Goal: Task Accomplishment & Management: Use online tool/utility

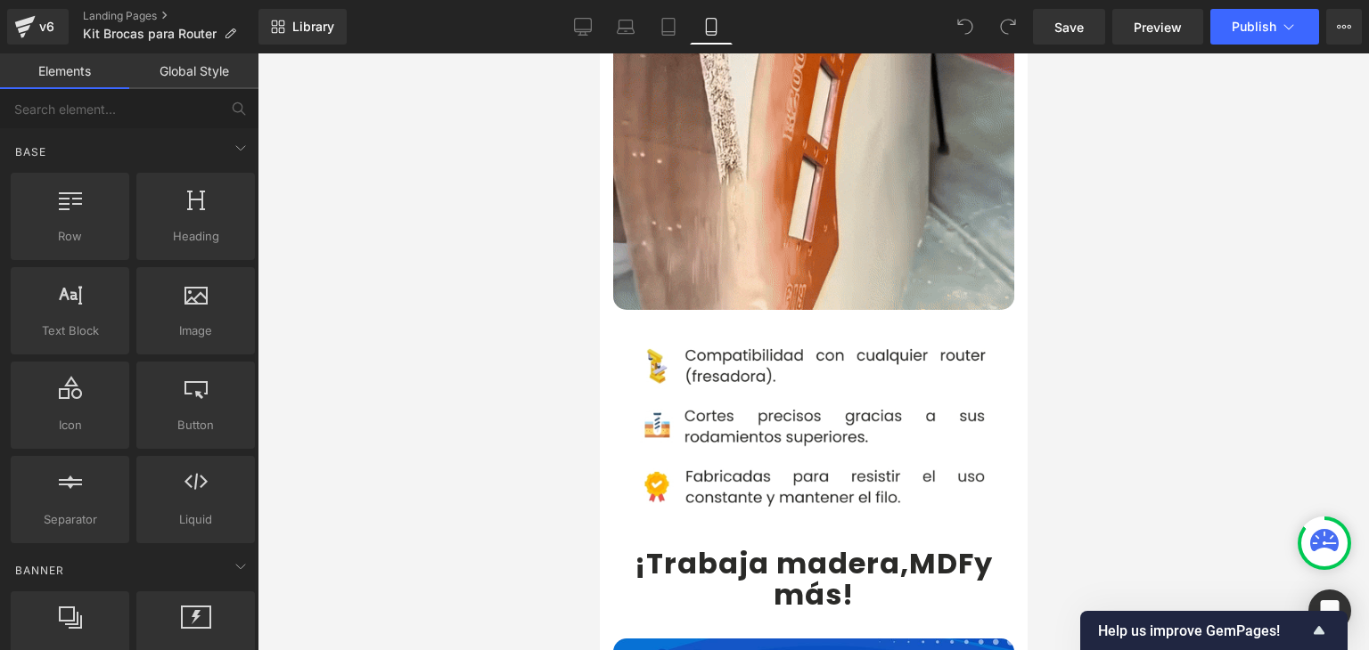
scroll to position [1247, 0]
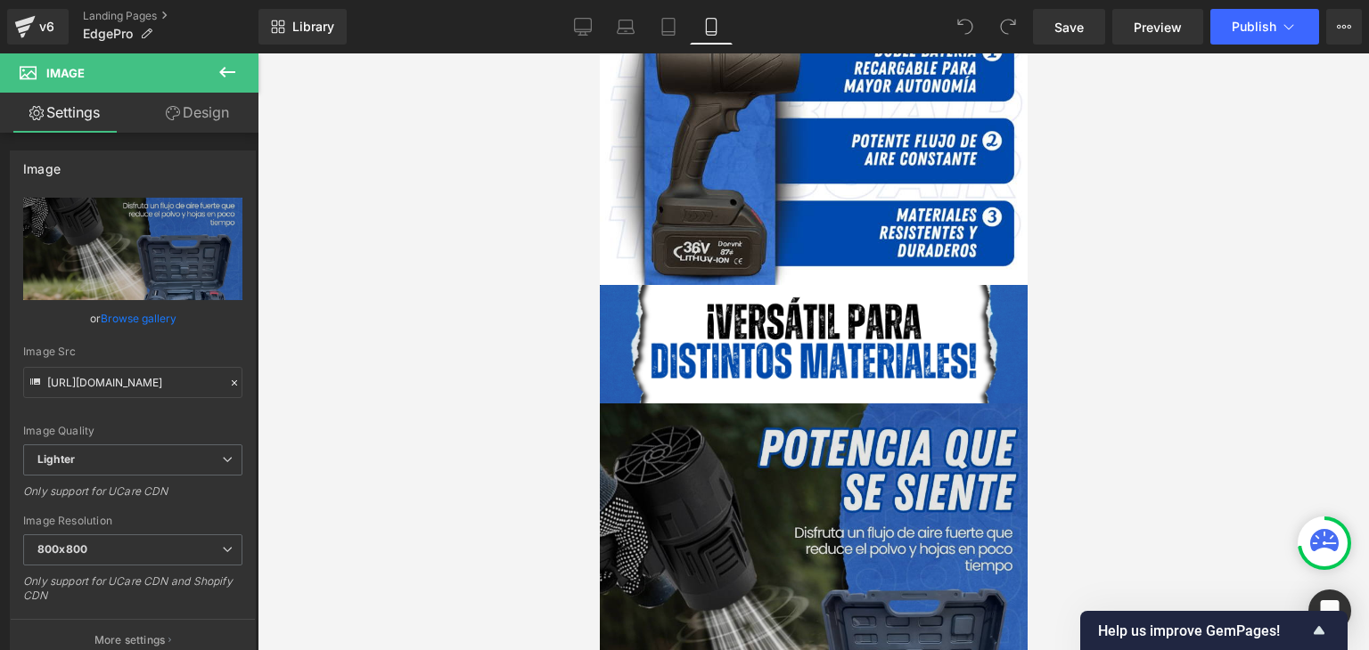
scroll to position [1604, 0]
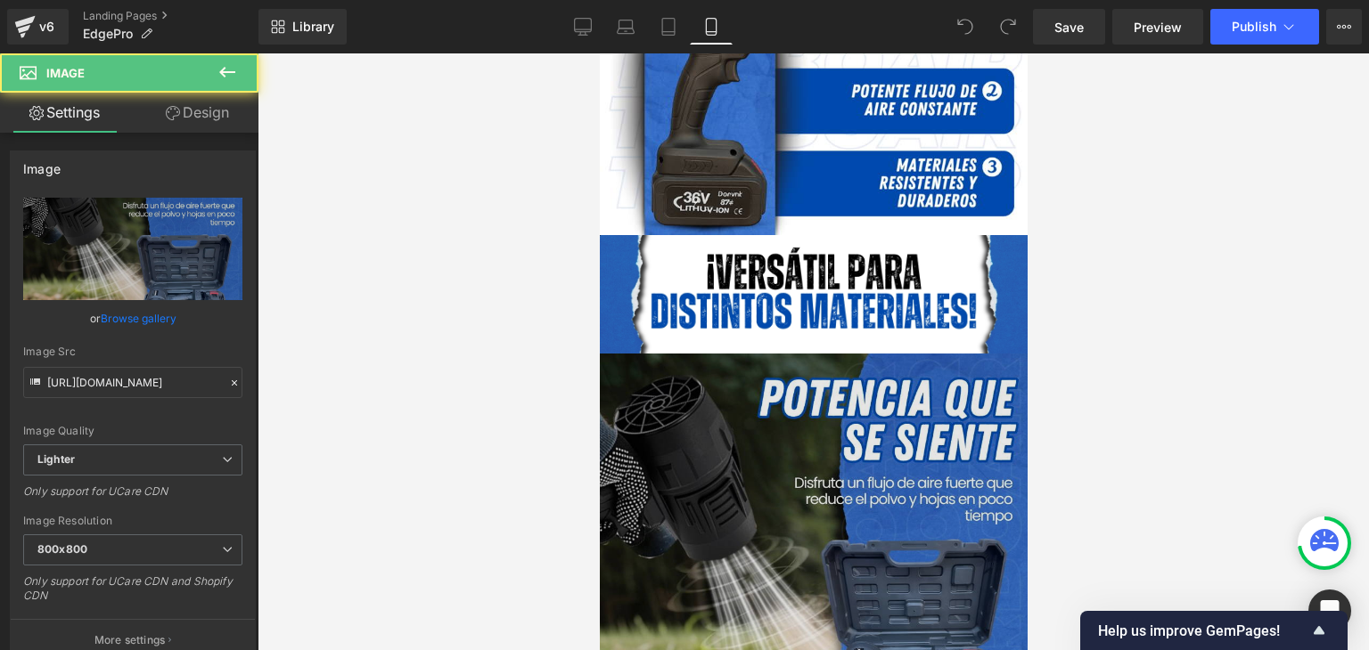
click at [814, 397] on img at bounding box center [813, 568] width 428 height 428
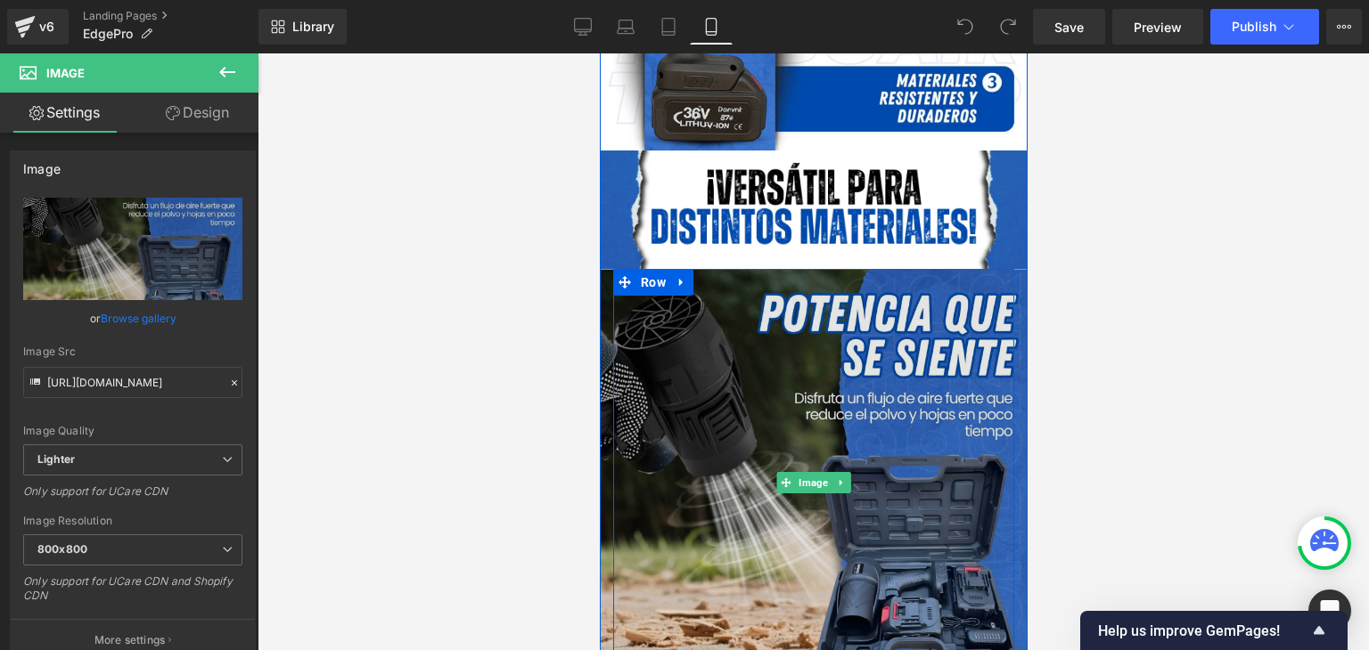
scroll to position [1693, 0]
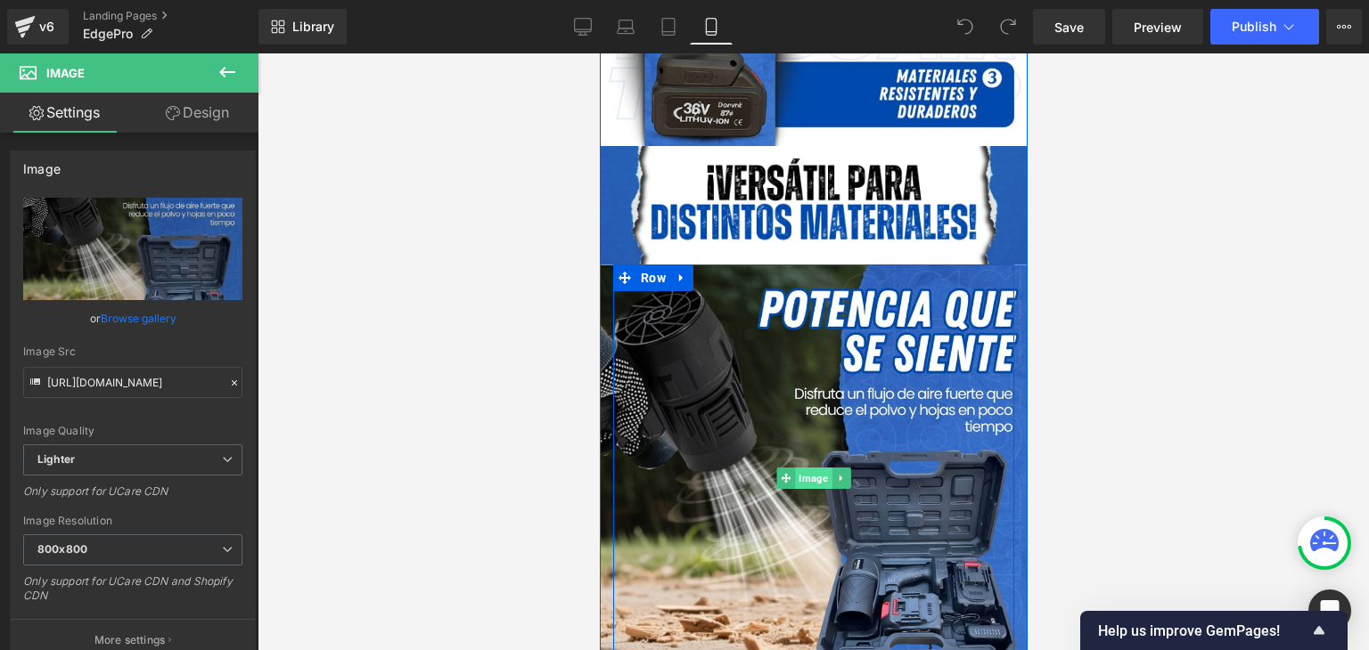
click at [810, 468] on span "Image" at bounding box center [812, 478] width 37 height 21
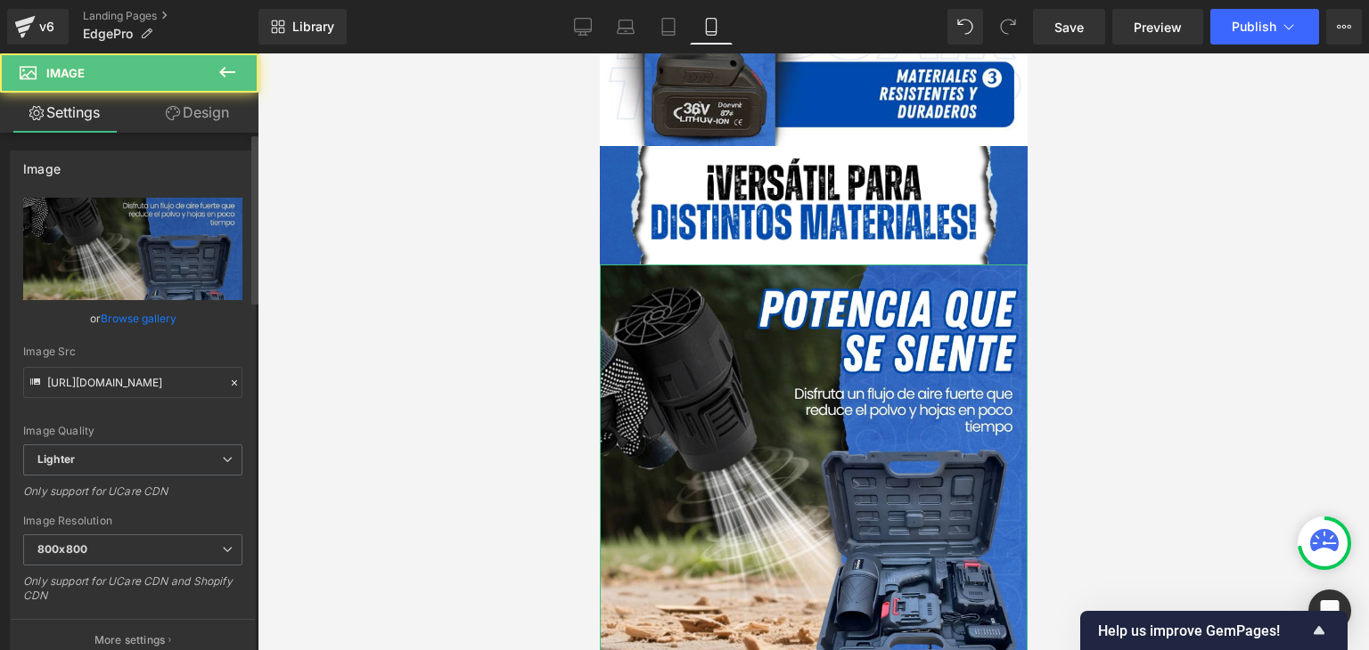
click at [140, 313] on link "Browse gallery" at bounding box center [139, 318] width 76 height 31
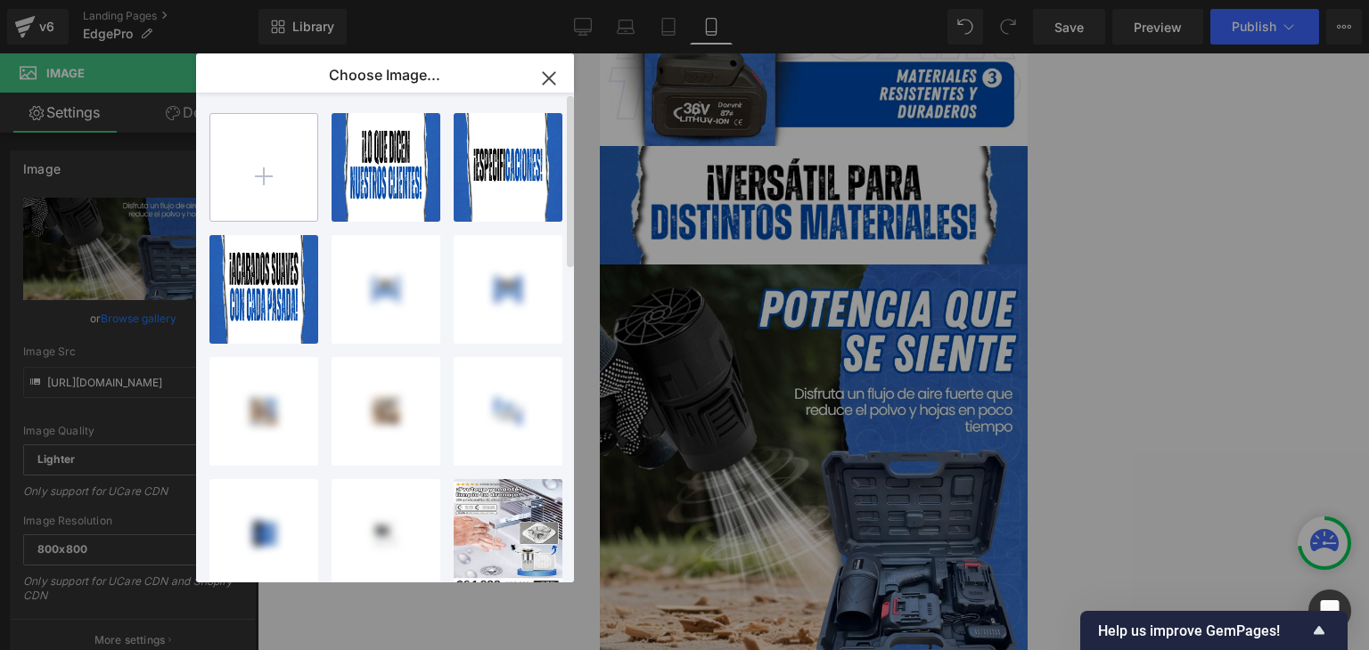
click at [271, 183] on input "file" at bounding box center [263, 167] width 107 height 107
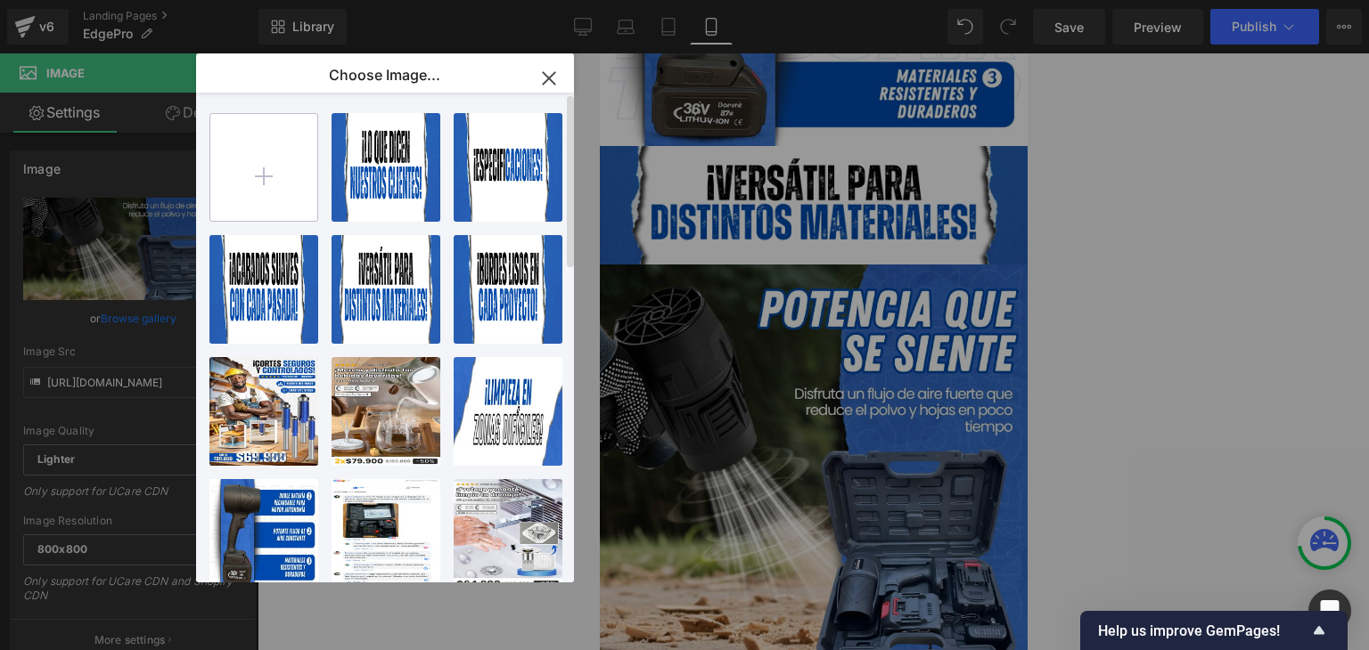
type input "C:\fakepath\1.webp"
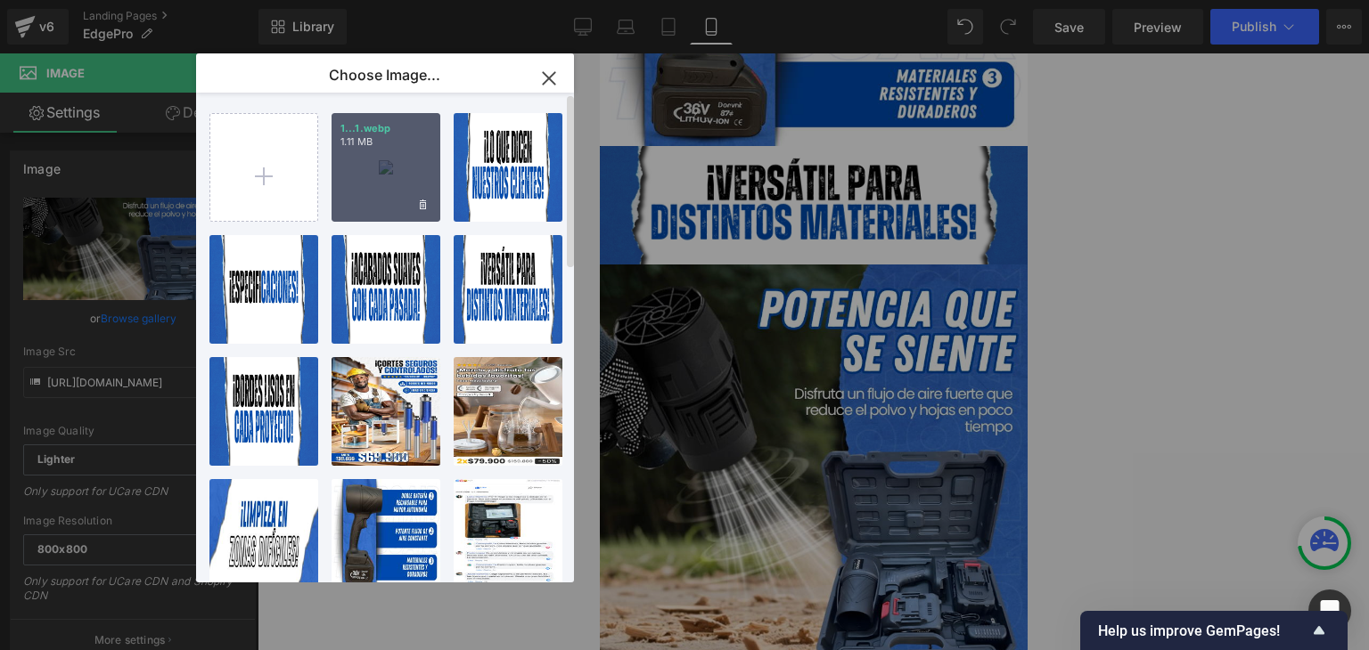
click at [368, 182] on div "1...1.webp 1.11 MB" at bounding box center [385, 167] width 109 height 109
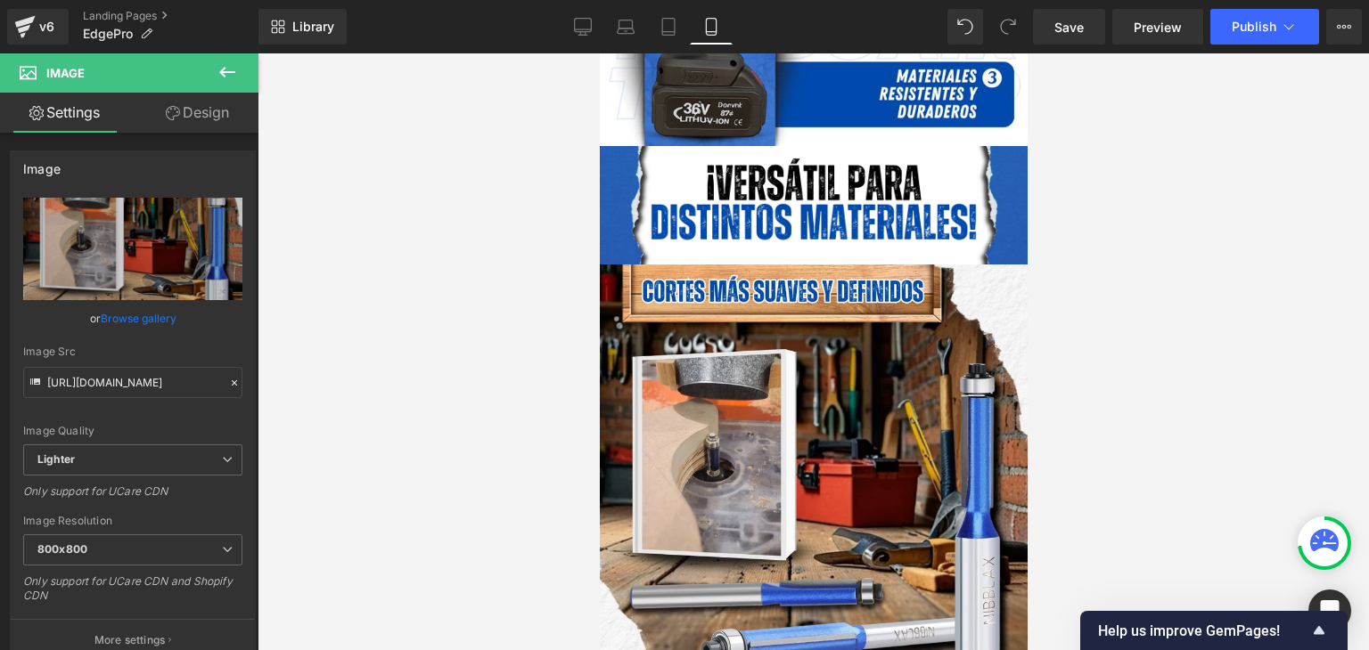
type input "https://ucarecdn.com/25ddd469-ded7-4dd9-ad96-3b50b34dc2e0/-/format/auto/-/previ…"
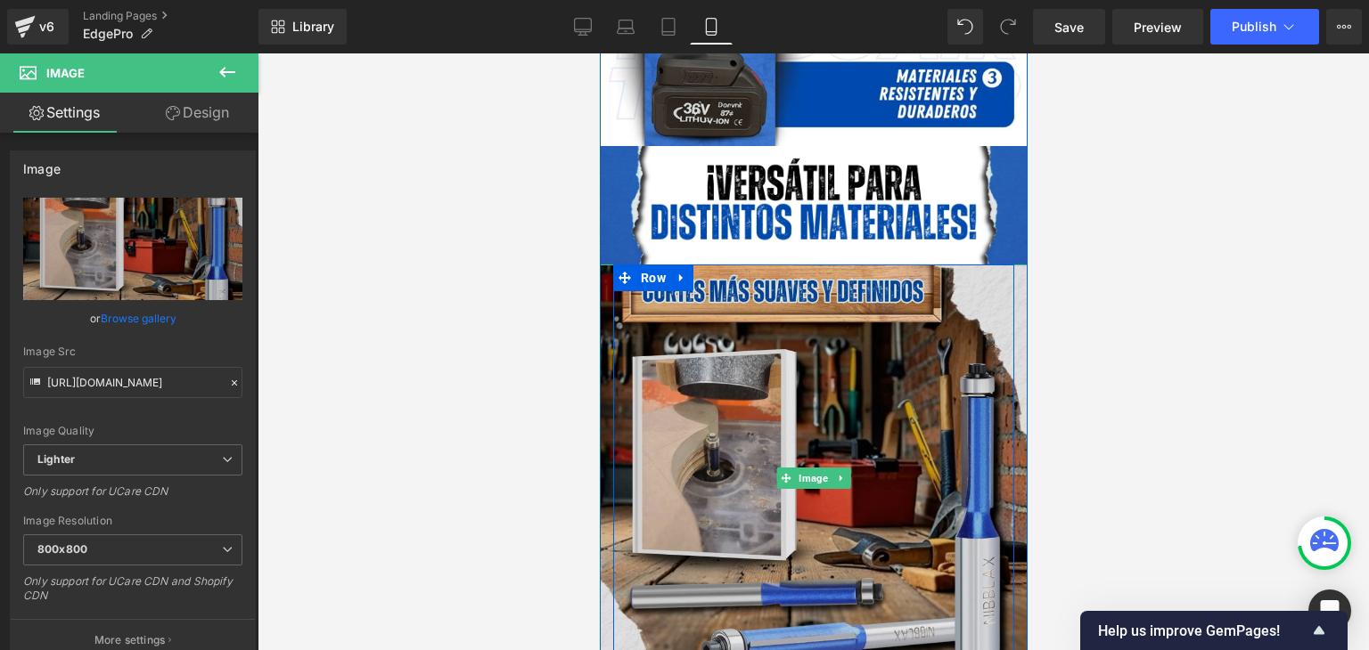
scroll to position [1782, 0]
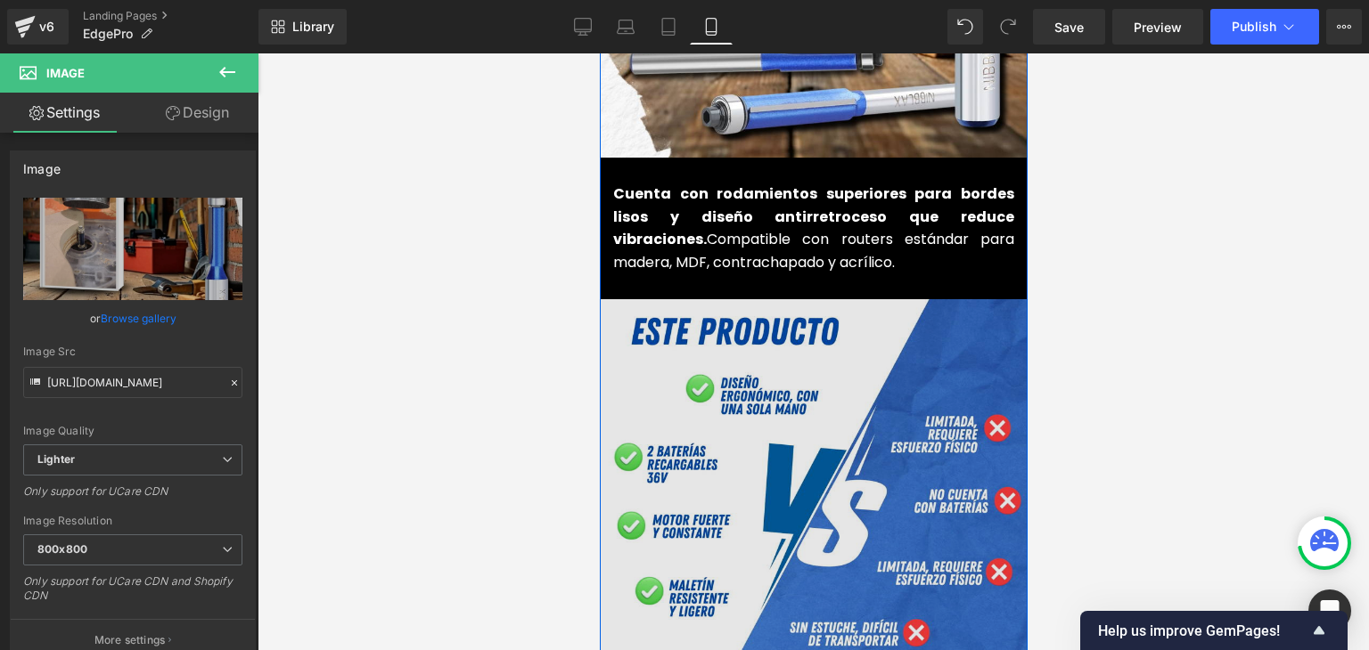
click at [760, 418] on img at bounding box center [813, 513] width 428 height 428
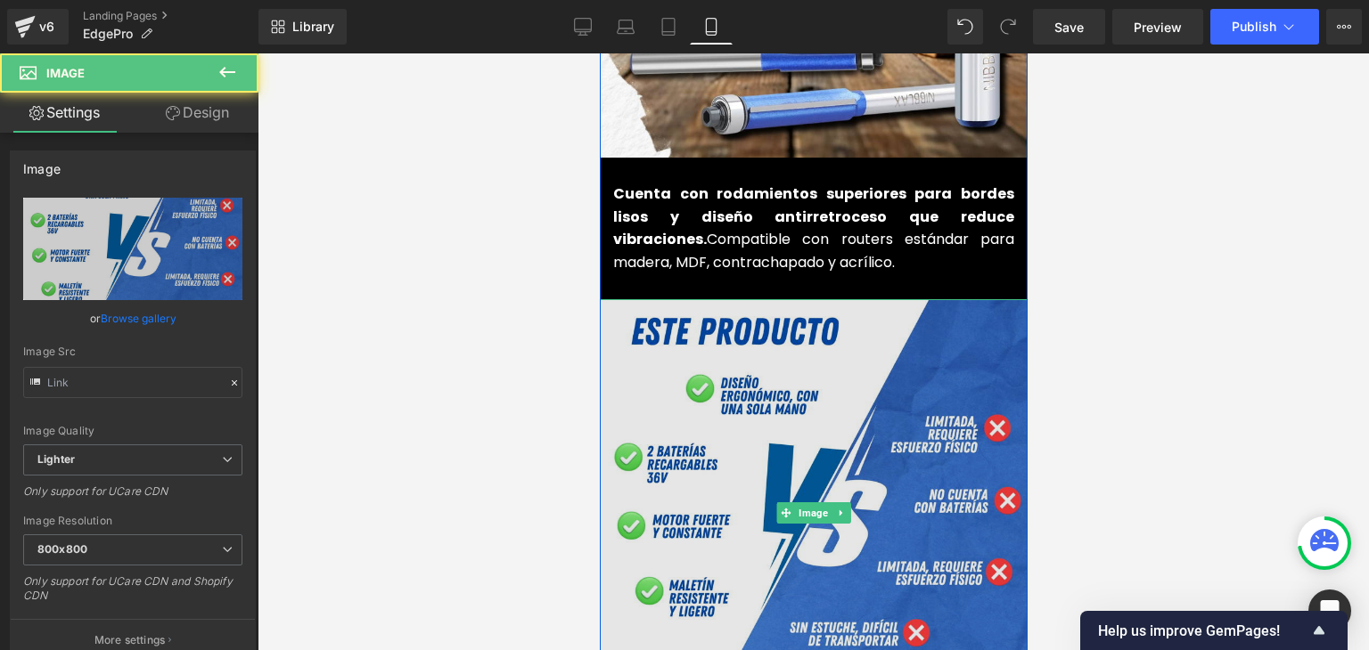
type input "https://ucarecdn.com/1aa7d18c-90e6-477e-9479-c0f13e664ae9/-/format/auto/-/previ…"
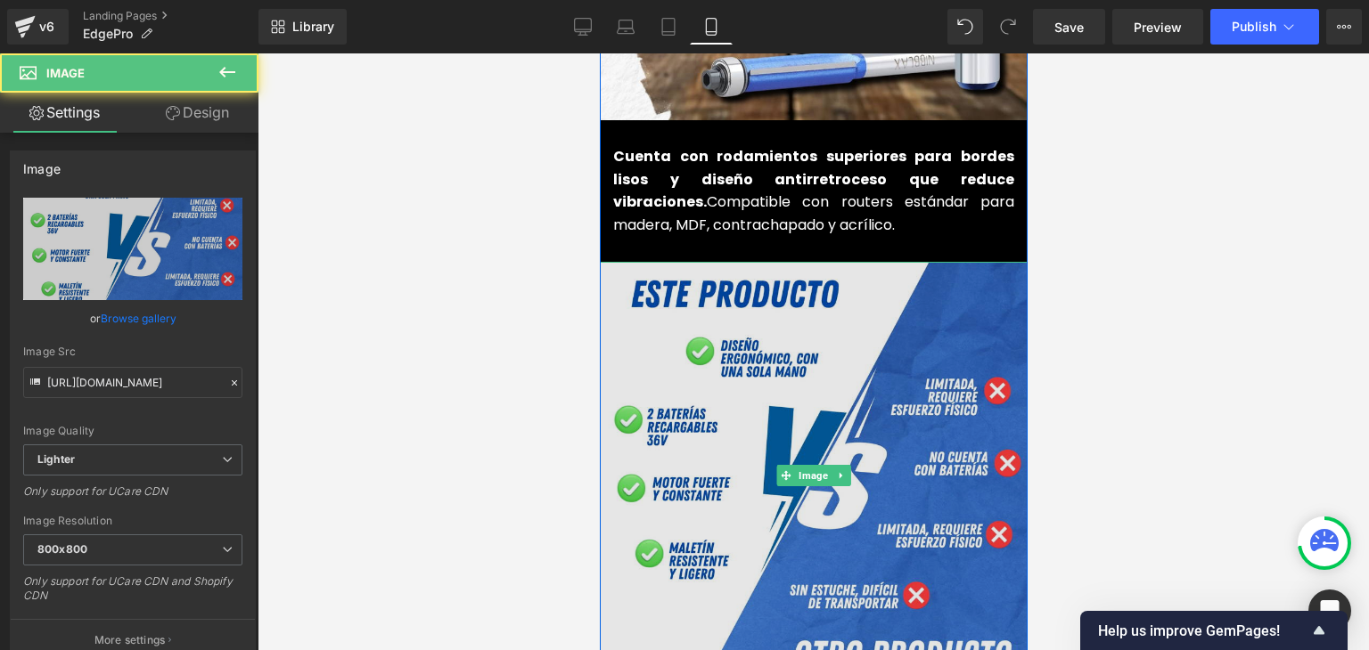
scroll to position [2317, 0]
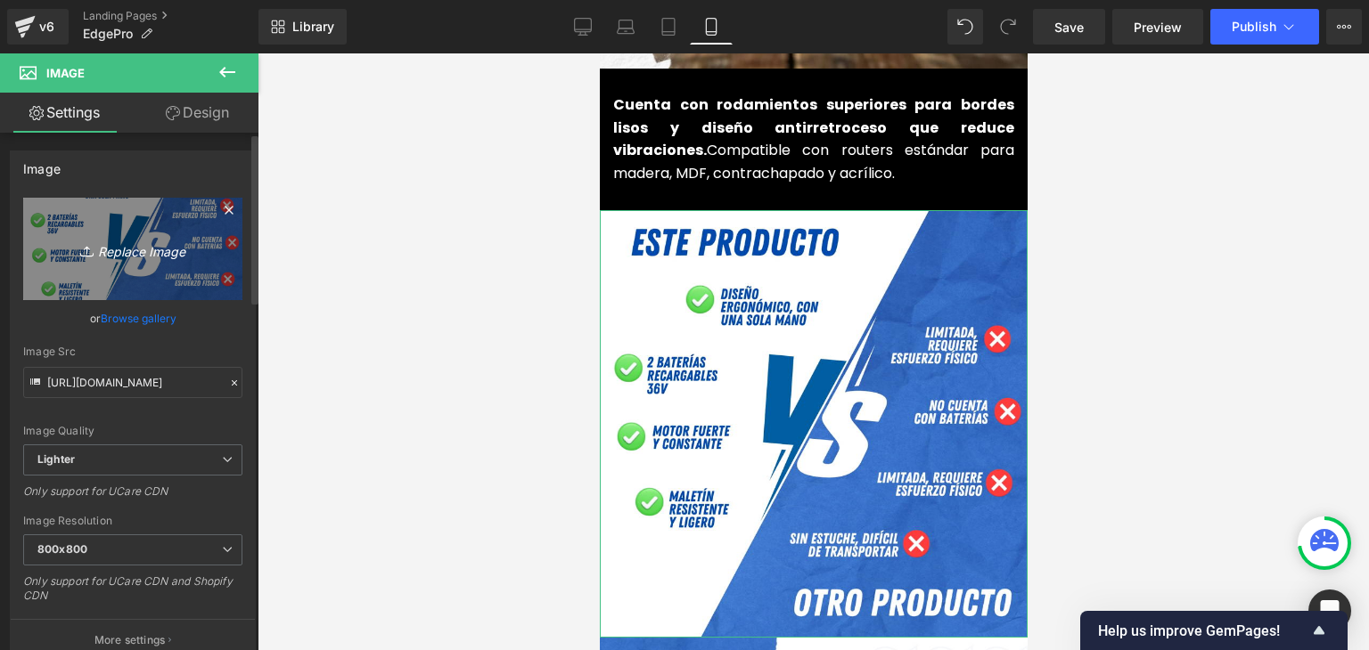
click at [121, 249] on icon "Replace Image" at bounding box center [132, 249] width 143 height 22
type input "C:\fakepath\6.webp"
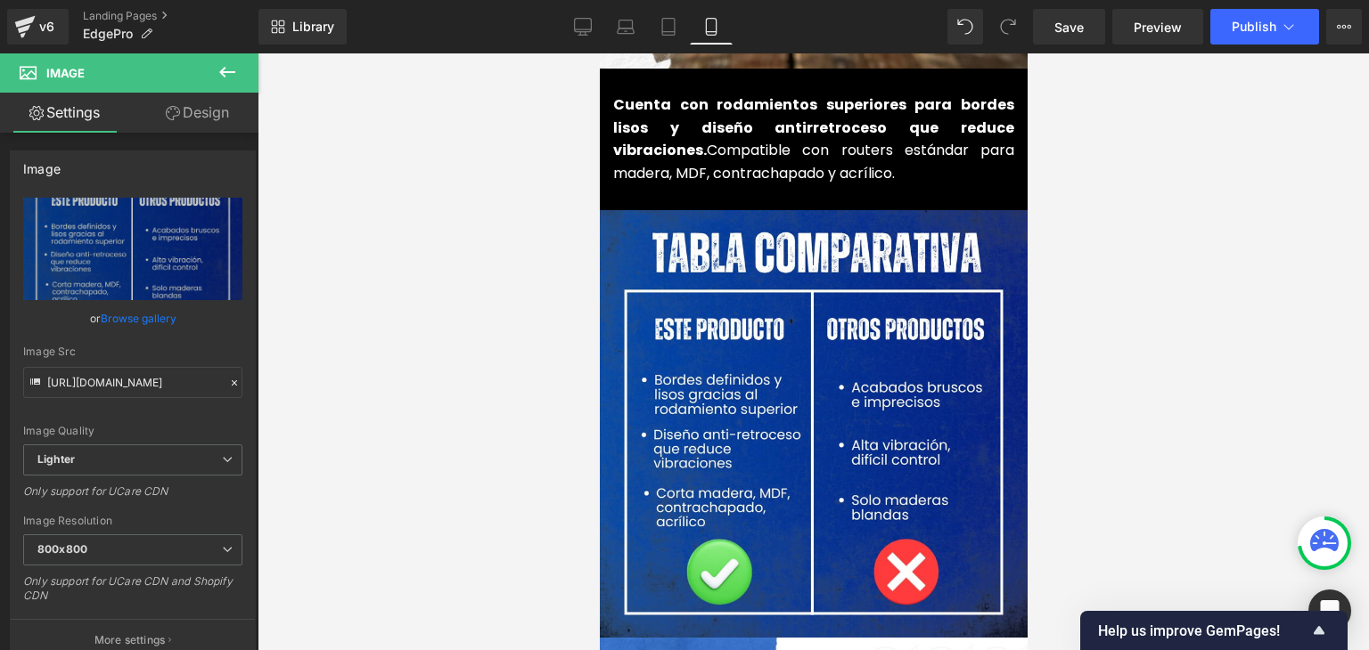
type input "https://ucarecdn.com/d841ed04-8472-4058-adfd-2f788a961ffe/-/format/auto/-/previ…"
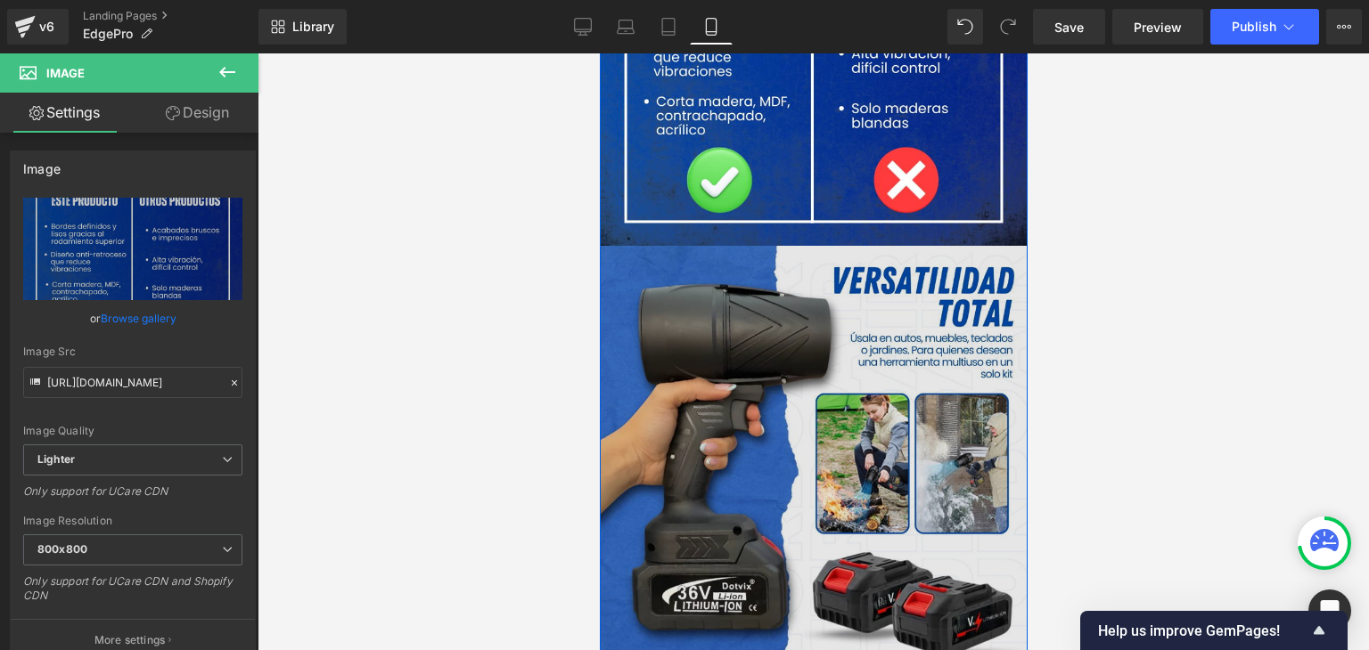
scroll to position [2762, 0]
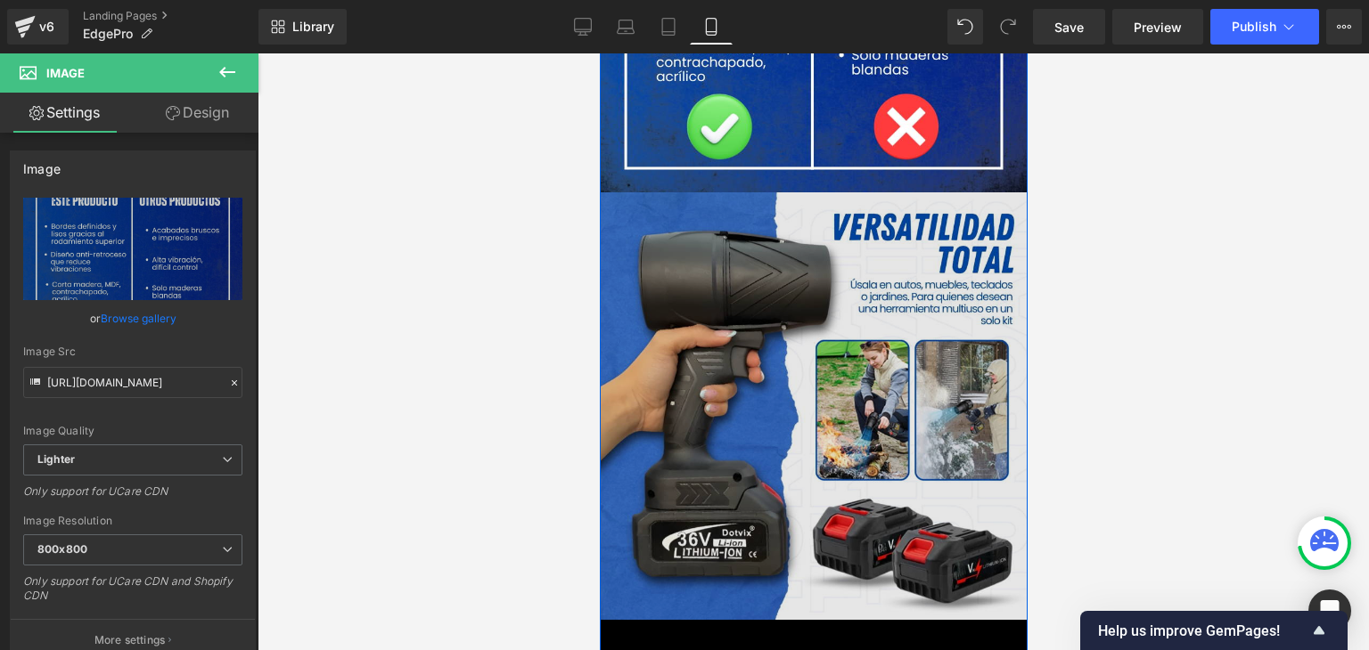
click at [760, 372] on img at bounding box center [813, 406] width 428 height 428
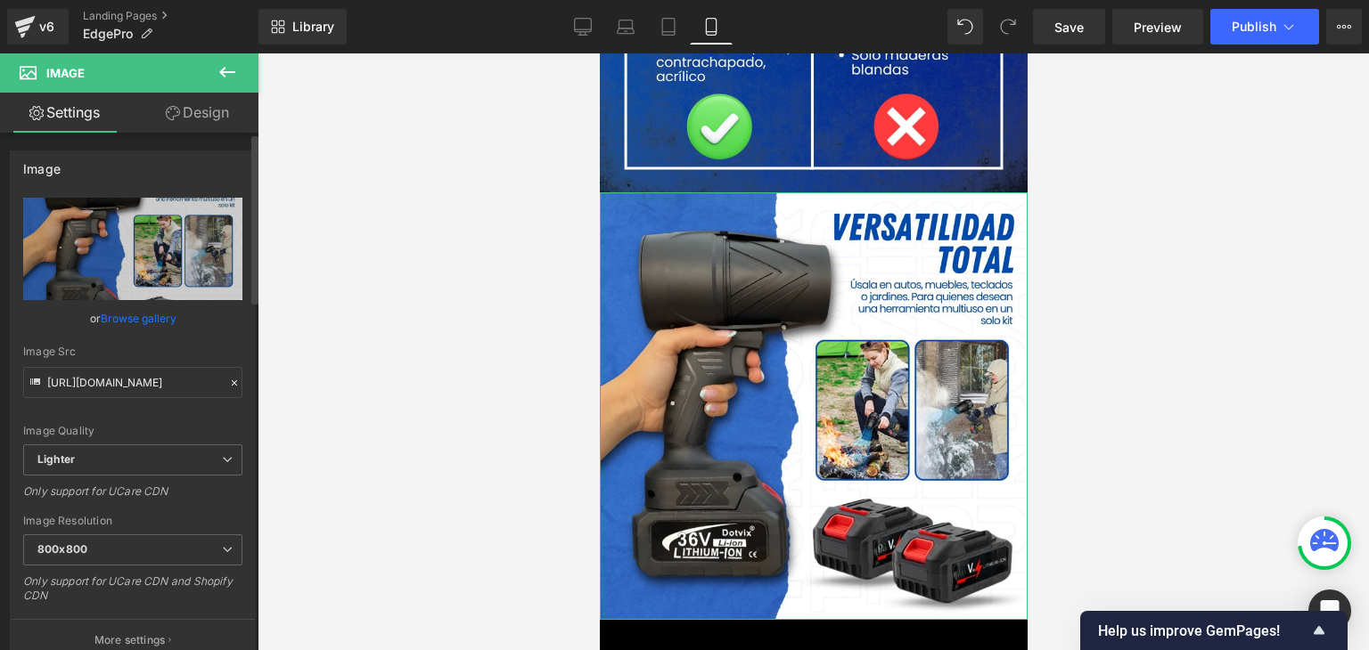
click at [153, 317] on link "Browse gallery" at bounding box center [139, 318] width 76 height 31
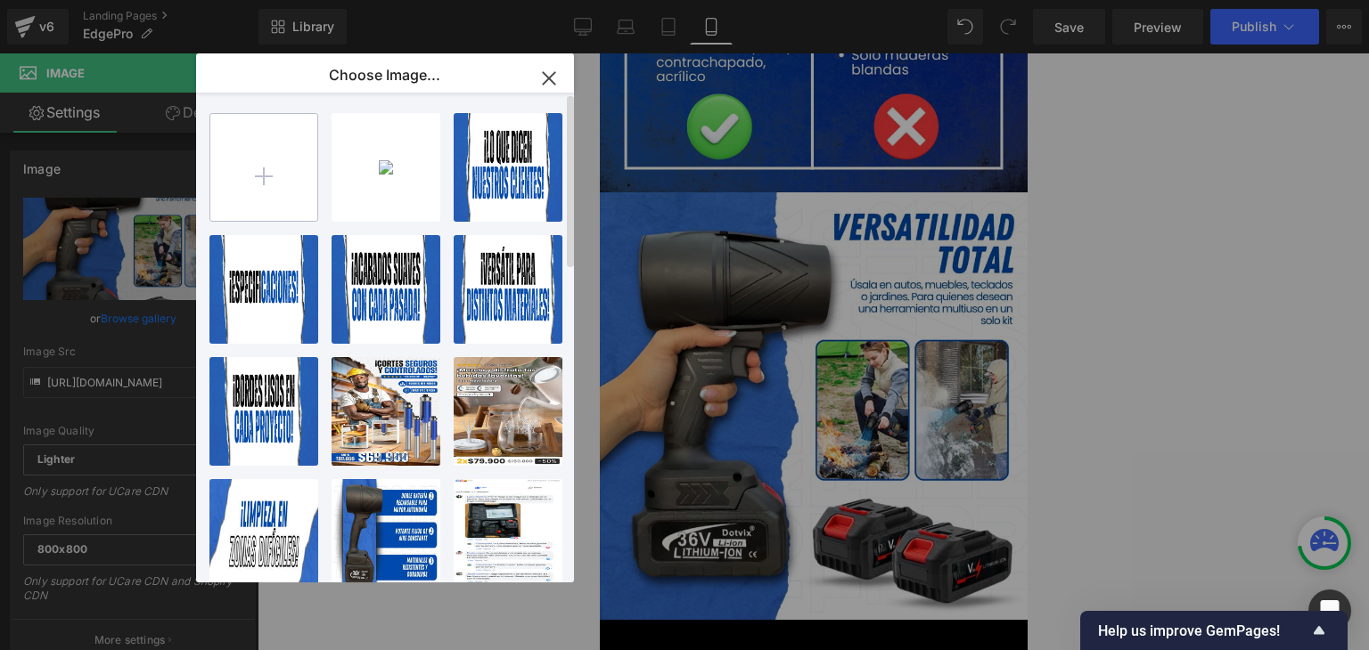
click at [240, 174] on input "file" at bounding box center [263, 167] width 107 height 107
type input "C:\fakepath\2.webp"
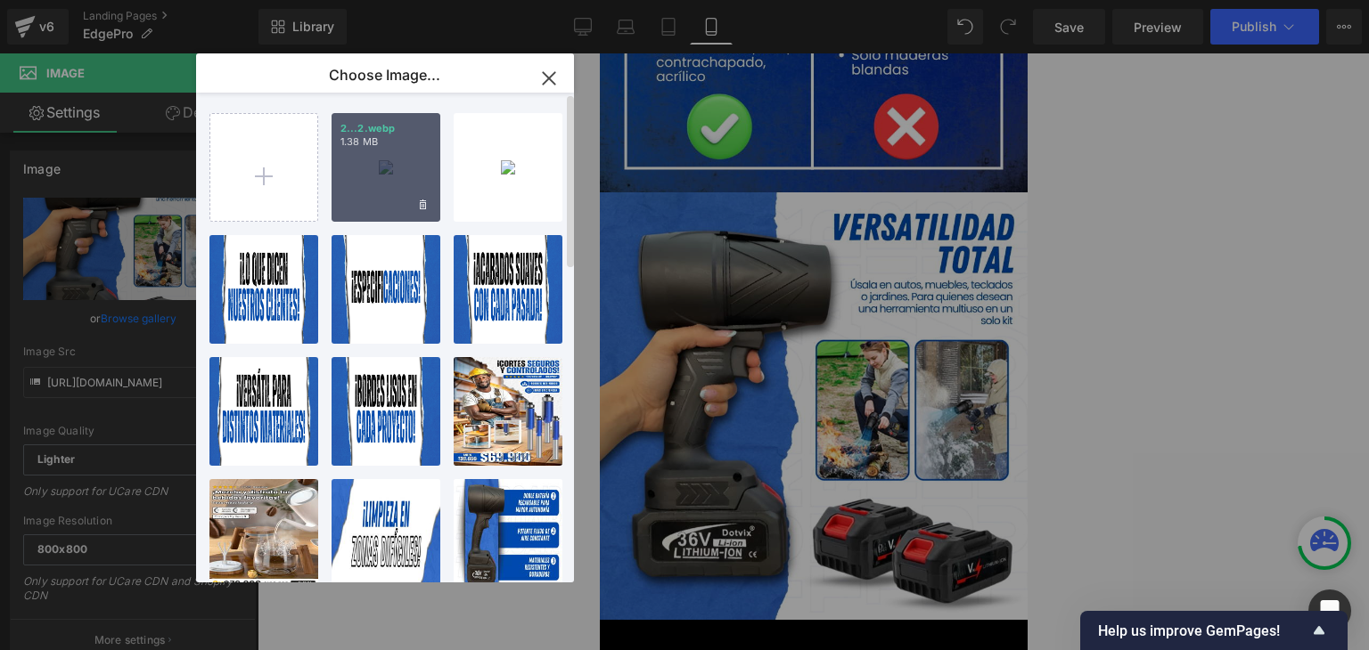
click at [339, 191] on div "2...2.webp 1.38 MB" at bounding box center [385, 167] width 109 height 109
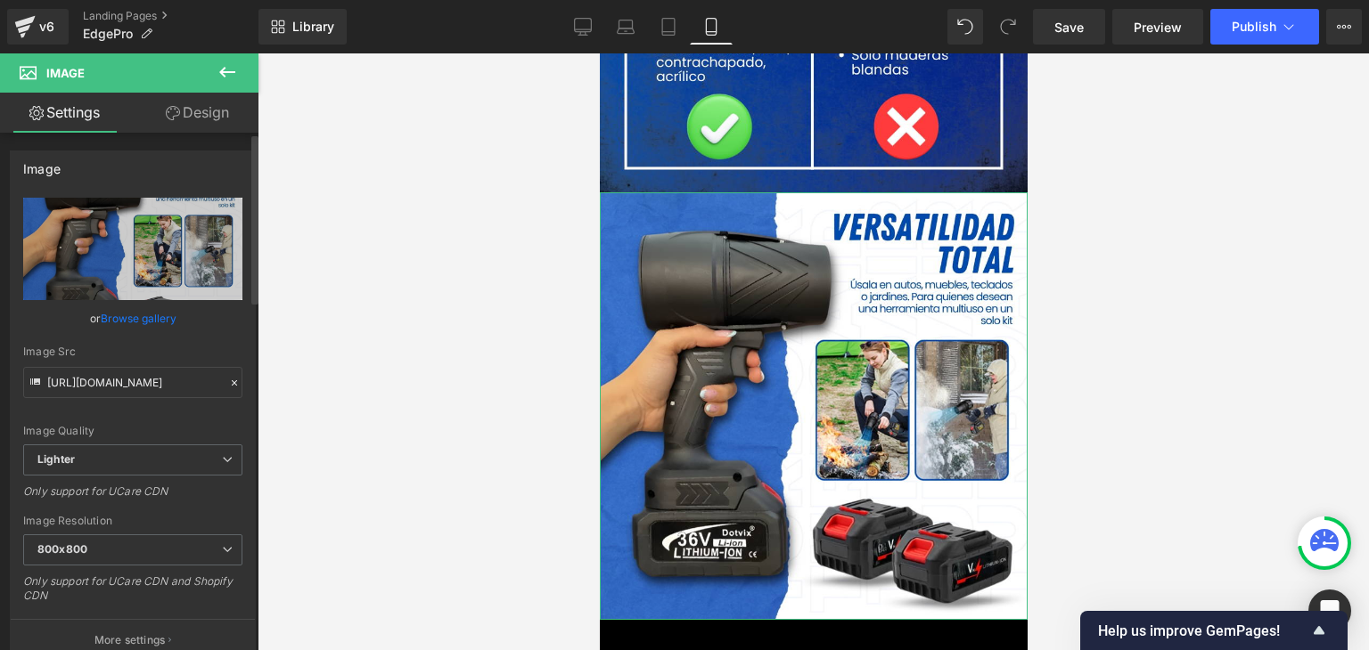
click at [149, 310] on link "Browse gallery" at bounding box center [139, 318] width 76 height 31
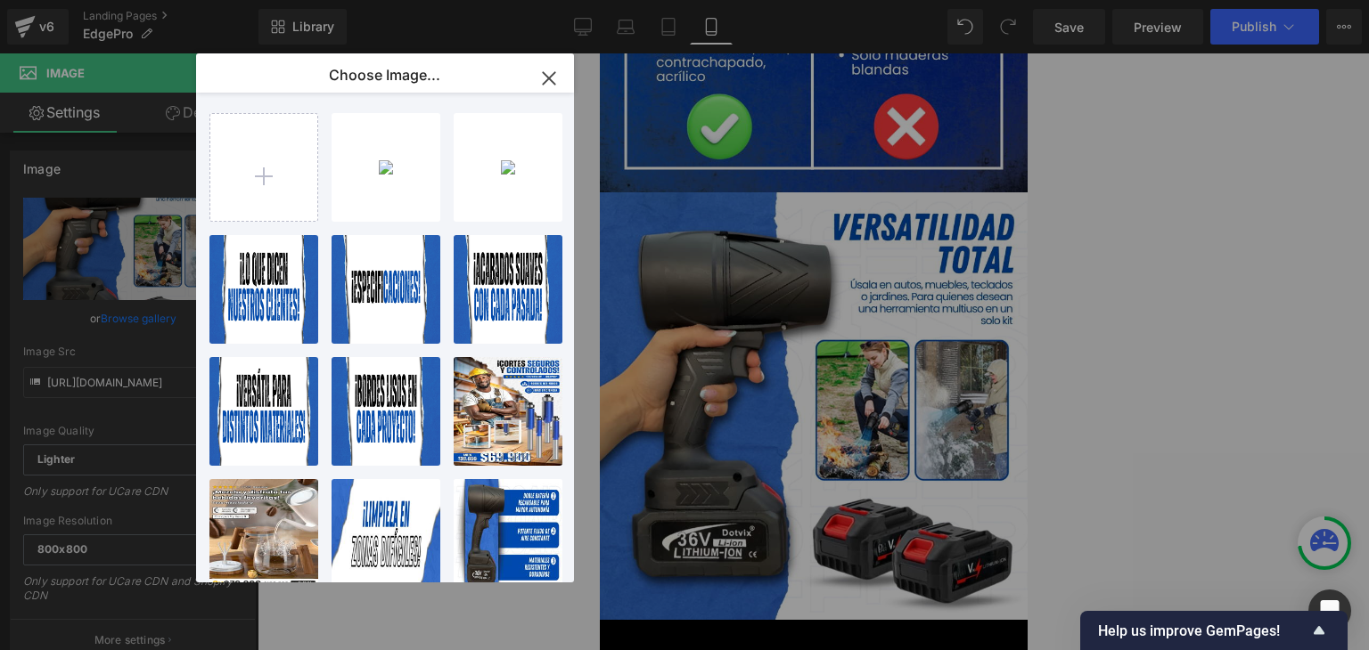
click at [0, 0] on div "2...2.webp 1.38 MB" at bounding box center [0, 0] width 0 height 0
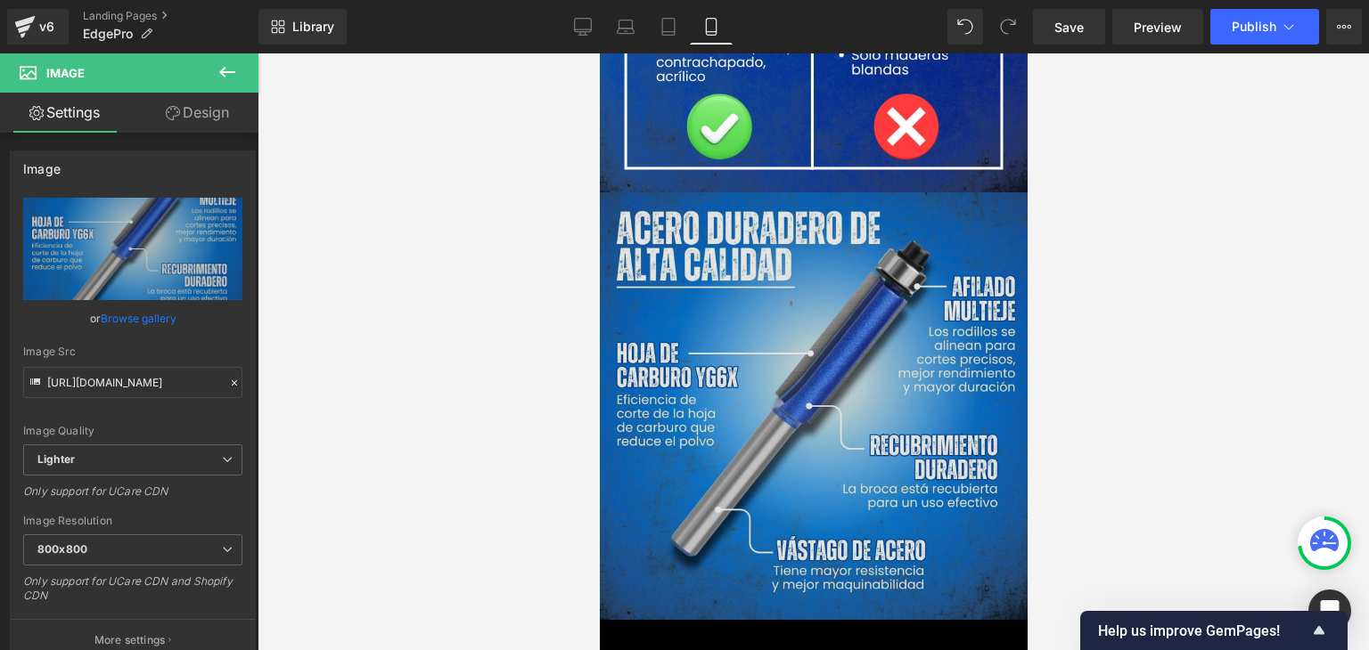
click at [808, 323] on img at bounding box center [813, 406] width 428 height 428
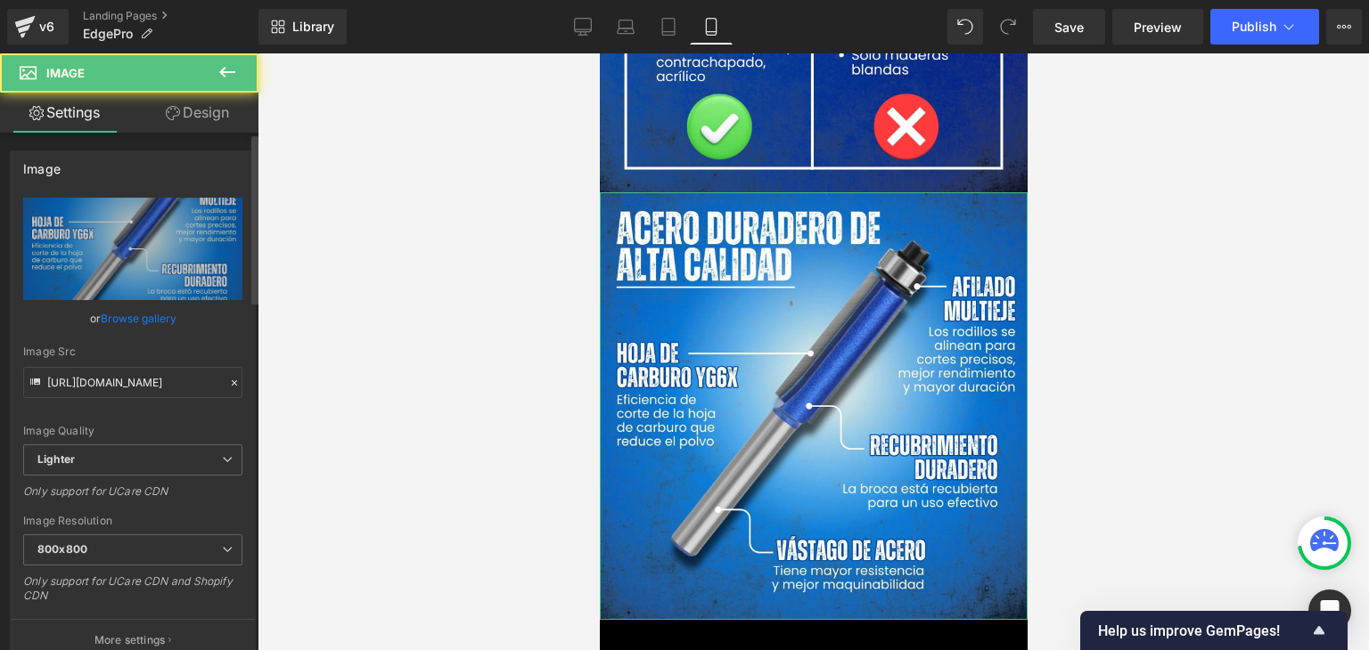
click at [154, 318] on link "Browse gallery" at bounding box center [139, 318] width 76 height 31
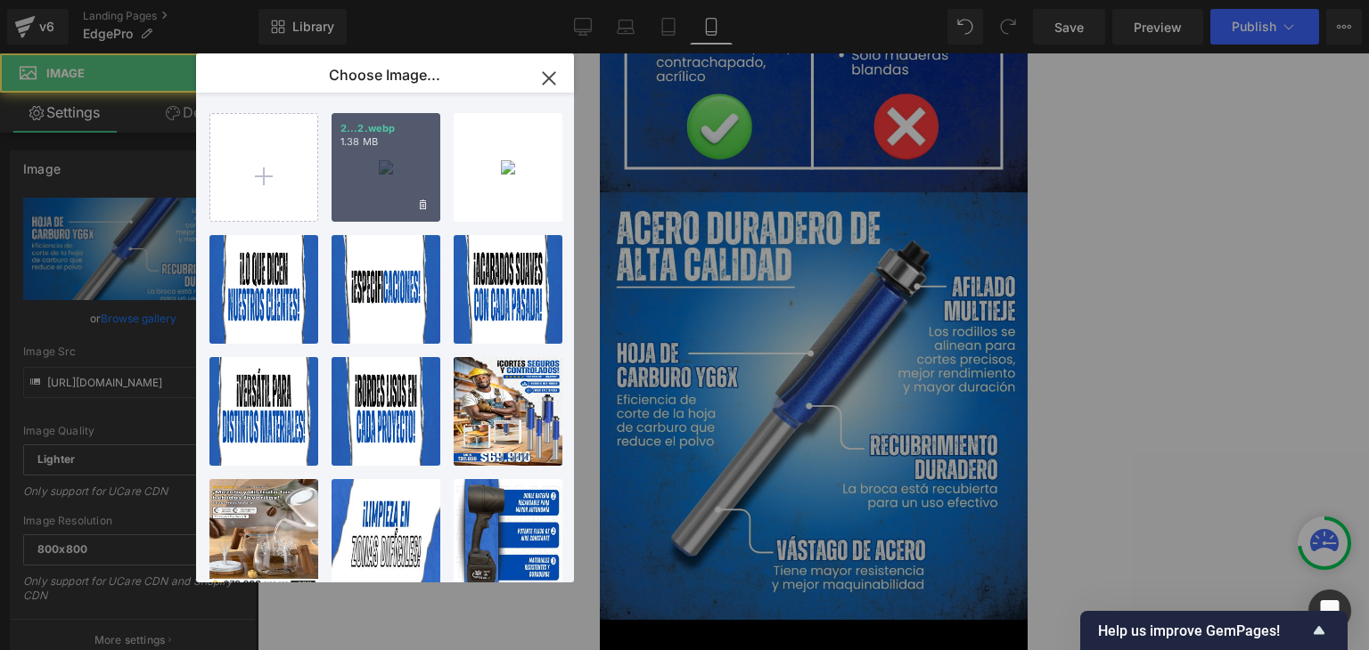
click at [388, 160] on div "2...2.webp 1.38 MB" at bounding box center [385, 167] width 109 height 109
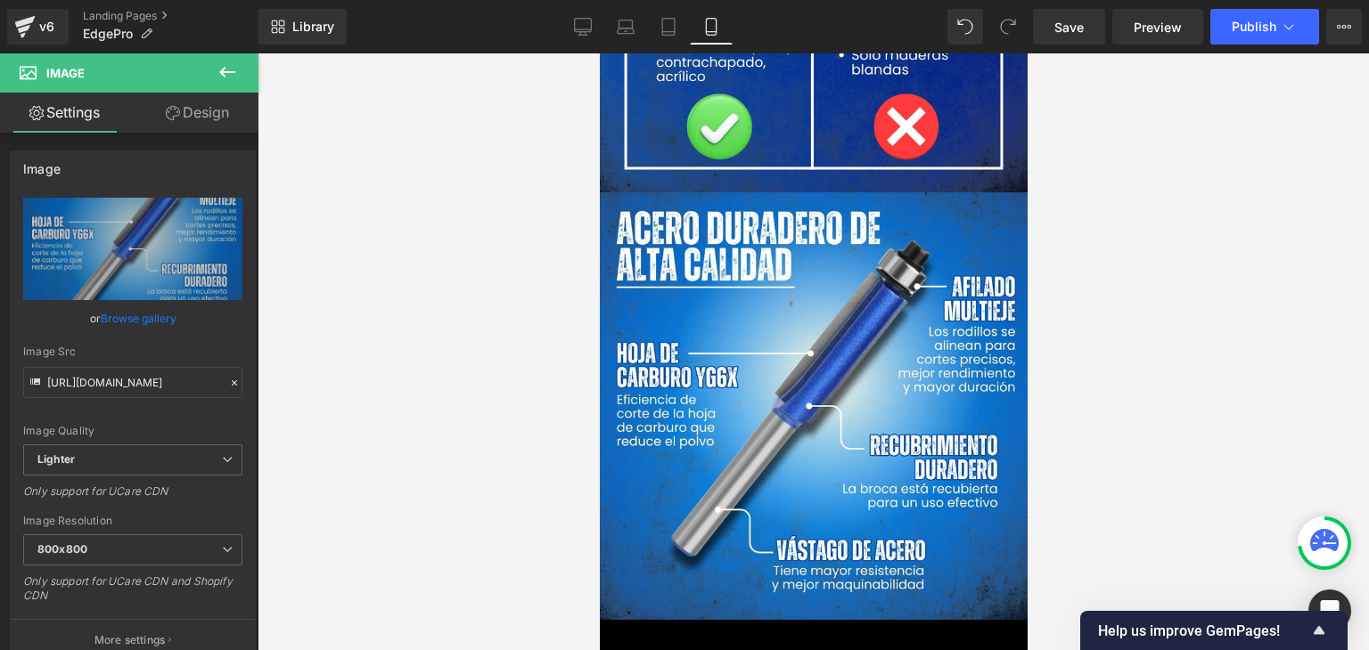
type input "https://ucarecdn.com/b32a04b7-cb7e-4873-b0e5-bb0839133a46/-/format/auto/-/previ…"
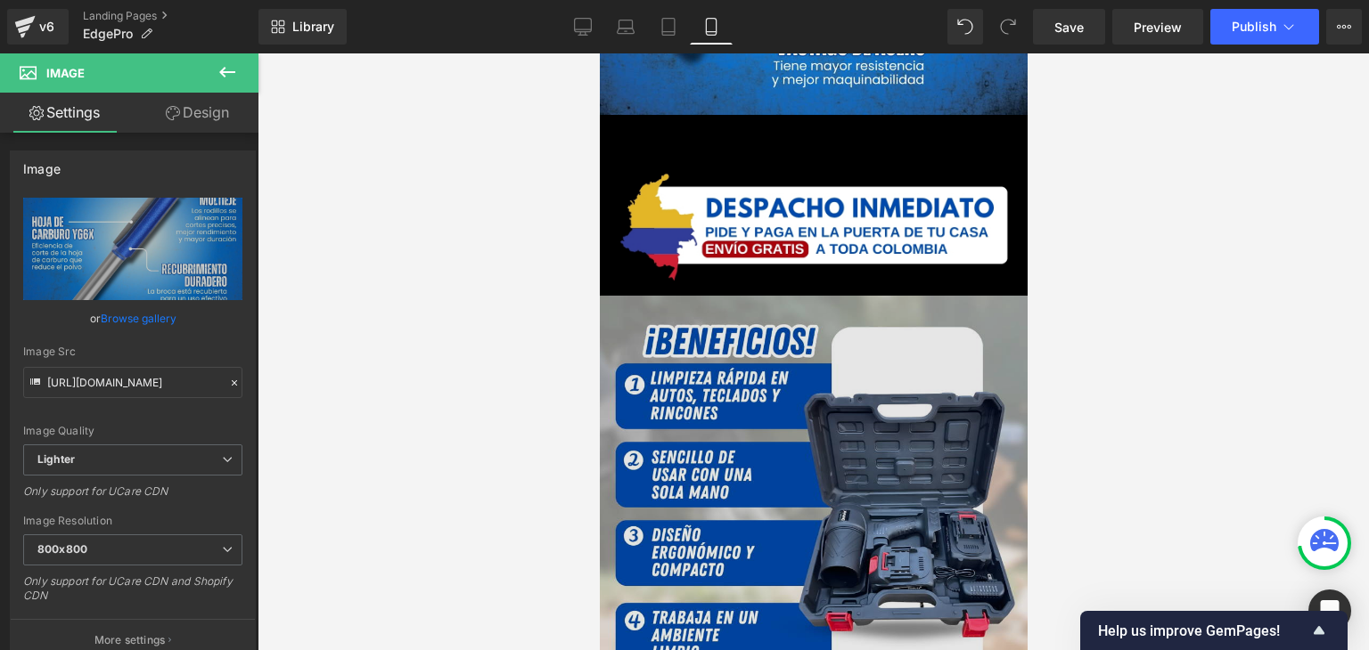
scroll to position [3297, 0]
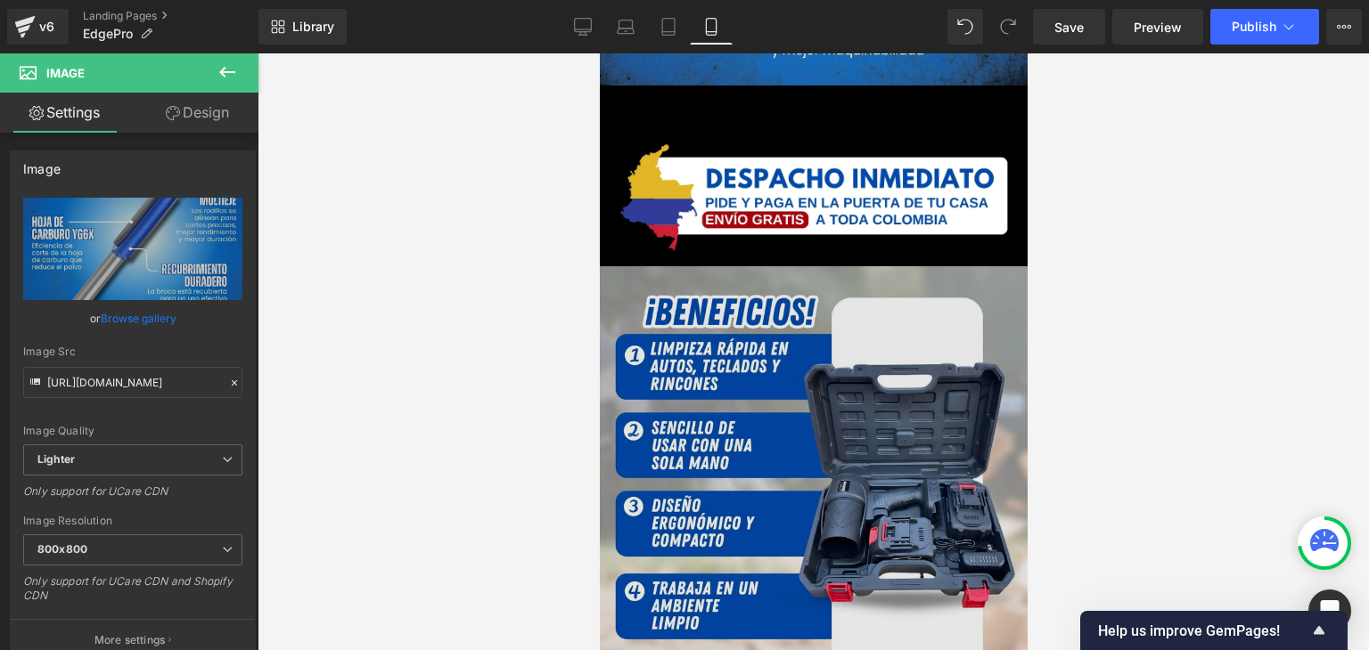
click at [799, 372] on img at bounding box center [813, 480] width 428 height 428
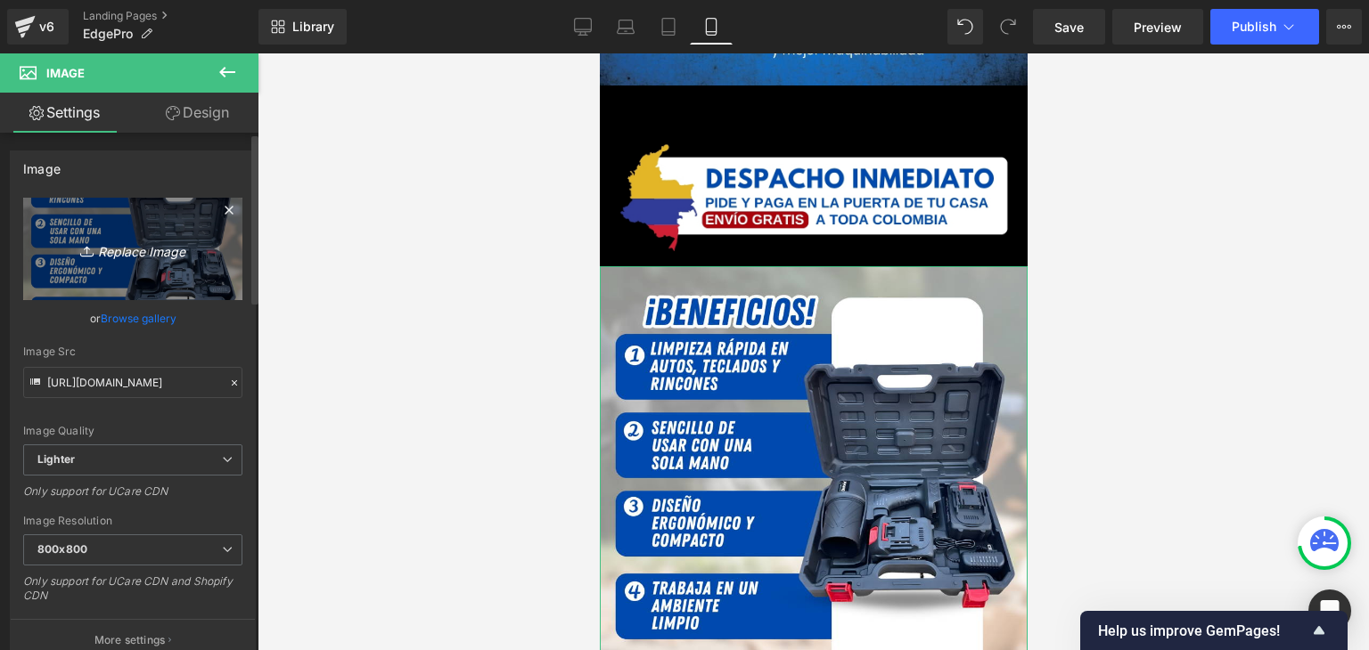
click at [166, 271] on link "Replace Image" at bounding box center [132, 249] width 219 height 102
type input "C:\fakepath\7.webp"
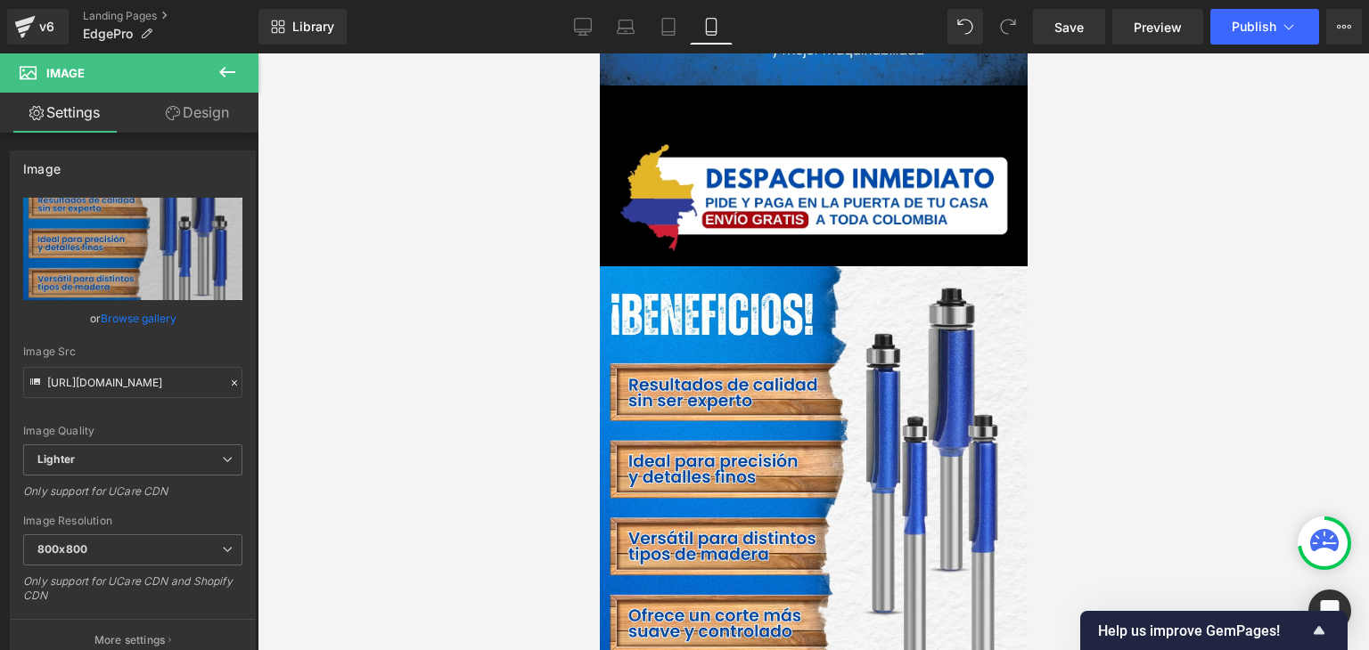
type input "https://ucarecdn.com/88977914-001f-4c9a-a21f-32301a6132fe/-/format/auto/-/previ…"
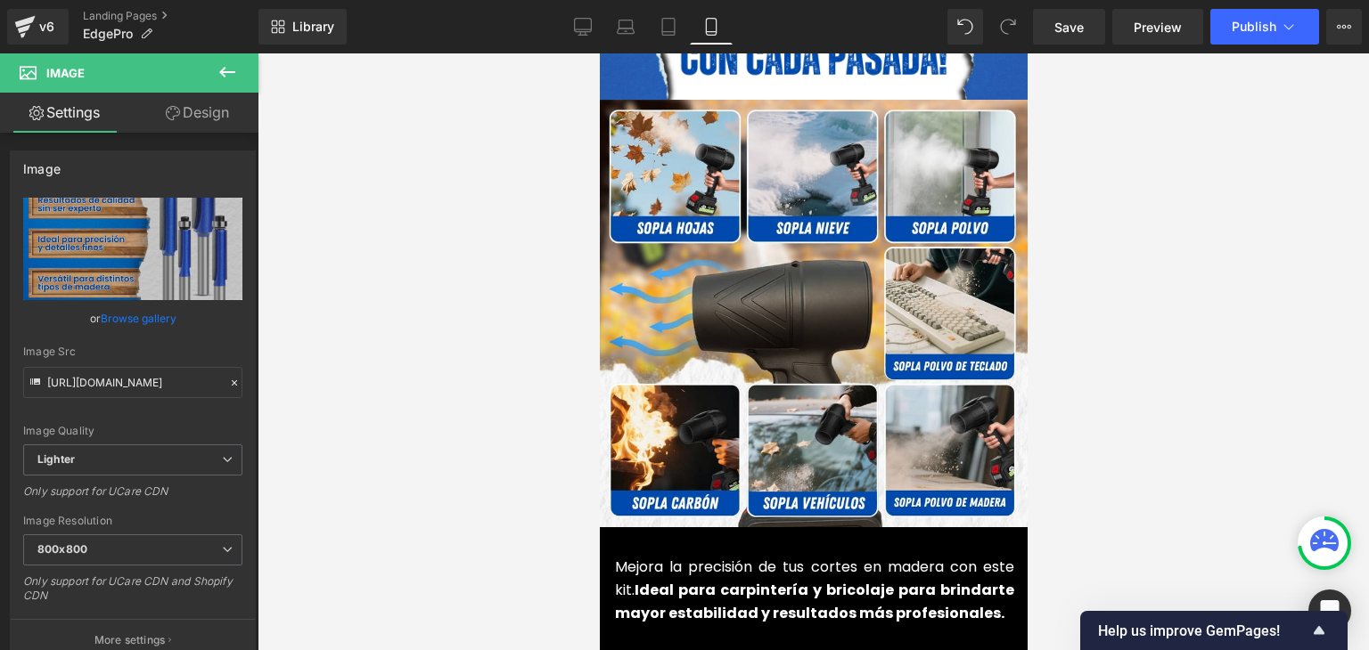
scroll to position [3742, 0]
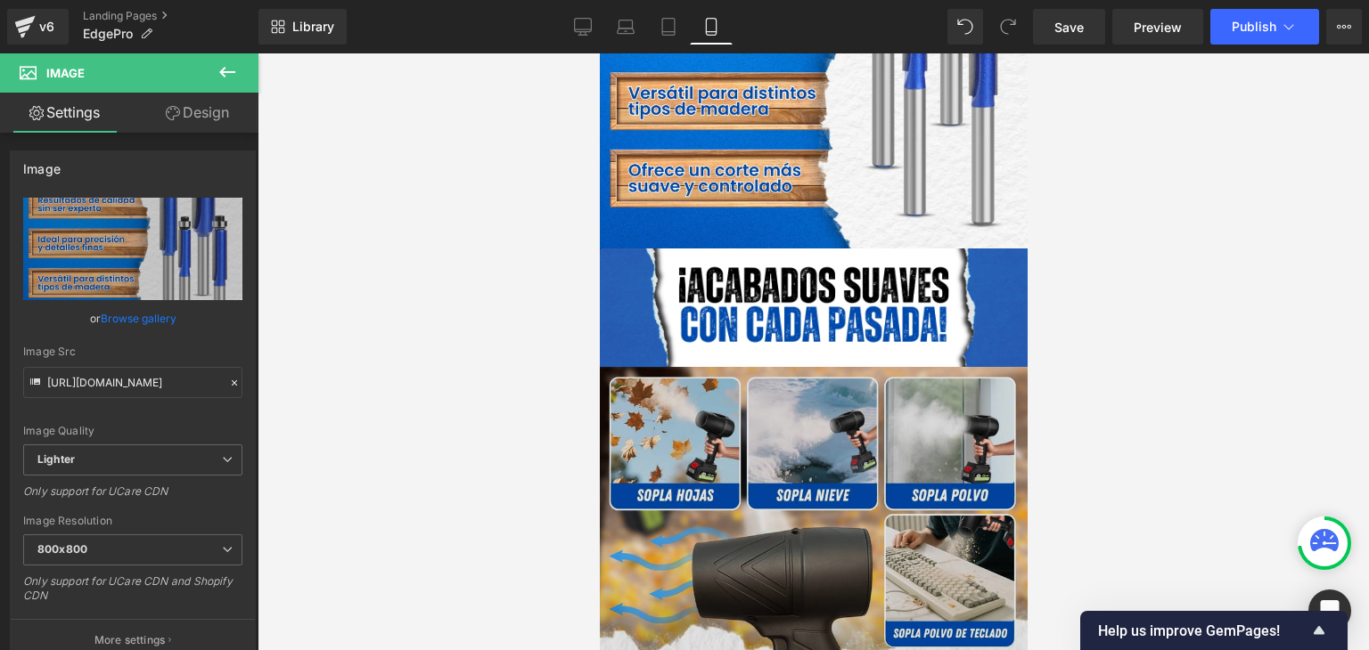
click at [884, 389] on img at bounding box center [813, 581] width 428 height 428
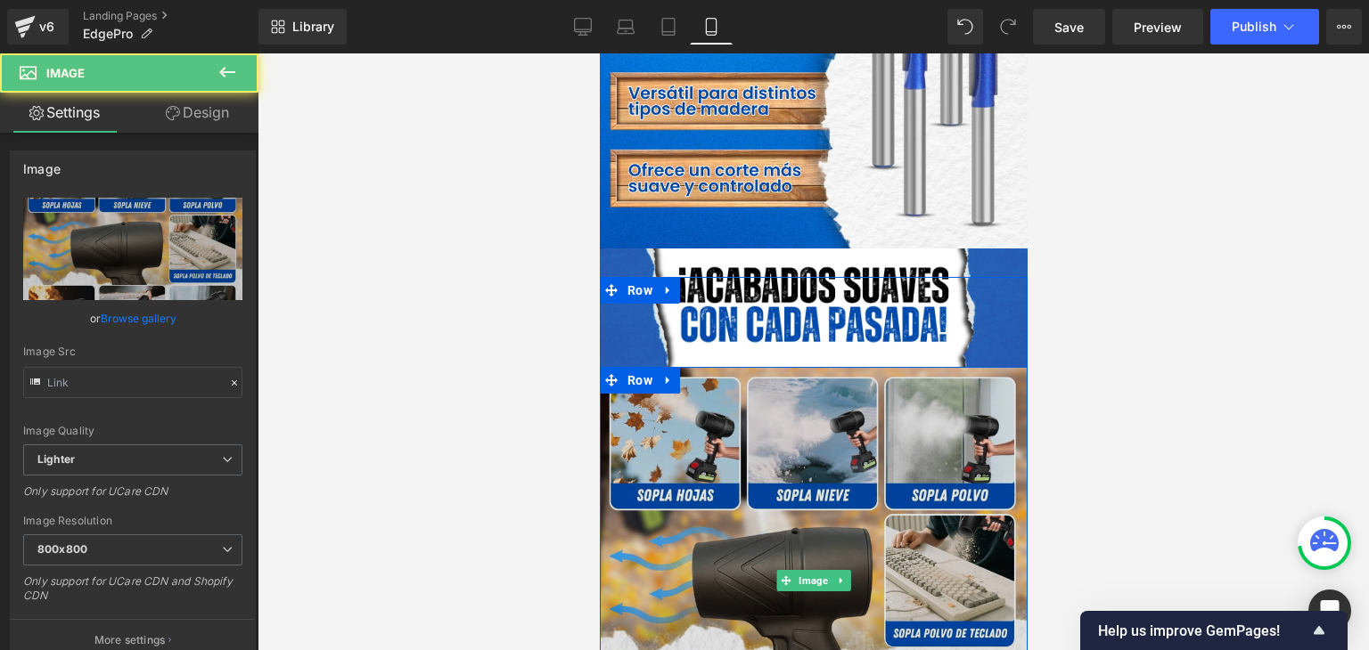
type input "https://ucarecdn.com/d4452c76-a23f-4775-b462-492ff6d1b40f/-/format/auto/-/previ…"
click at [853, 436] on img at bounding box center [813, 581] width 428 height 428
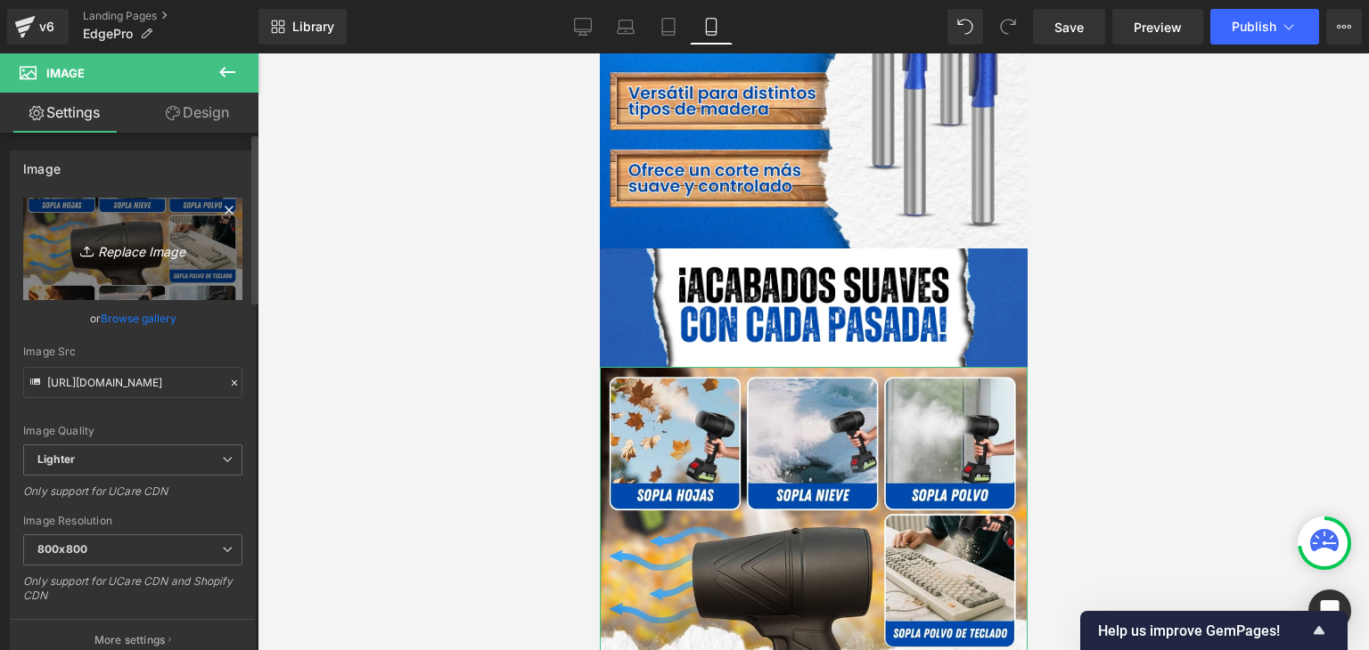
click at [109, 234] on link "Replace Image" at bounding box center [132, 249] width 219 height 102
type input "C:\fakepath\3.webp"
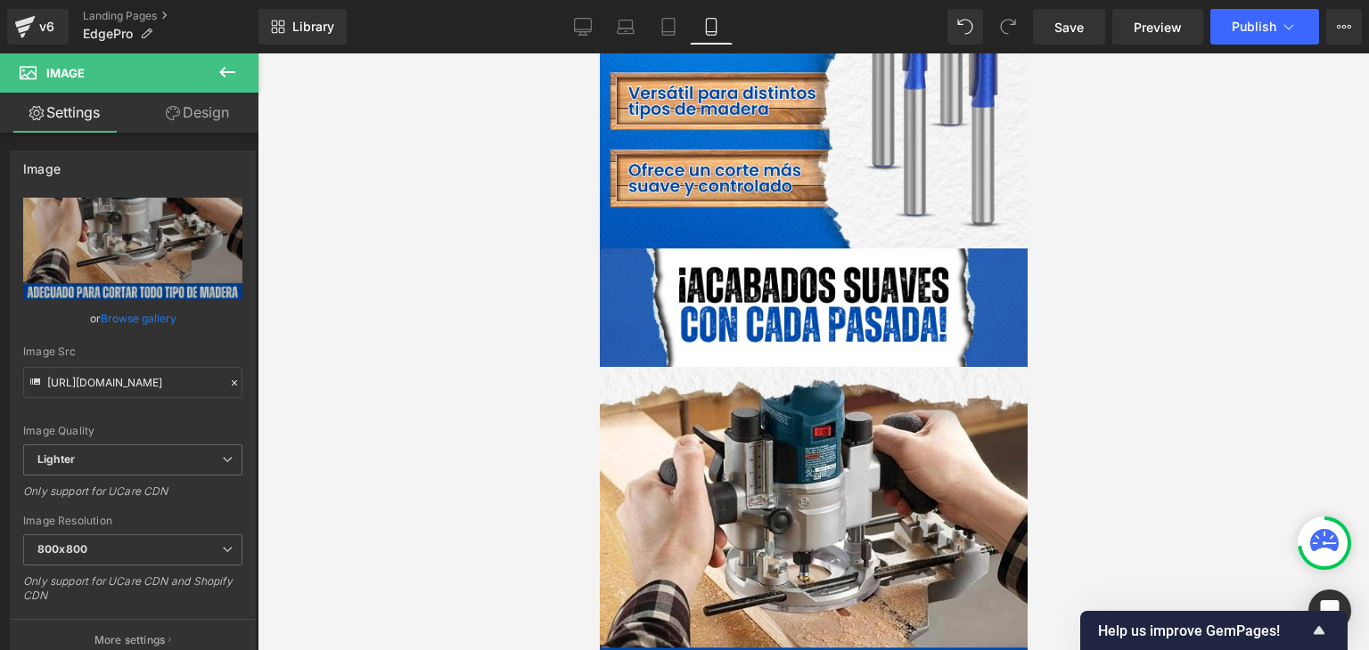
type input "https://ucarecdn.com/892f69d7-3d87-425c-8df9-e53adab2fec7/-/format/auto/-/previ…"
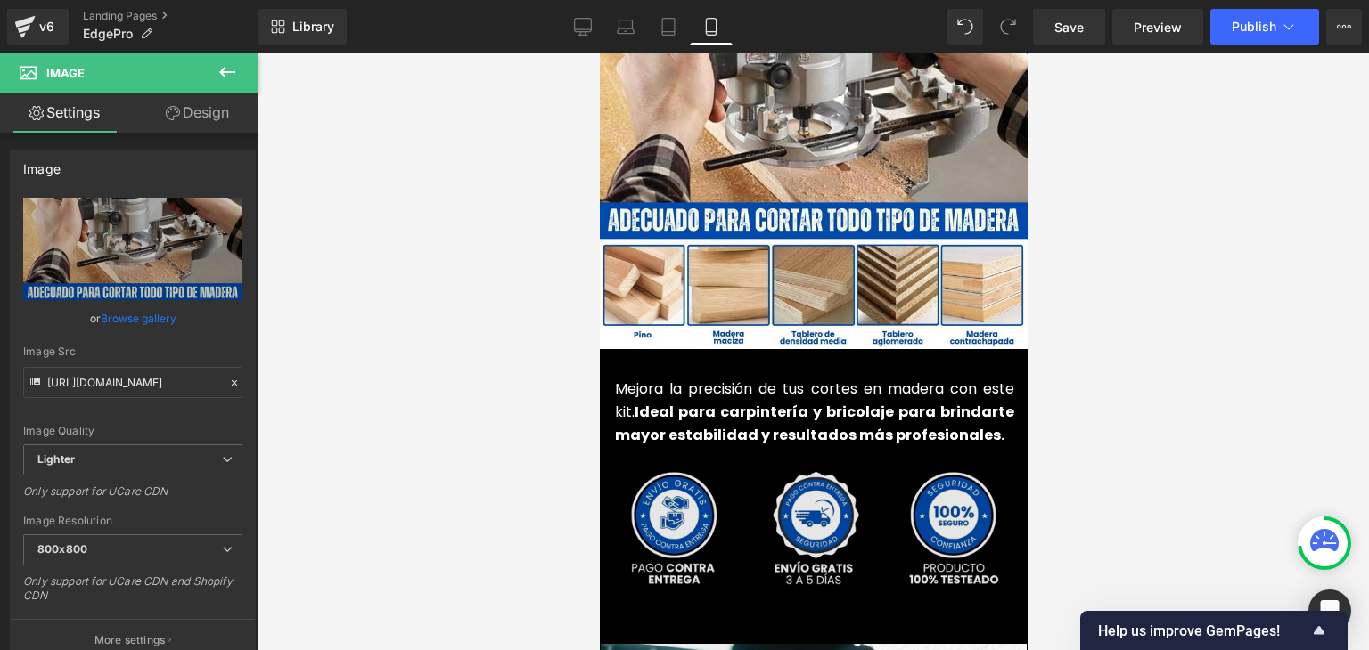
scroll to position [4544, 0]
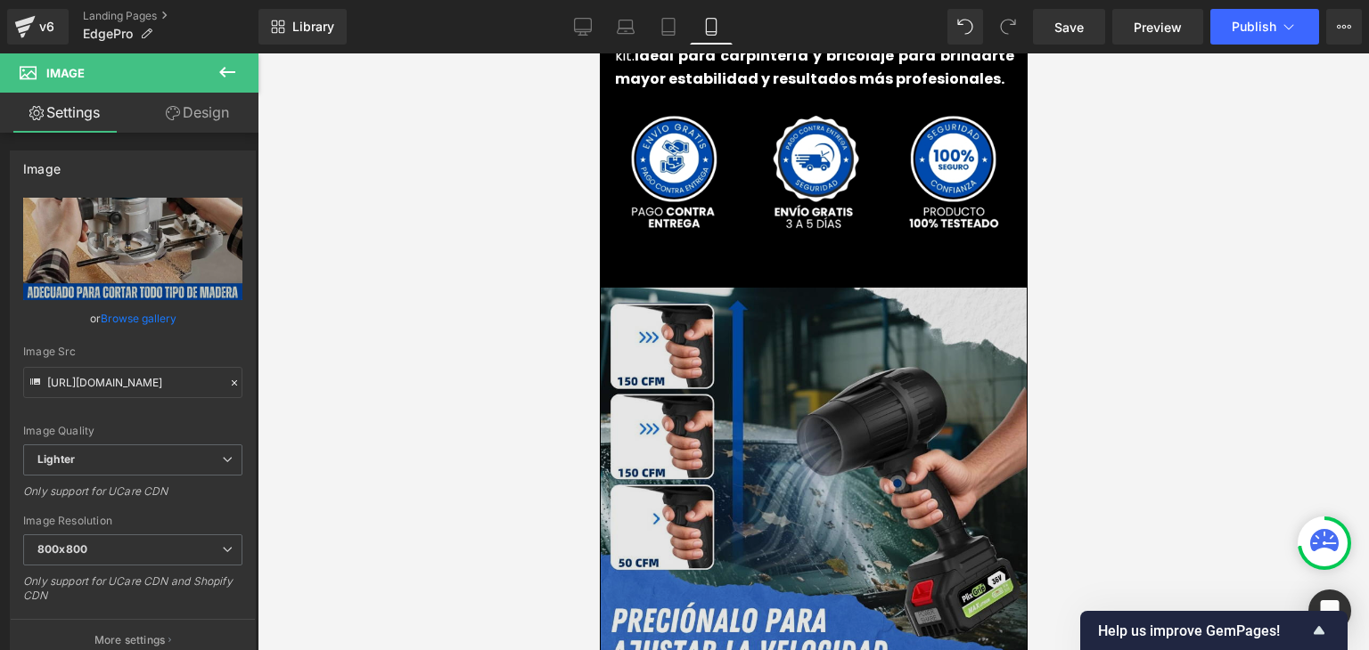
click at [795, 393] on img at bounding box center [813, 506] width 426 height 437
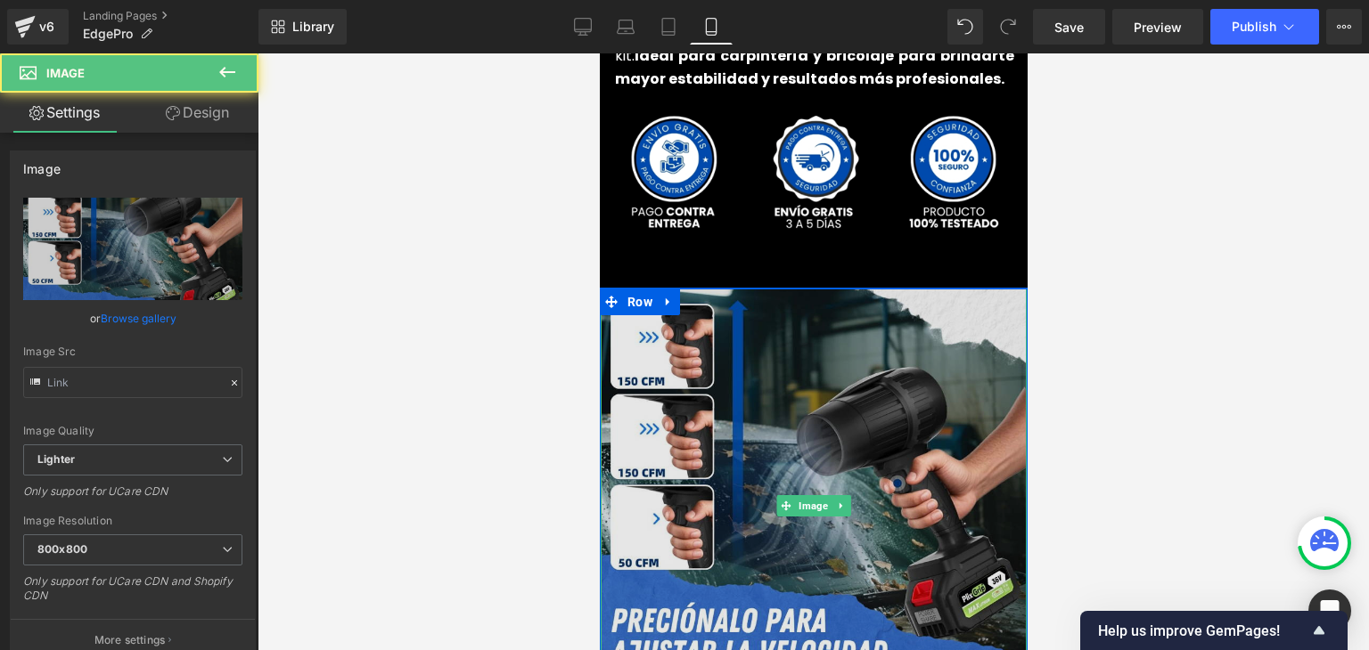
type input "https://ucarecdn.com/6a4becaf-d797-4baa-b42a-c79270ffec96/-/format/auto/-/previ…"
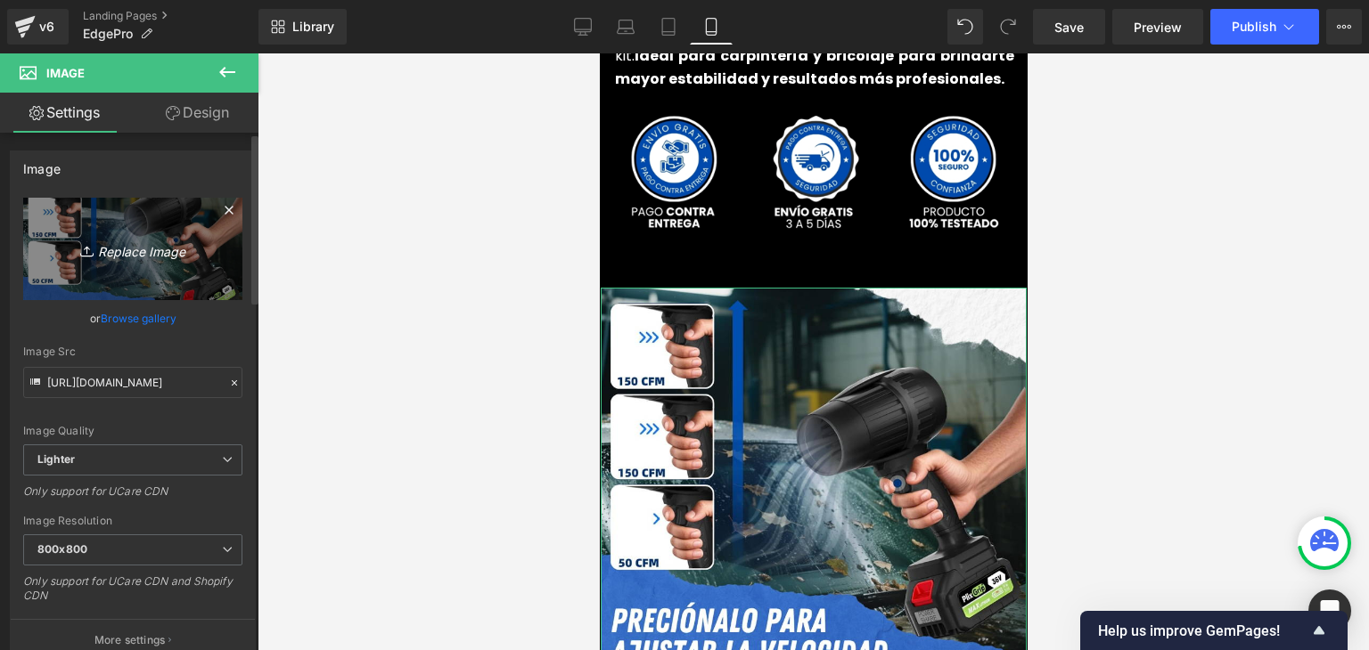
click at [179, 256] on icon "Replace Image" at bounding box center [132, 249] width 143 height 22
type input "C:\fakepath\4.webp"
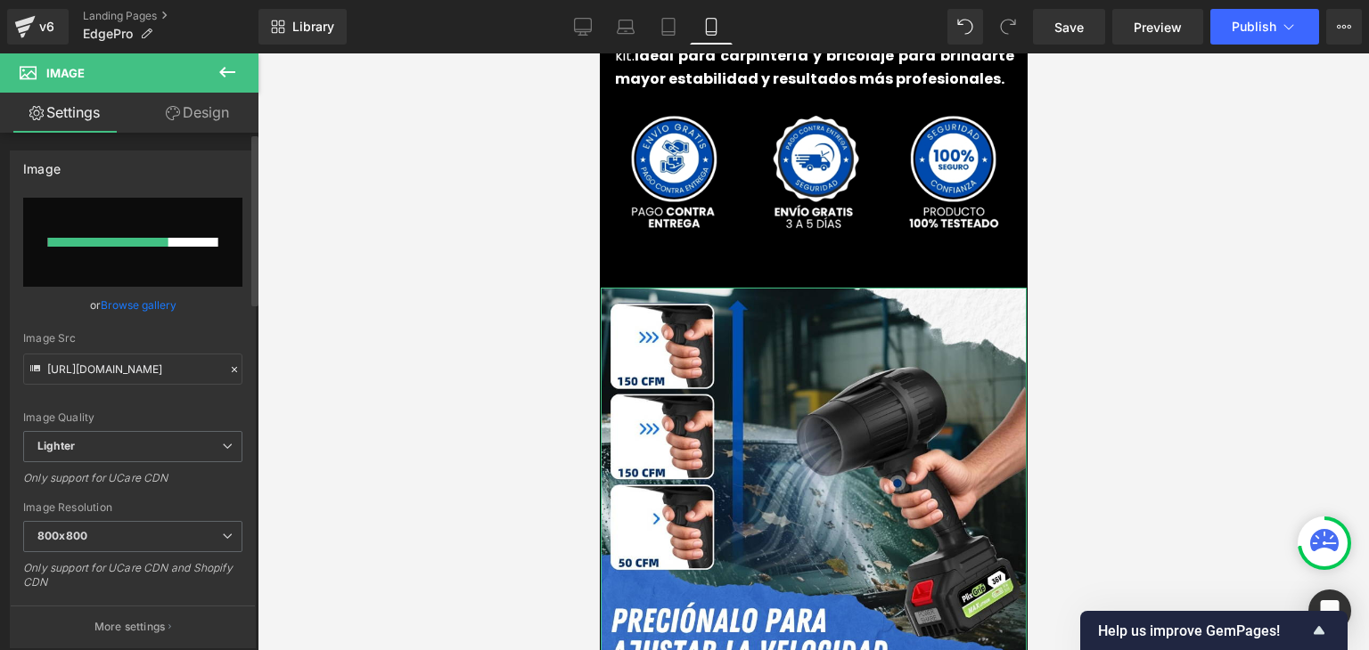
click at [152, 304] on link "Browse gallery" at bounding box center [139, 305] width 76 height 31
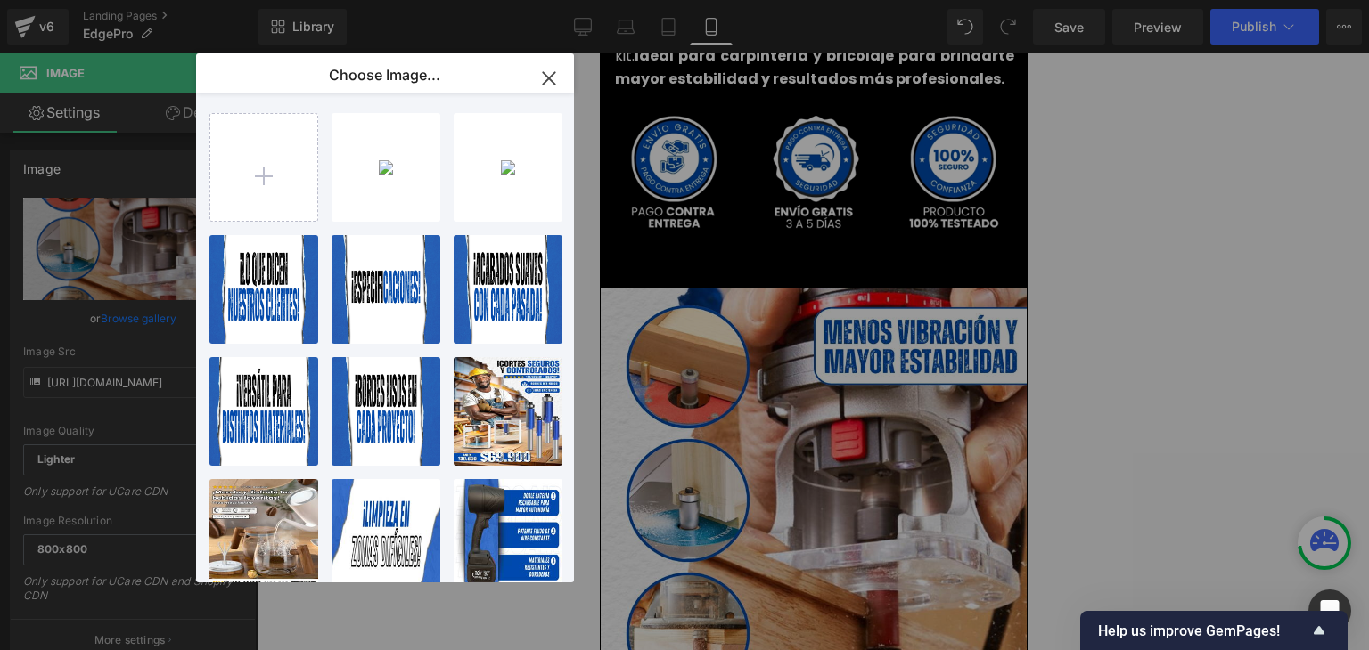
click at [547, 75] on icon "button" at bounding box center [549, 78] width 29 height 29
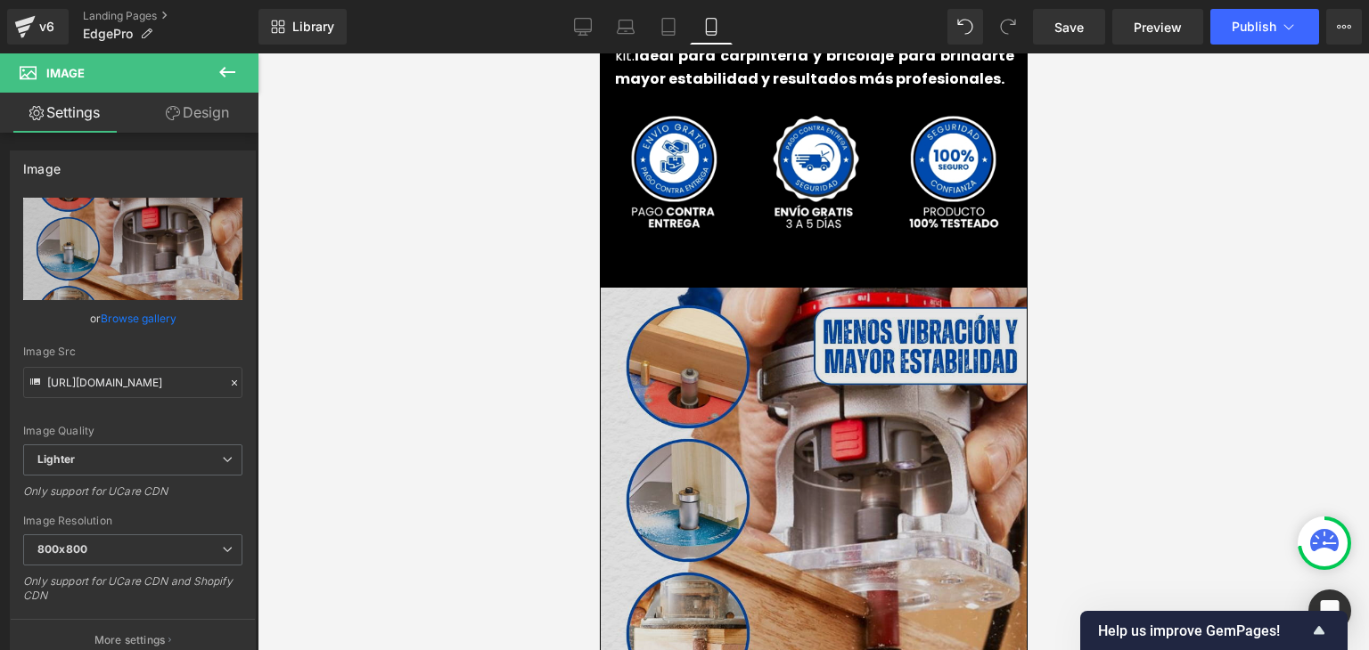
type input "https://ucarecdn.com/da6c7c19-745e-4839-8c96-e0492f426776/-/format/auto/-/previ…"
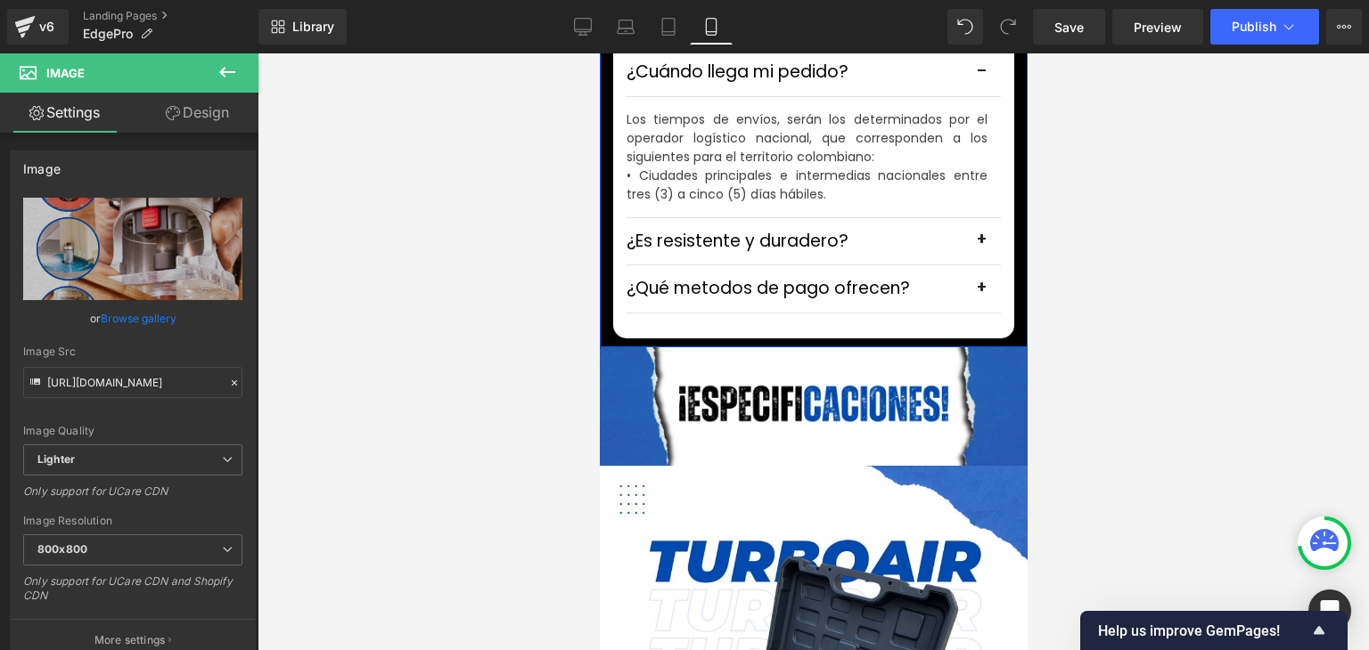
scroll to position [5346, 0]
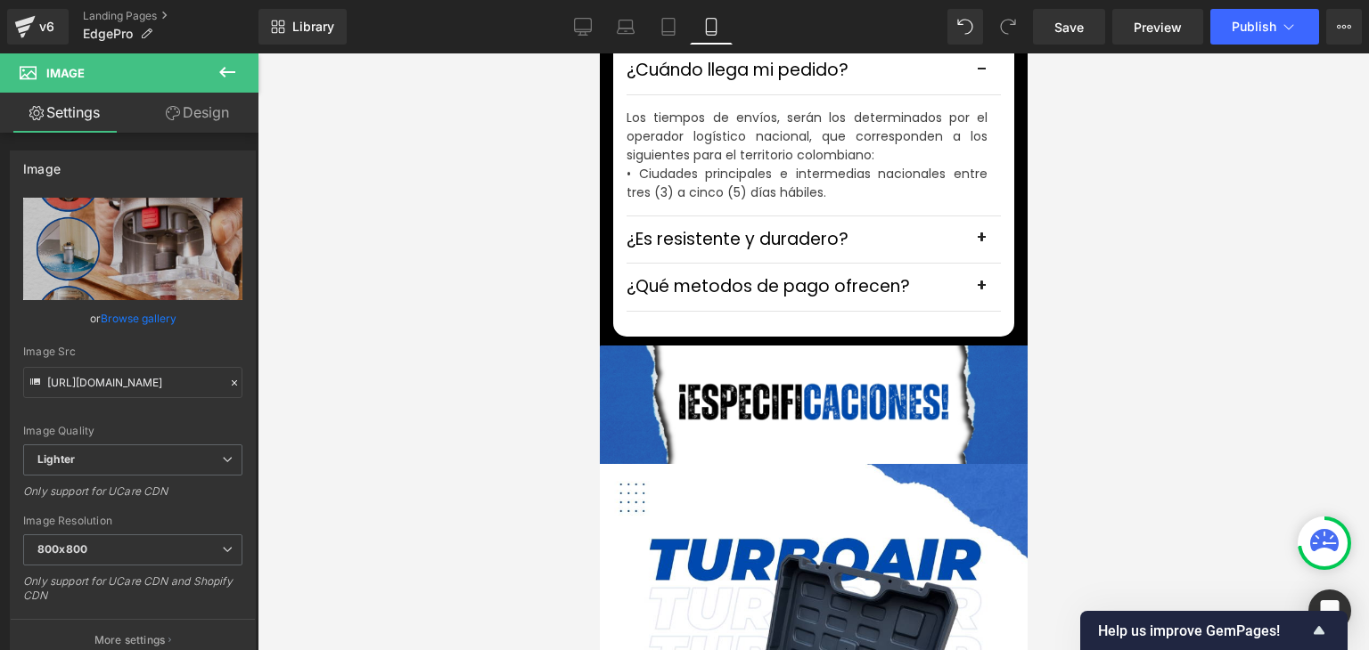
click at [975, 94] on button "button" at bounding box center [982, 70] width 36 height 47
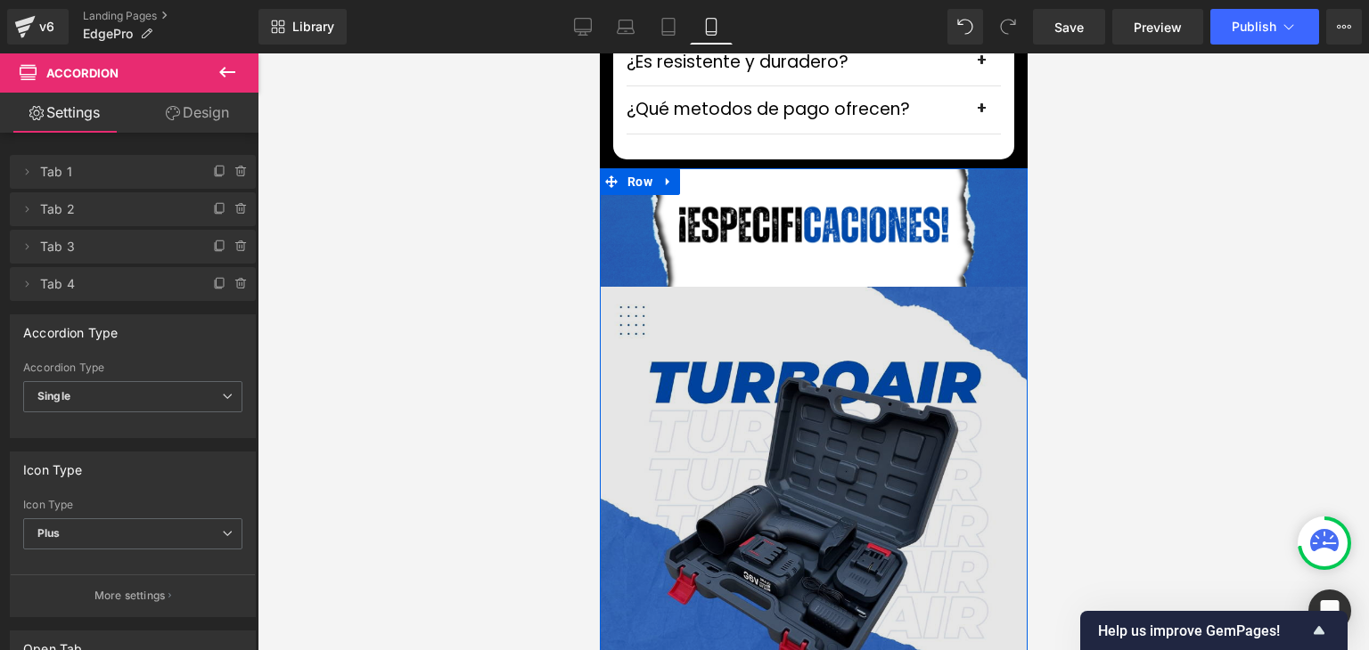
scroll to position [5524, 0]
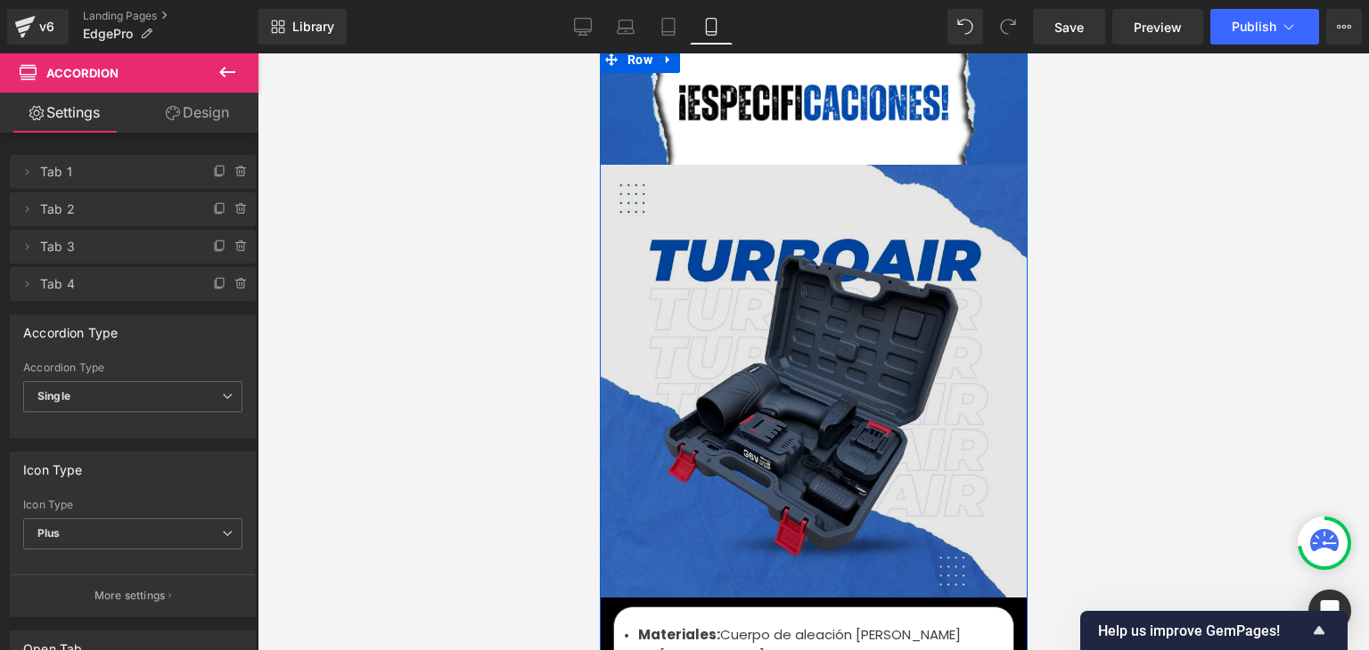
click at [806, 355] on div "Image" at bounding box center [812, 386] width 433 height 442
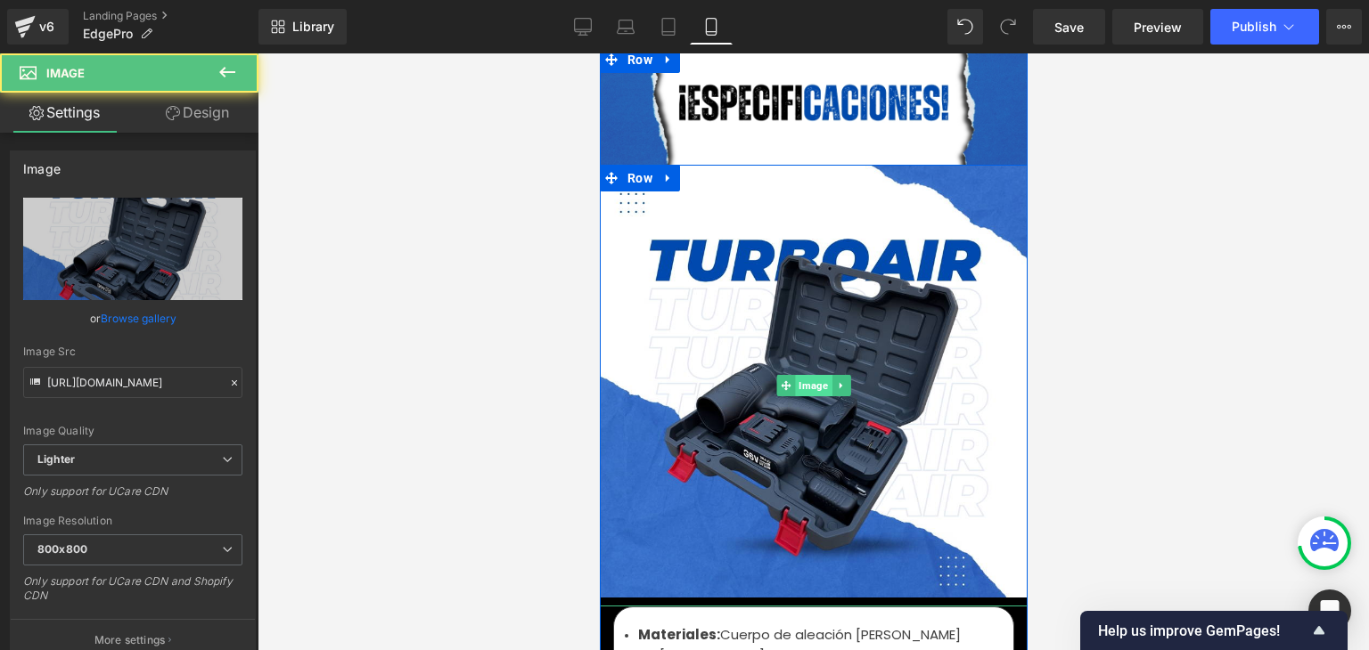
click at [806, 375] on span "Image" at bounding box center [812, 385] width 37 height 21
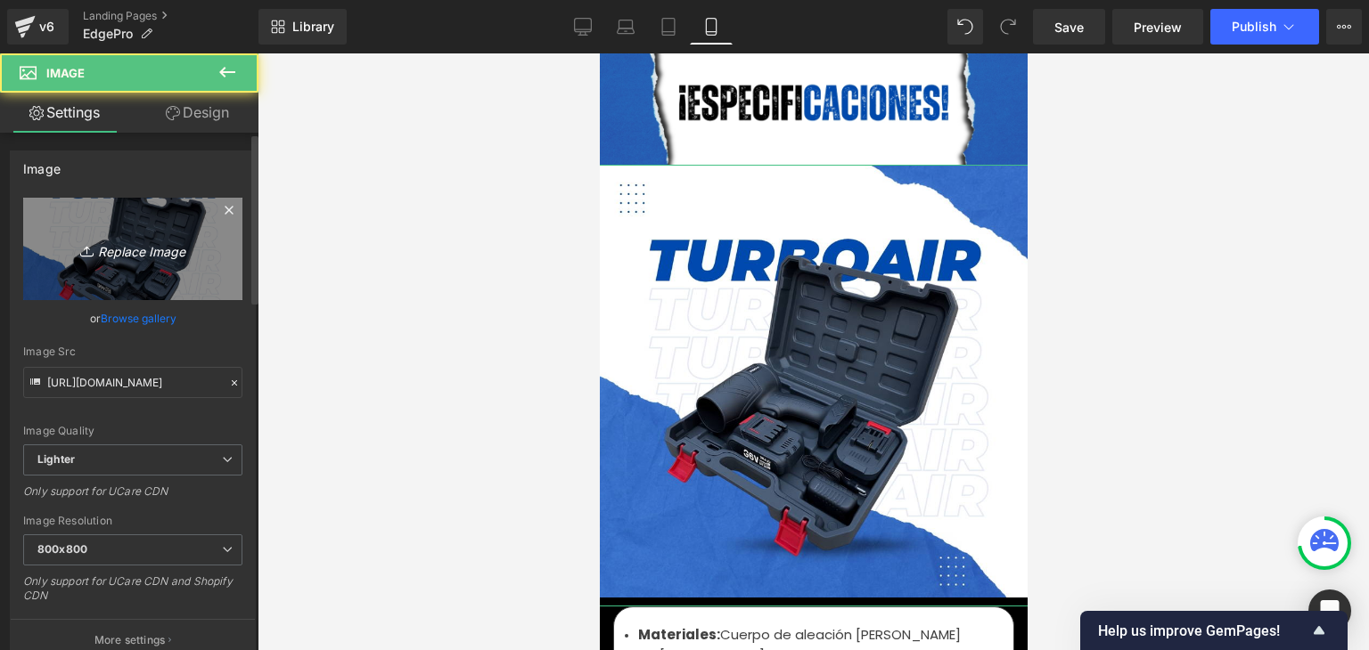
click at [135, 241] on icon "Replace Image" at bounding box center [132, 249] width 143 height 22
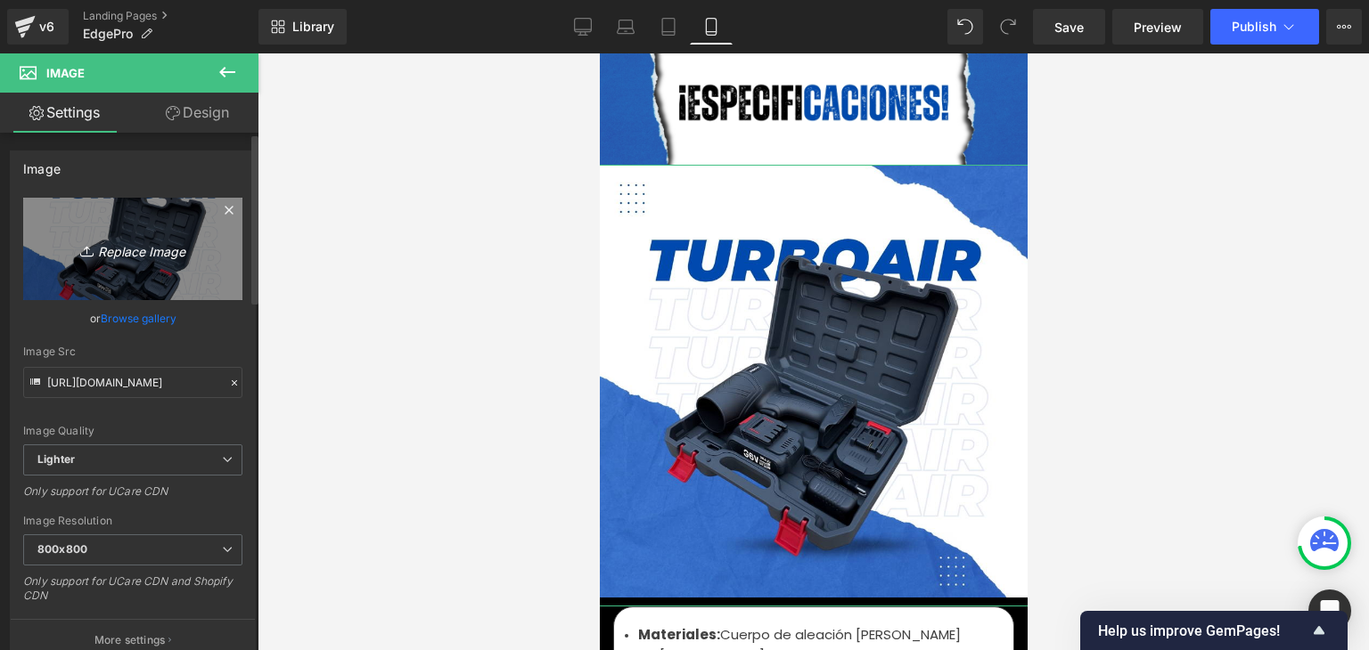
type input "C:\fakepath\5.webp"
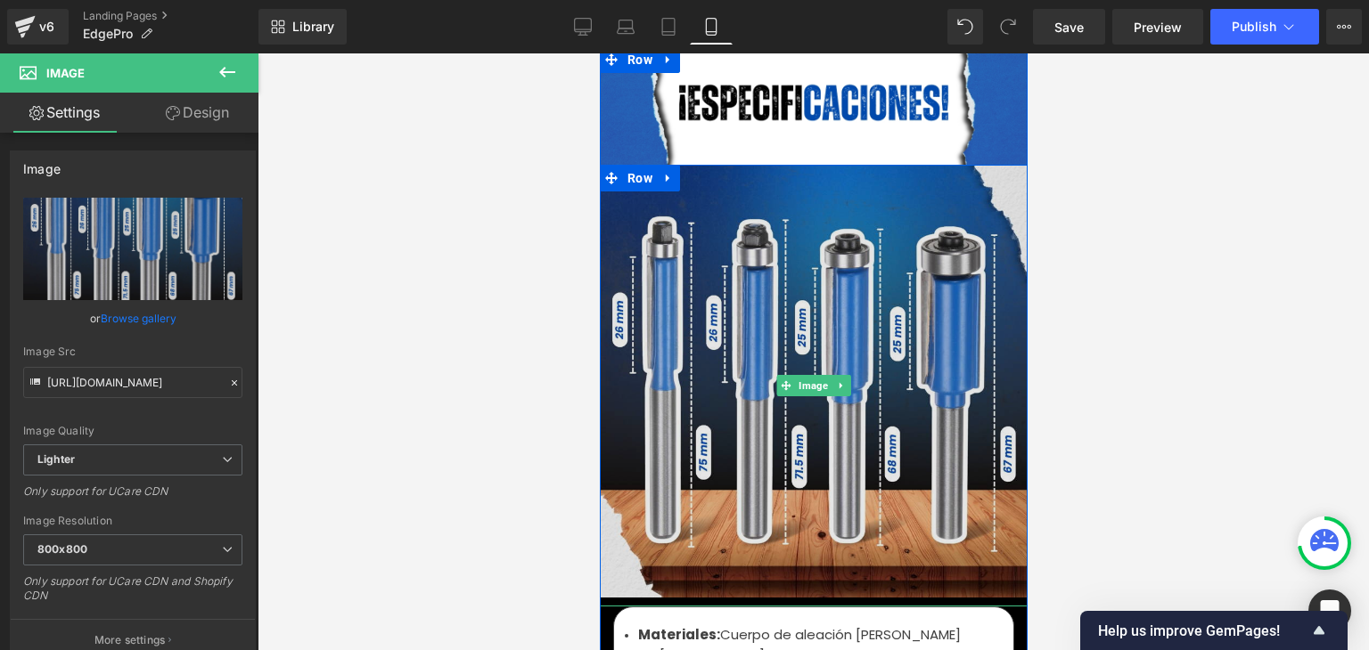
type input "https://ucarecdn.com/32422ce3-34a3-4929-9c0e-77717e425572/-/format/auto/-/previ…"
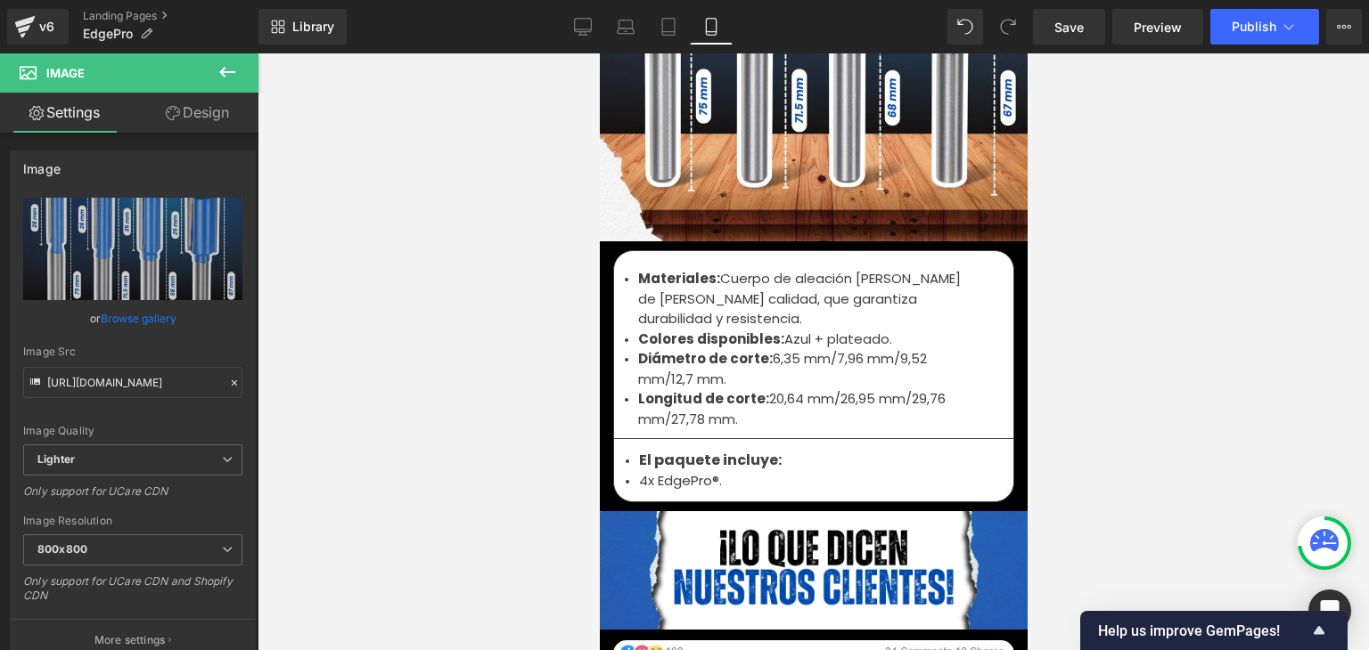
scroll to position [5881, 0]
click at [1247, 26] on span "Publish" at bounding box center [1253, 27] width 45 height 14
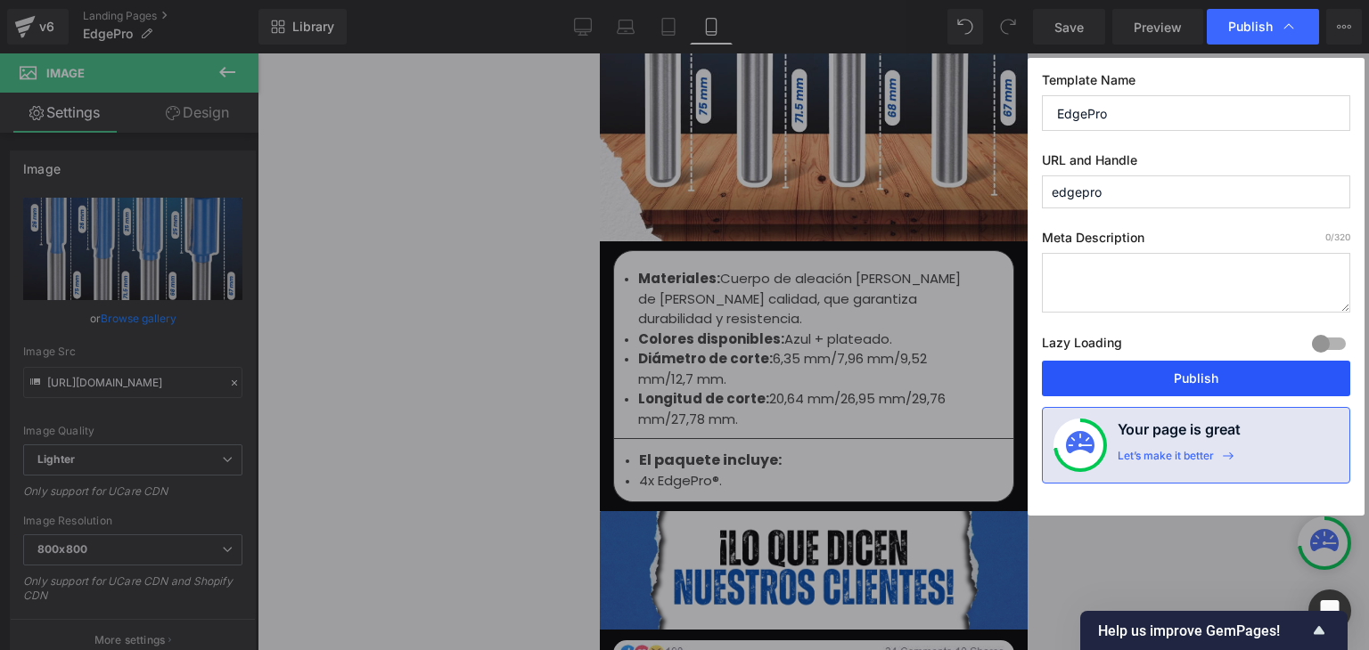
click at [1198, 376] on button "Publish" at bounding box center [1196, 379] width 308 height 36
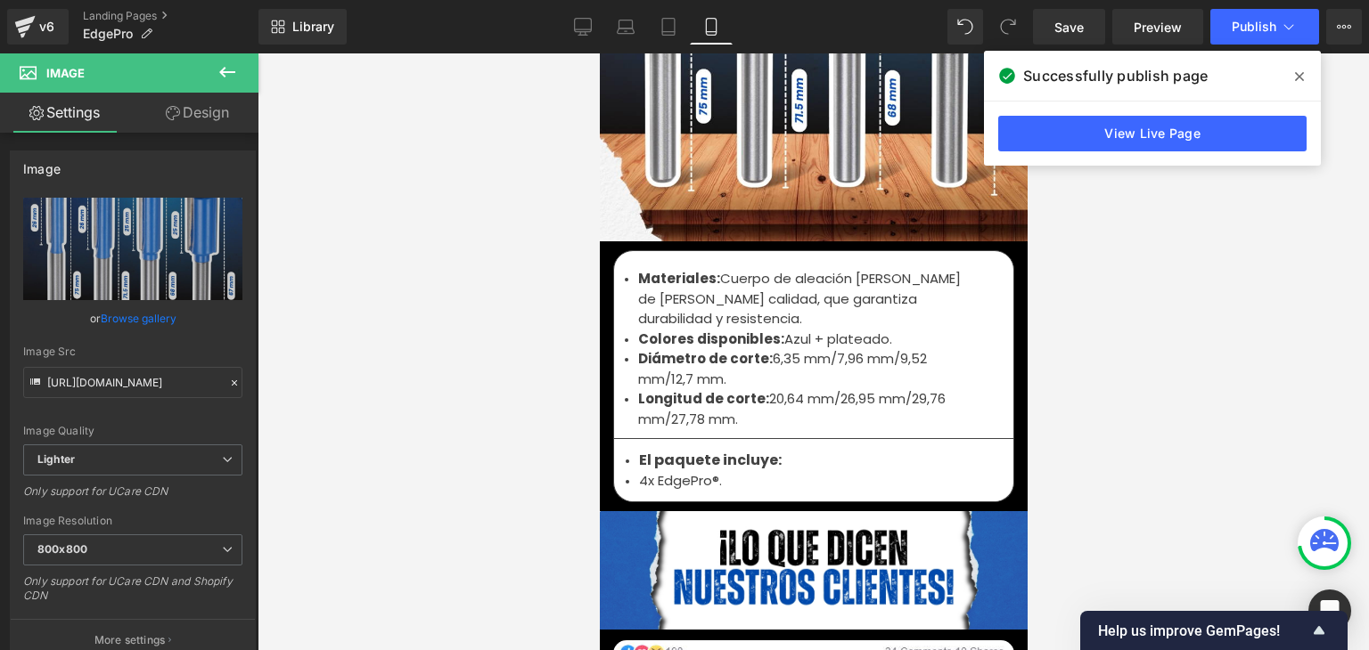
click at [1300, 72] on icon at bounding box center [1299, 77] width 9 height 14
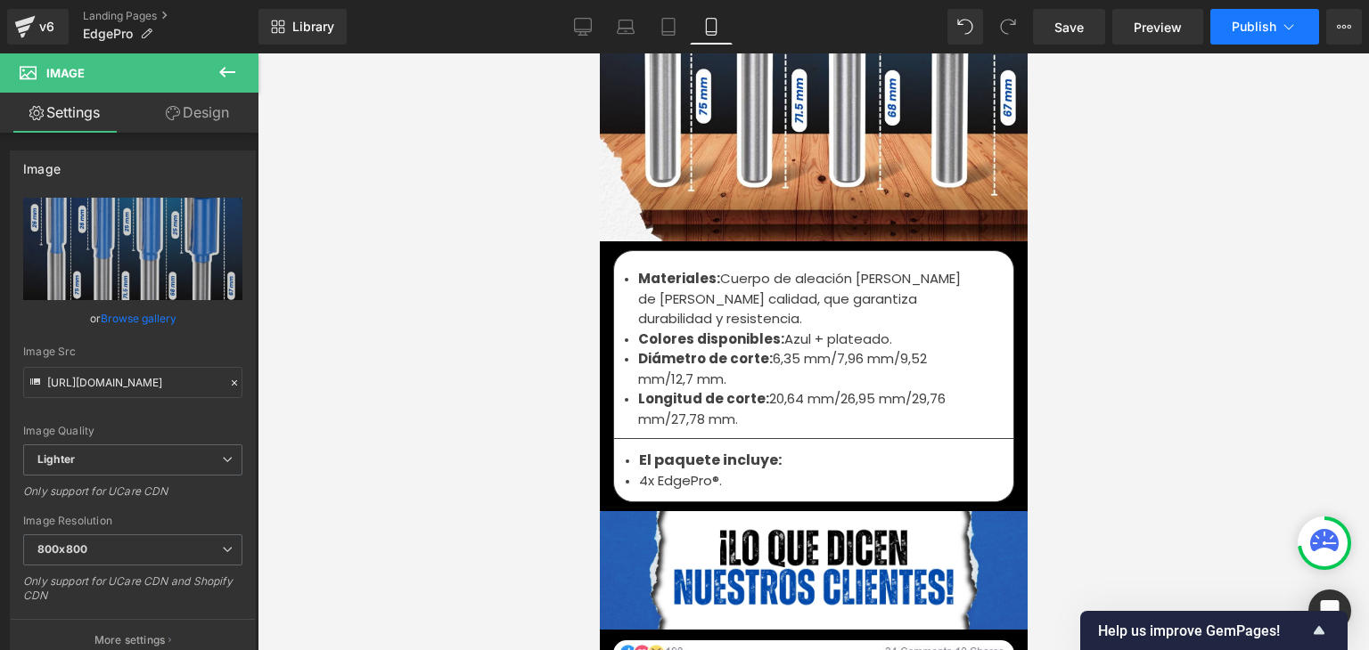
click at [1268, 35] on button "Publish" at bounding box center [1264, 27] width 109 height 36
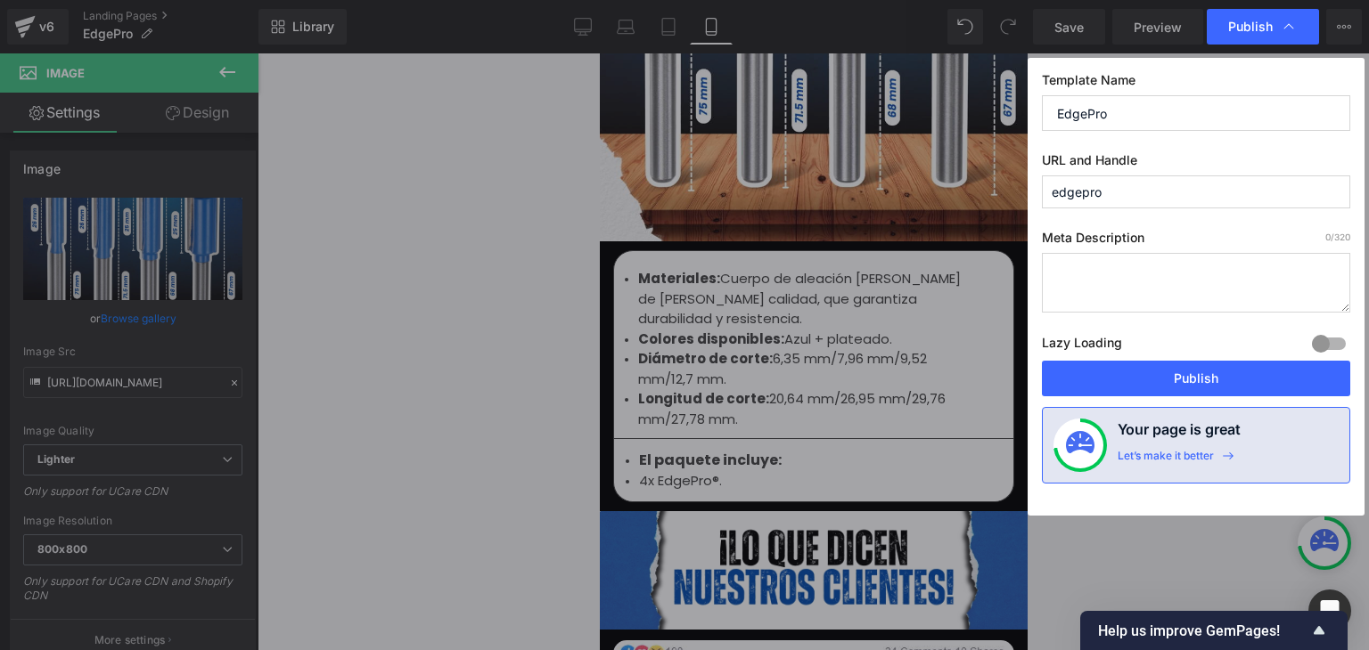
click at [1201, 373] on button "Publish" at bounding box center [1196, 379] width 308 height 36
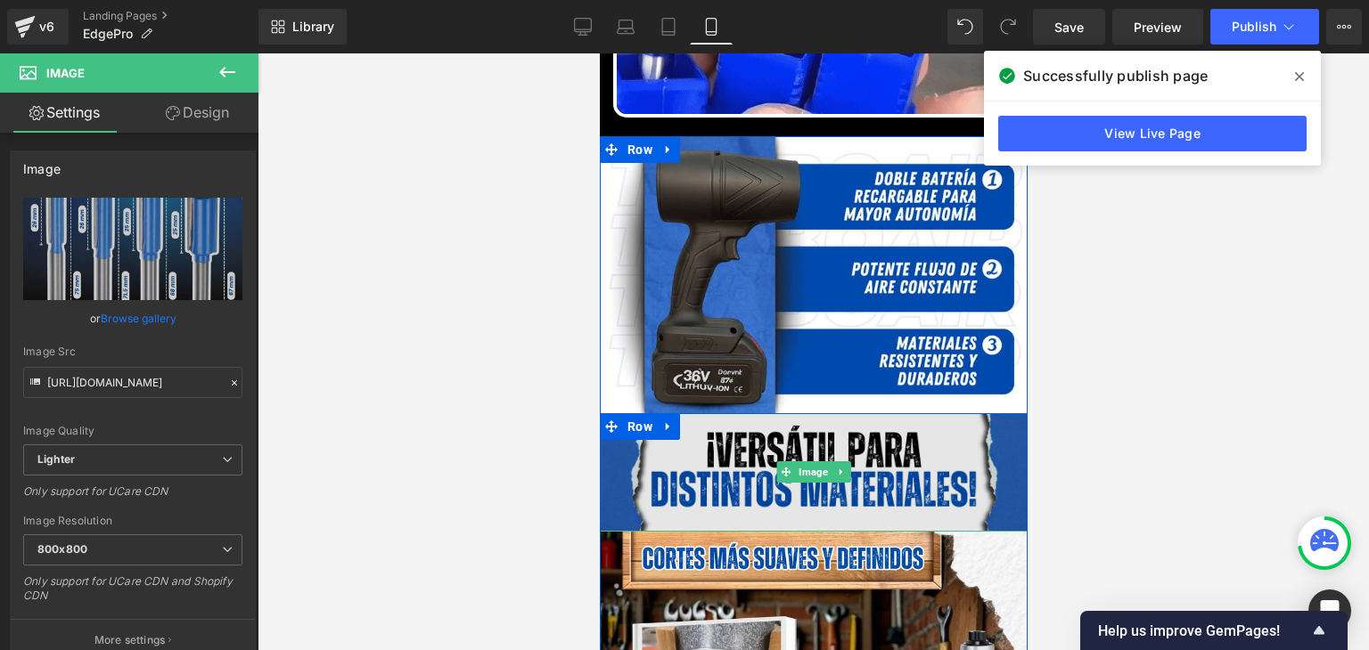
scroll to position [1337, 0]
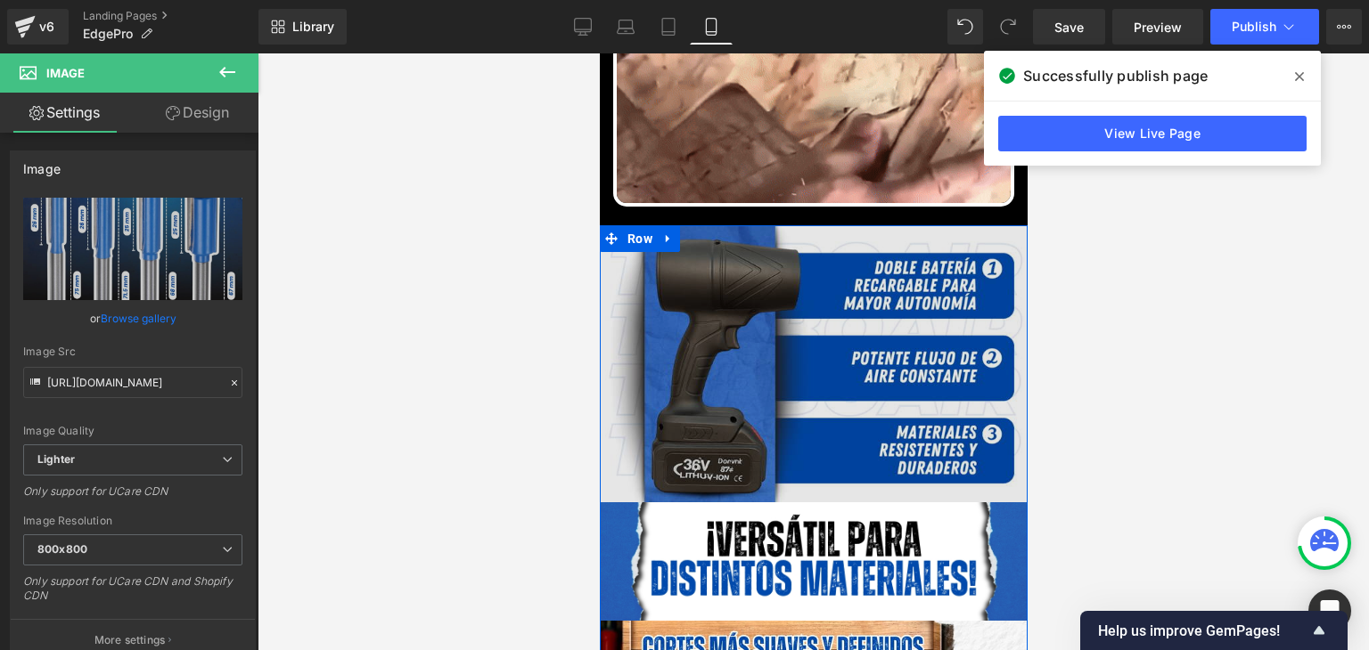
drag, startPoint x: 799, startPoint y: 360, endPoint x: 792, endPoint y: 309, distance: 51.3
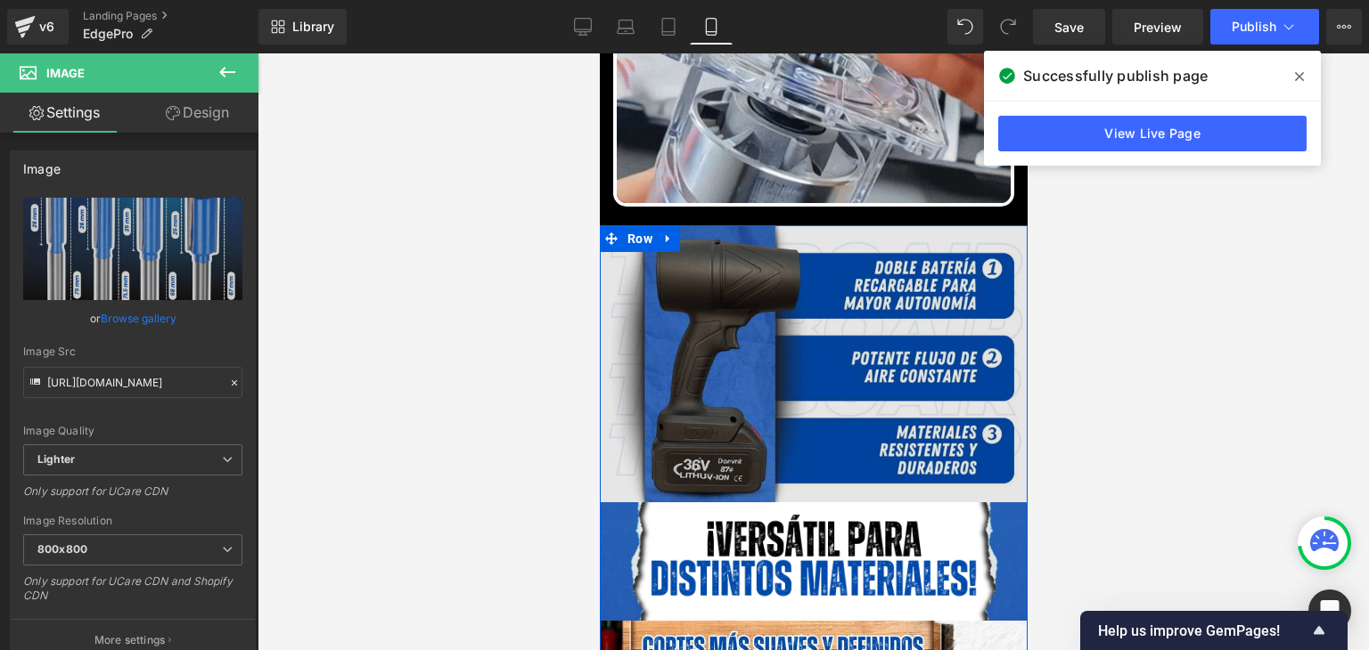
click at [799, 360] on img at bounding box center [813, 363] width 428 height 277
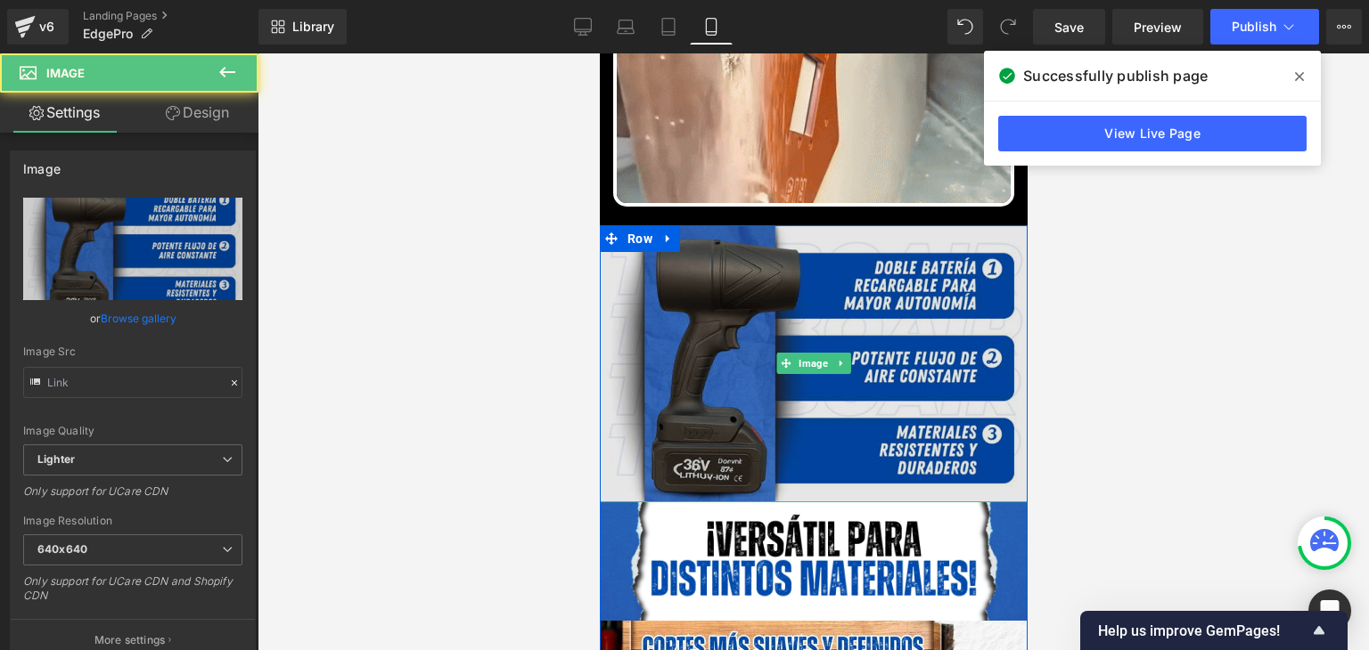
click at [791, 309] on img at bounding box center [813, 363] width 428 height 277
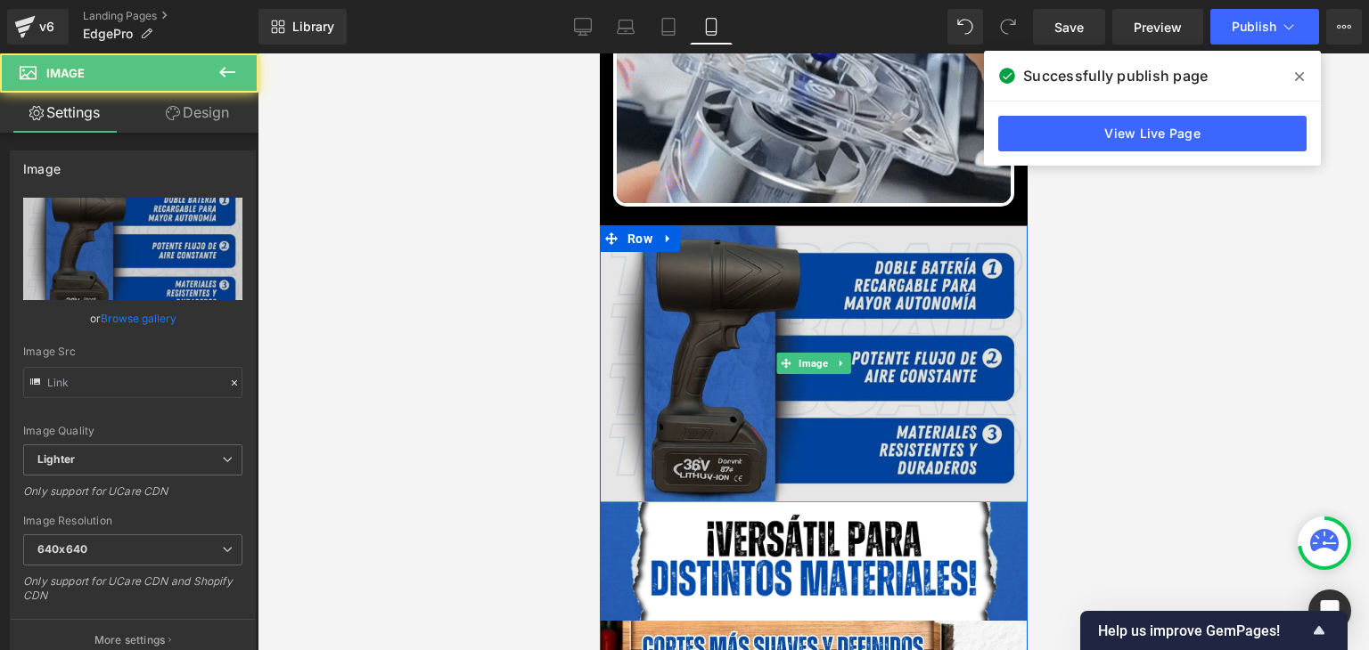
type input "https://ucarecdn.com/f48538c7-8b6e-4abb-b64e-77a493e55975/-/format/auto/-/previ…"
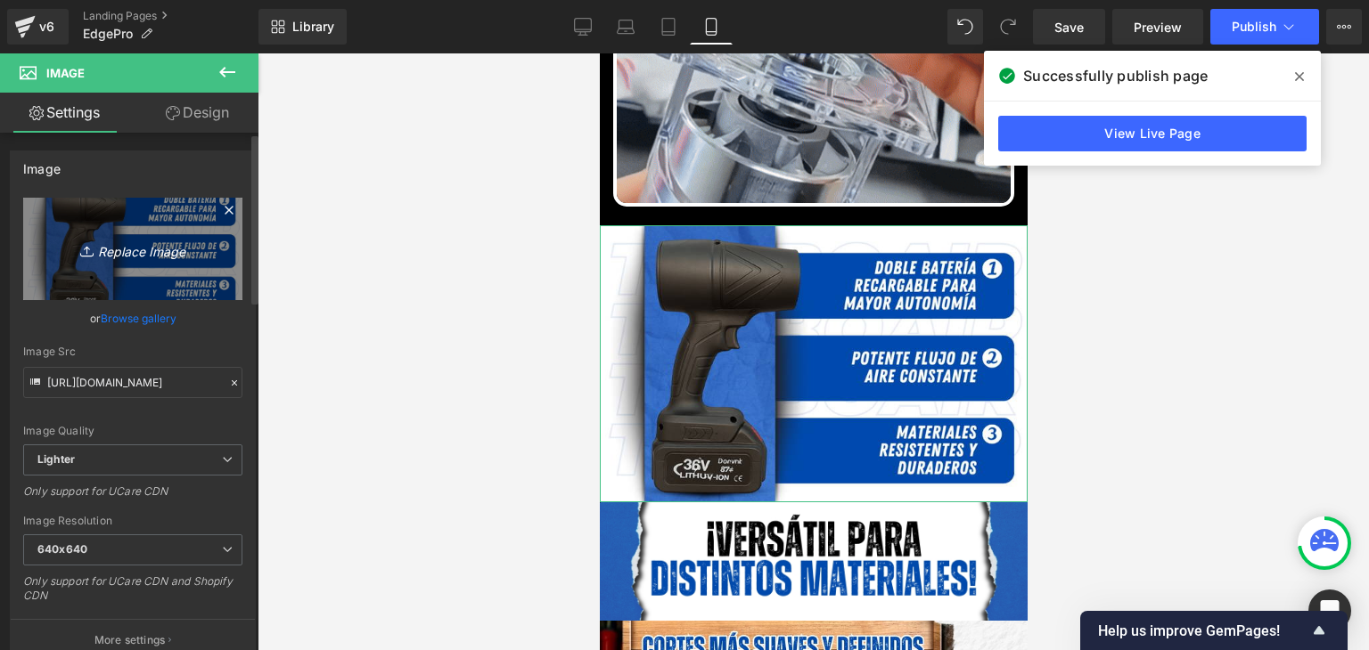
click at [136, 258] on icon "Replace Image" at bounding box center [132, 249] width 143 height 22
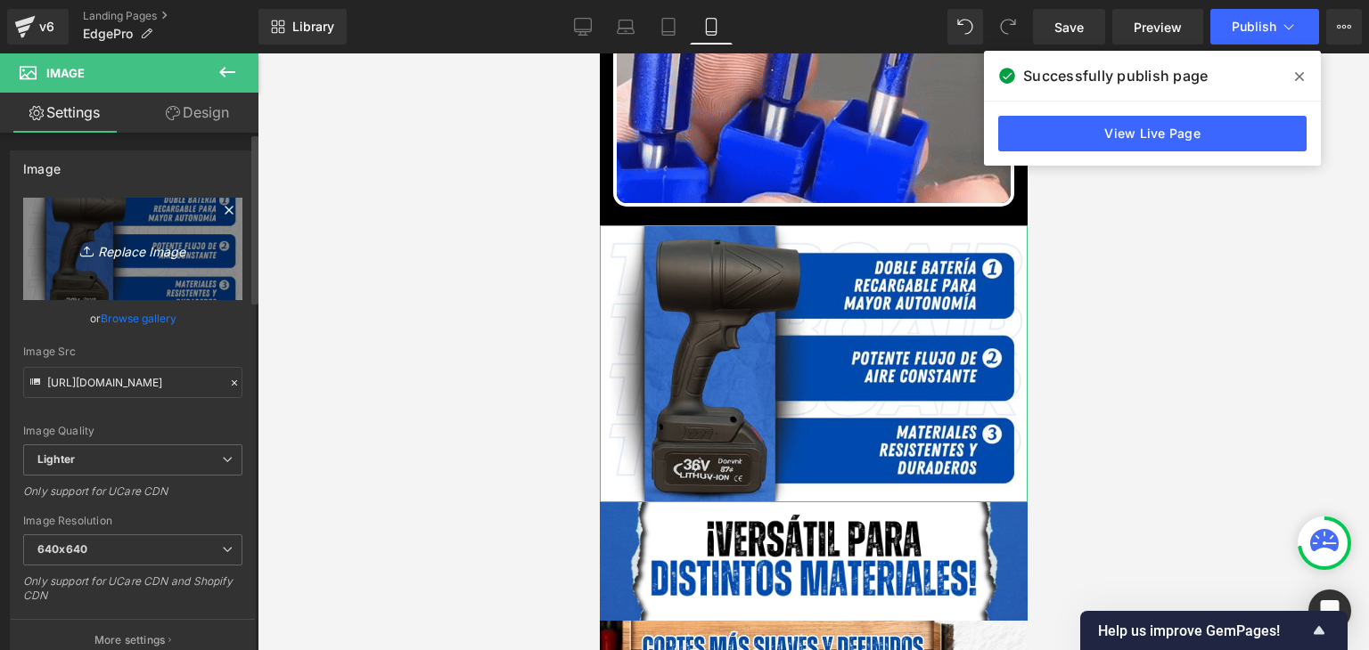
type input "C:\fakepath\BENEFICIOS.webp"
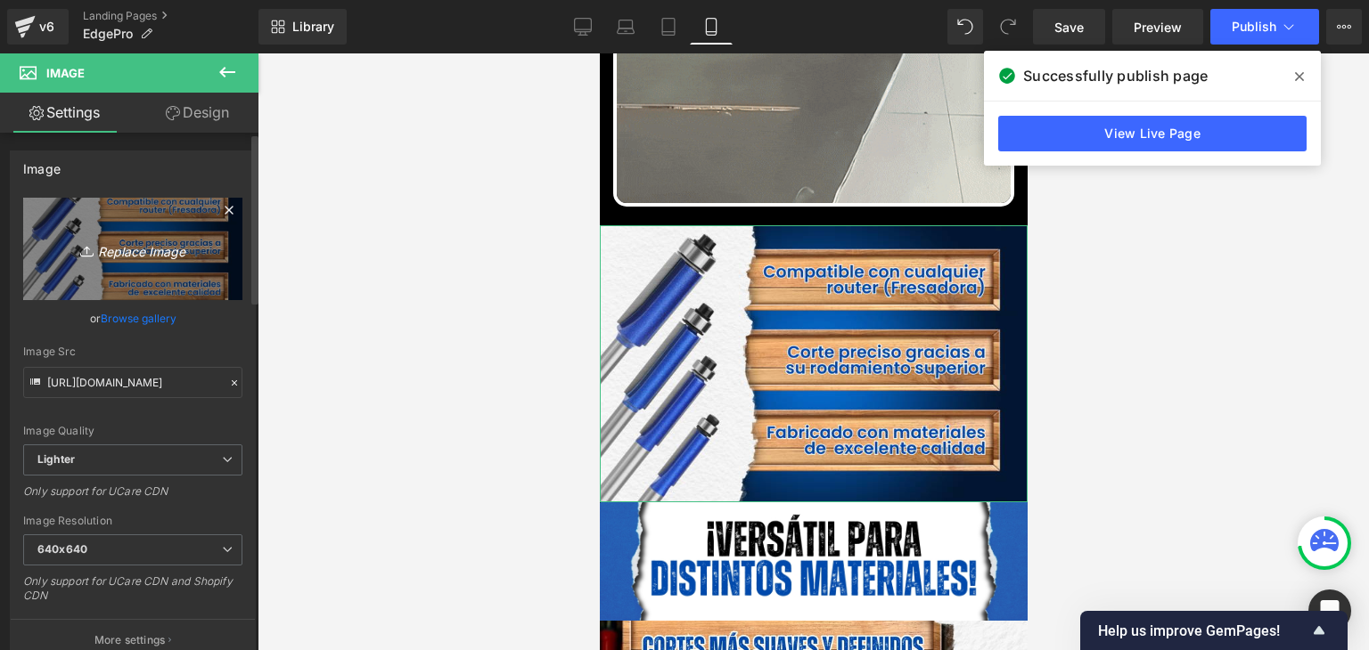
type input "https://ucarecdn.com/f8362868-d0d0-4368-a6e0-d7653b5f6cb0/-/format/auto/-/previ…"
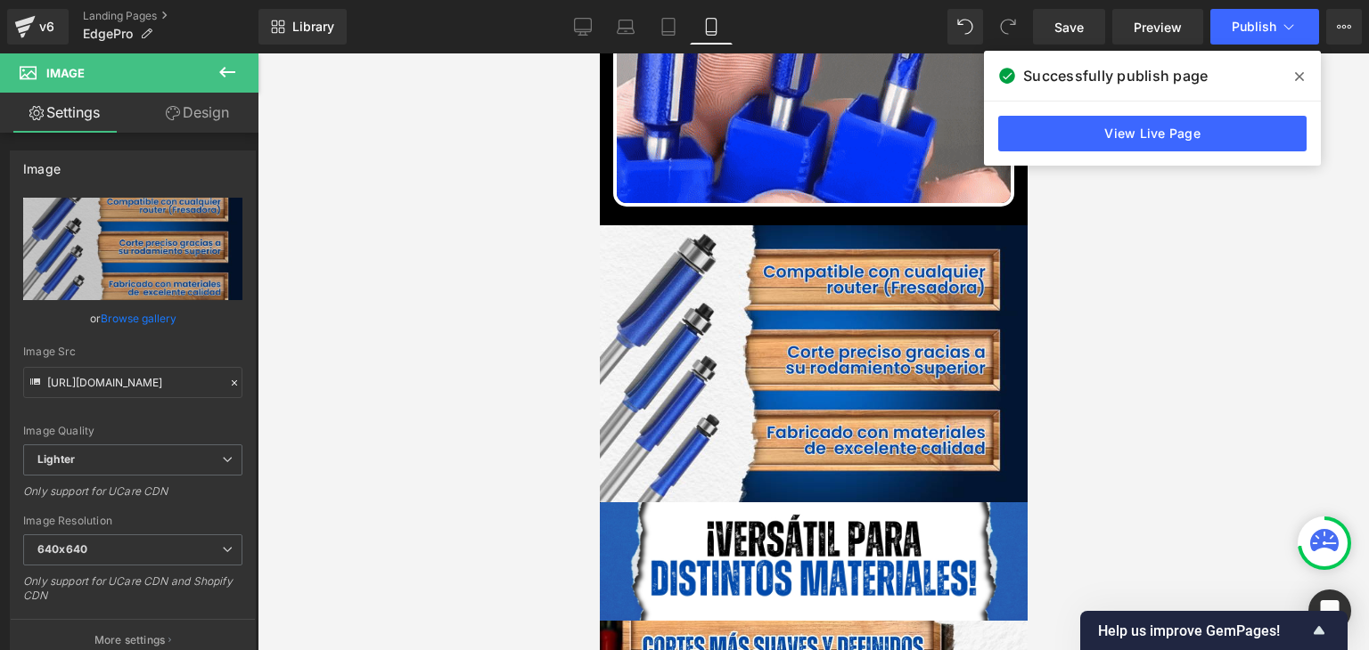
click at [1297, 76] on icon at bounding box center [1299, 76] width 9 height 9
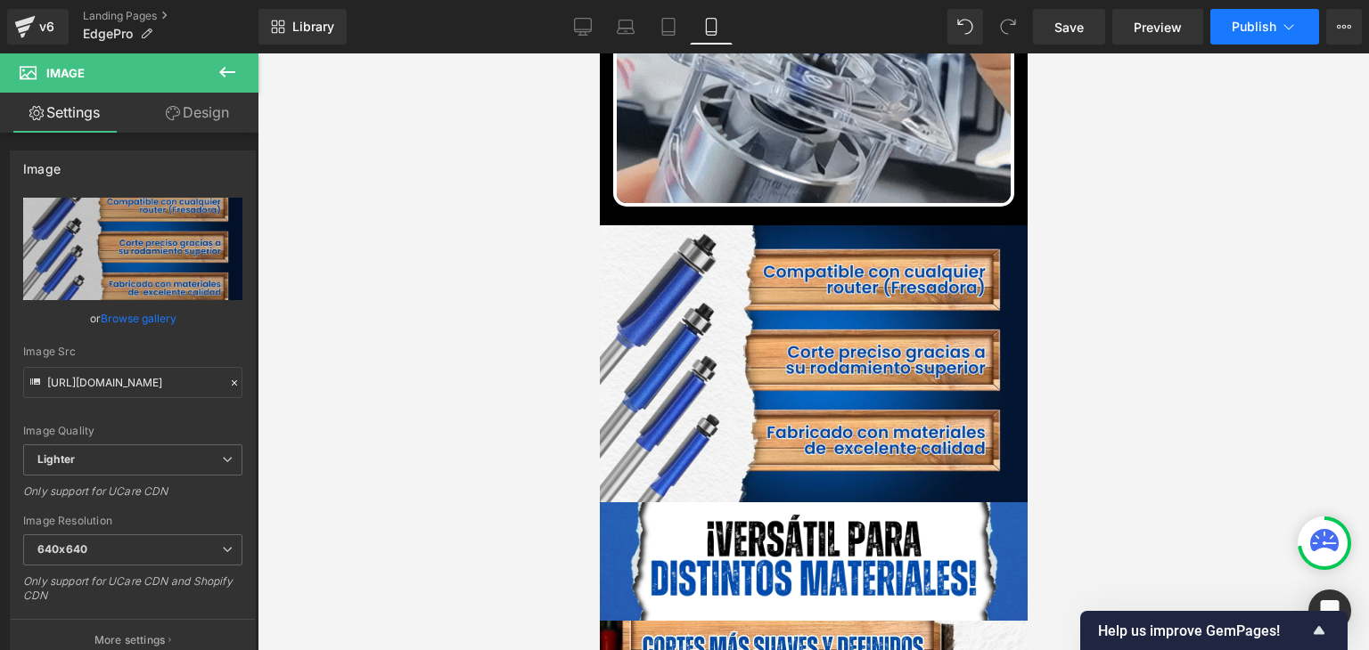
click at [1272, 35] on button "Publish" at bounding box center [1264, 27] width 109 height 36
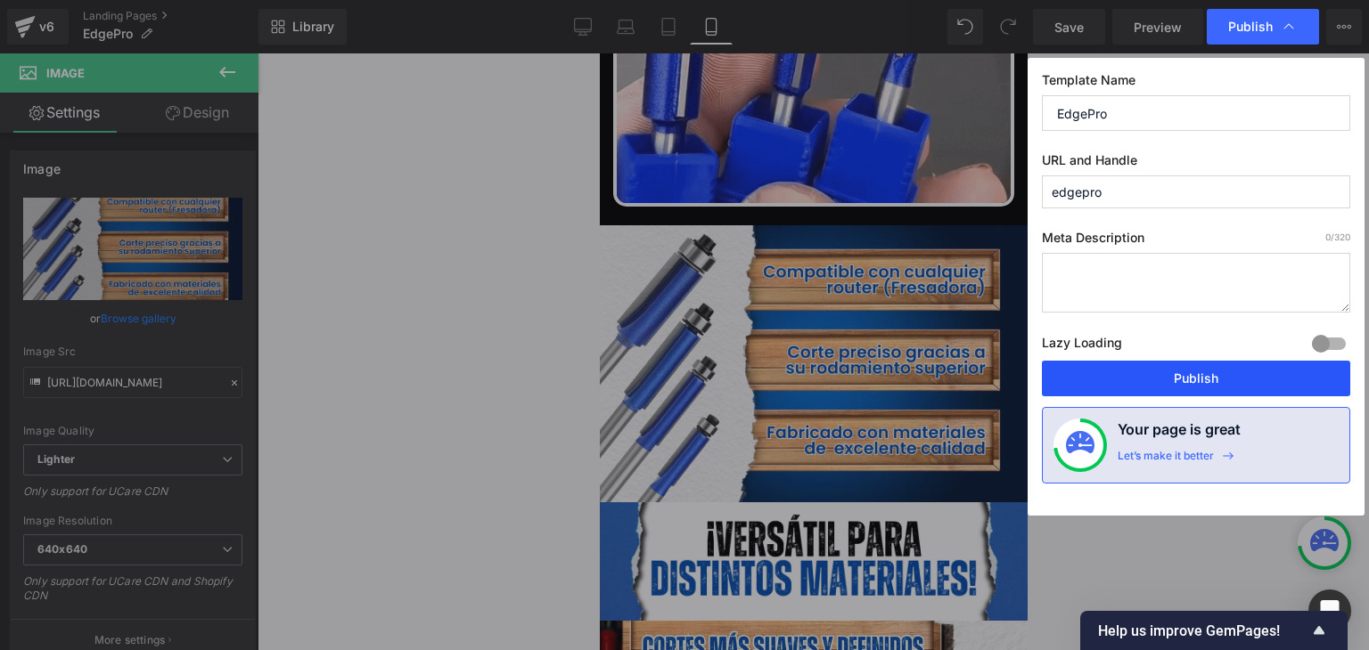
click at [1194, 384] on button "Publish" at bounding box center [1196, 379] width 308 height 36
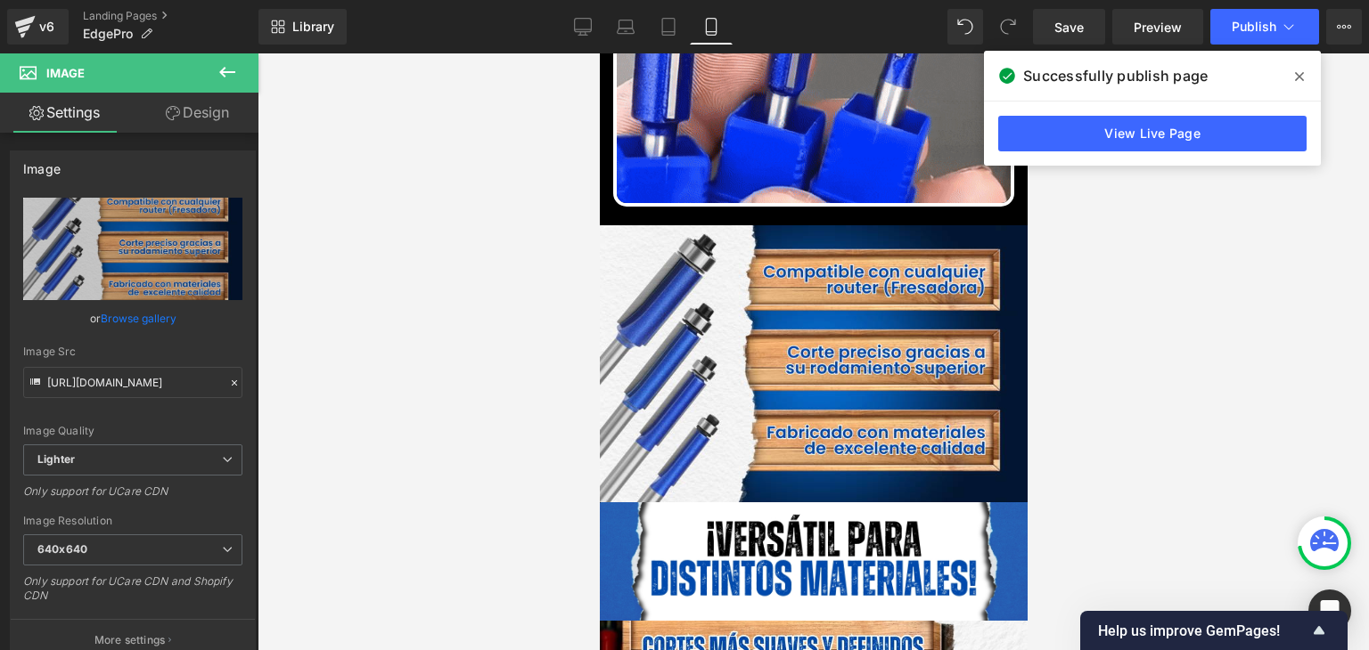
click at [1297, 76] on icon at bounding box center [1299, 76] width 9 height 9
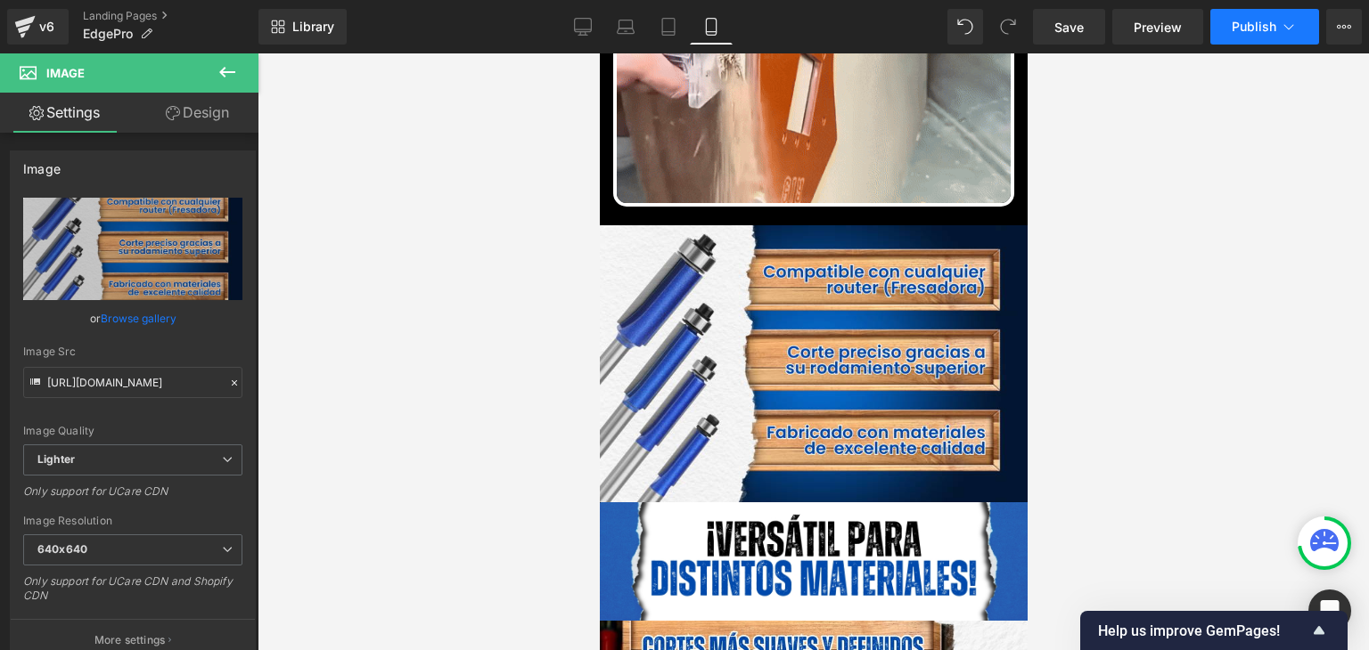
click at [1252, 20] on span "Publish" at bounding box center [1253, 27] width 45 height 14
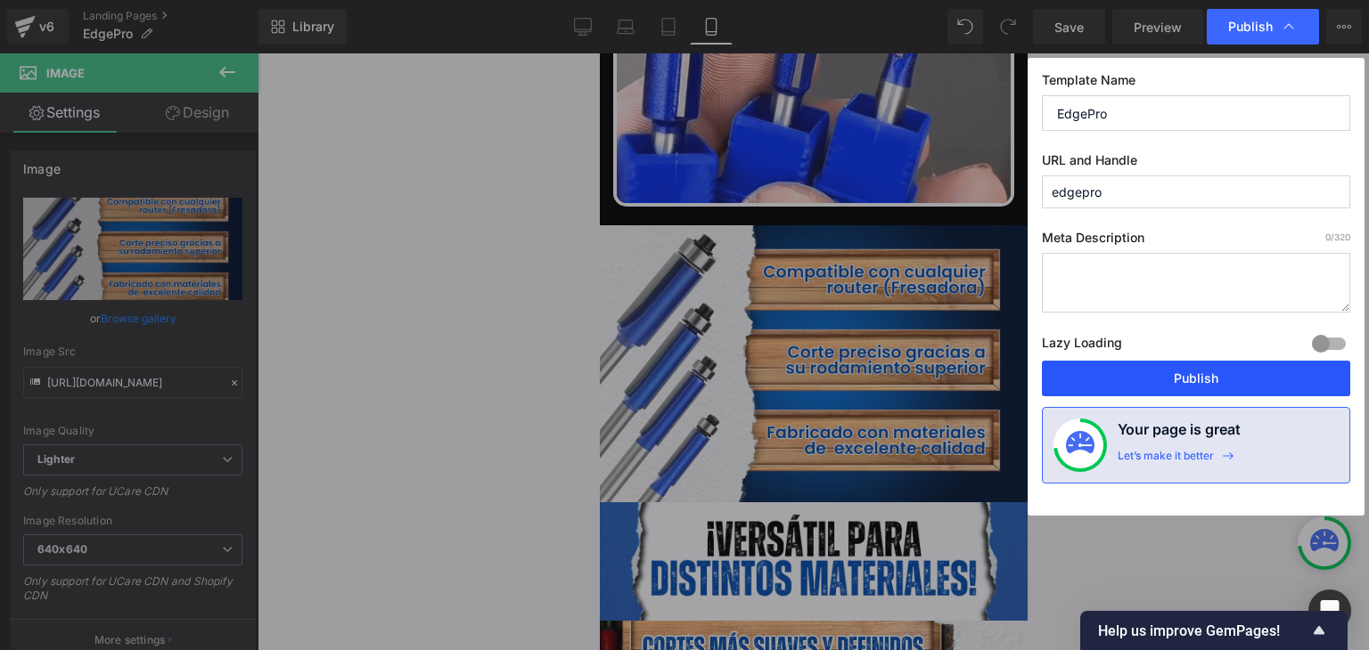
click at [1198, 374] on button "Publish" at bounding box center [1196, 379] width 308 height 36
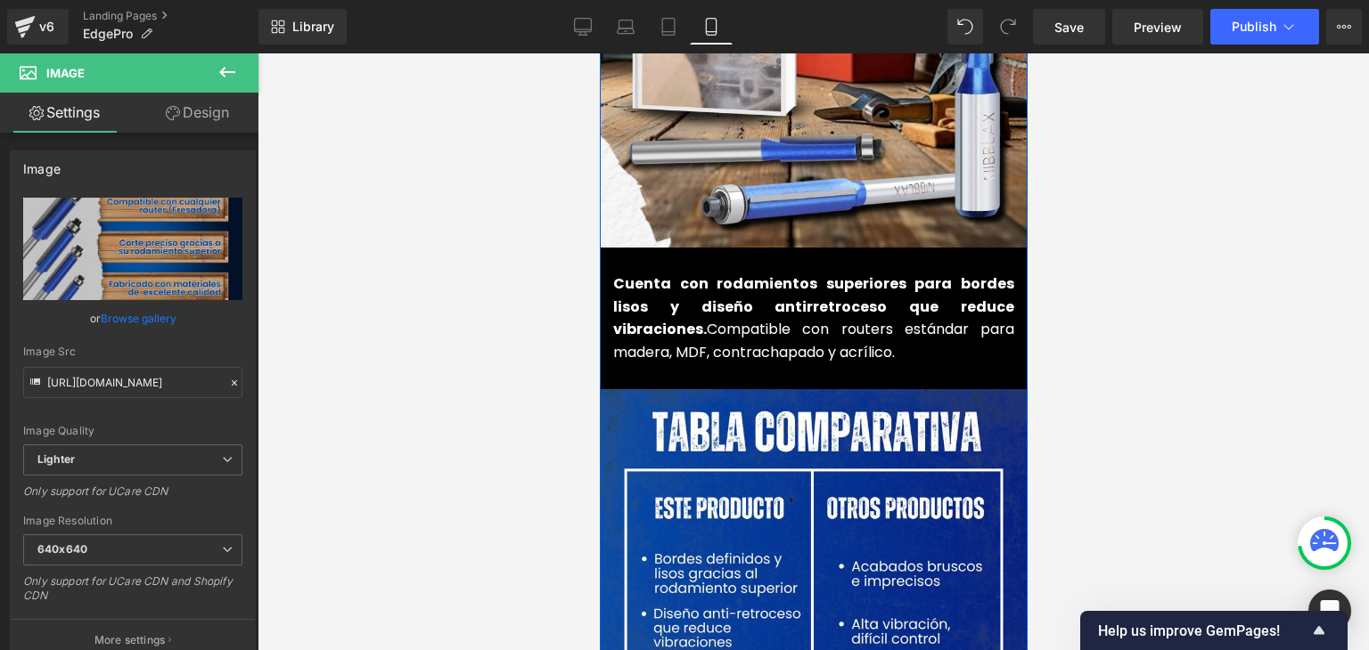
scroll to position [2139, 0]
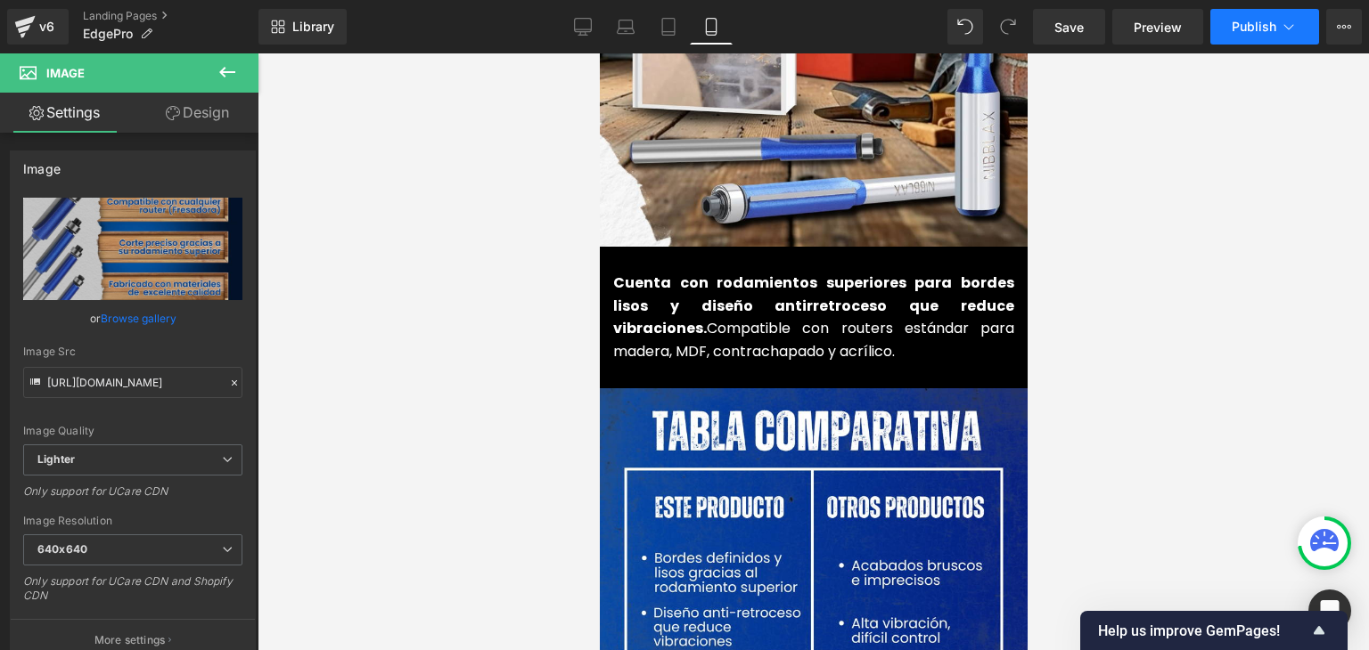
click at [1248, 29] on span "Publish" at bounding box center [1253, 27] width 45 height 14
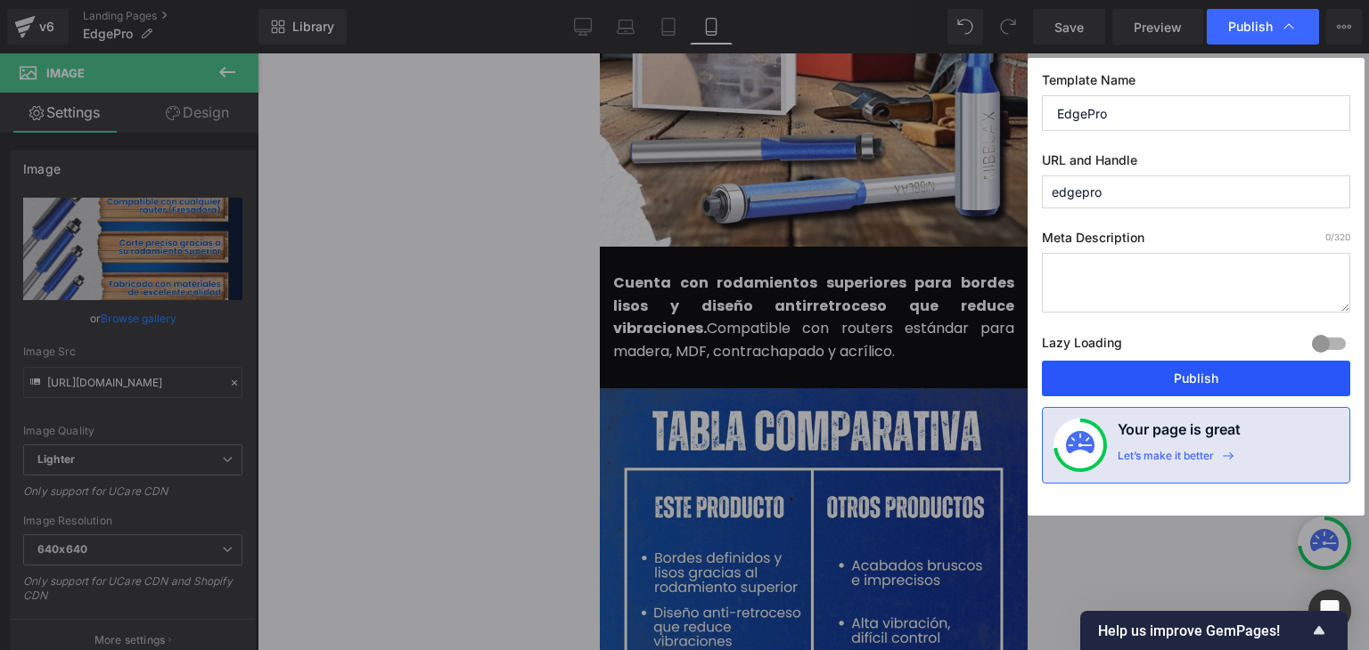
click at [1180, 367] on button "Publish" at bounding box center [1196, 379] width 308 height 36
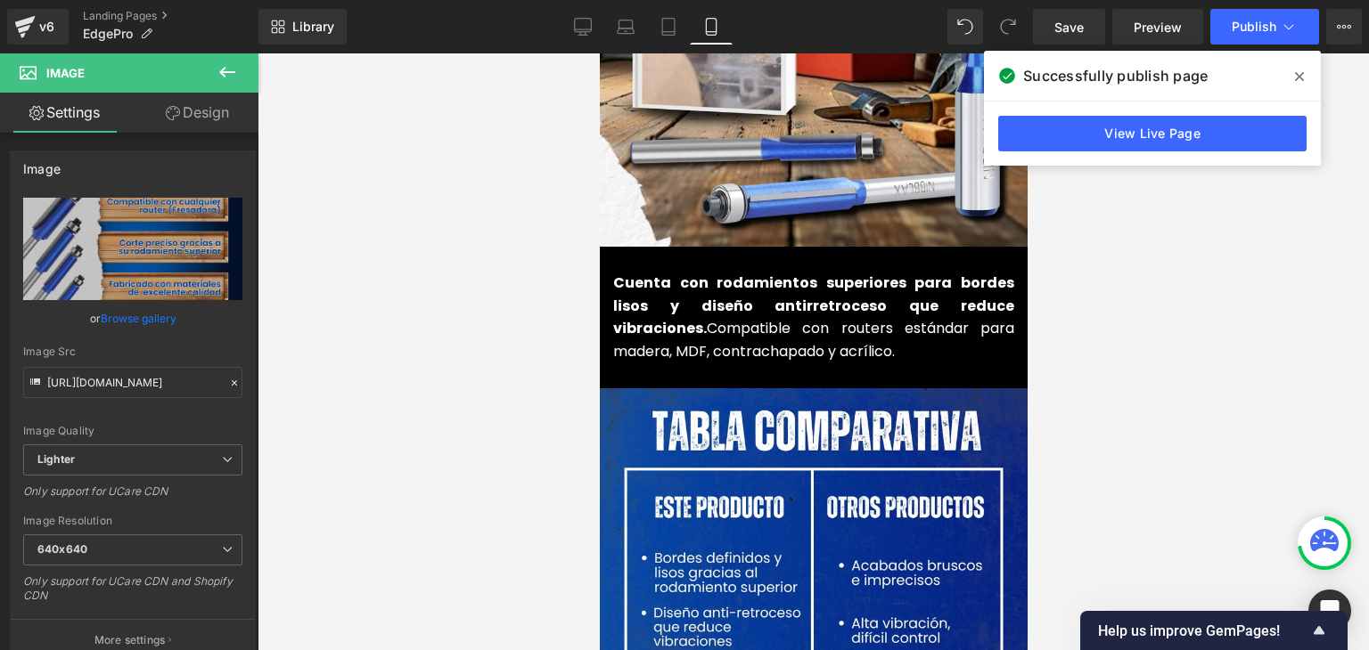
drag, startPoint x: 1292, startPoint y: 79, endPoint x: 1321, endPoint y: 57, distance: 36.2
click at [1294, 79] on span at bounding box center [1299, 76] width 29 height 29
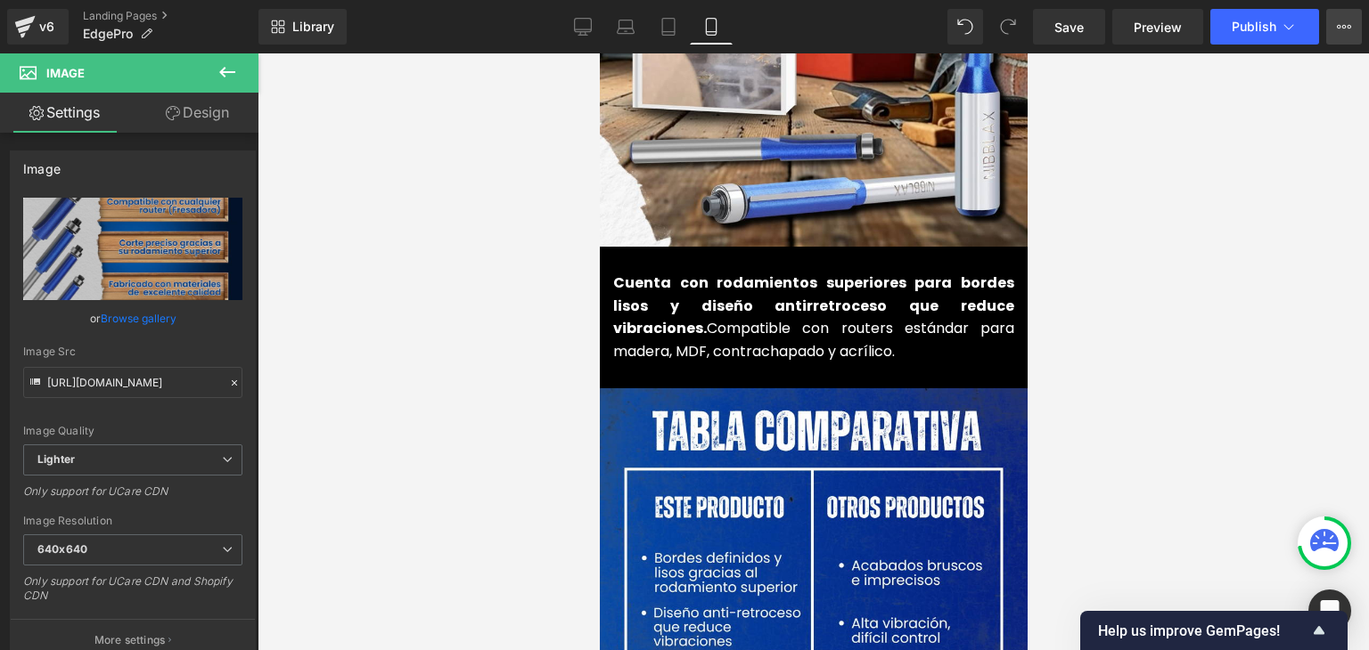
click at [1345, 23] on icon at bounding box center [1344, 27] width 14 height 14
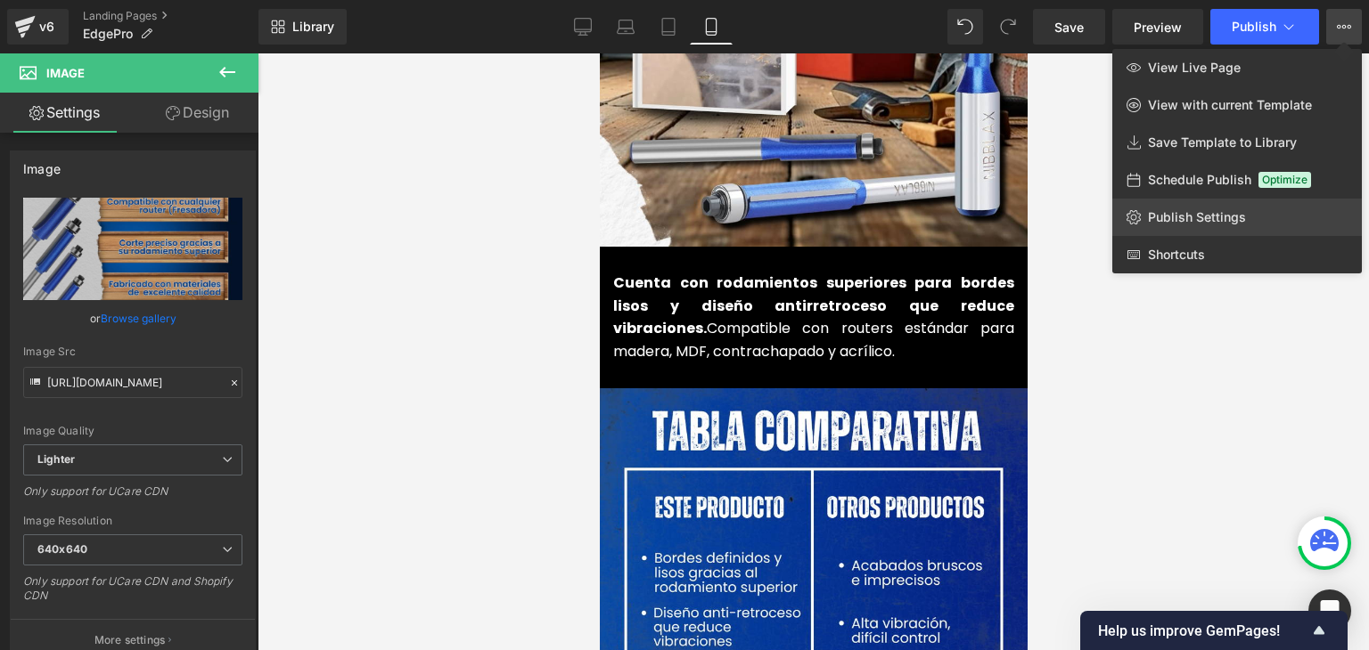
click at [1213, 217] on span "Publish Settings" at bounding box center [1197, 217] width 98 height 16
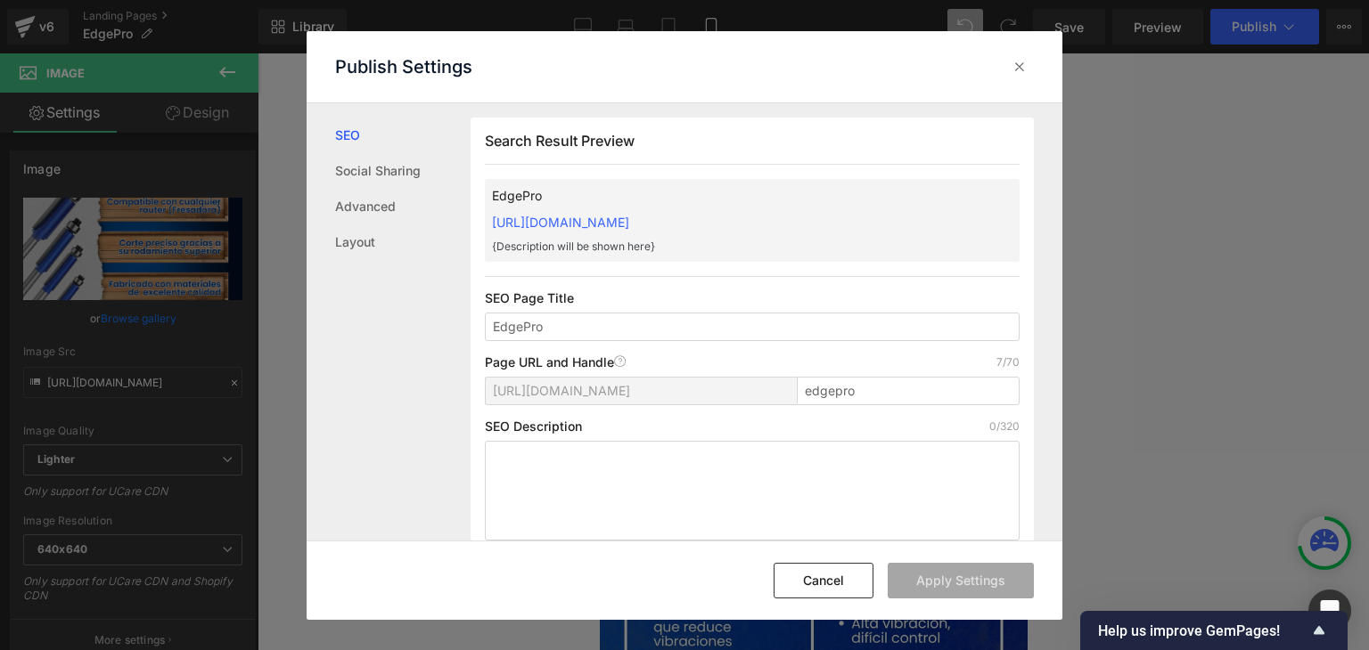
scroll to position [0, 0]
drag, startPoint x: 483, startPoint y: 214, endPoint x: 814, endPoint y: 217, distance: 330.6
click at [814, 217] on div "Search Result Preview EdgePro https://commpralo-ya.myshopify.com/pages/edgepro …" at bounding box center [751, 337] width 563 height 438
copy link "https://commpralo-ya.myshopify.com/pages/edgepro"
click at [1017, 70] on icon at bounding box center [1019, 67] width 18 height 18
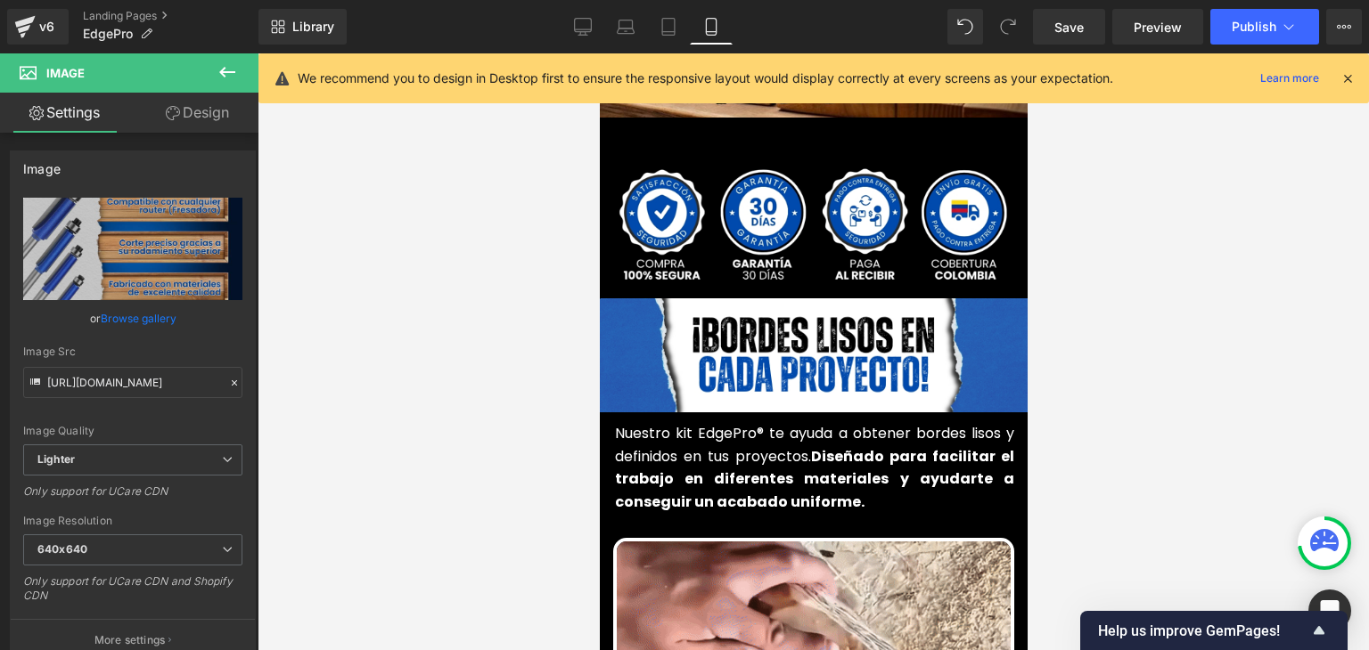
scroll to position [446, 0]
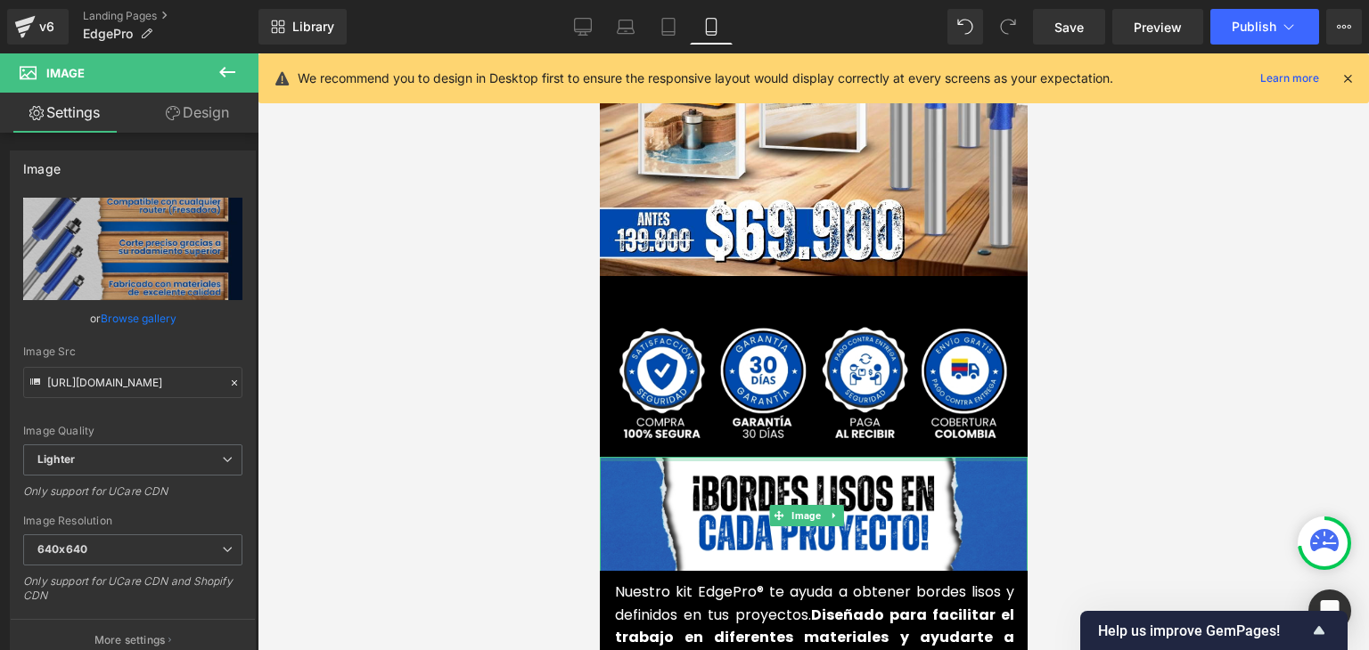
click at [685, 582] on font "Nuestro kit EdgePro® te ayuda a obtener bordes lisos y definidos en tus proyect…" at bounding box center [813, 626] width 399 height 89
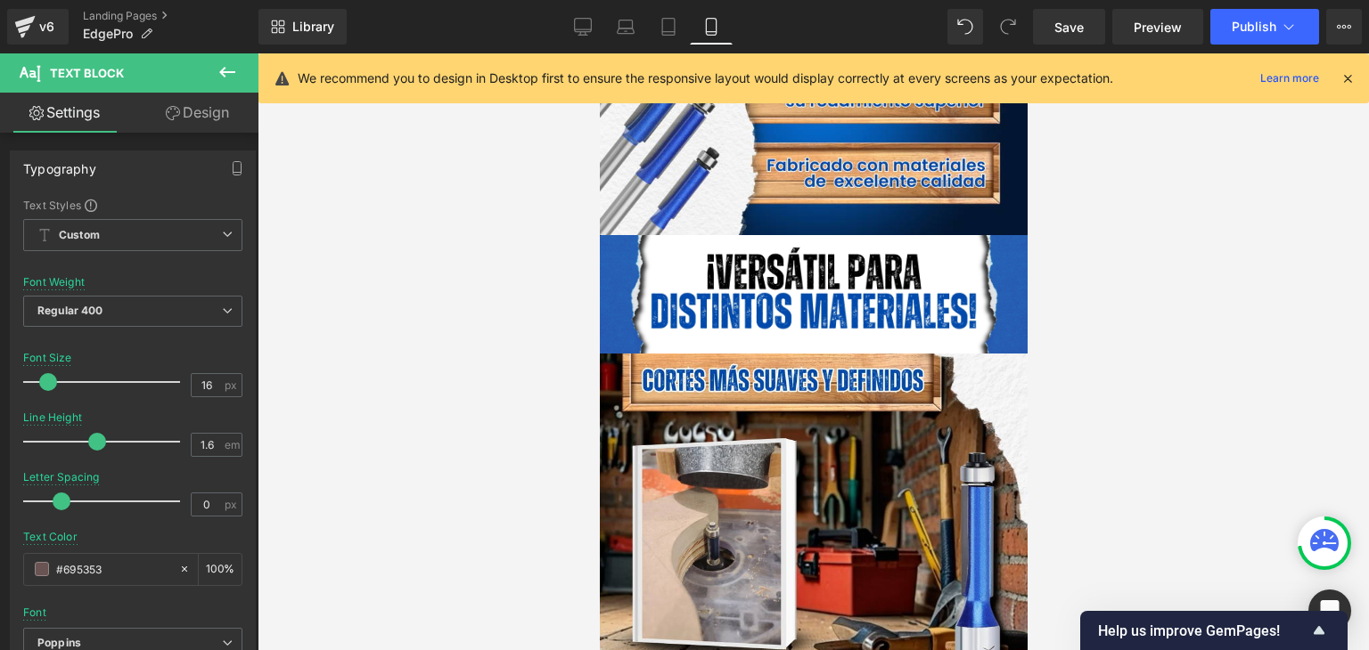
scroll to position [2049, 0]
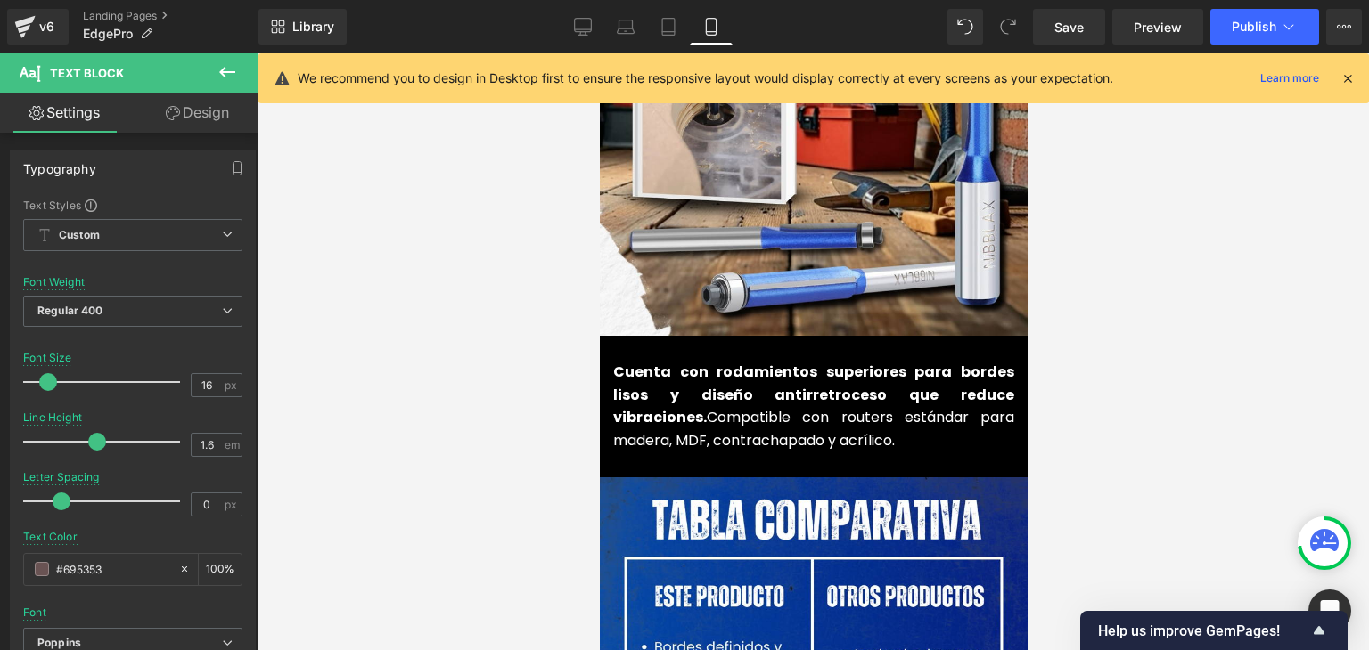
click at [668, 385] on font "Cuenta con rodamientos superiores para bordes lisos y diseño antirretroceso que…" at bounding box center [812, 406] width 401 height 89
click at [666, 370] on strong "Cuenta con rodamientos superiores para bordes lisos y diseño antirretroceso que…" at bounding box center [812, 395] width 401 height 66
click at [662, 369] on strong "Cuenta con rodamientos superiores para bordes lisos y diseño antirretroceso que…" at bounding box center [812, 395] width 401 height 66
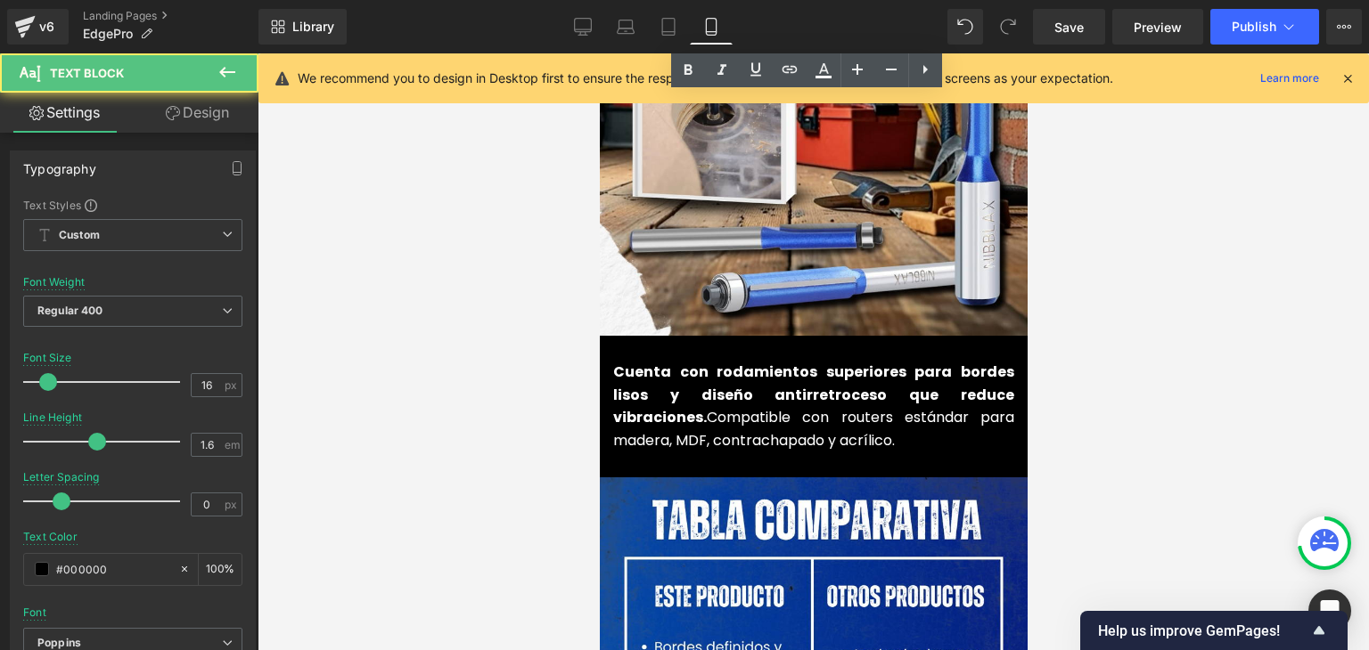
click at [1346, 83] on icon at bounding box center [1347, 78] width 16 height 16
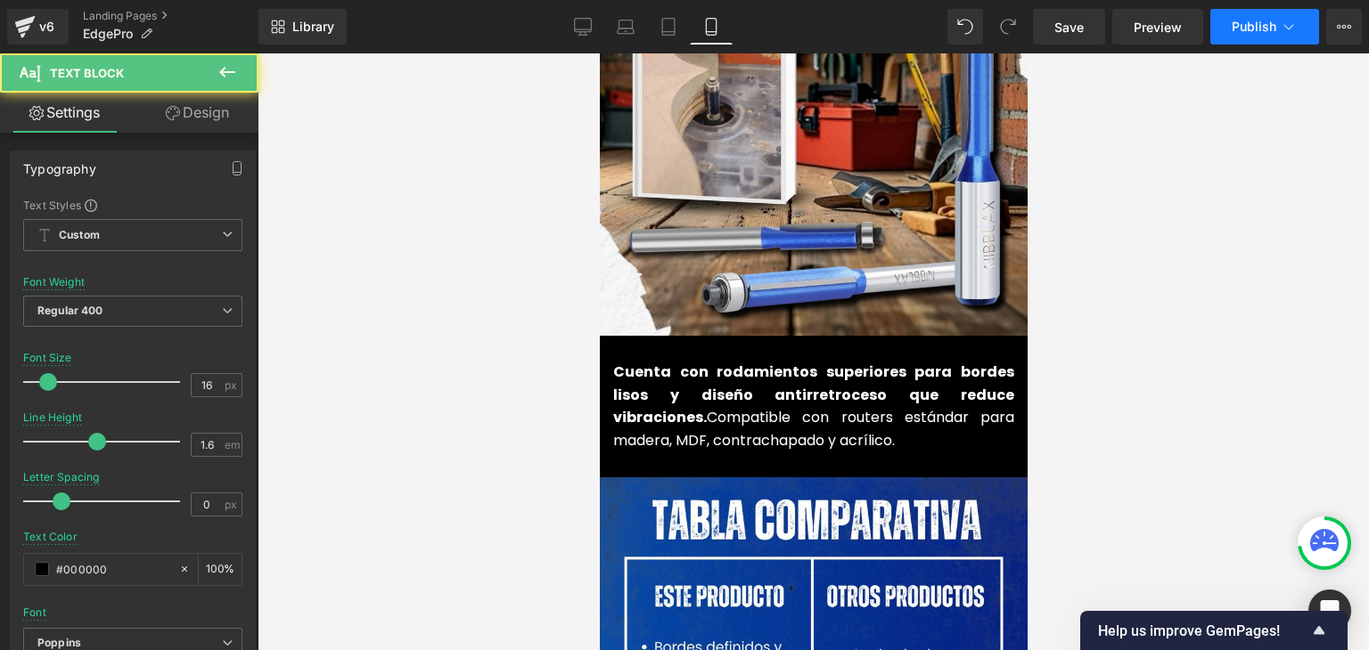
click at [1270, 34] on button "Publish" at bounding box center [1264, 27] width 109 height 36
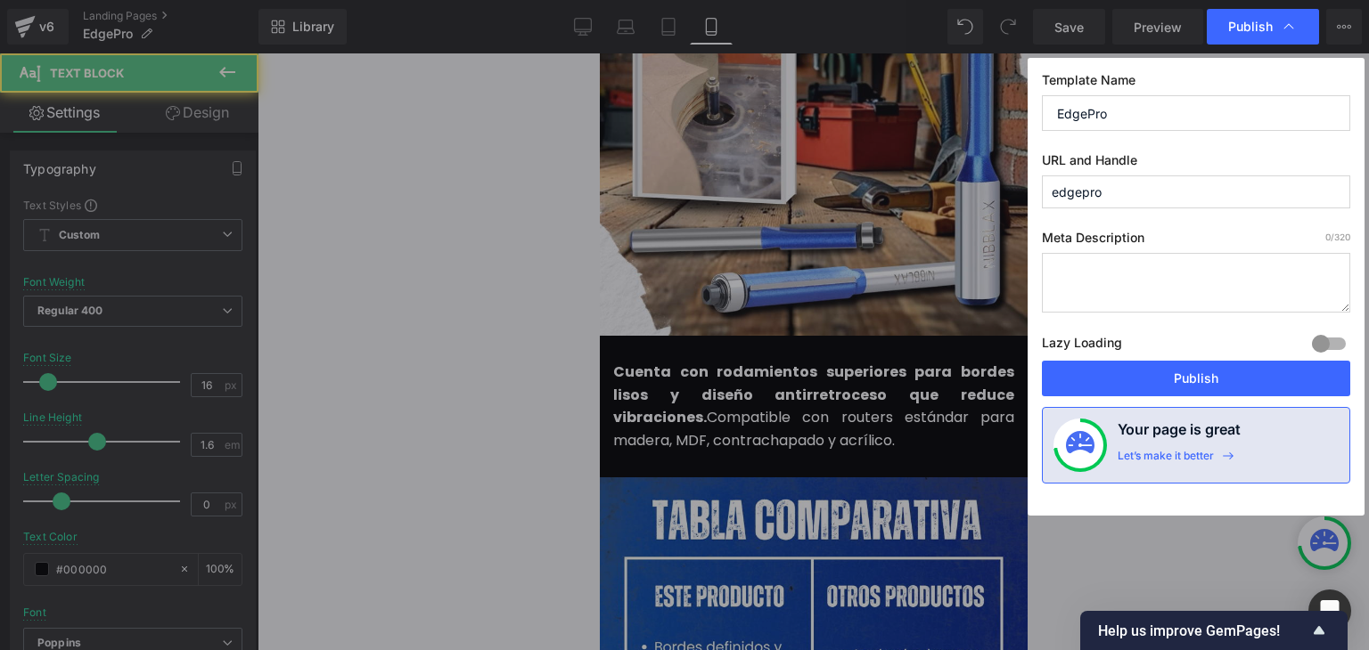
click at [1176, 378] on button "Publish" at bounding box center [1196, 379] width 308 height 36
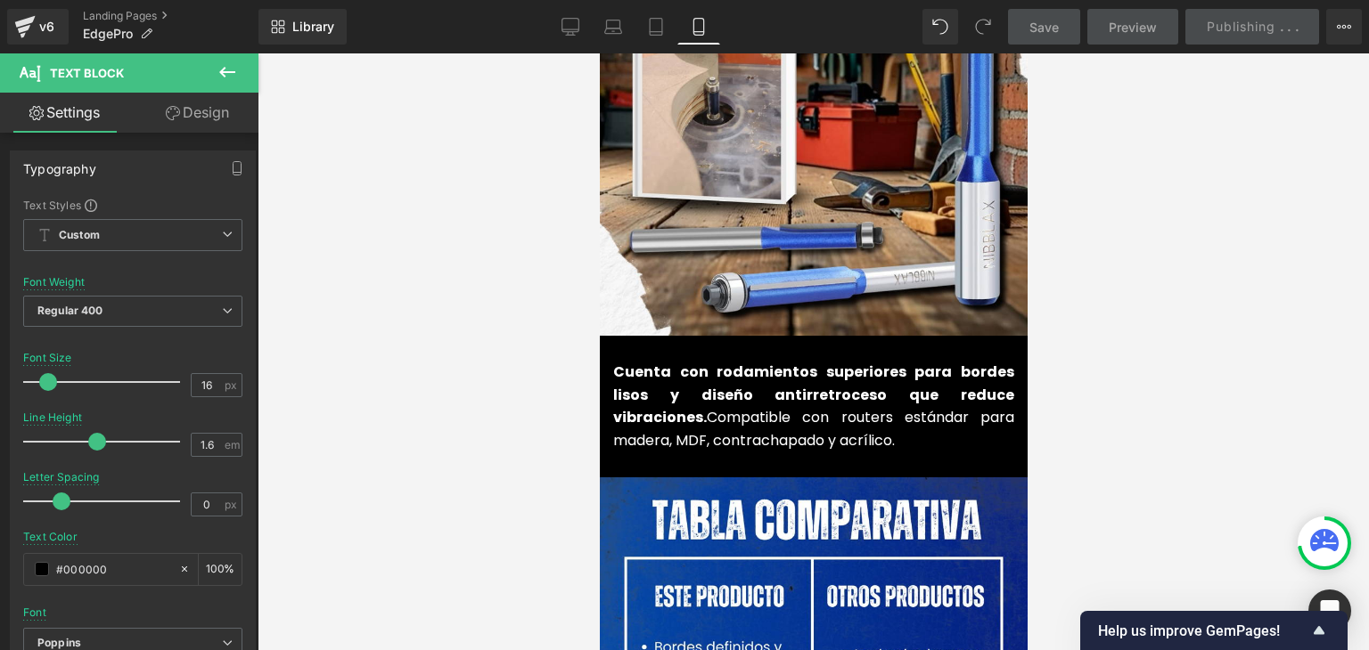
scroll to position [5614, 0]
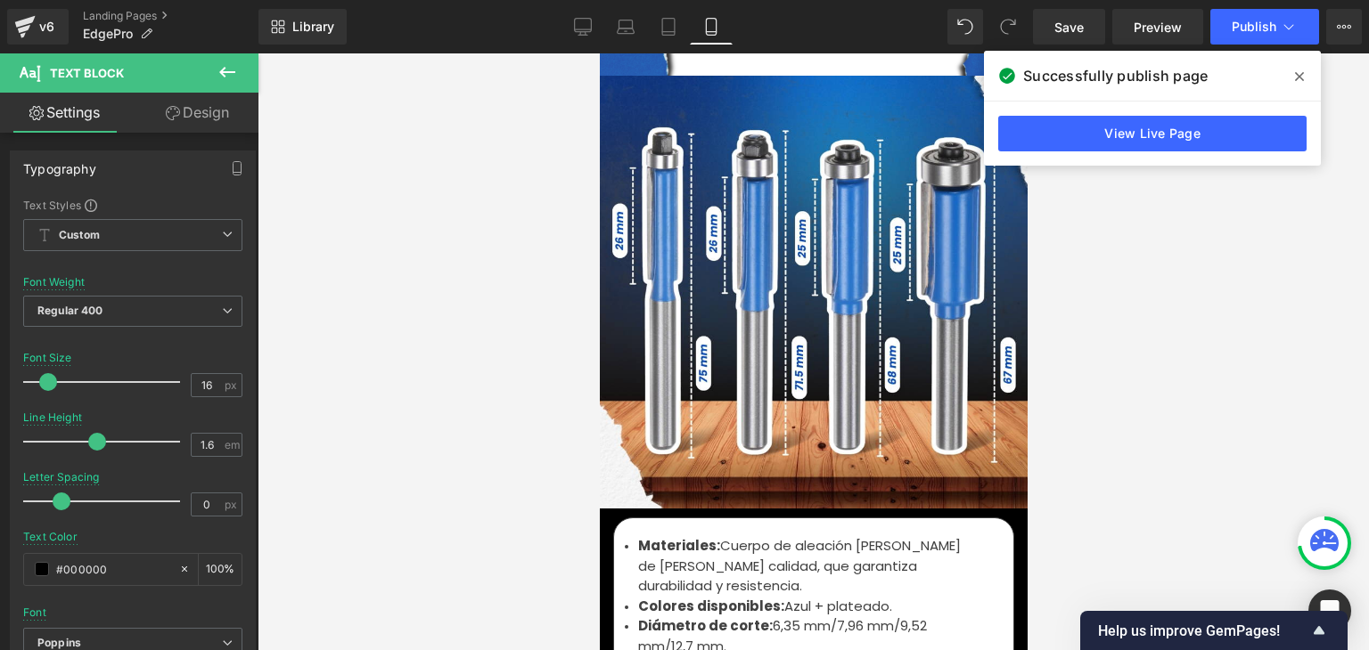
click at [1297, 83] on icon at bounding box center [1299, 77] width 9 height 14
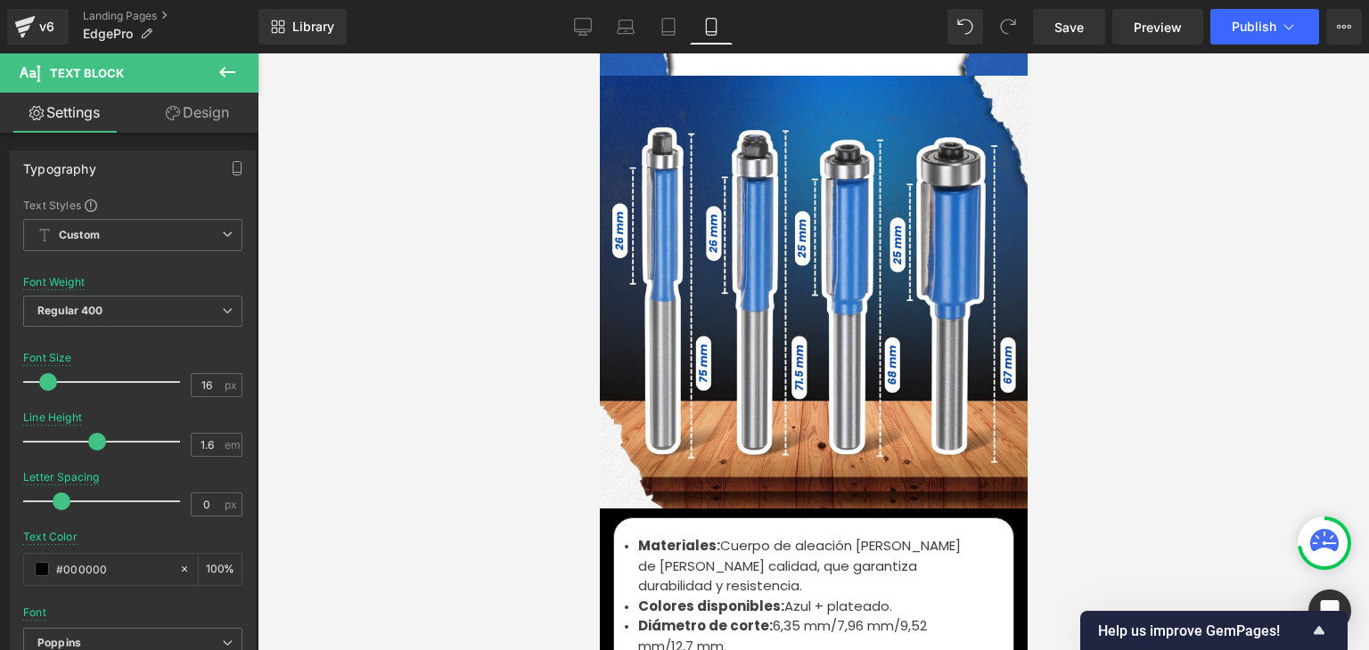
scroll to position [0, 0]
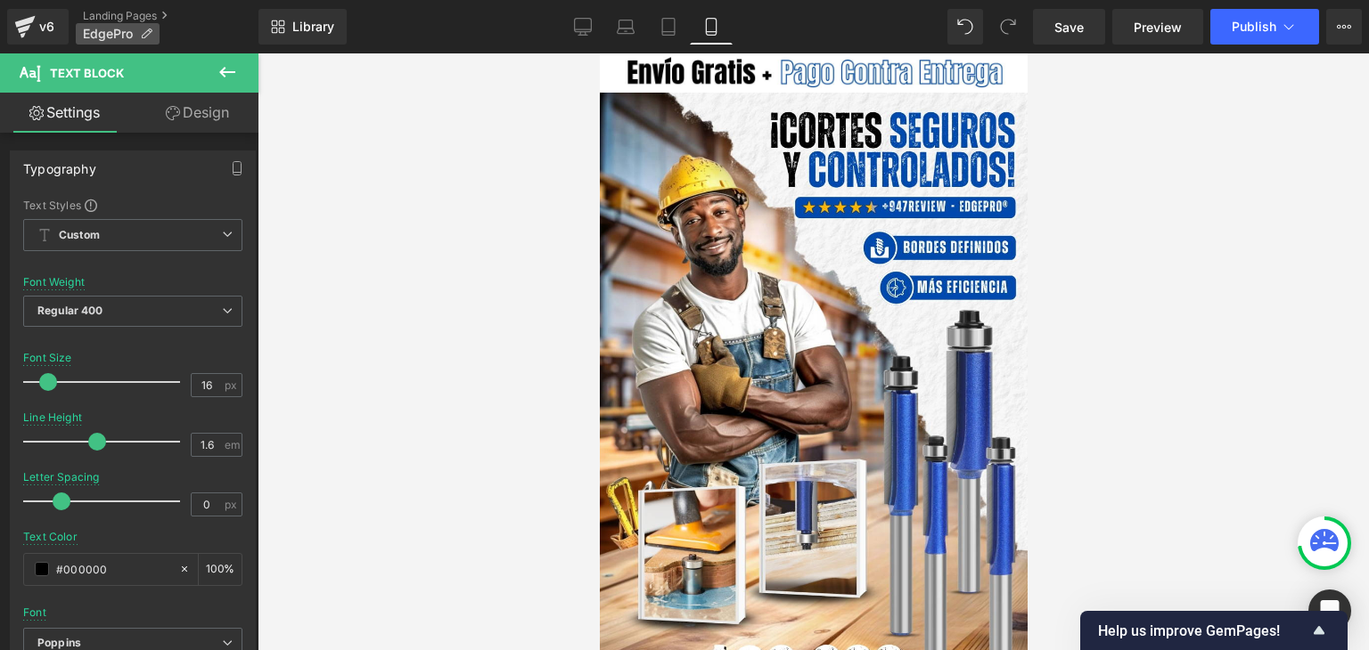
click at [137, 28] on p "EdgePro" at bounding box center [118, 33] width 84 height 21
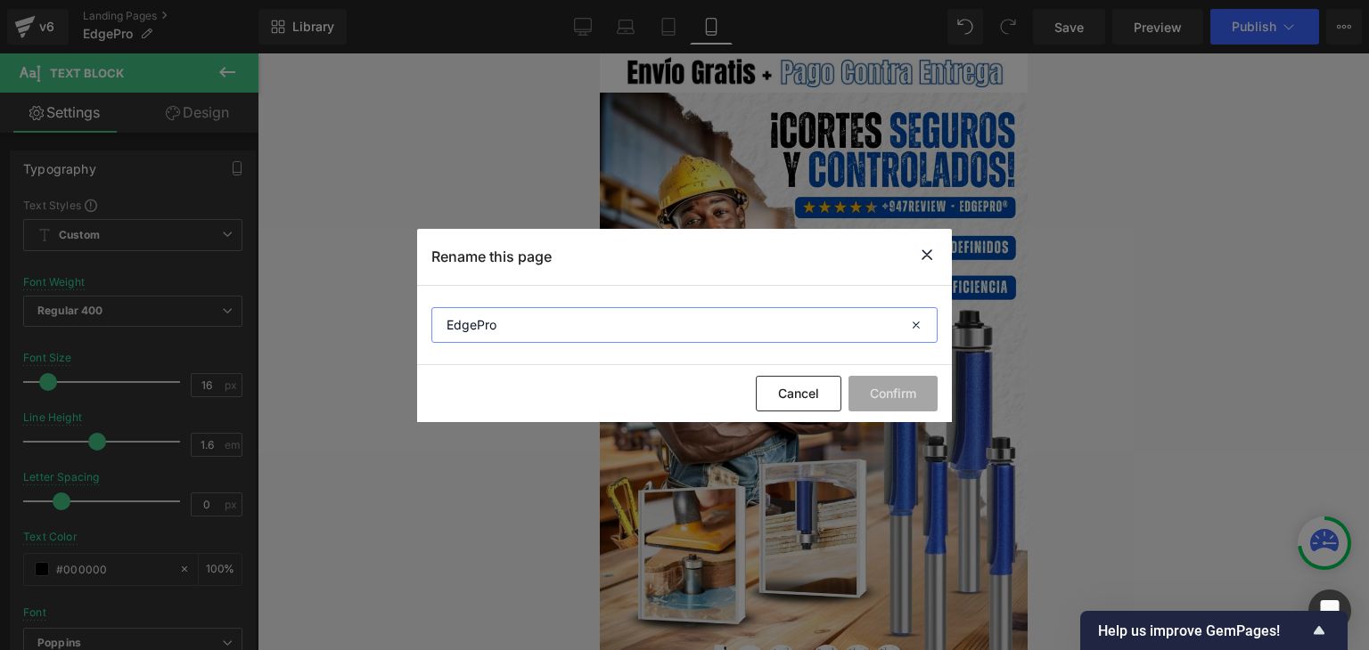
click at [471, 335] on input "EdgePro" at bounding box center [684, 325] width 506 height 36
click at [926, 255] on icon at bounding box center [926, 255] width 21 height 22
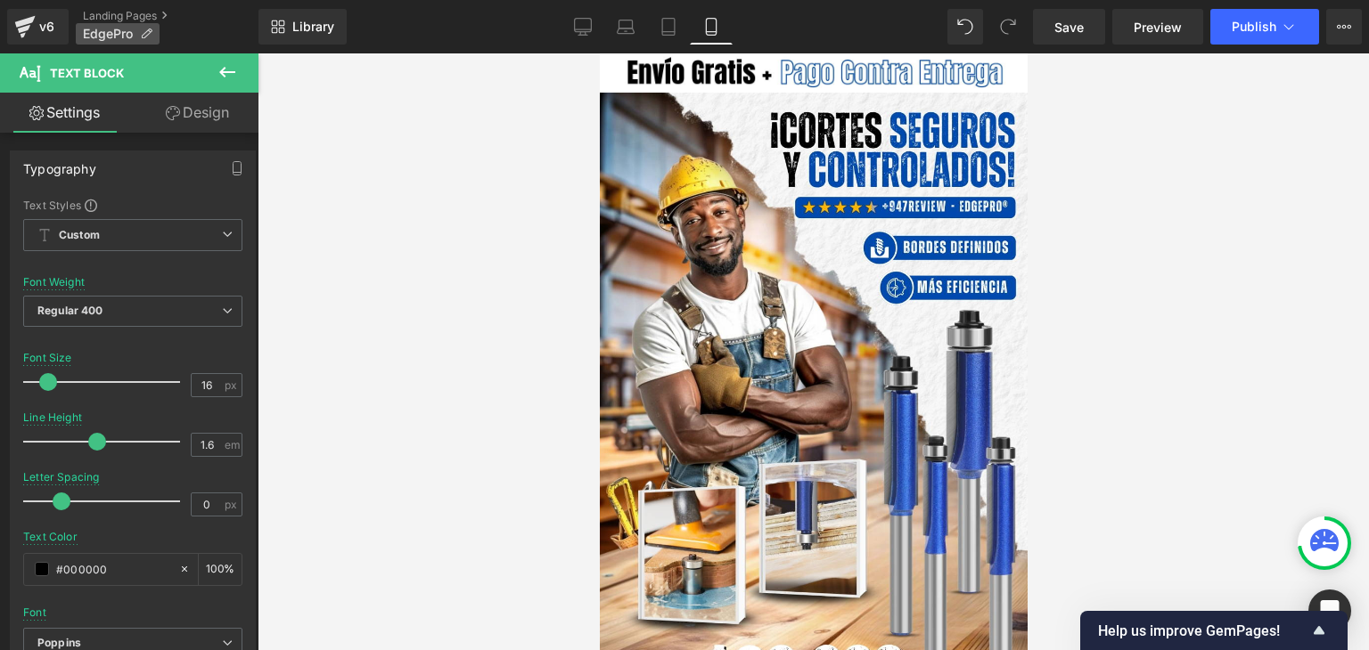
click at [140, 28] on icon at bounding box center [146, 34] width 12 height 12
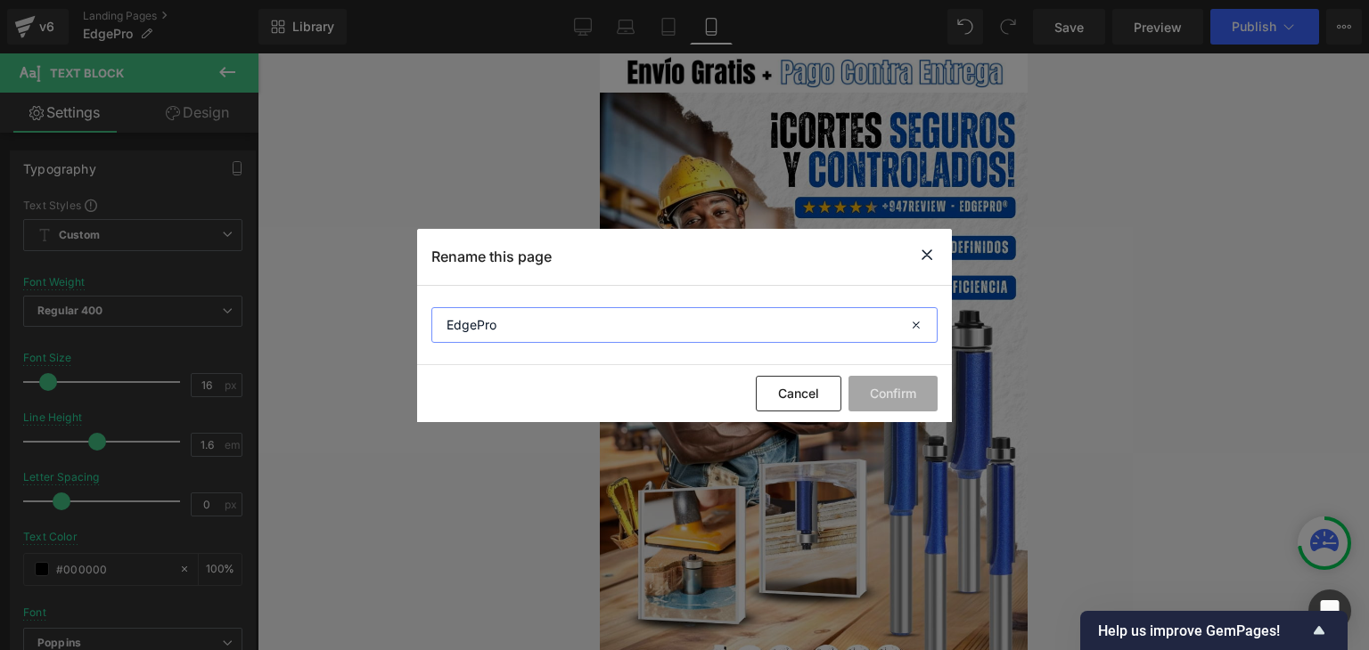
click at [468, 327] on input "EdgePro" at bounding box center [684, 325] width 506 height 36
click at [930, 261] on icon at bounding box center [926, 255] width 21 height 22
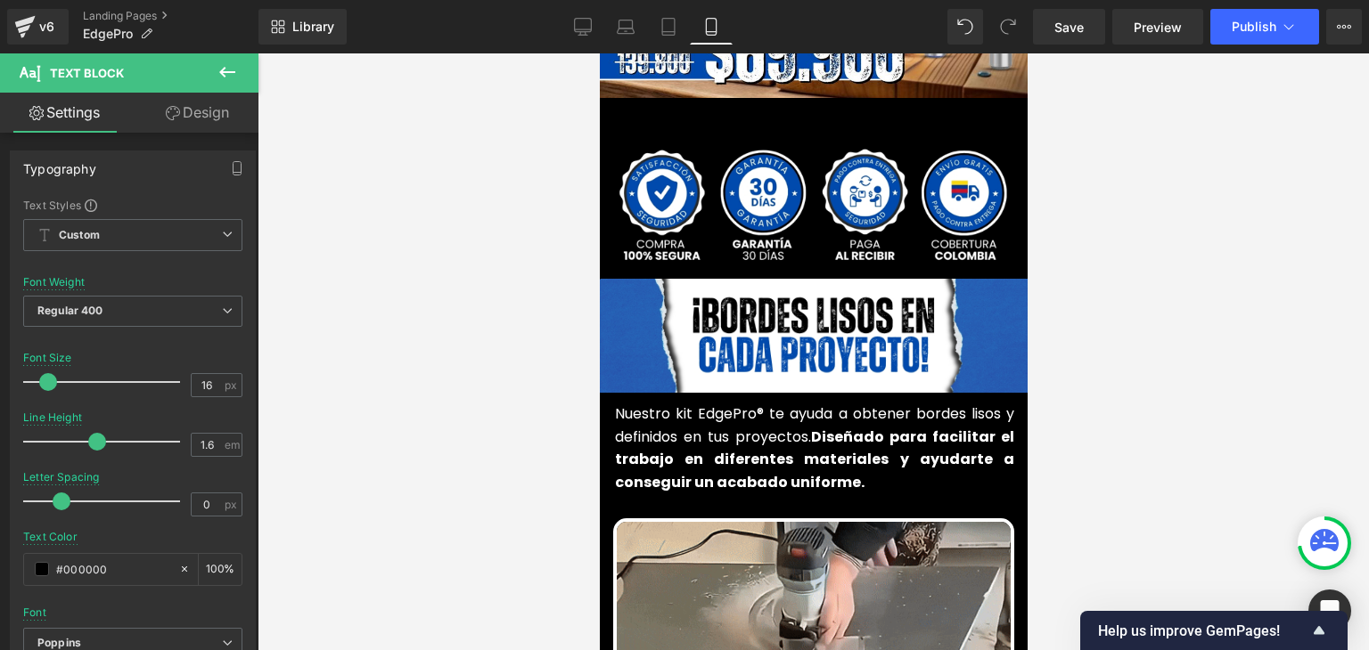
scroll to position [1337, 0]
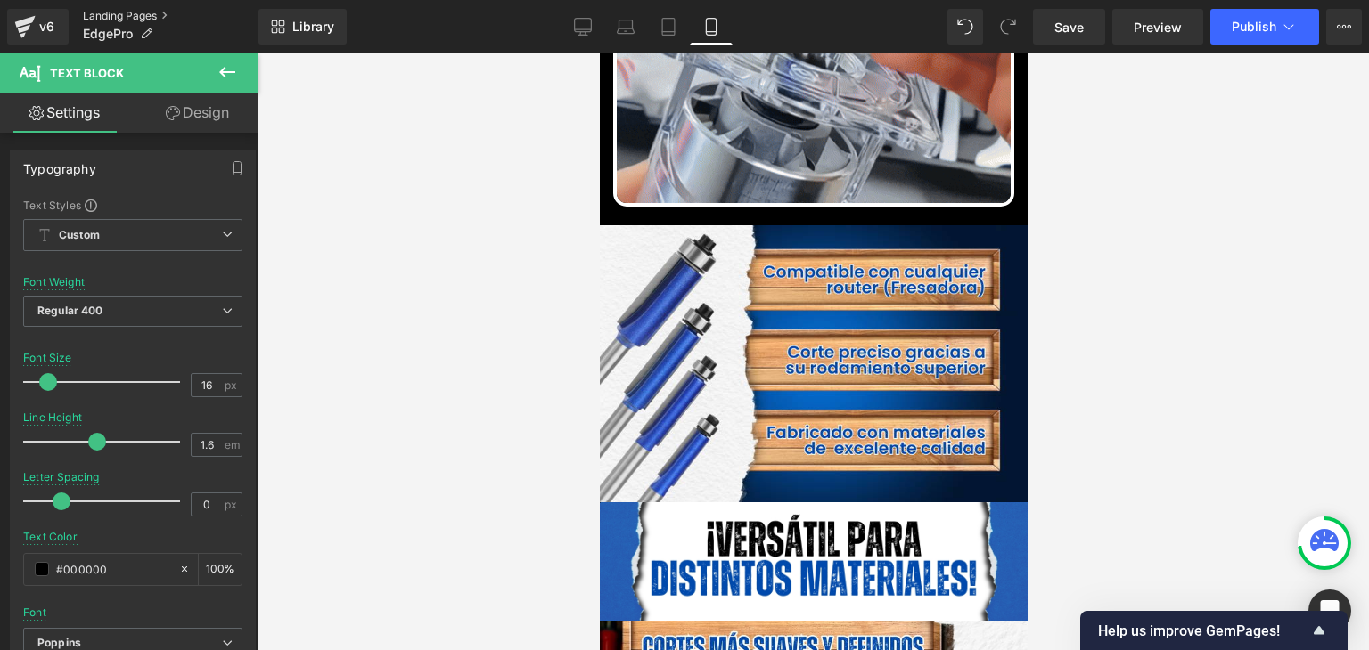
click at [159, 12] on link "Landing Pages" at bounding box center [171, 16] width 176 height 14
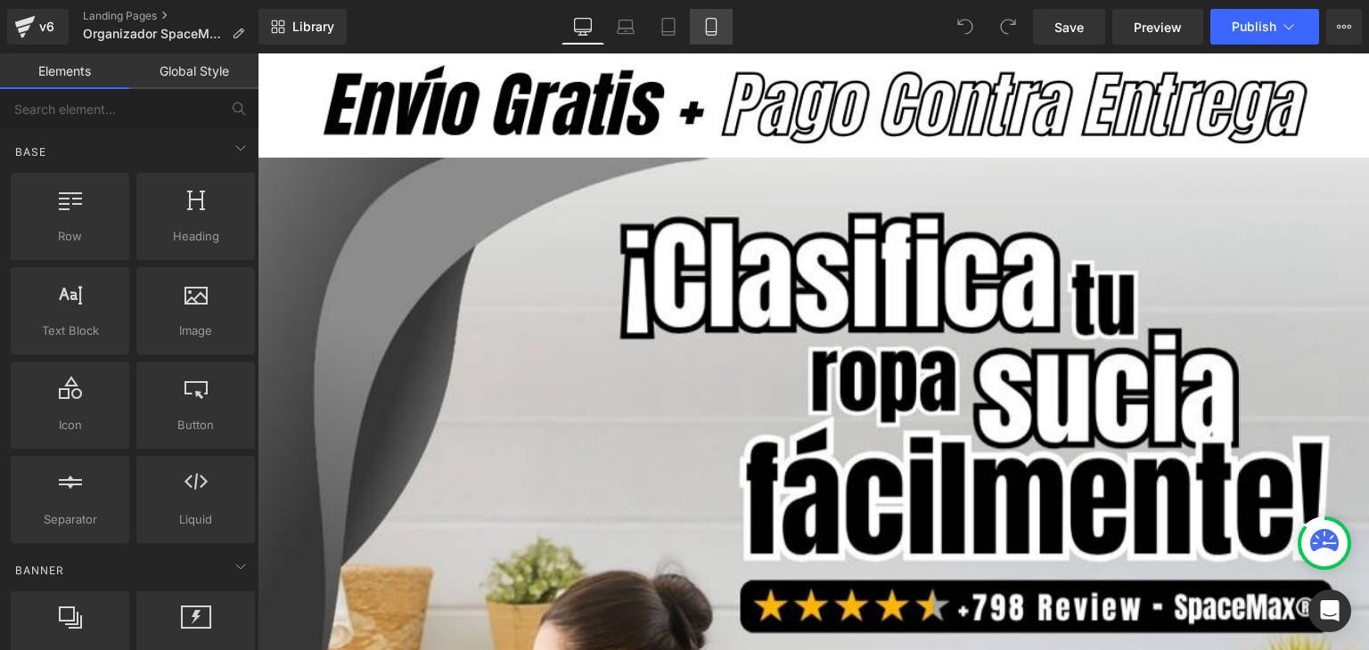
click at [707, 29] on icon at bounding box center [711, 27] width 18 height 18
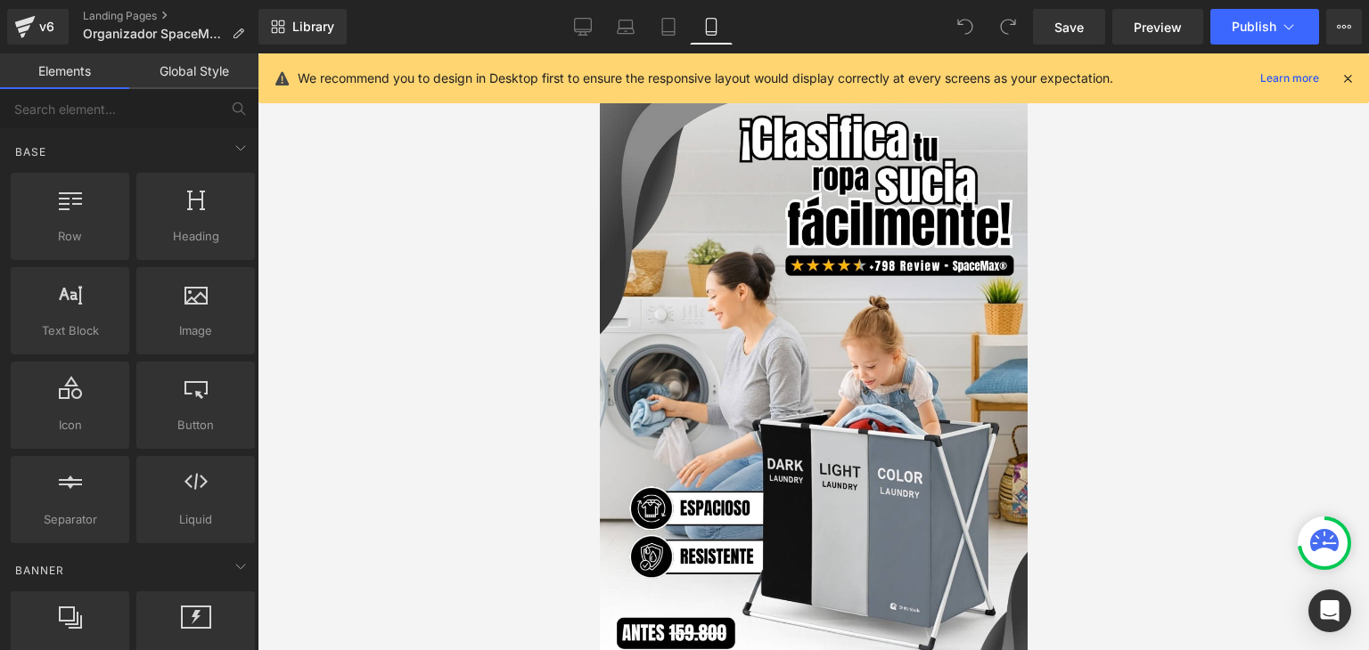
click at [1343, 76] on icon at bounding box center [1347, 78] width 16 height 16
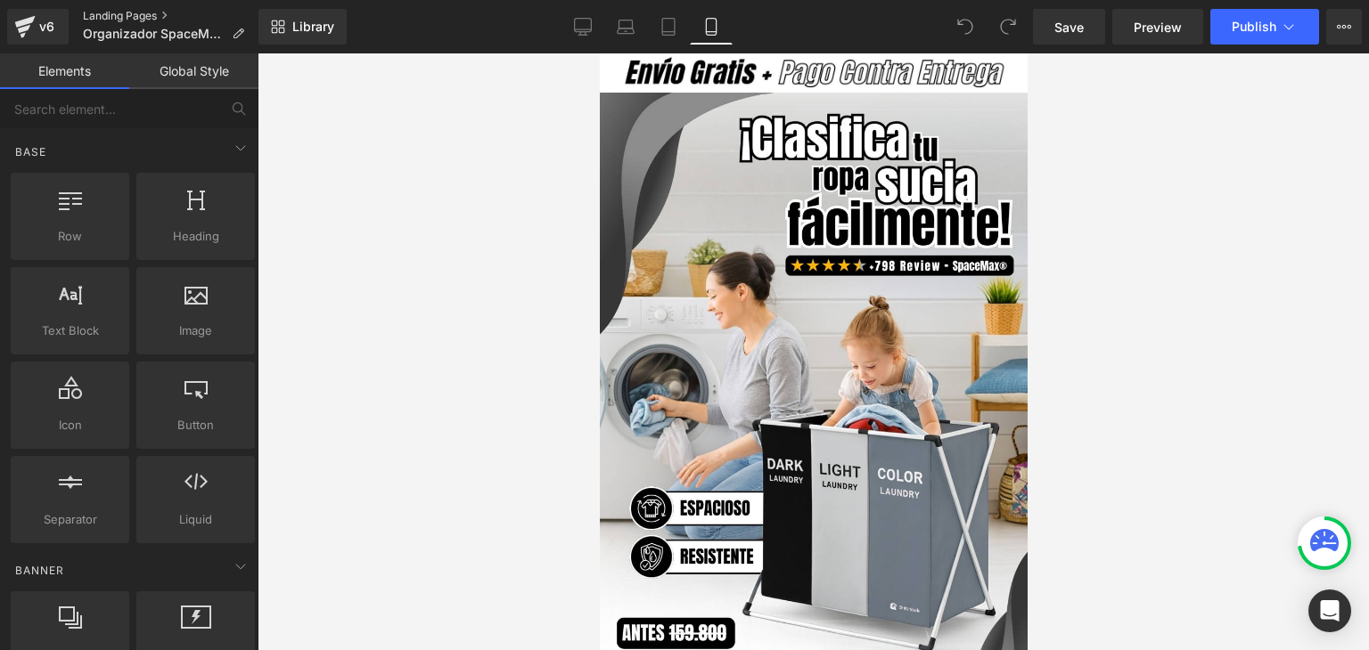
click at [146, 9] on link "Landing Pages" at bounding box center [171, 16] width 176 height 14
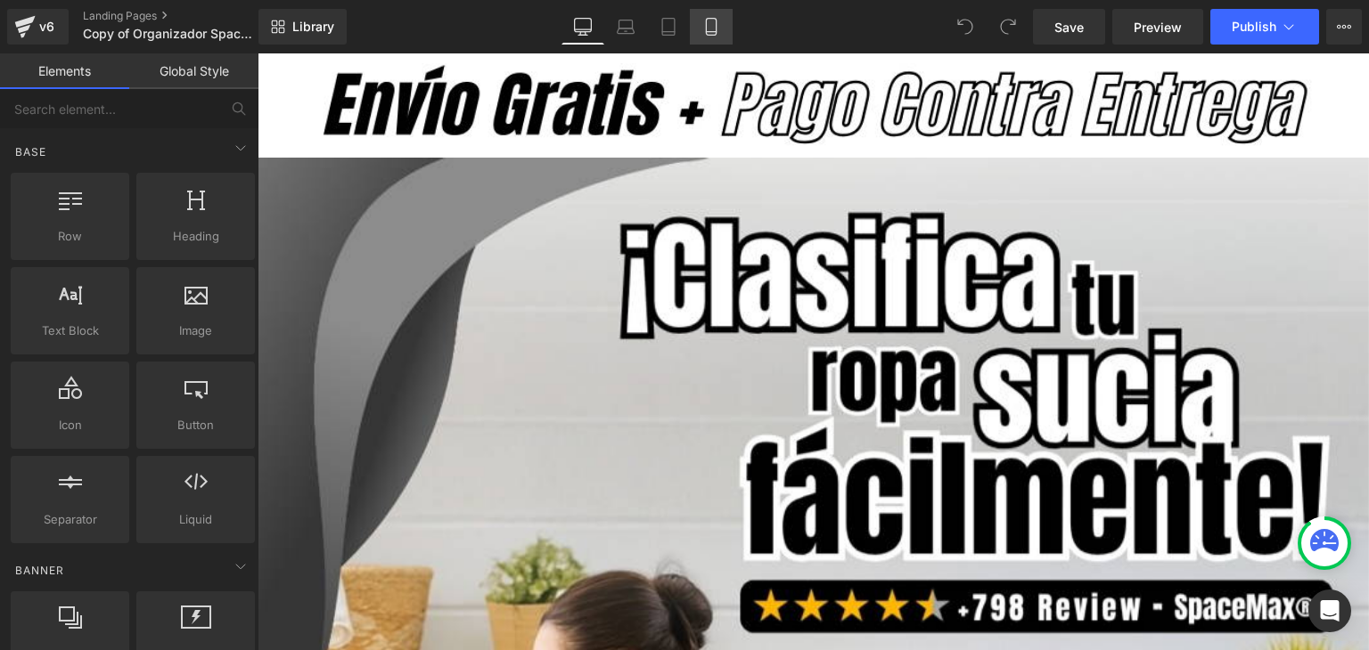
click at [706, 20] on icon at bounding box center [711, 27] width 10 height 17
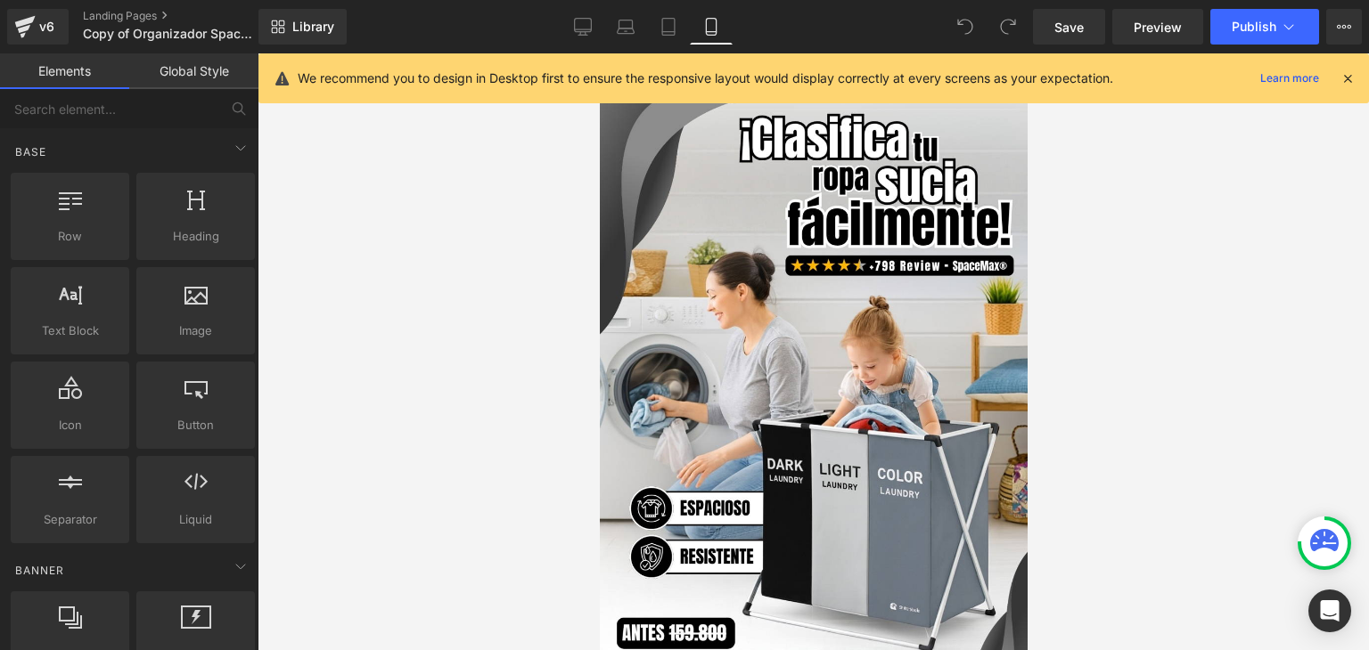
drag, startPoint x: 1340, startPoint y: 71, endPoint x: 1326, endPoint y: 79, distance: 16.4
click at [1340, 71] on icon at bounding box center [1347, 78] width 16 height 16
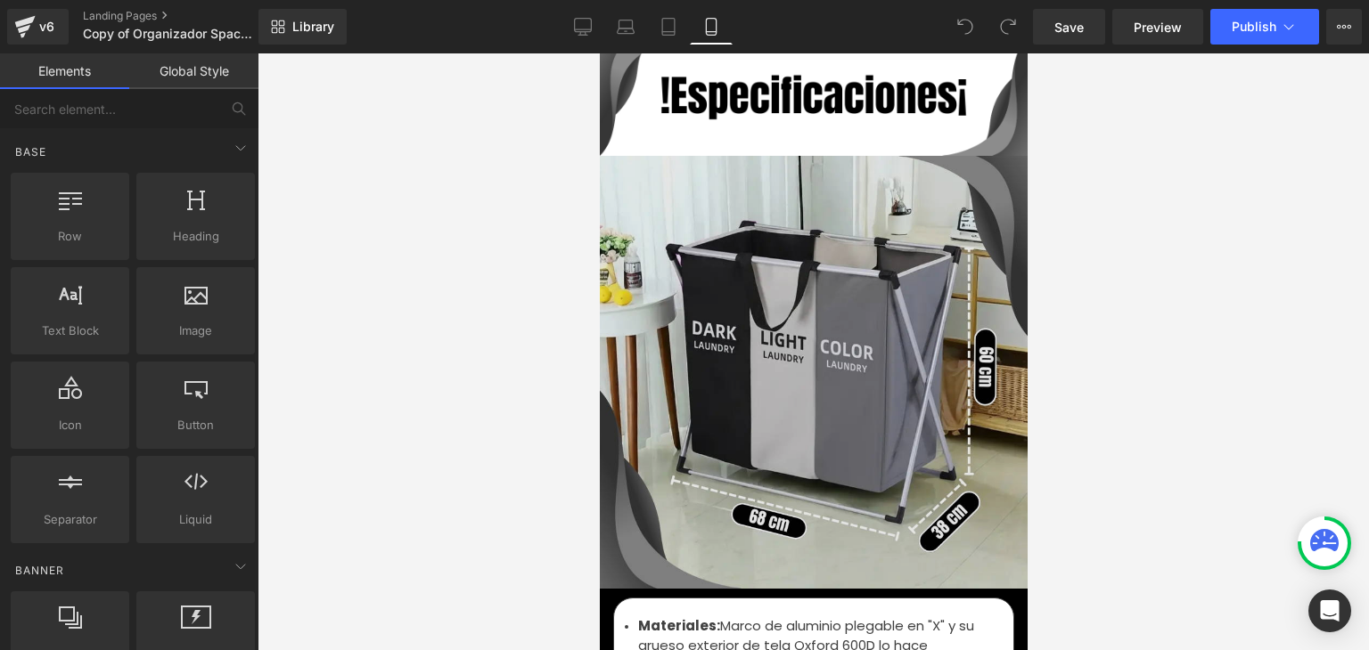
scroll to position [5881, 0]
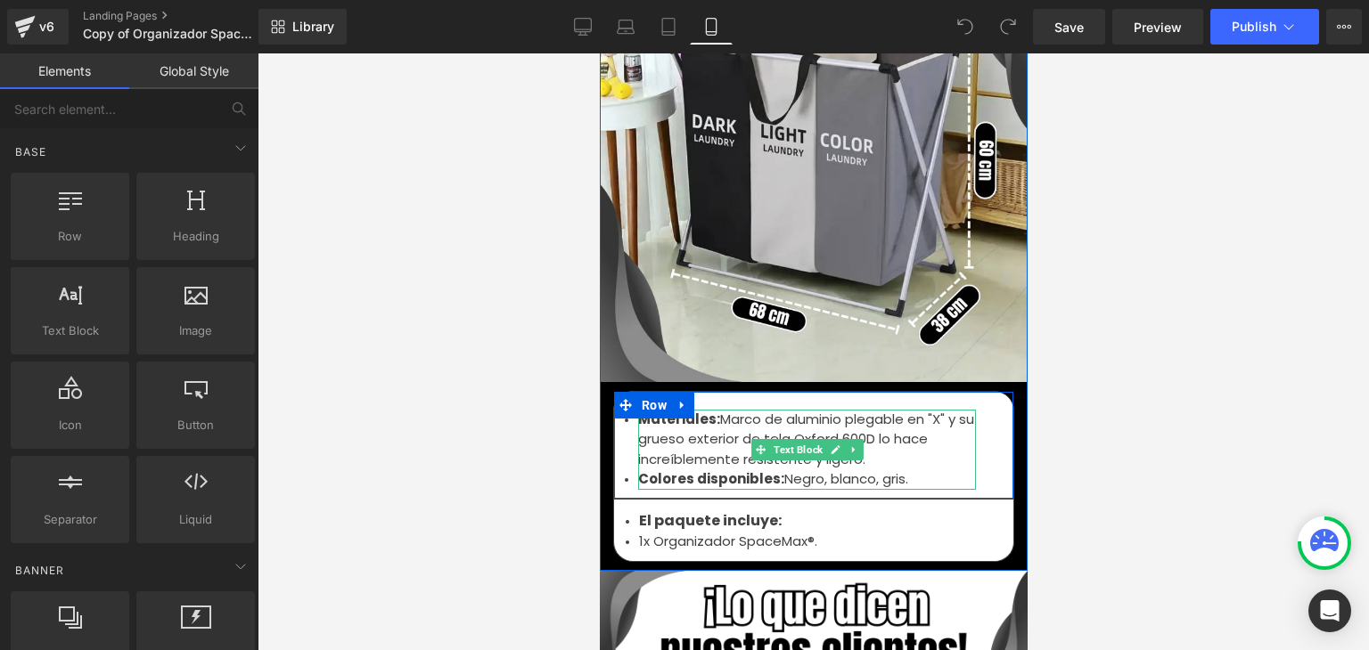
click at [756, 470] on font "Colores disponibles:" at bounding box center [710, 479] width 146 height 19
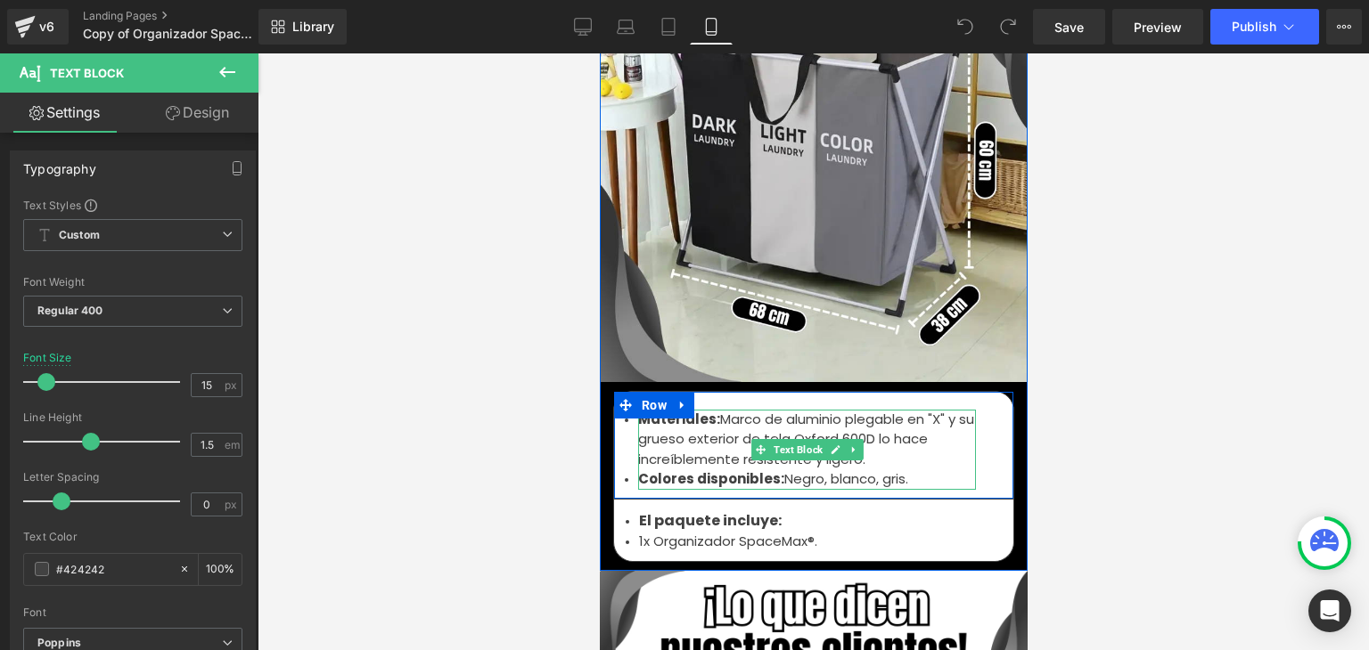
click at [715, 470] on font "Colores disponibles:" at bounding box center [710, 479] width 146 height 19
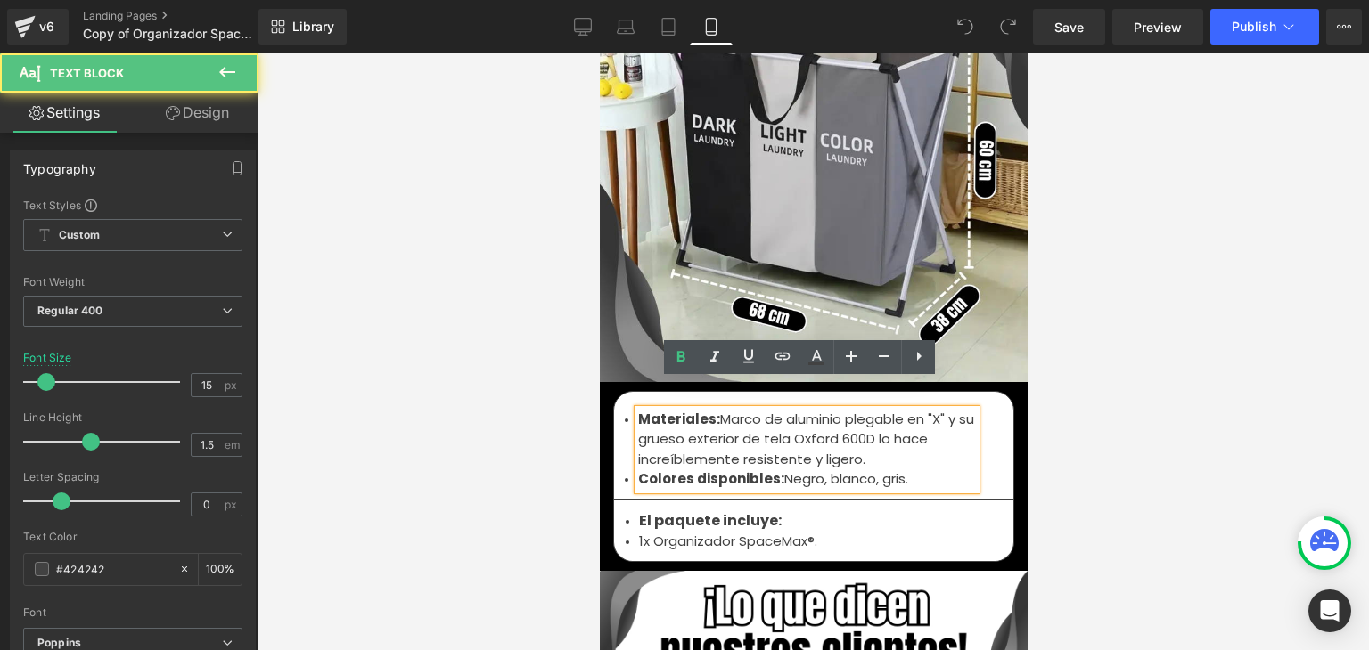
click at [835, 470] on font "Negro, blanco, gris." at bounding box center [845, 479] width 124 height 19
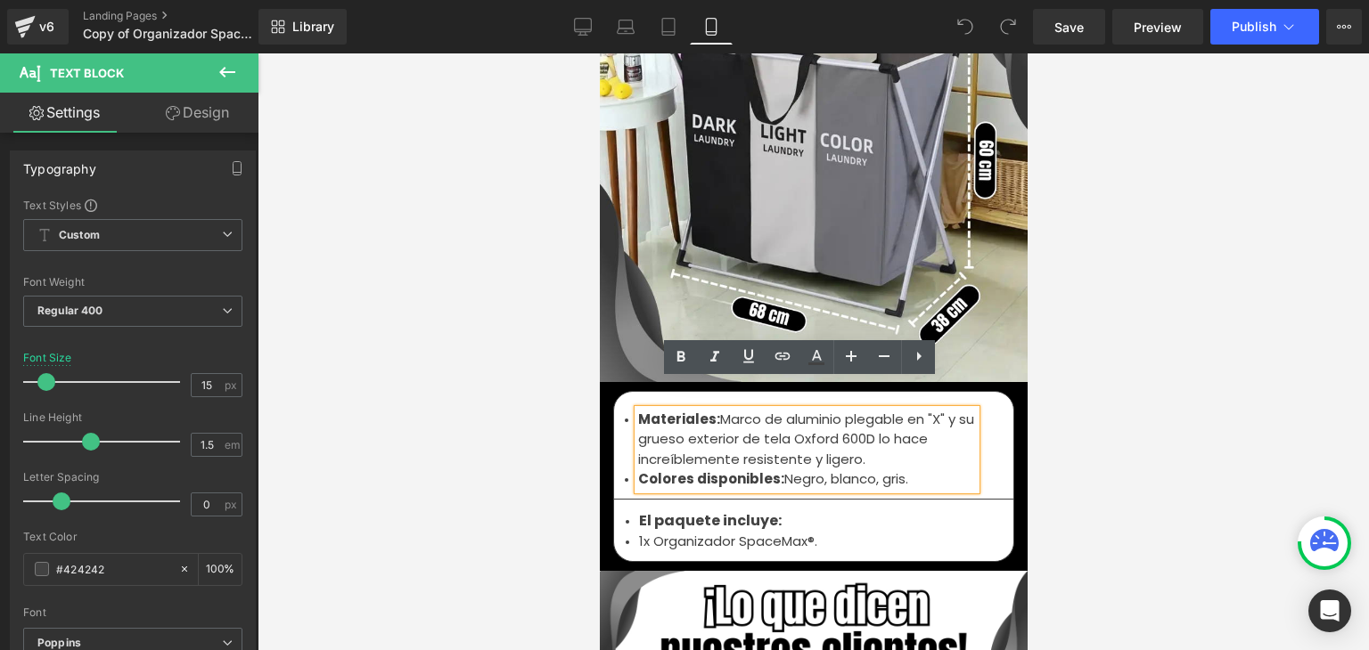
click at [907, 470] on li "Colores disponibles: Negro, blanco, gris." at bounding box center [806, 480] width 338 height 20
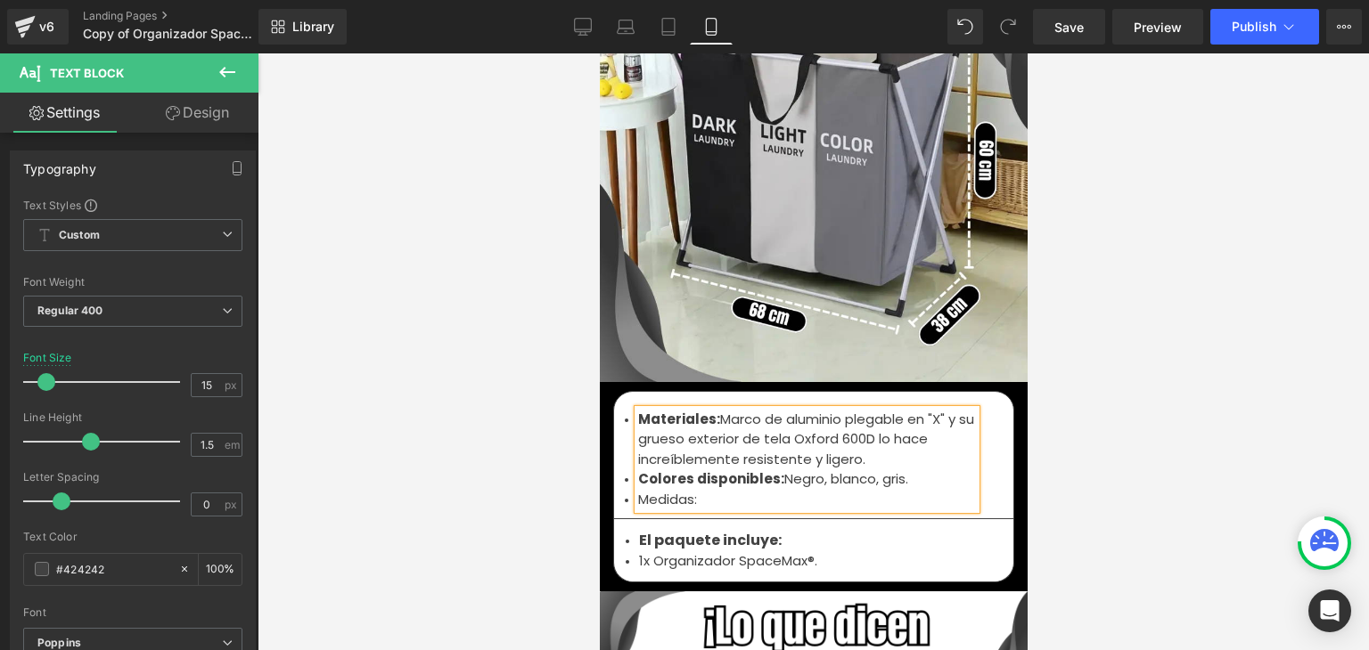
click at [685, 490] on font "Medidas:" at bounding box center [666, 499] width 59 height 19
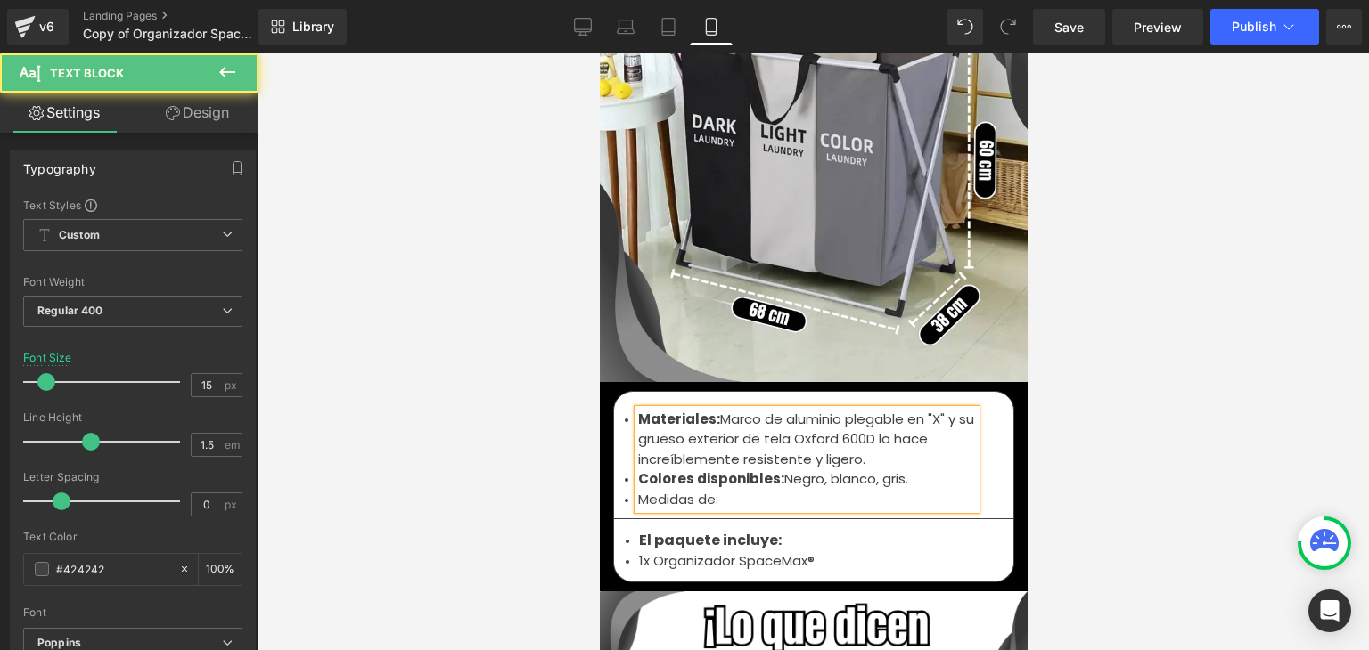
click at [728, 490] on li "Medidas de:" at bounding box center [806, 500] width 338 height 20
drag, startPoint x: 711, startPoint y: 468, endPoint x: 634, endPoint y: 468, distance: 77.5
click at [637, 490] on font "Medidas de: 49x44 cm." at bounding box center [713, 499] width 152 height 19
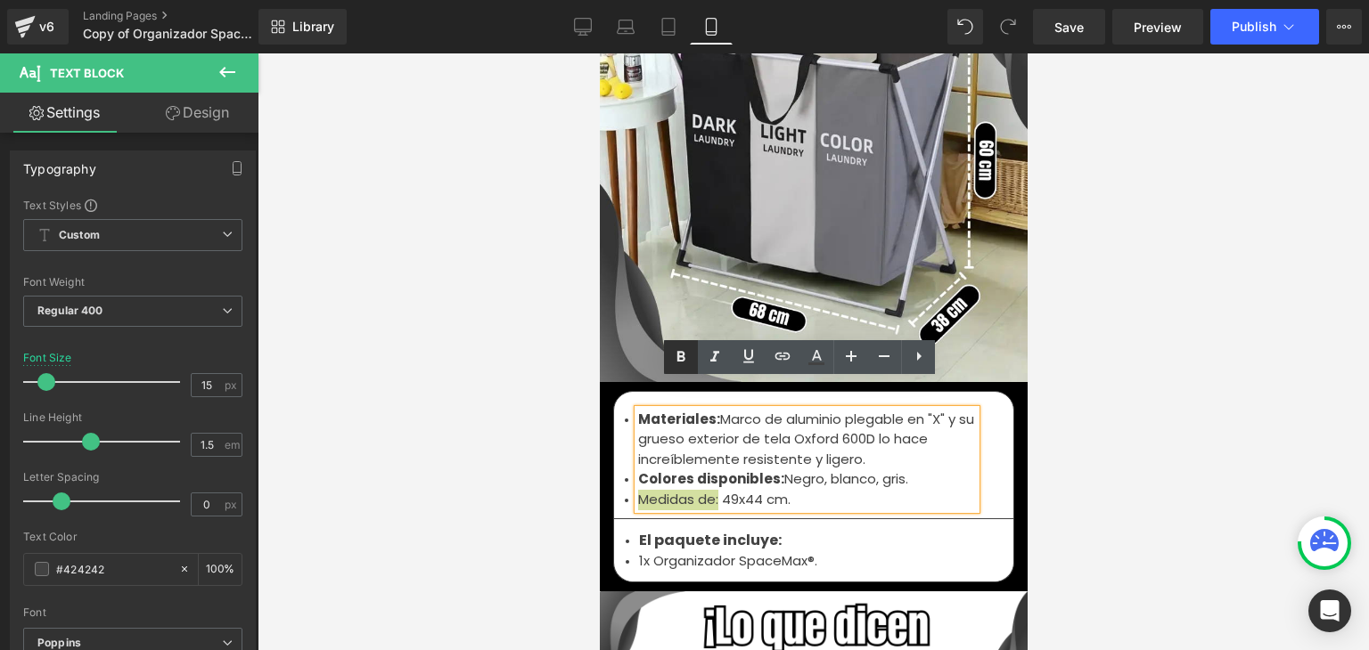
click at [688, 361] on icon at bounding box center [680, 357] width 21 height 21
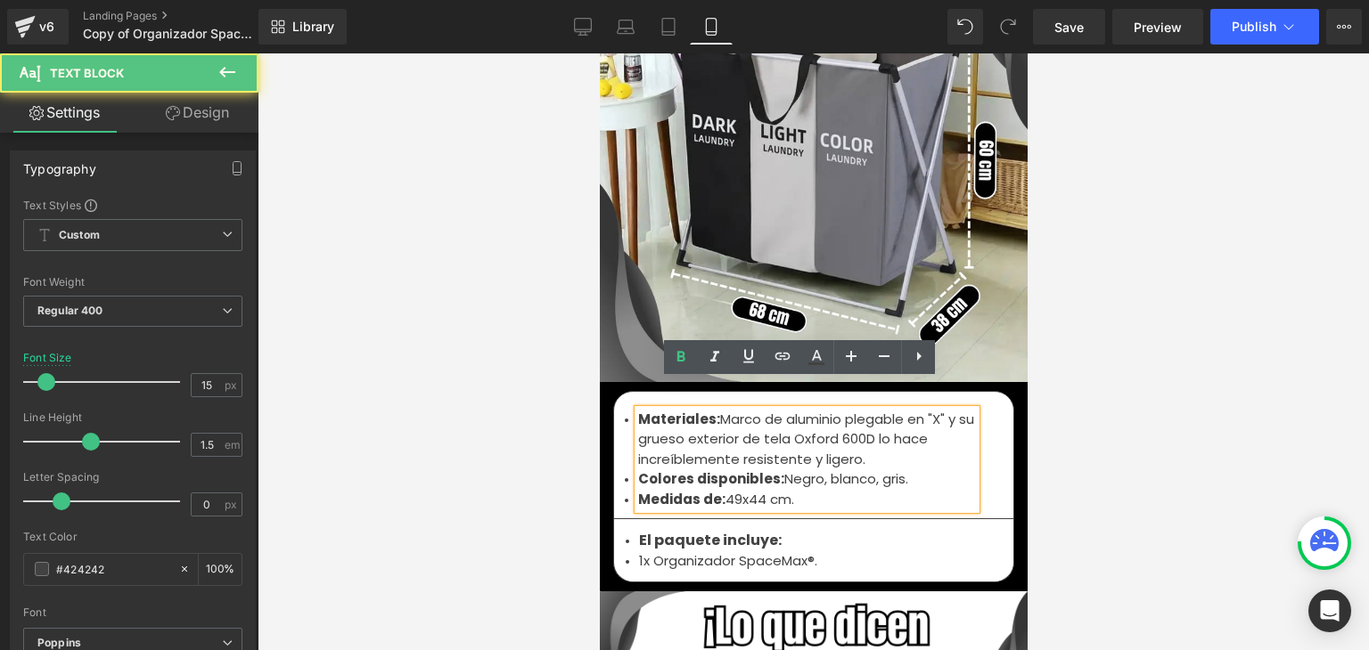
click at [714, 418] on font "Marco de aluminio plegable en "X" y su grueso exterior de tela Oxford 600D lo h…" at bounding box center [805, 439] width 336 height 59
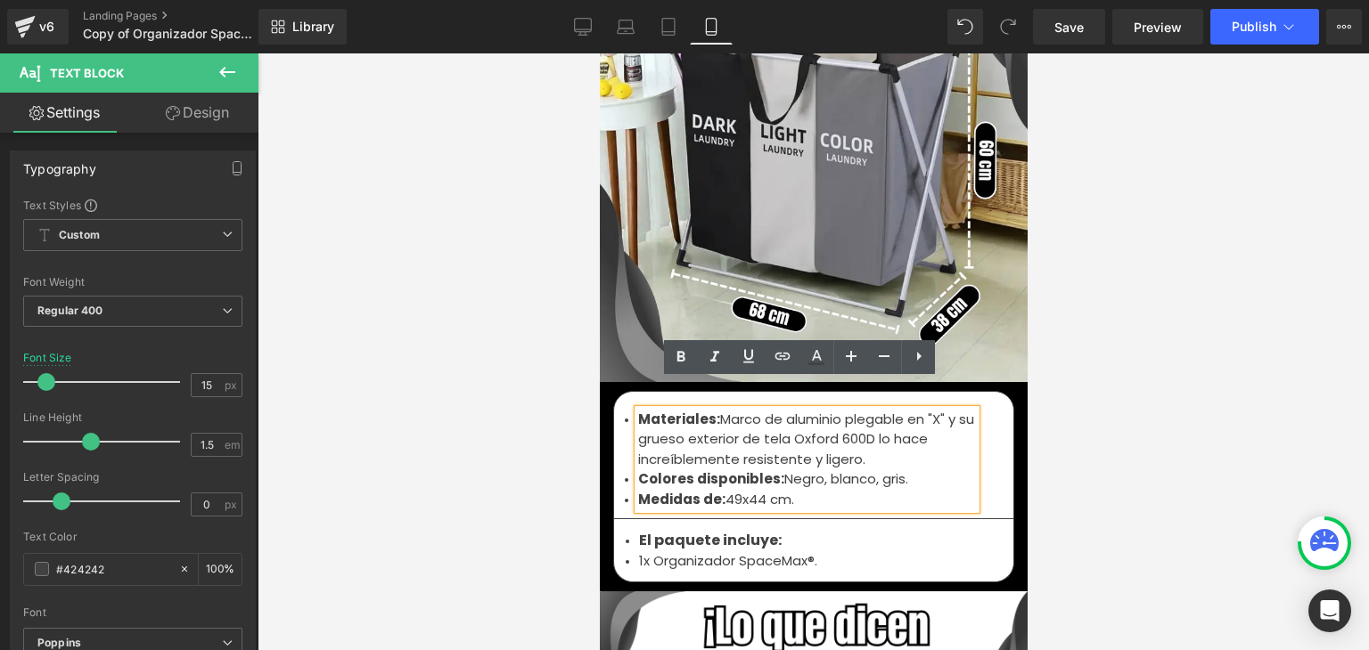
drag, startPoint x: 859, startPoint y: 429, endPoint x: 714, endPoint y: 397, distance: 148.9
click at [714, 410] on li "Materiales: Marco de aluminio plegable en "X" y su grueso exterior de tela Oxfo…" at bounding box center [806, 440] width 338 height 61
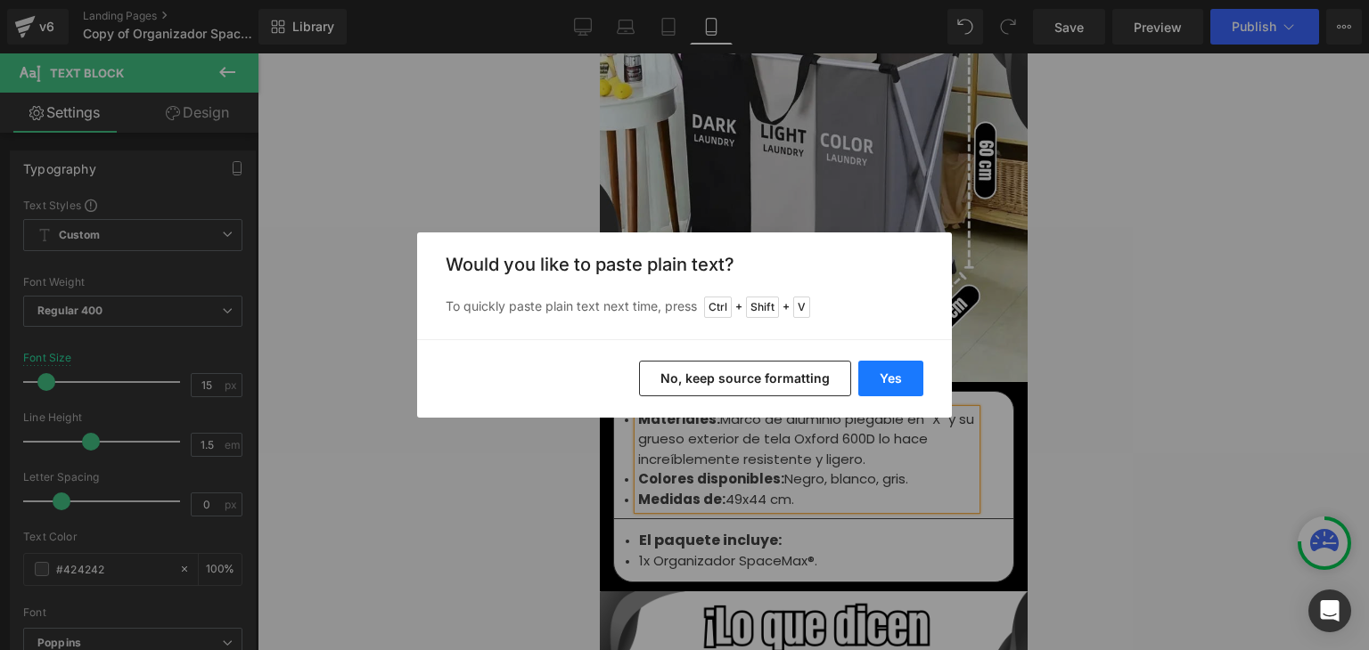
click at [892, 372] on button "Yes" at bounding box center [890, 379] width 65 height 36
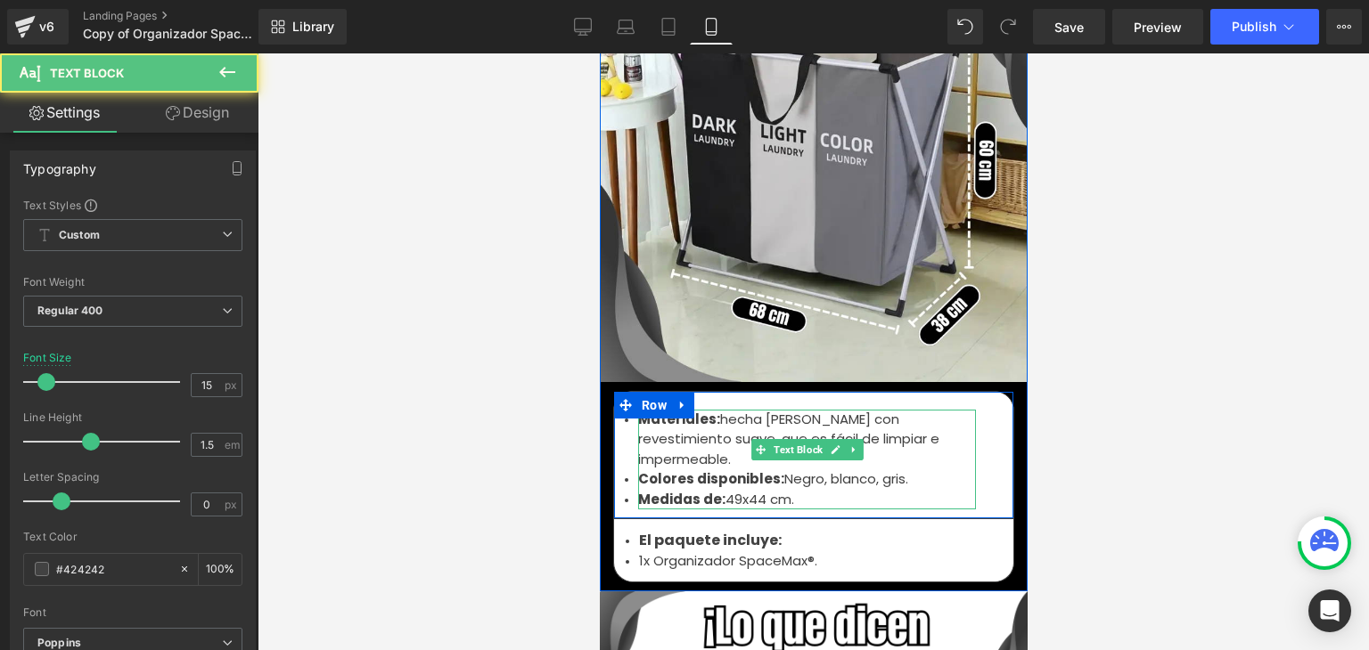
click at [720, 410] on font "hecha de madera con revestimiento suave, que es fácil de limpiar e impermeable." at bounding box center [787, 439] width 301 height 59
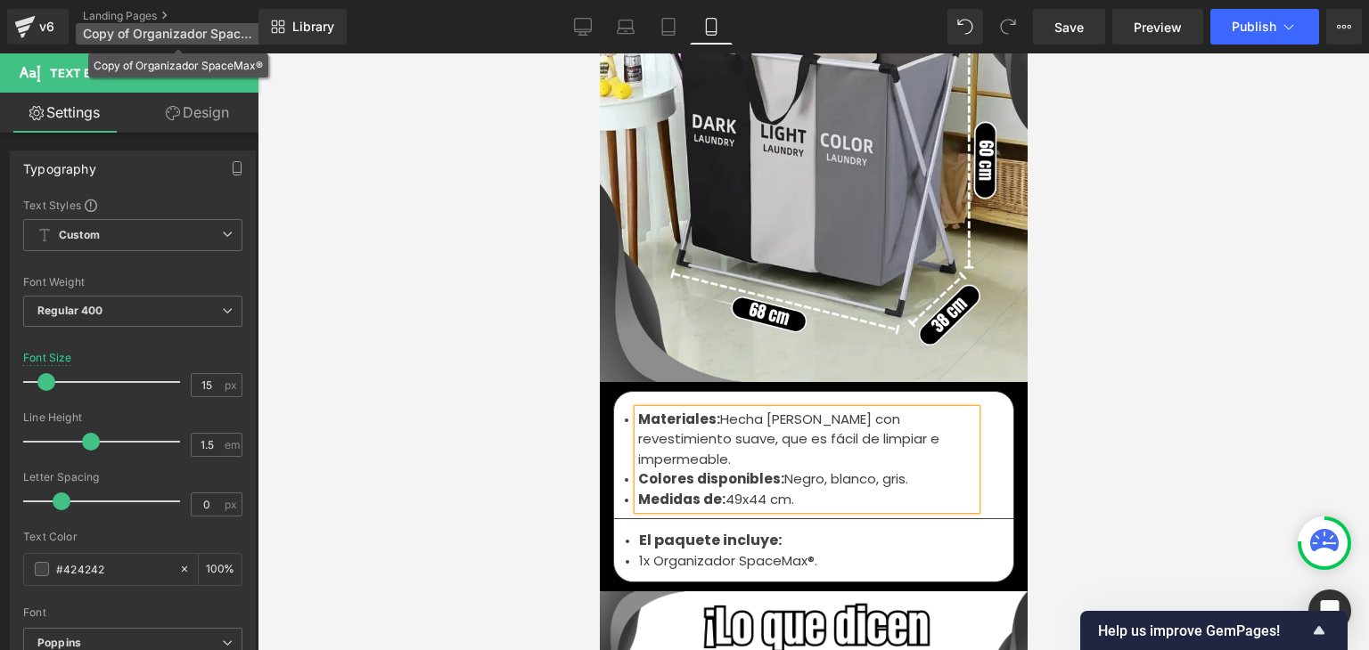
click at [170, 34] on span "Copy of Organizador SpaceMax®" at bounding box center [168, 34] width 171 height 14
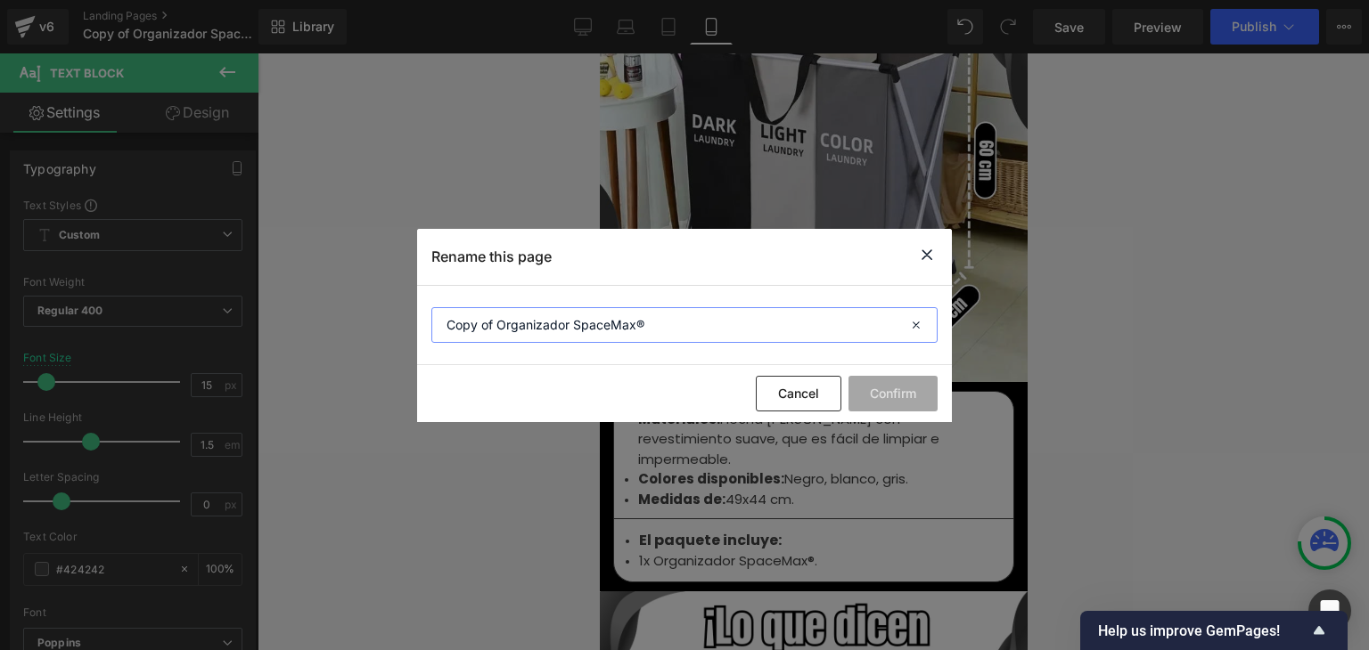
click at [552, 318] on input "Copy of Organizador SpaceMax®" at bounding box center [684, 325] width 506 height 36
paste input "Nordik Table"
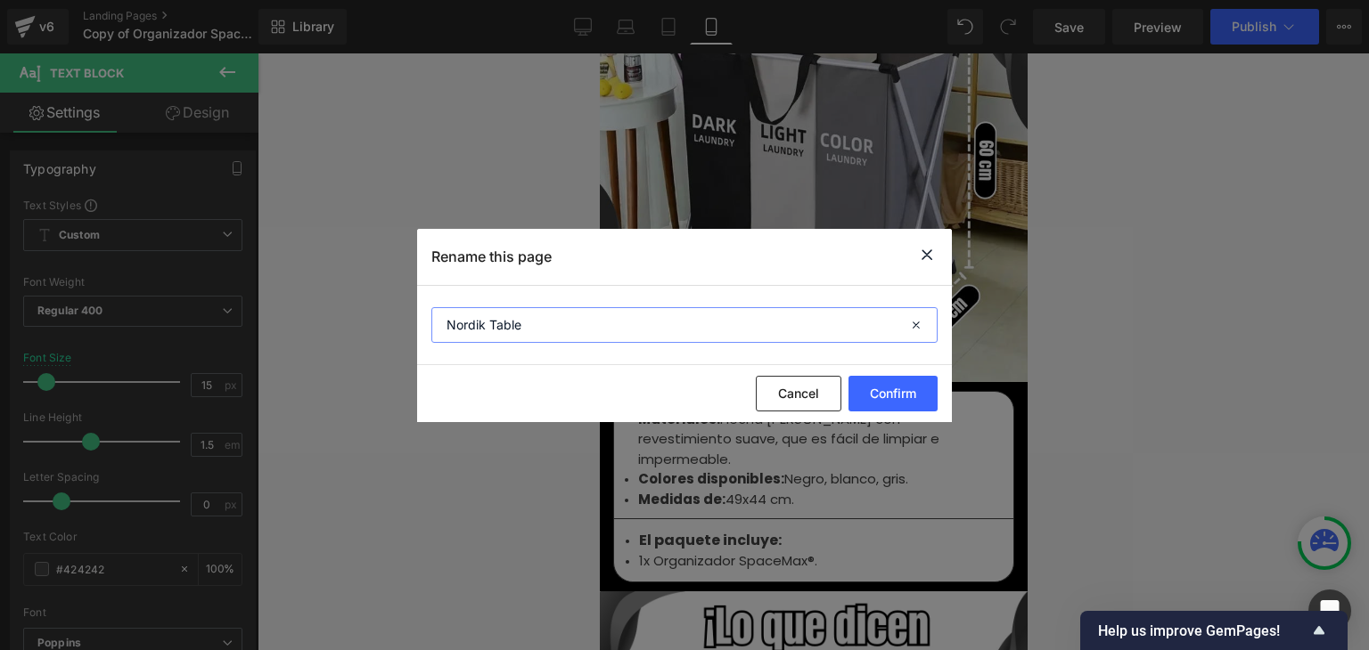
click at [492, 322] on input "Nordik Table" at bounding box center [684, 325] width 506 height 36
click at [494, 322] on input "NordikTable" at bounding box center [684, 325] width 506 height 36
type input "NordikTable"
click at [866, 391] on button "Confirm" at bounding box center [892, 394] width 89 height 36
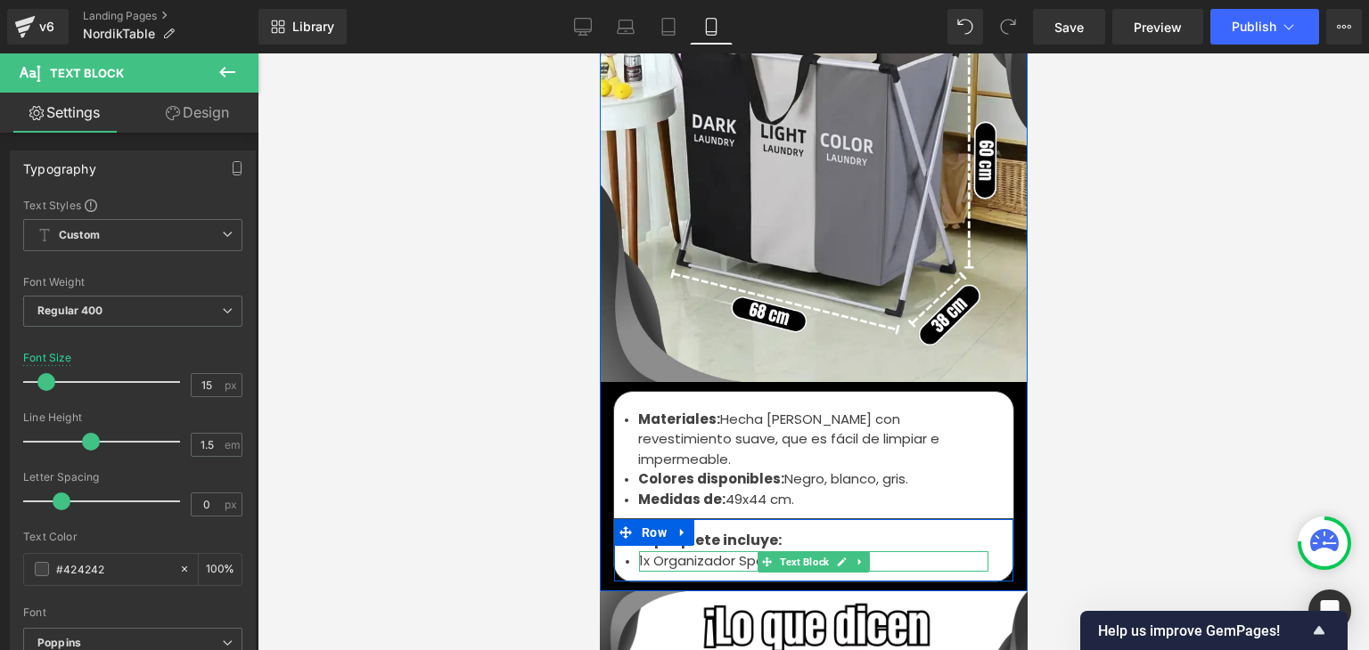
click at [700, 552] on font "1x Organizador SpaceMax®." at bounding box center [727, 561] width 178 height 19
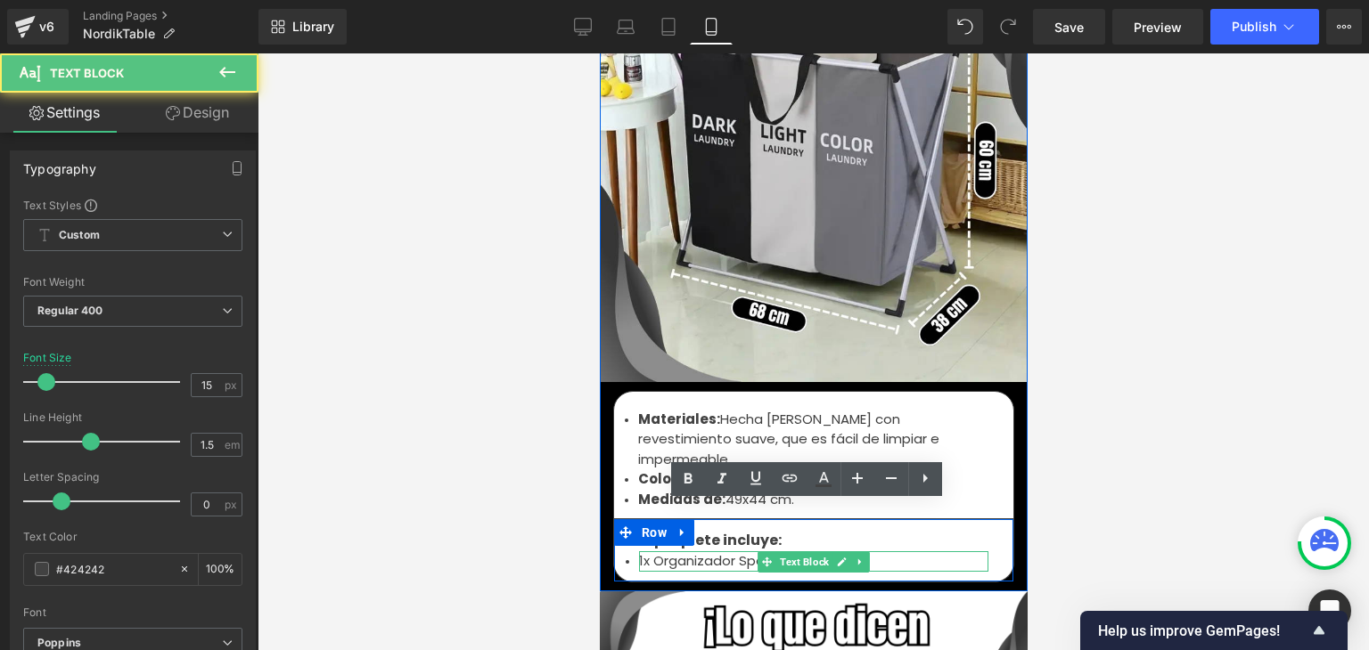
click at [733, 552] on font "1x Organizador SpaceMax®." at bounding box center [727, 561] width 178 height 19
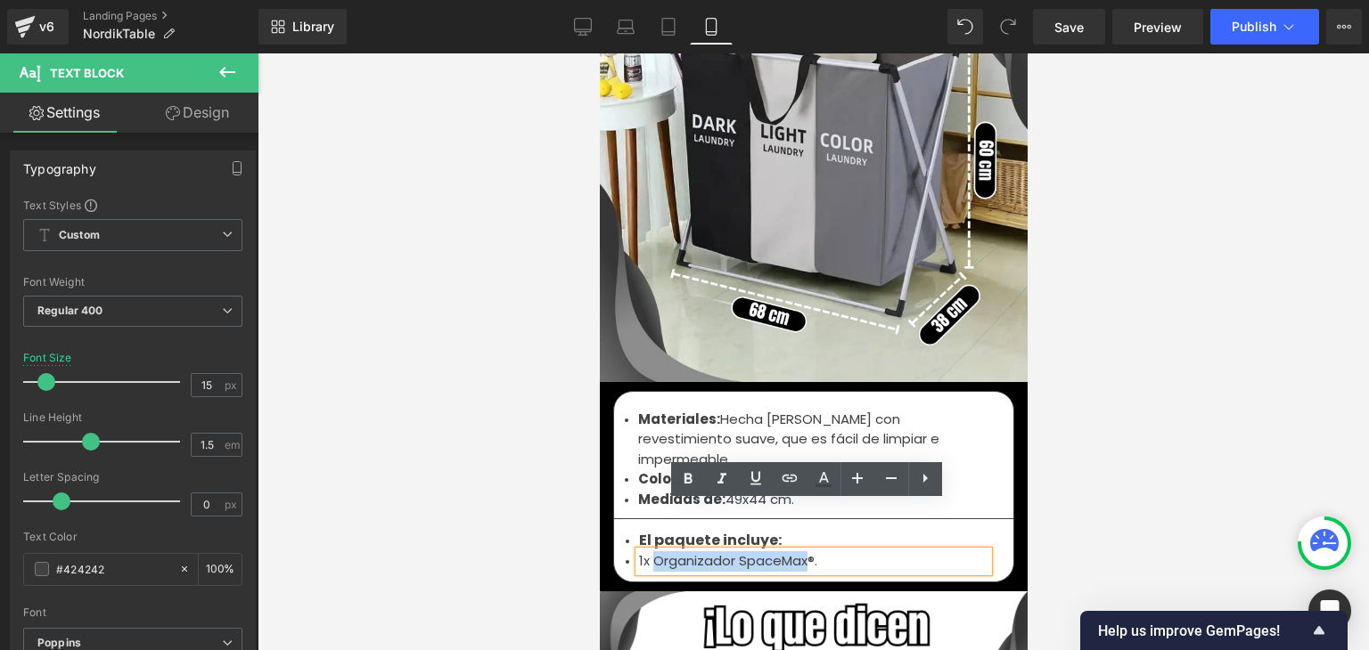
drag, startPoint x: 799, startPoint y: 514, endPoint x: 646, endPoint y: 512, distance: 153.3
click at [646, 552] on font "1x Organizador SpaceMax®." at bounding box center [727, 561] width 178 height 19
paste div
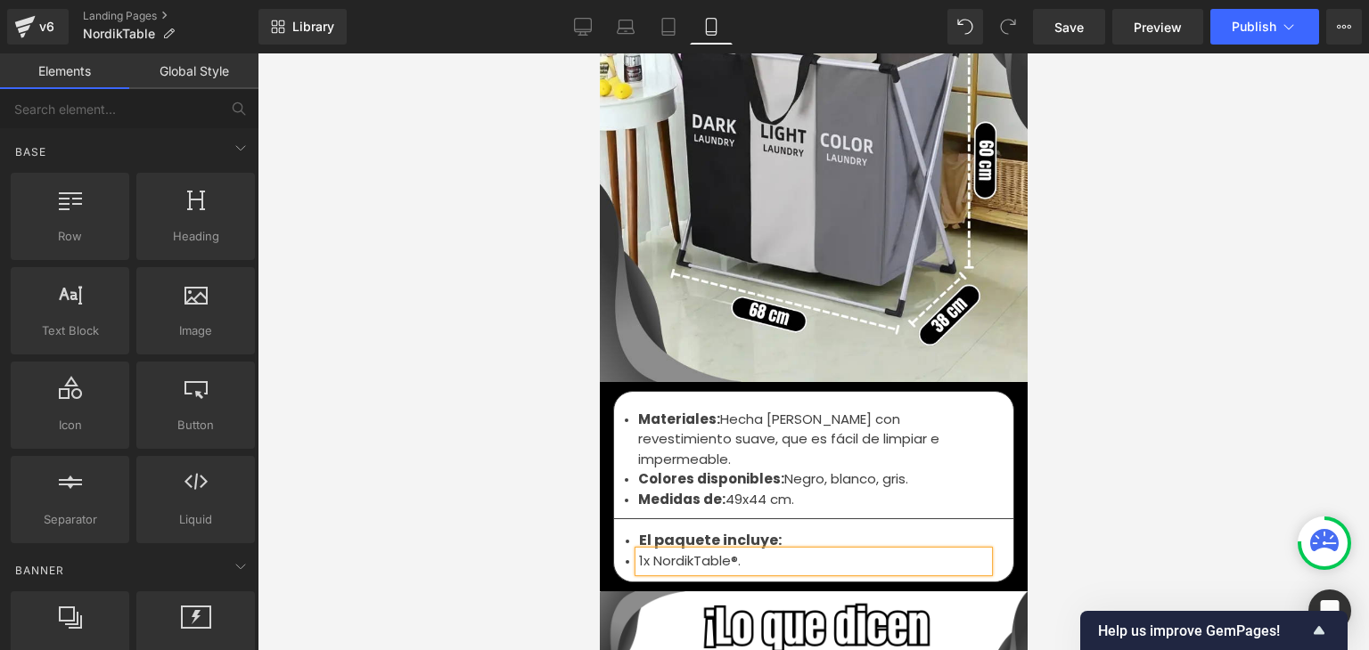
click at [1210, 341] on div at bounding box center [813, 351] width 1111 height 597
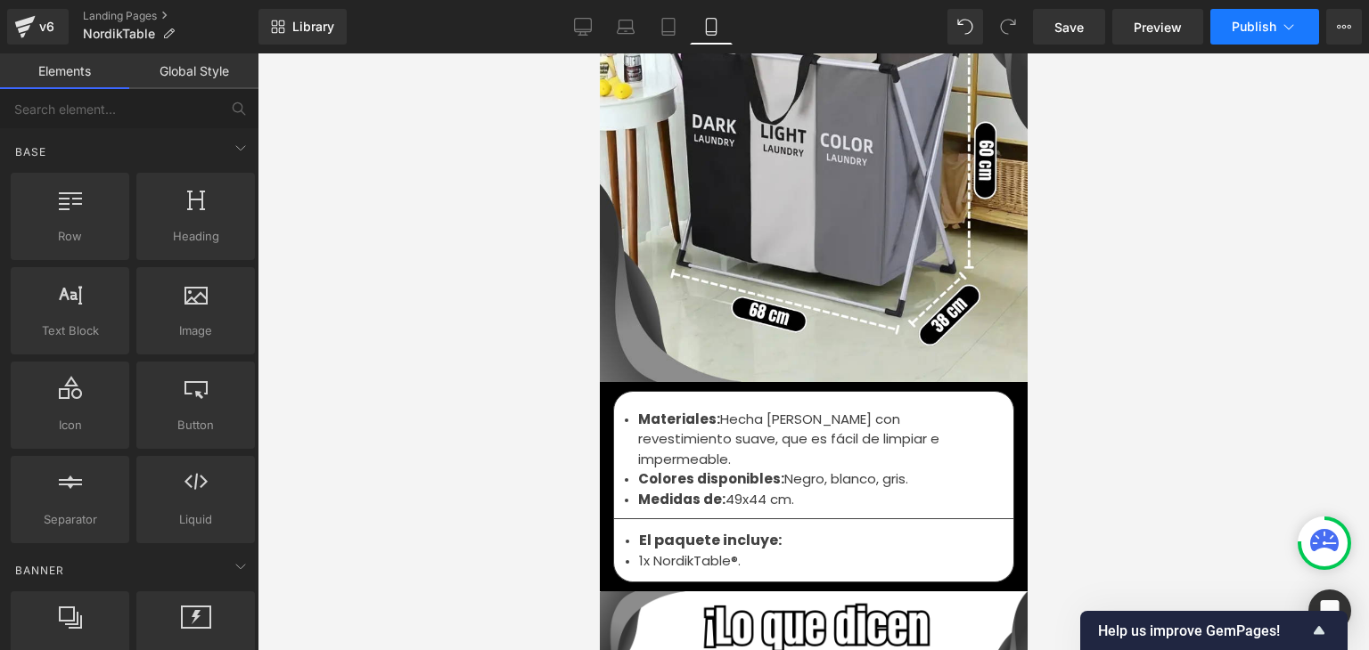
click at [1268, 35] on button "Publish" at bounding box center [1264, 27] width 109 height 36
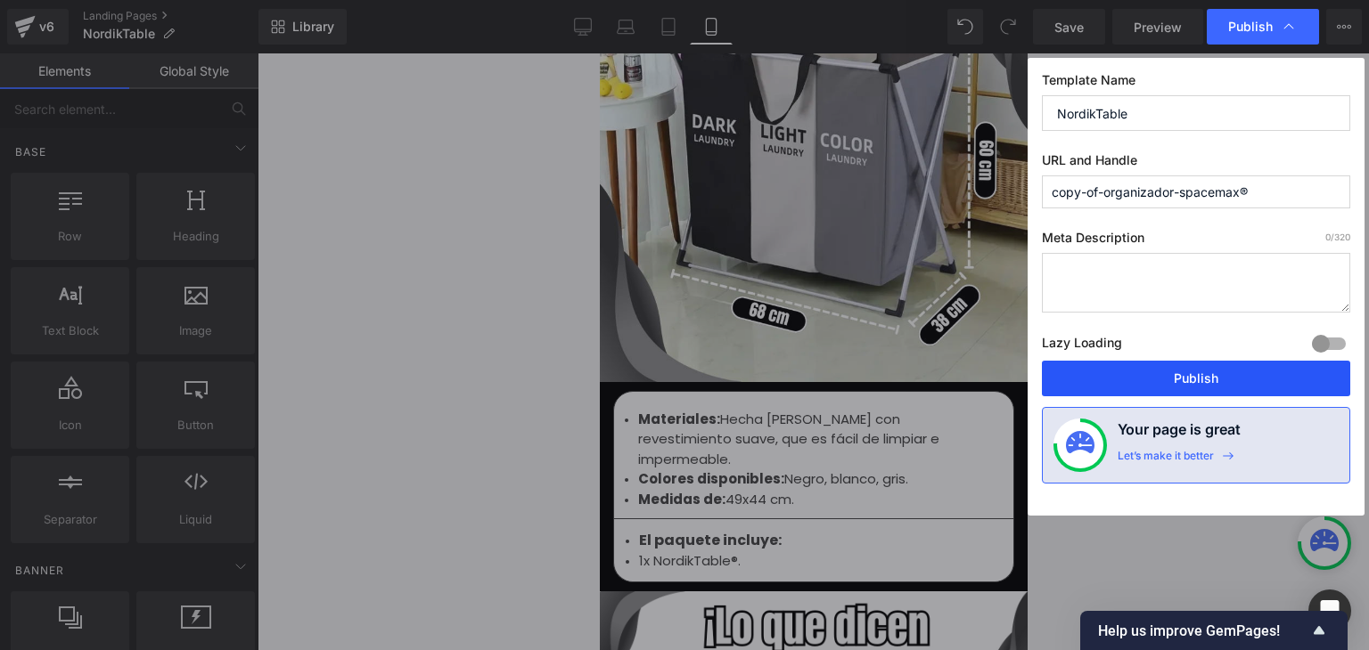
click at [1163, 375] on button "Publish" at bounding box center [1196, 379] width 308 height 36
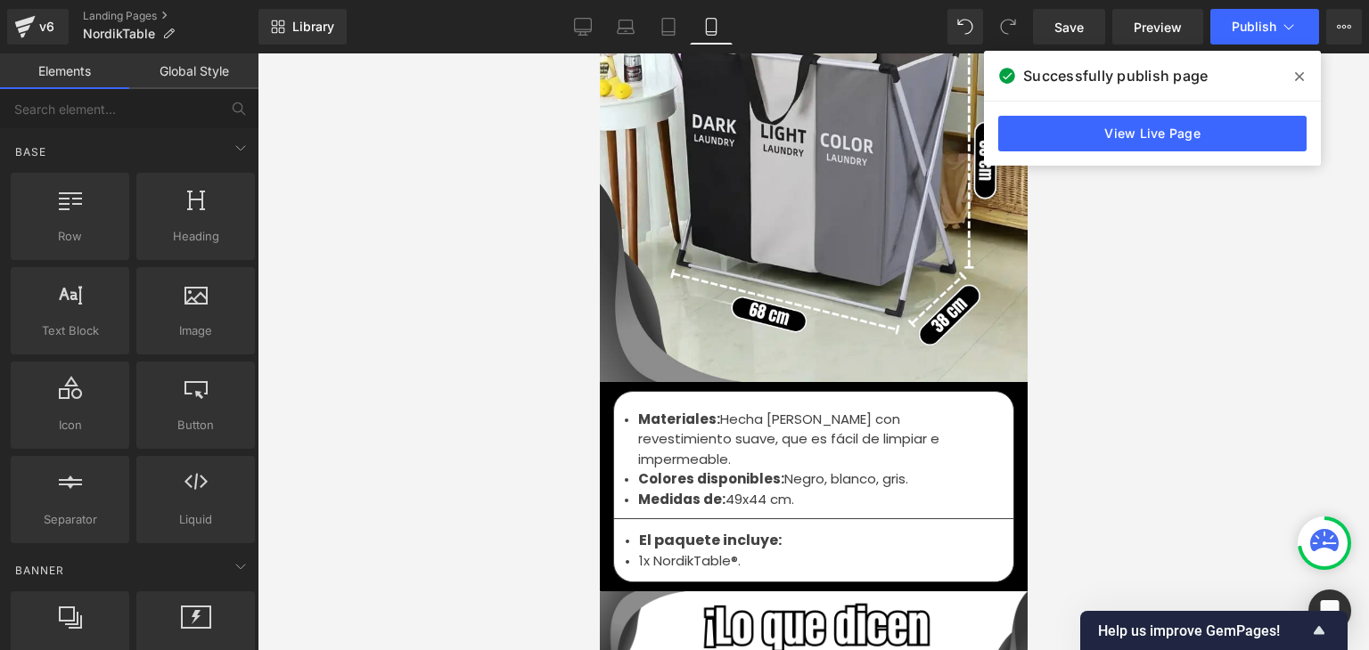
drag, startPoint x: 1301, startPoint y: 75, endPoint x: 168, endPoint y: 457, distance: 1196.1
click at [1301, 75] on icon at bounding box center [1299, 76] width 9 height 9
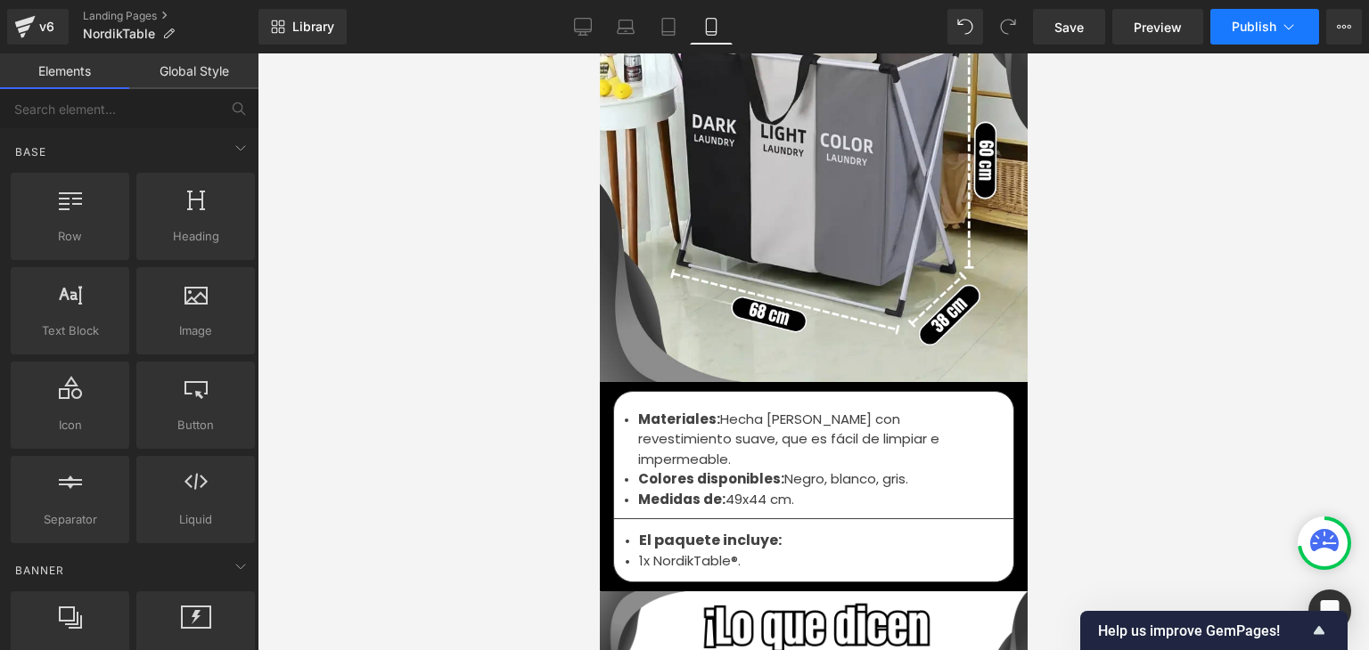
click at [1240, 15] on button "Publish" at bounding box center [1264, 27] width 109 height 36
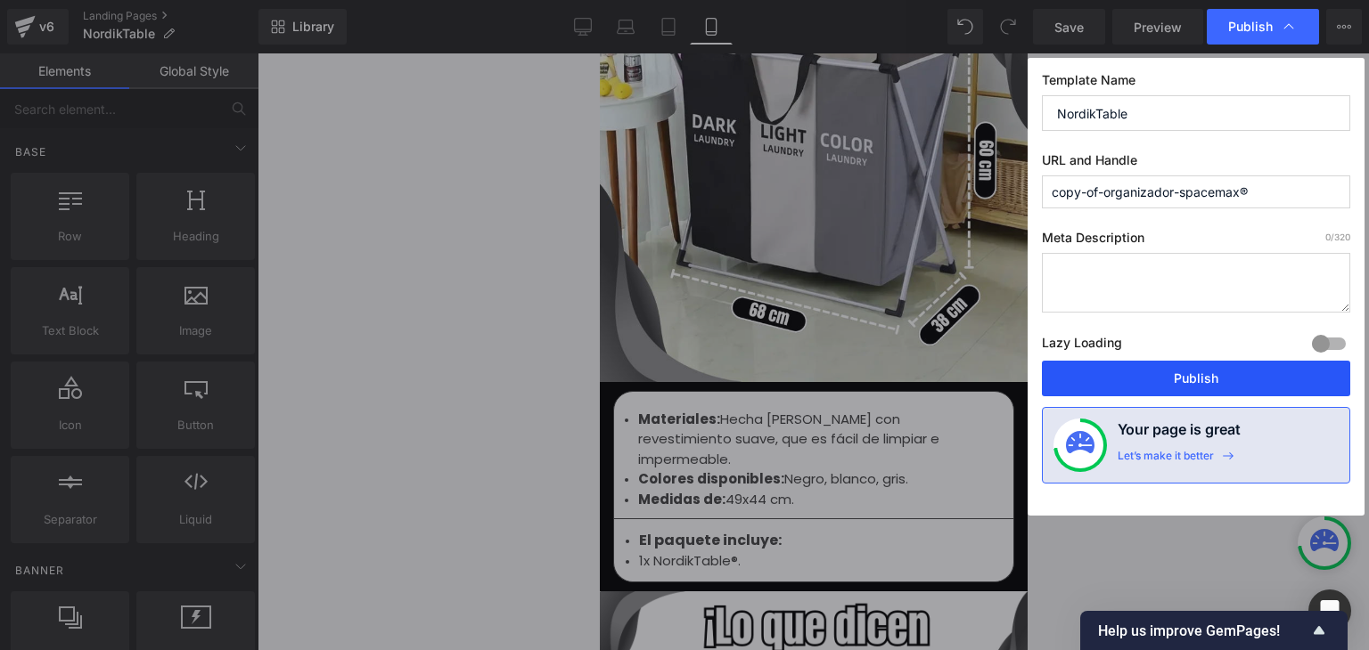
click at [1178, 376] on button "Publish" at bounding box center [1196, 379] width 308 height 36
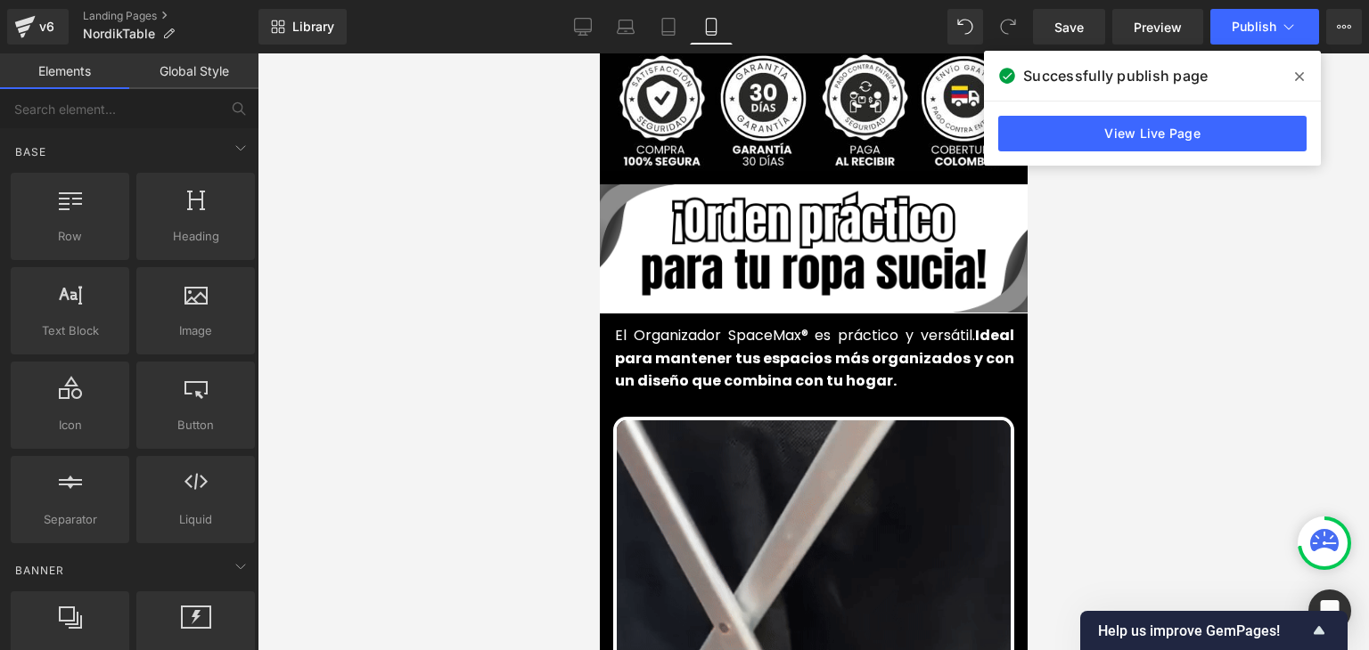
scroll to position [713, 0]
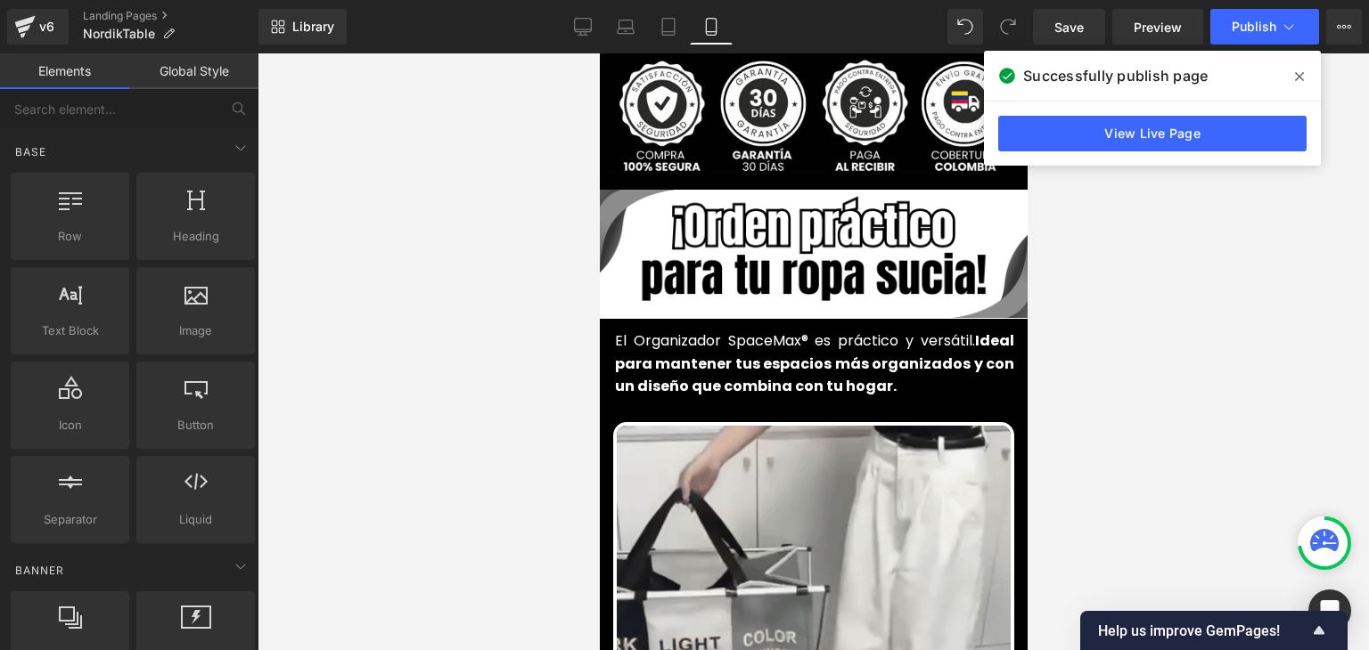
click at [1298, 81] on icon at bounding box center [1299, 77] width 9 height 14
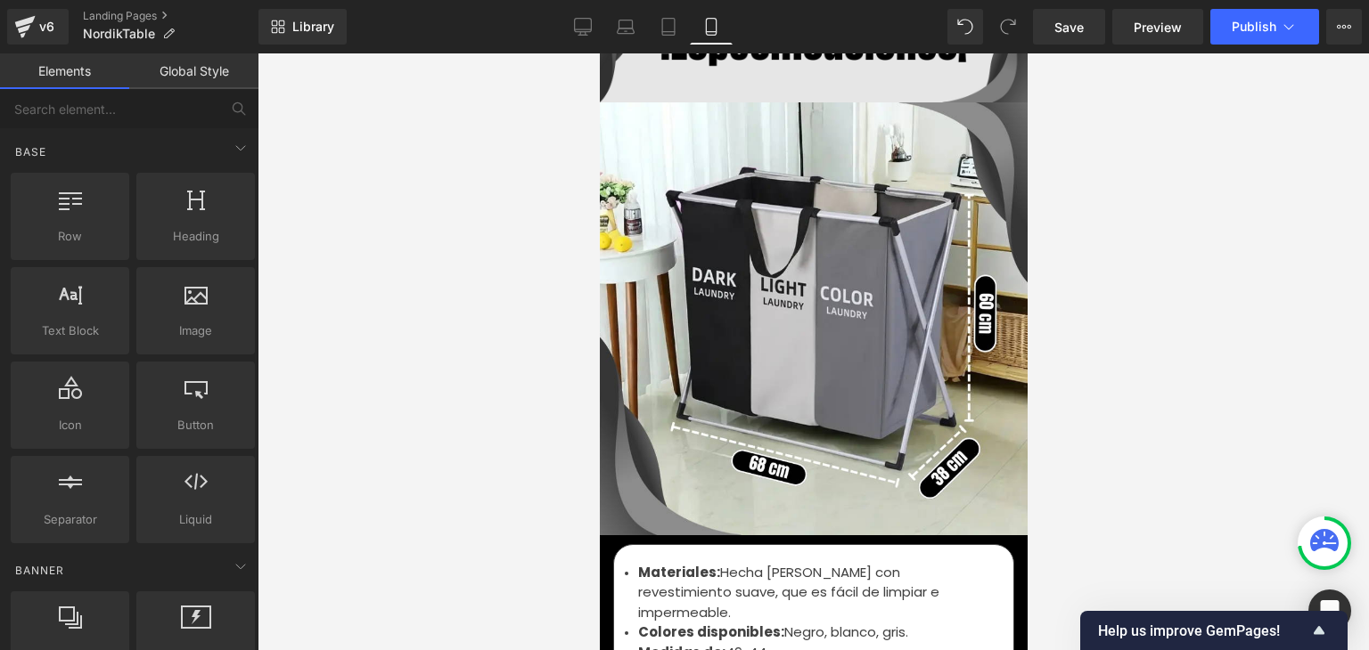
scroll to position [5881, 0]
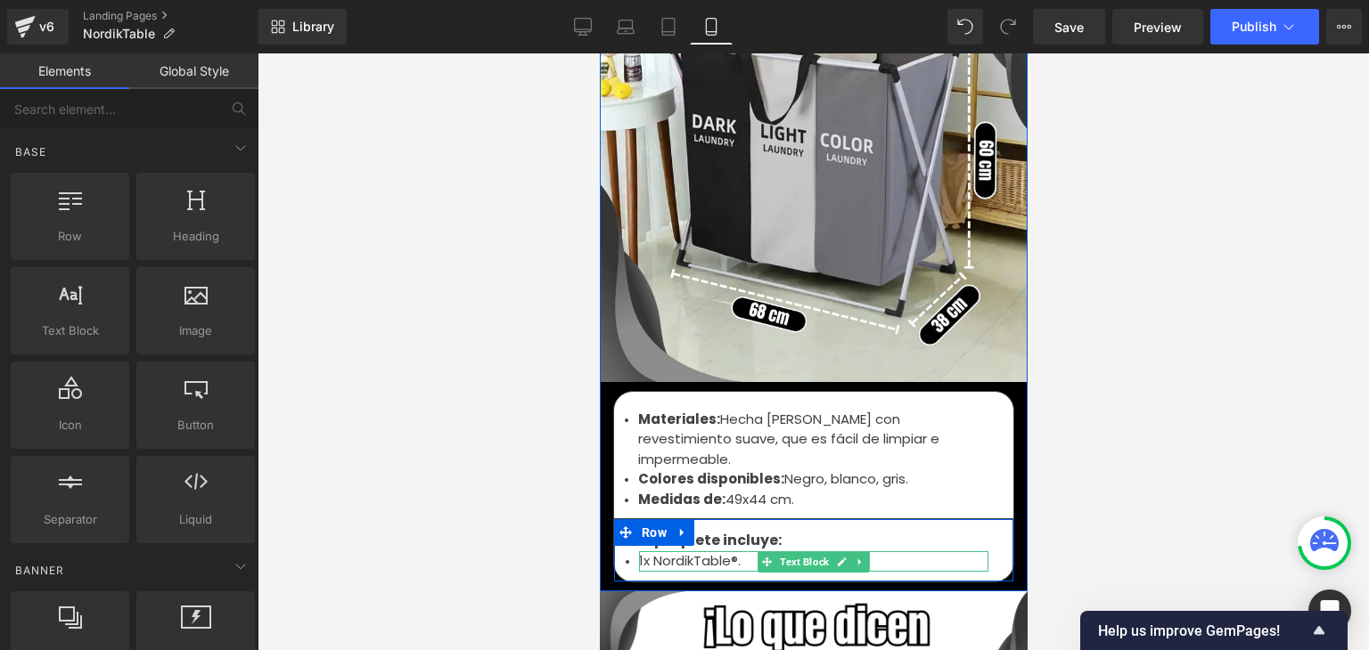
drag, startPoint x: 670, startPoint y: 515, endPoint x: 648, endPoint y: 511, distance: 22.6
click at [669, 552] on font "1x NordikTable®." at bounding box center [689, 561] width 102 height 19
click at [657, 552] on font "1x NordikTable®." at bounding box center [689, 561] width 102 height 19
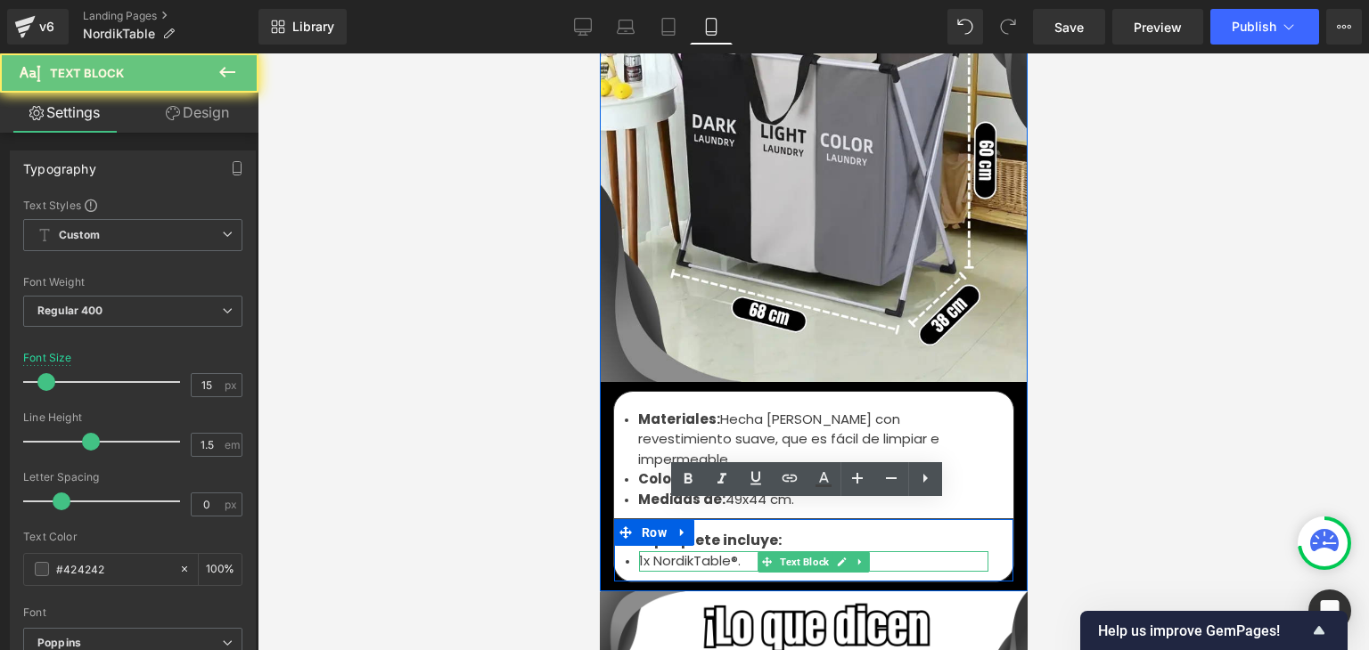
click at [647, 552] on font "1x NordikTable®." at bounding box center [689, 561] width 102 height 19
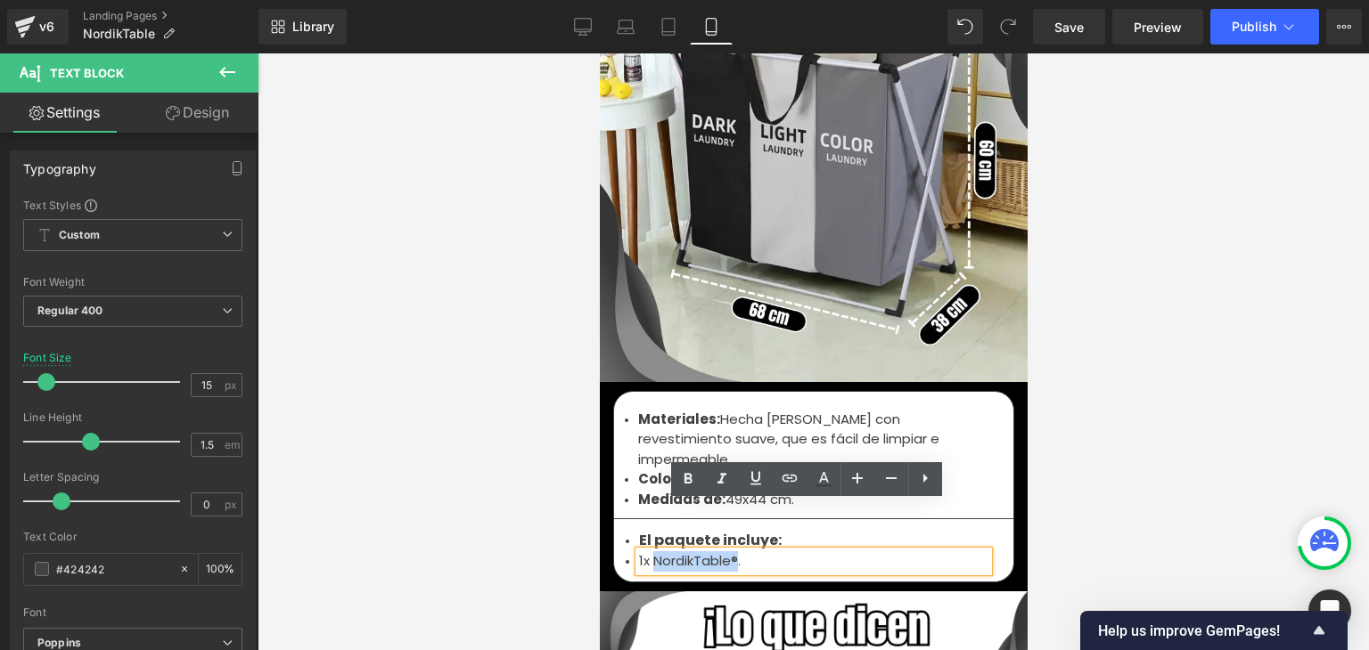
drag, startPoint x: 646, startPoint y: 511, endPoint x: 728, endPoint y: 511, distance: 82.0
click at [728, 552] on font "1x NordikTable®." at bounding box center [689, 561] width 102 height 19
copy font "NordikTable®"
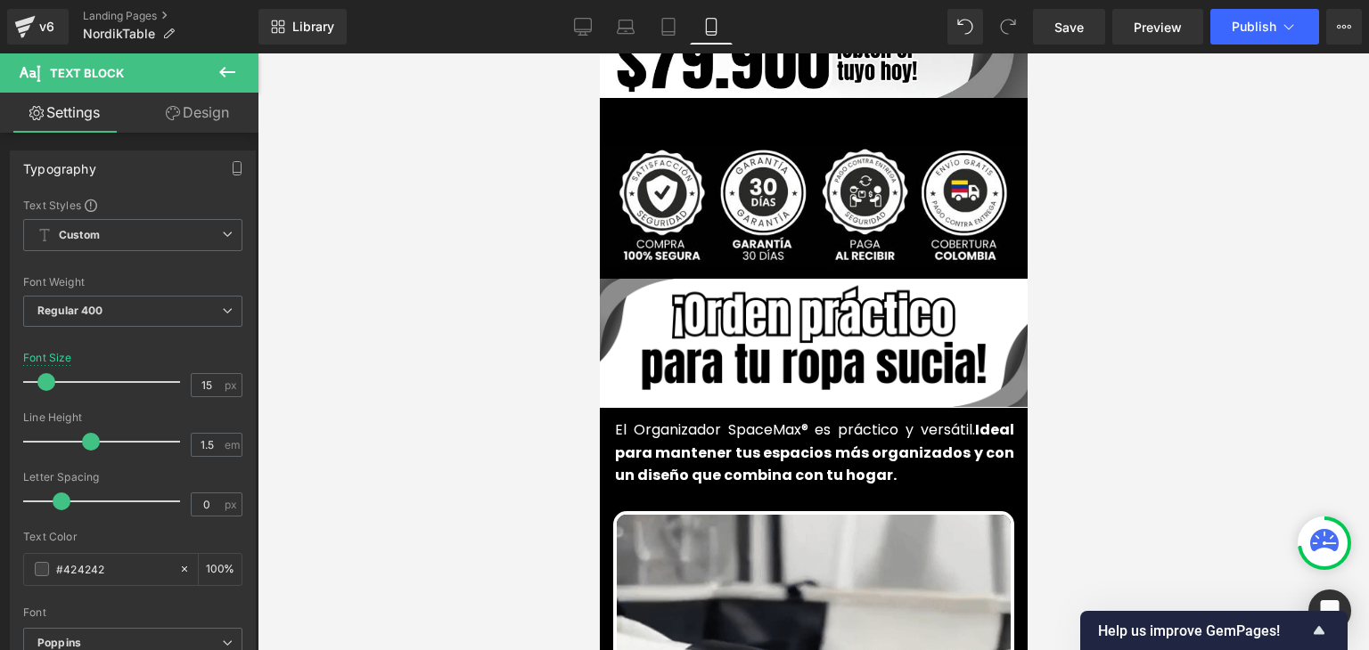
scroll to position [624, 0]
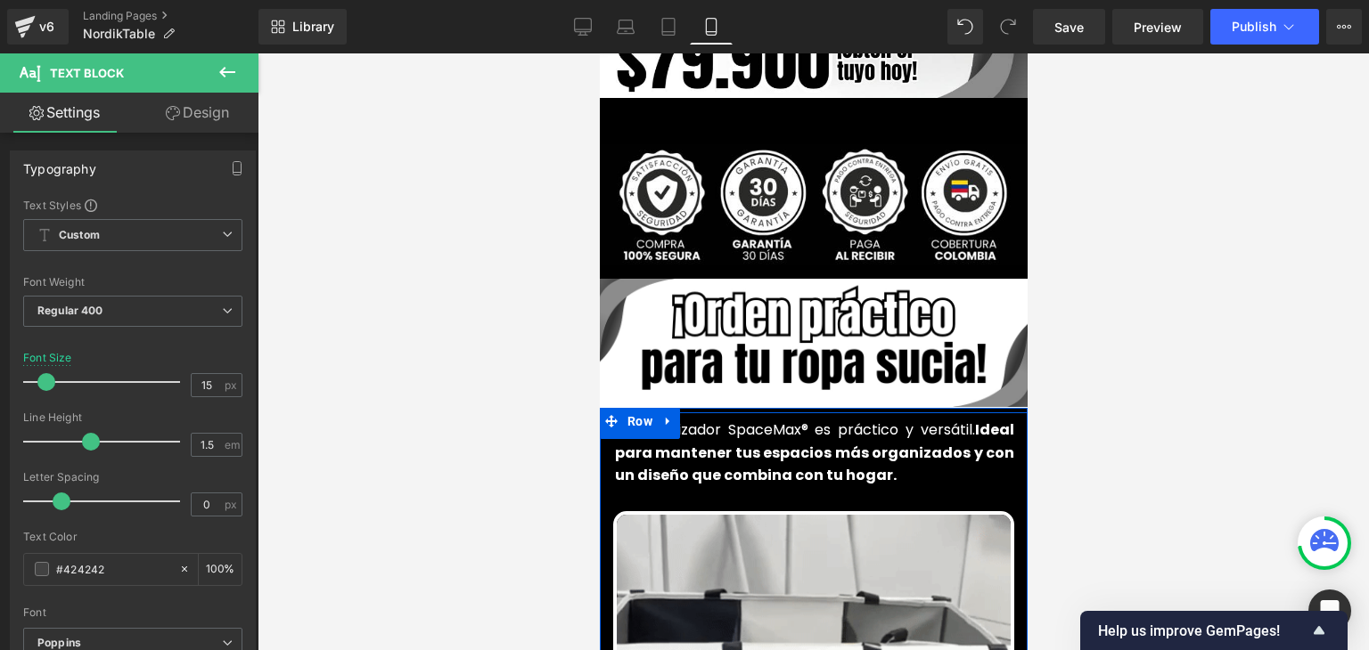
click at [648, 422] on font "Ideal para mantener tus espacios más organizados y con un diseño que combina co…" at bounding box center [813, 453] width 399 height 66
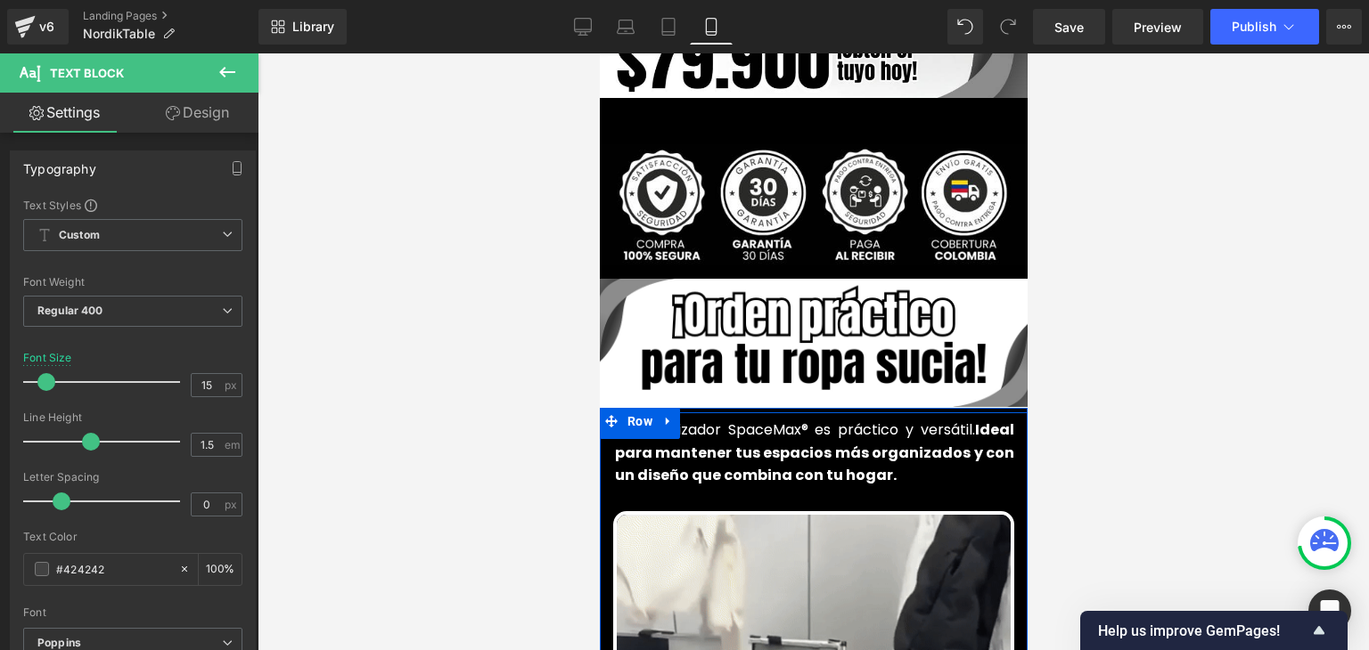
click at [648, 422] on font "Ideal para mantener tus espacios más organizados y con un diseño que combina co…" at bounding box center [813, 453] width 399 height 66
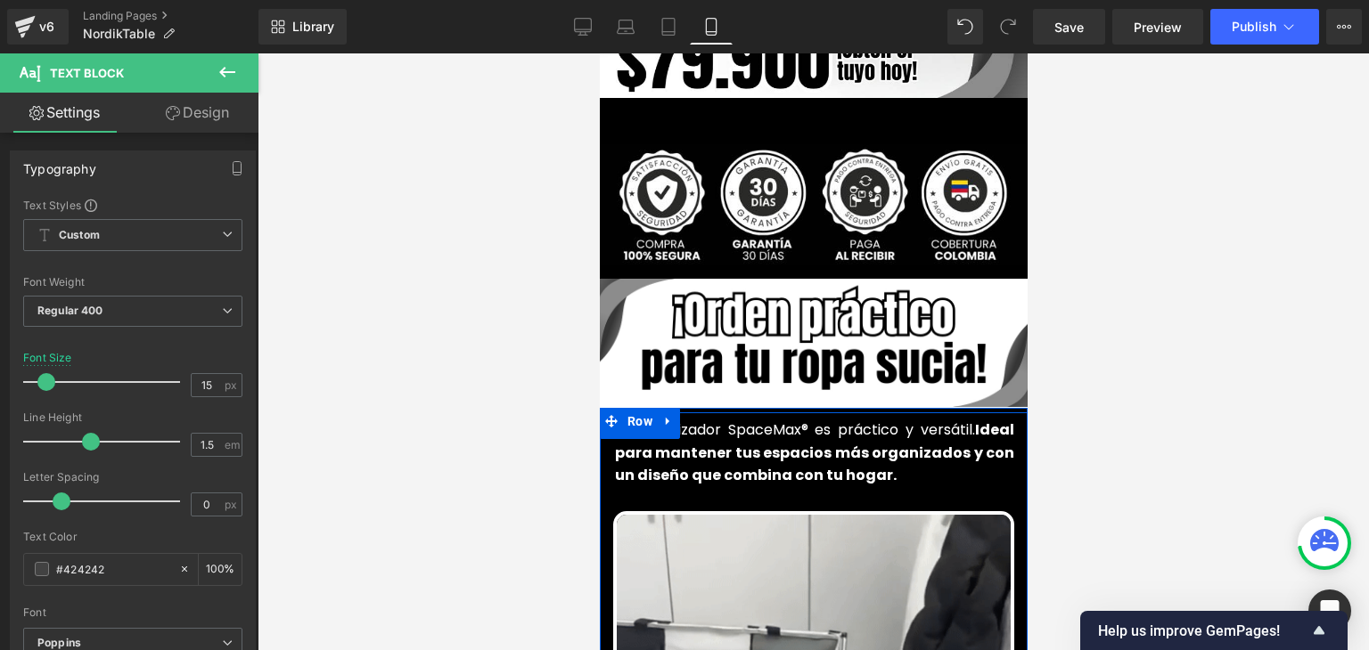
click at [648, 422] on font "Ideal para mantener tus espacios más organizados y con un diseño que combina co…" at bounding box center [813, 453] width 399 height 66
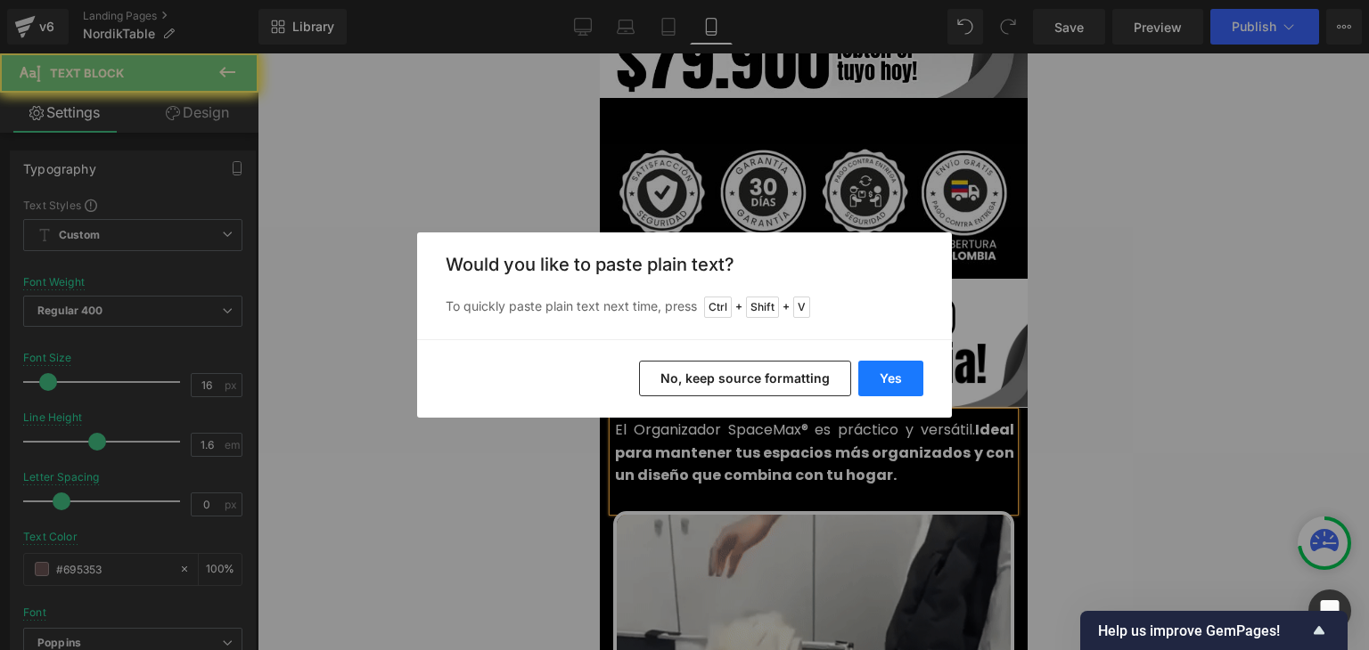
click at [887, 372] on button "Yes" at bounding box center [890, 379] width 65 height 36
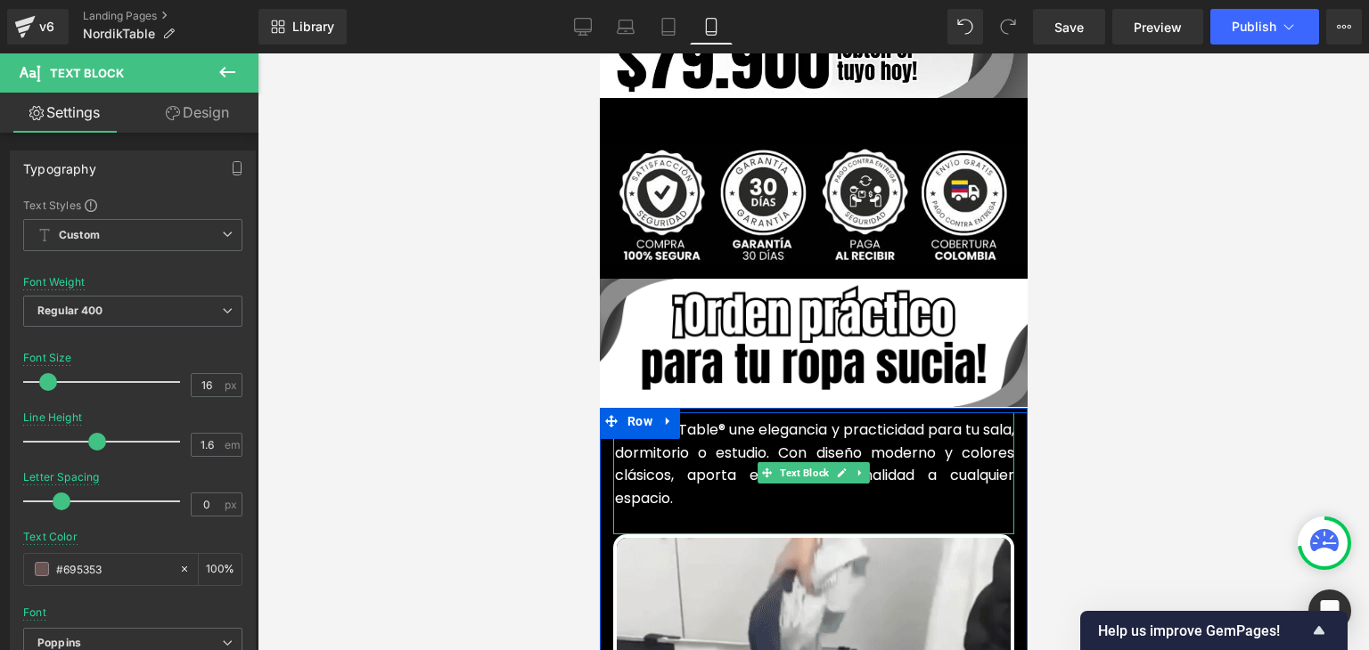
click at [689, 478] on font "La NordikTable® une elegancia y practicidad para tu sala, dormitorio o estudio.…" at bounding box center [813, 464] width 399 height 89
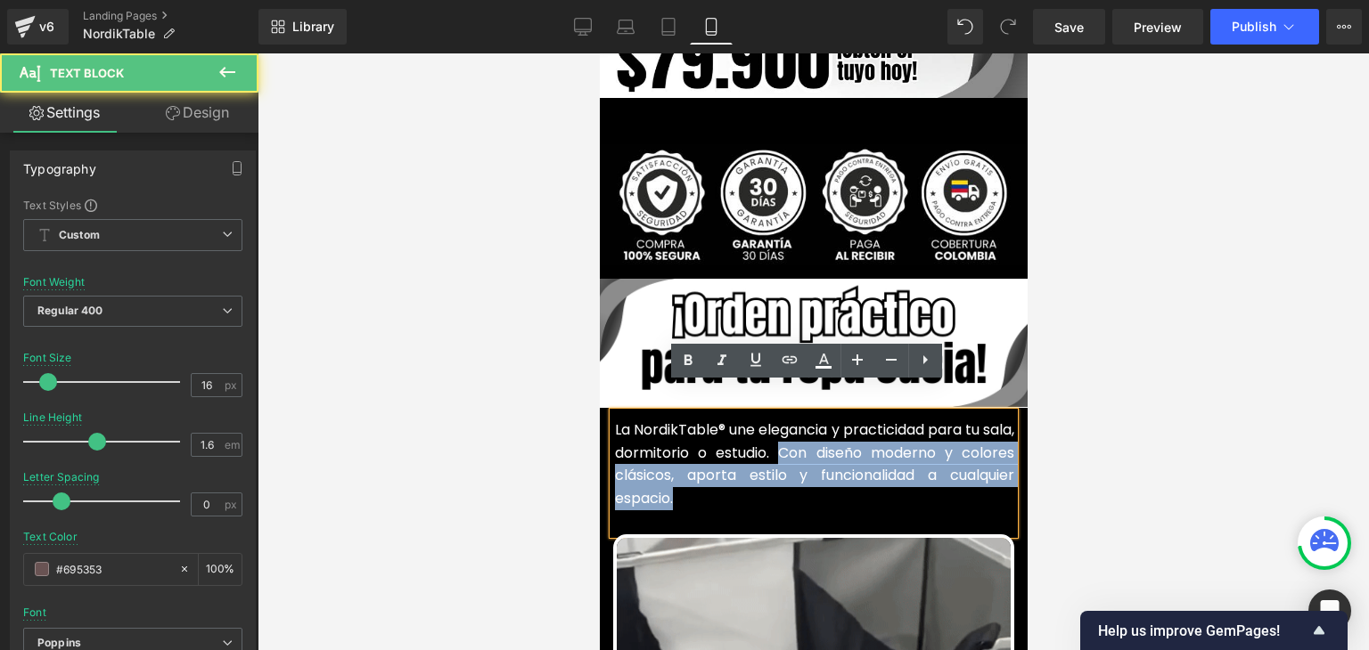
drag, startPoint x: 760, startPoint y: 468, endPoint x: 809, endPoint y: 421, distance: 67.4
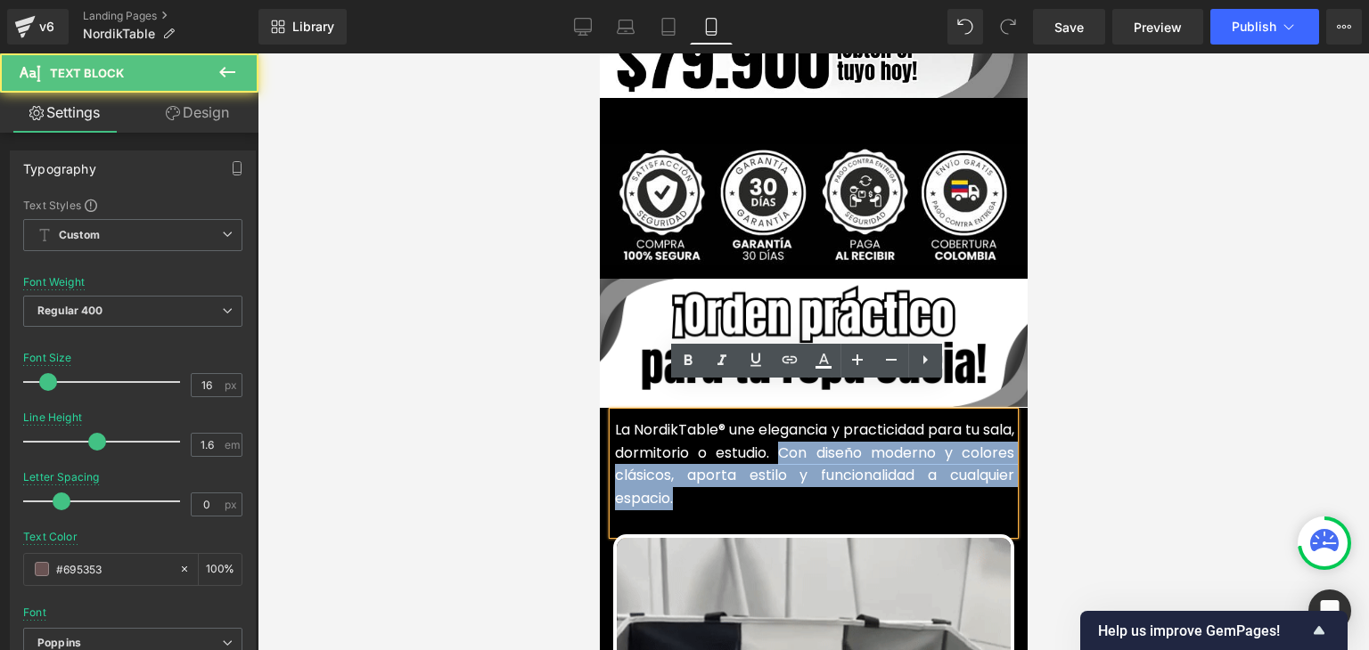
click at [824, 428] on p "La NordikTable® une elegancia y practicidad para tu sala, dormitorio o estudio.…" at bounding box center [813, 464] width 399 height 91
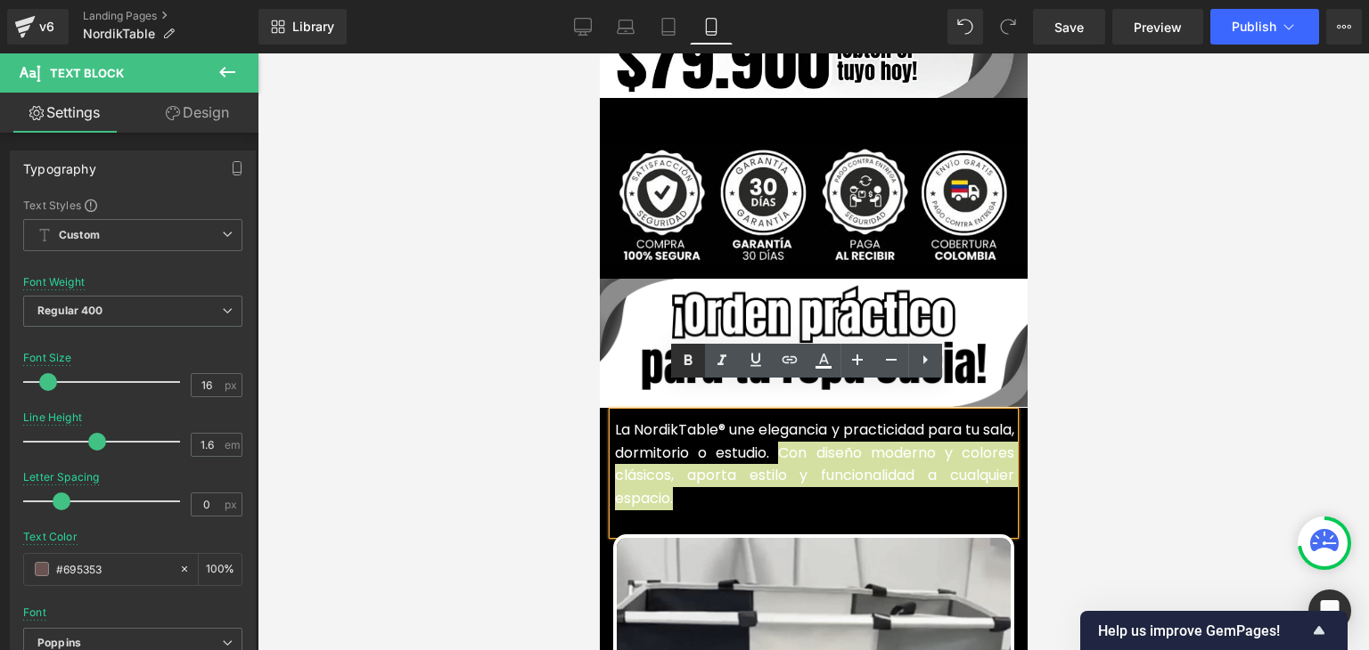
click at [698, 358] on icon at bounding box center [687, 360] width 21 height 21
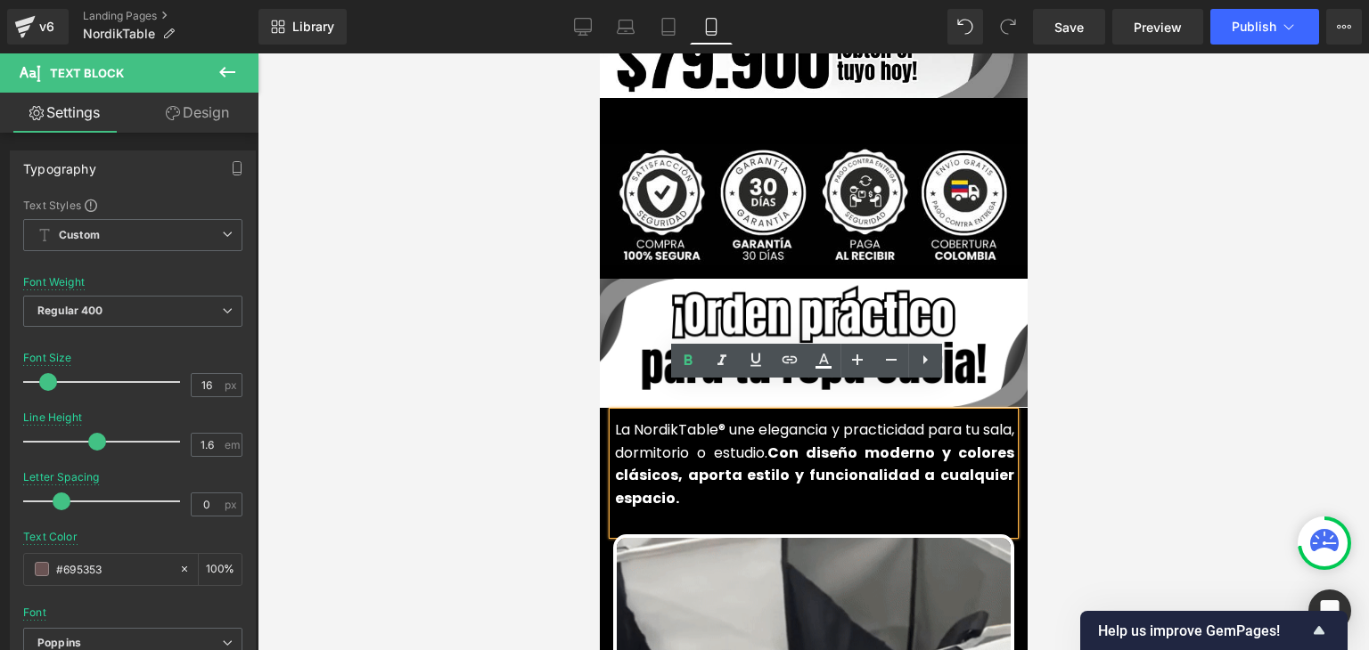
click at [1160, 346] on div at bounding box center [813, 351] width 1111 height 597
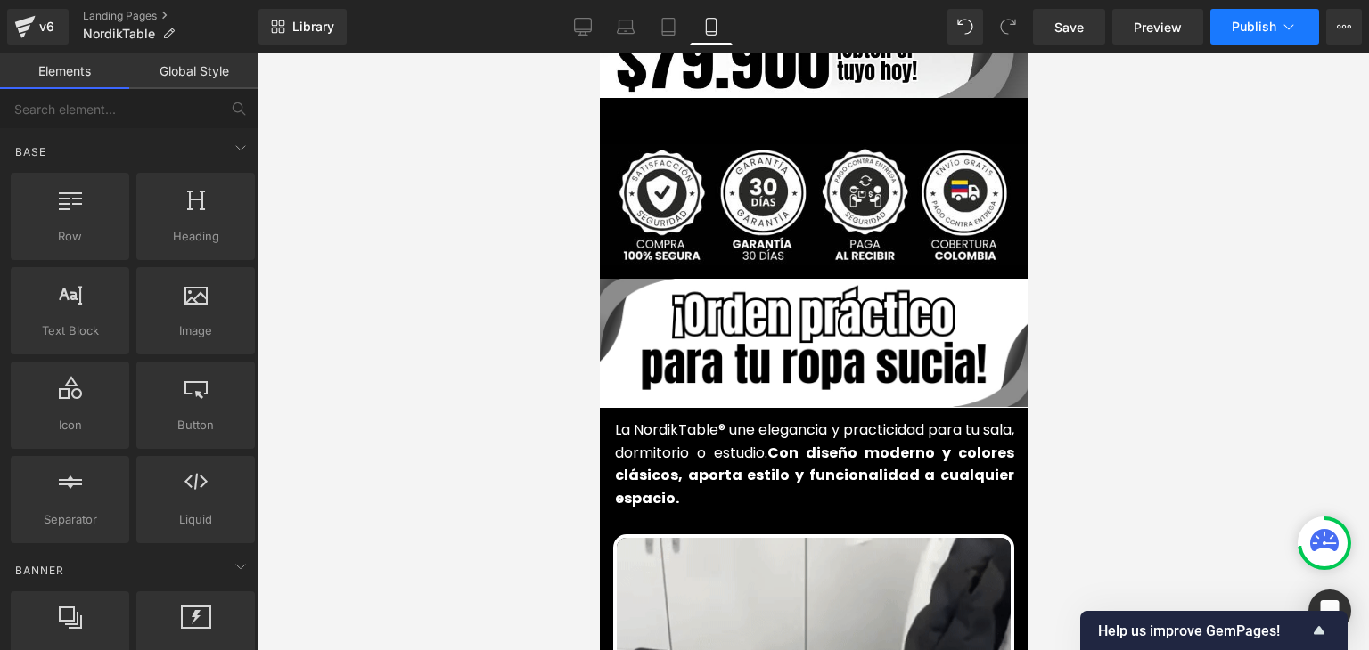
click at [1251, 29] on span "Publish" at bounding box center [1253, 27] width 45 height 14
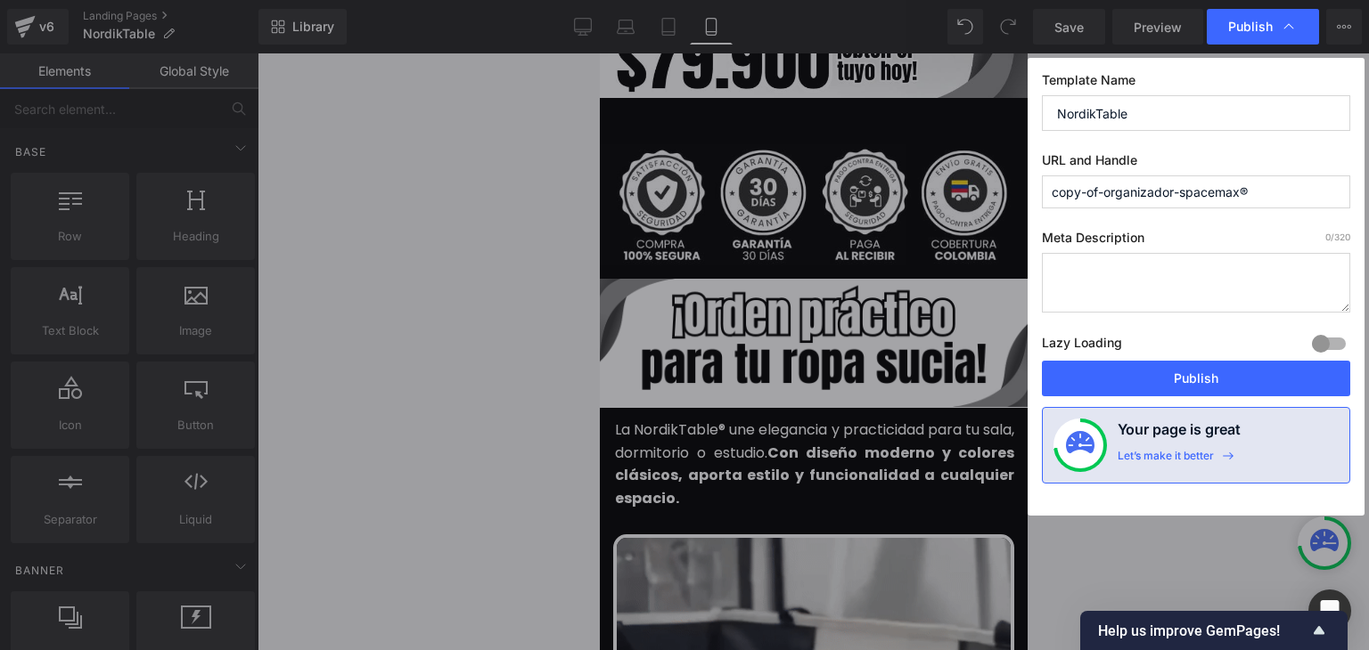
click at [1190, 372] on button "Publish" at bounding box center [1196, 379] width 308 height 36
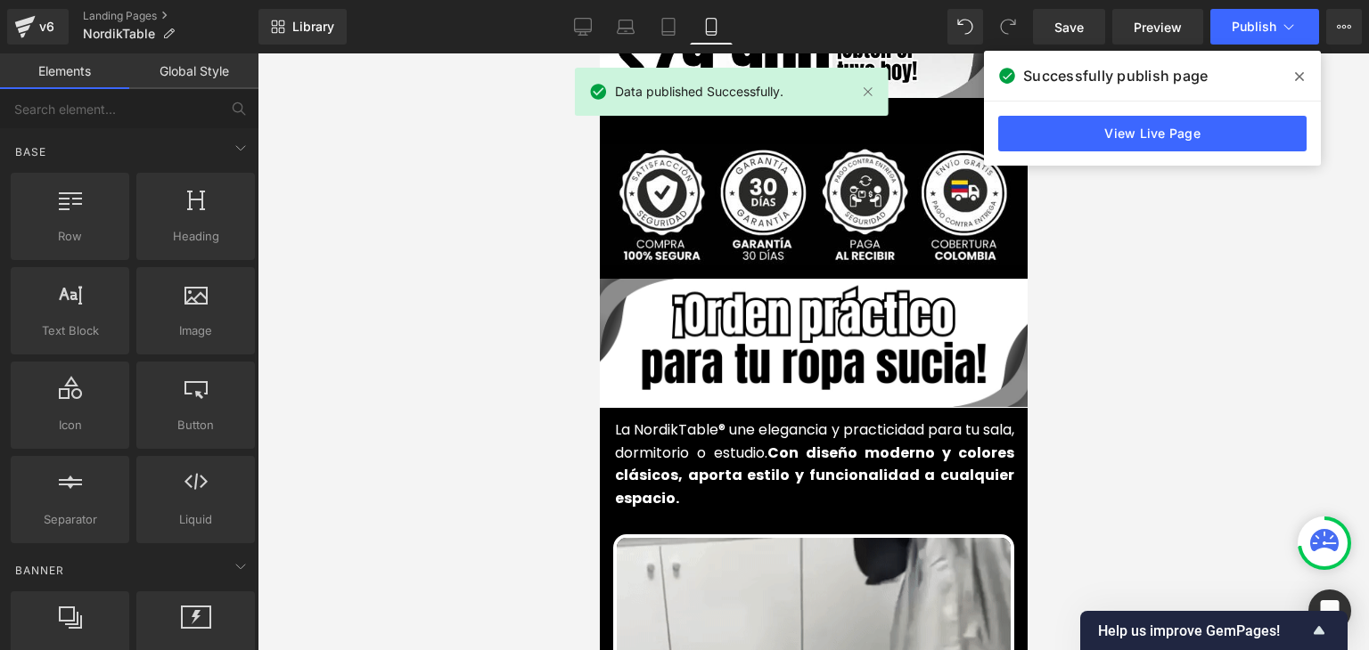
click at [1299, 76] on icon at bounding box center [1299, 76] width 9 height 9
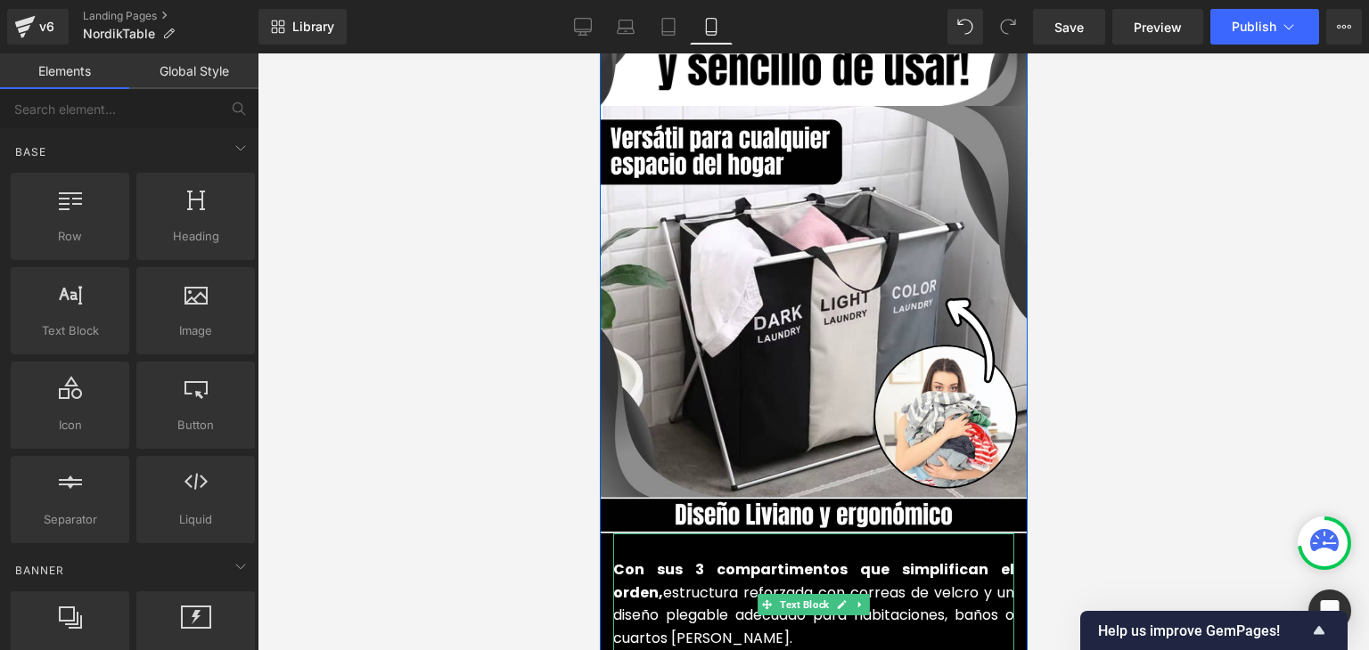
scroll to position [1933, 0]
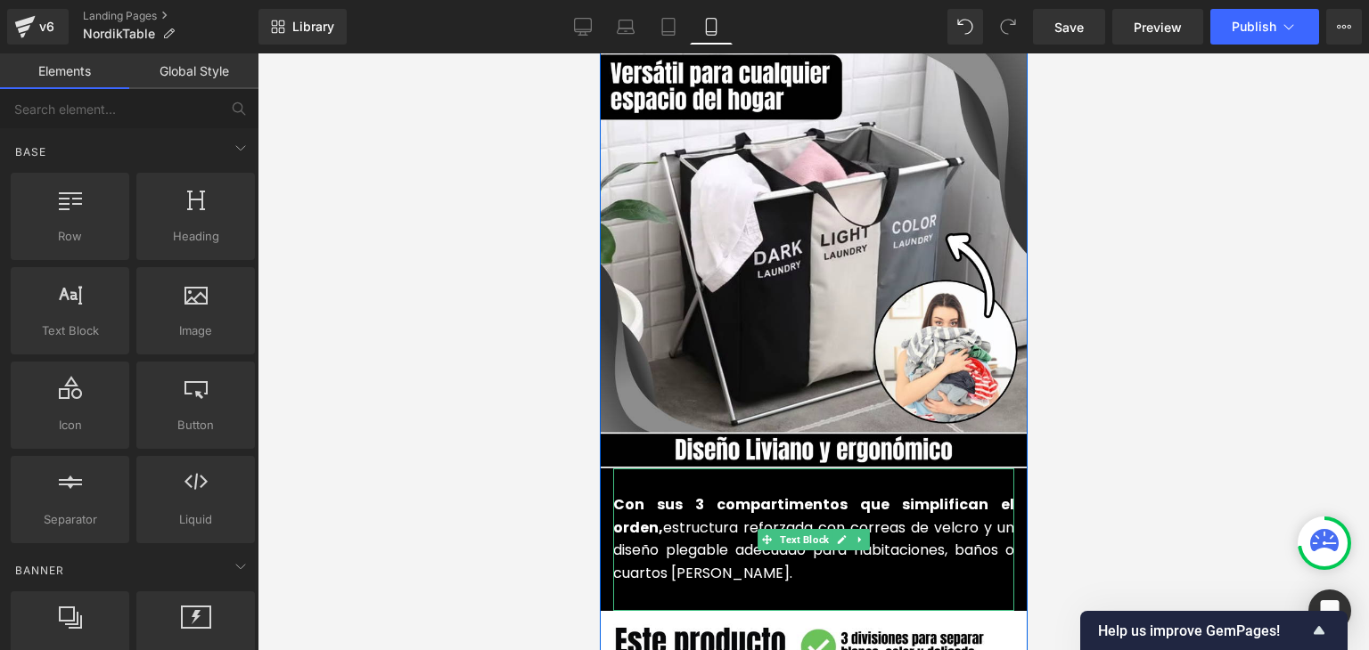
click at [654, 518] on font "estructura reforzada con correas de velcro y un diseño plegable adecuado para h…" at bounding box center [812, 551] width 401 height 66
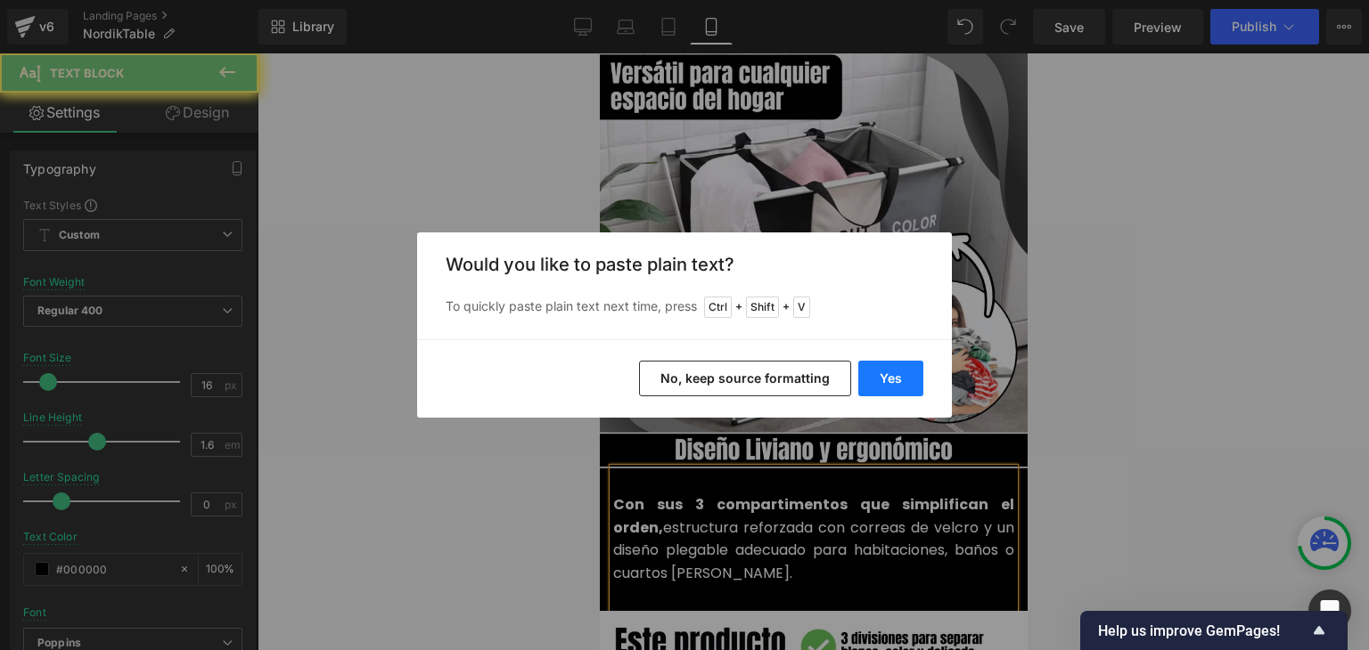
click at [877, 386] on button "Yes" at bounding box center [890, 379] width 65 height 36
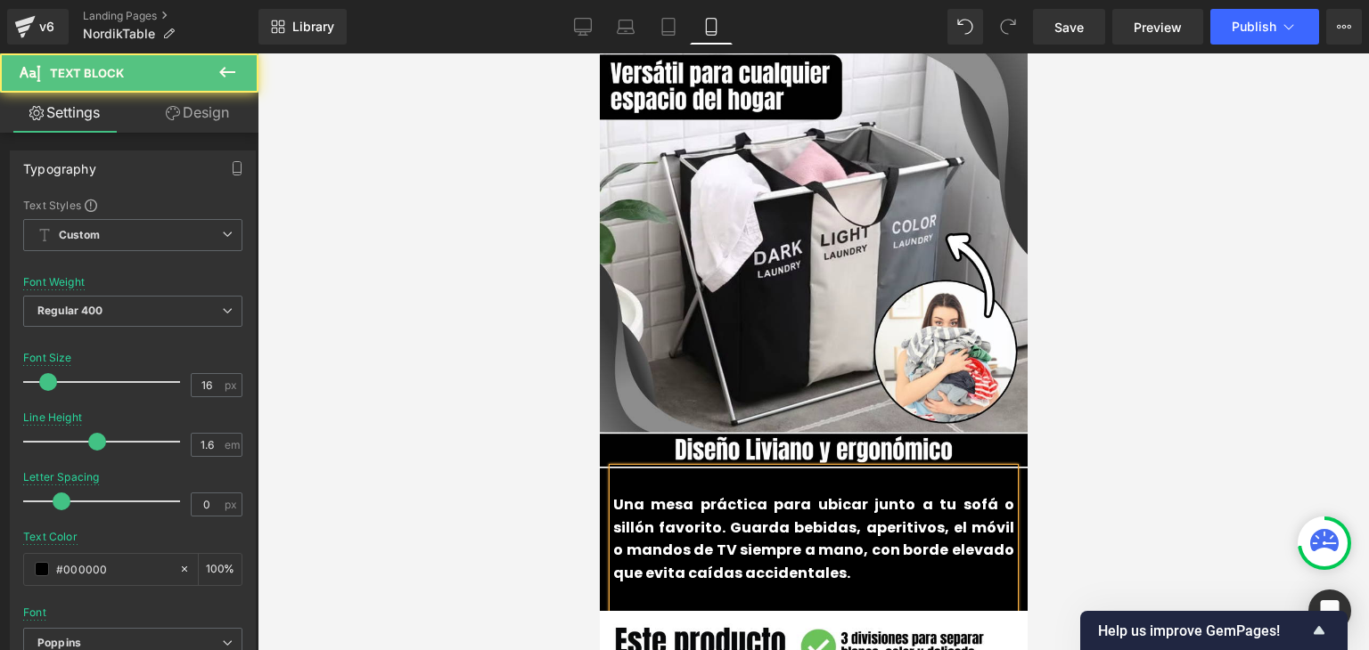
click at [657, 507] on b "Una mesa práctica para ubicar junto a tu sofá o sillón favorito. Guarda bebidas…" at bounding box center [812, 539] width 401 height 89
drag, startPoint x: 1476, startPoint y: 439, endPoint x: 657, endPoint y: 507, distance: 821.7
click at [657, 507] on b "Una mesa práctica para ubicar junto a tu sofá o sillón favorito. Guarda bebidas…" at bounding box center [812, 539] width 401 height 89
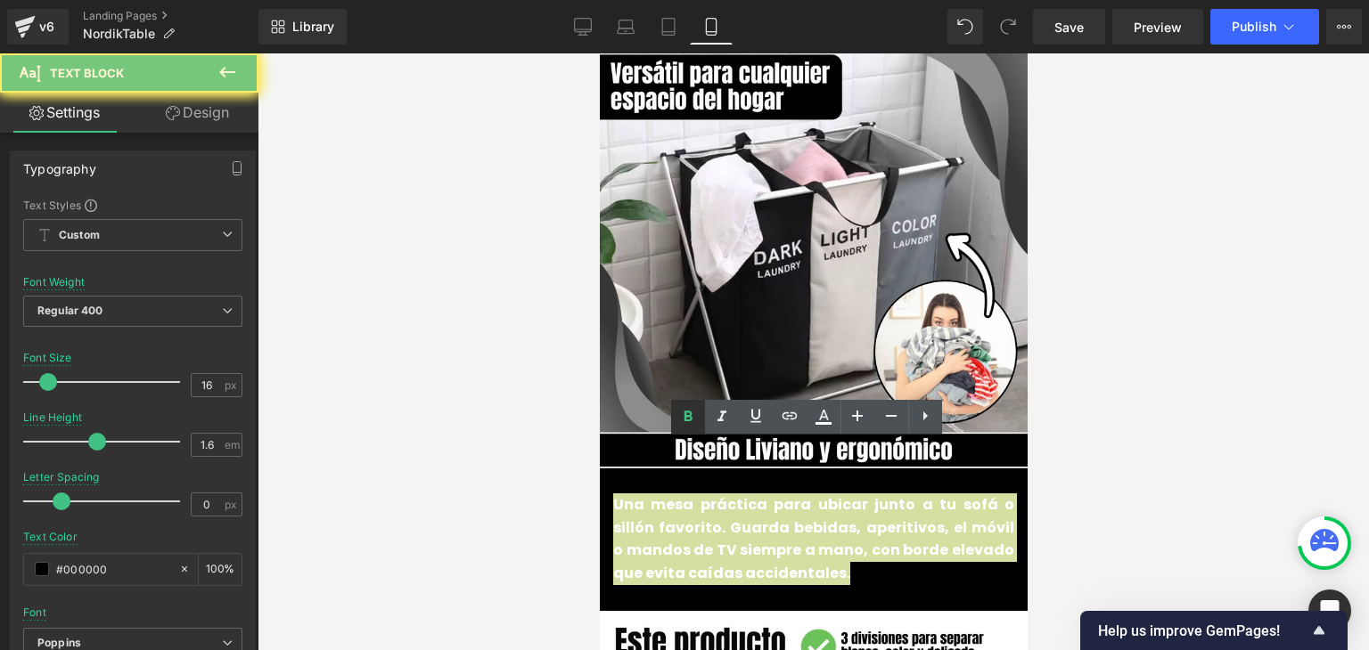
click at [699, 414] on link at bounding box center [688, 417] width 34 height 34
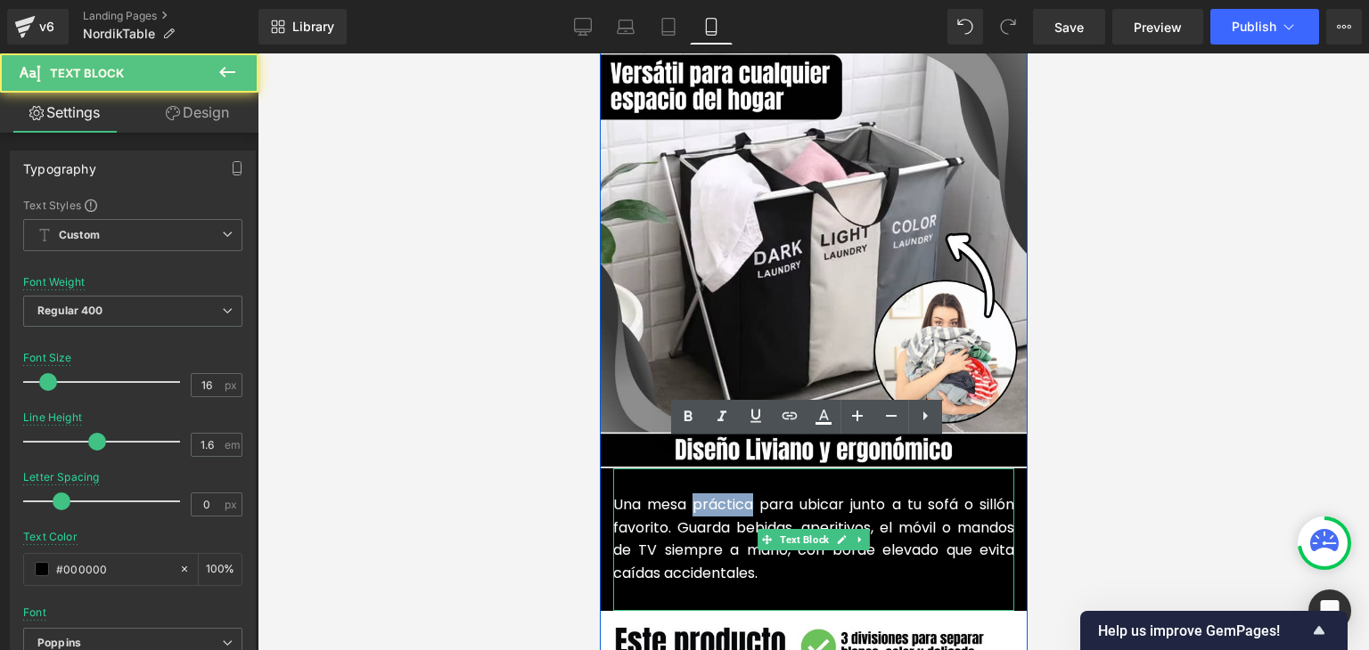
drag, startPoint x: 743, startPoint y: 473, endPoint x: 689, endPoint y: 472, distance: 54.4
click at [689, 495] on font "Una mesa práctica para ubicar junto a tu sofá o sillón favorito. Guarda bebidas…" at bounding box center [812, 539] width 401 height 89
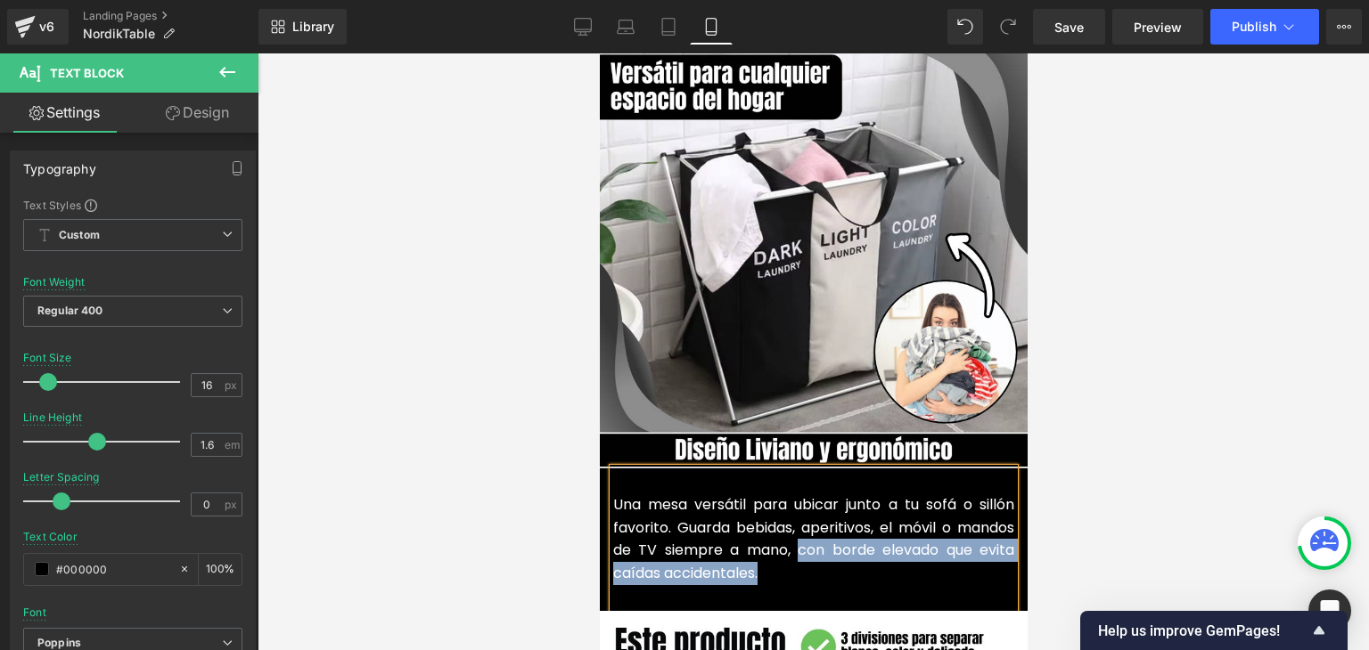
drag, startPoint x: 760, startPoint y: 541, endPoint x: 789, endPoint y: 528, distance: 31.1
click at [789, 528] on p "Una mesa versátil para ubicar junto a tu sofá o sillón favorito. Guarda bebidas…" at bounding box center [812, 539] width 401 height 91
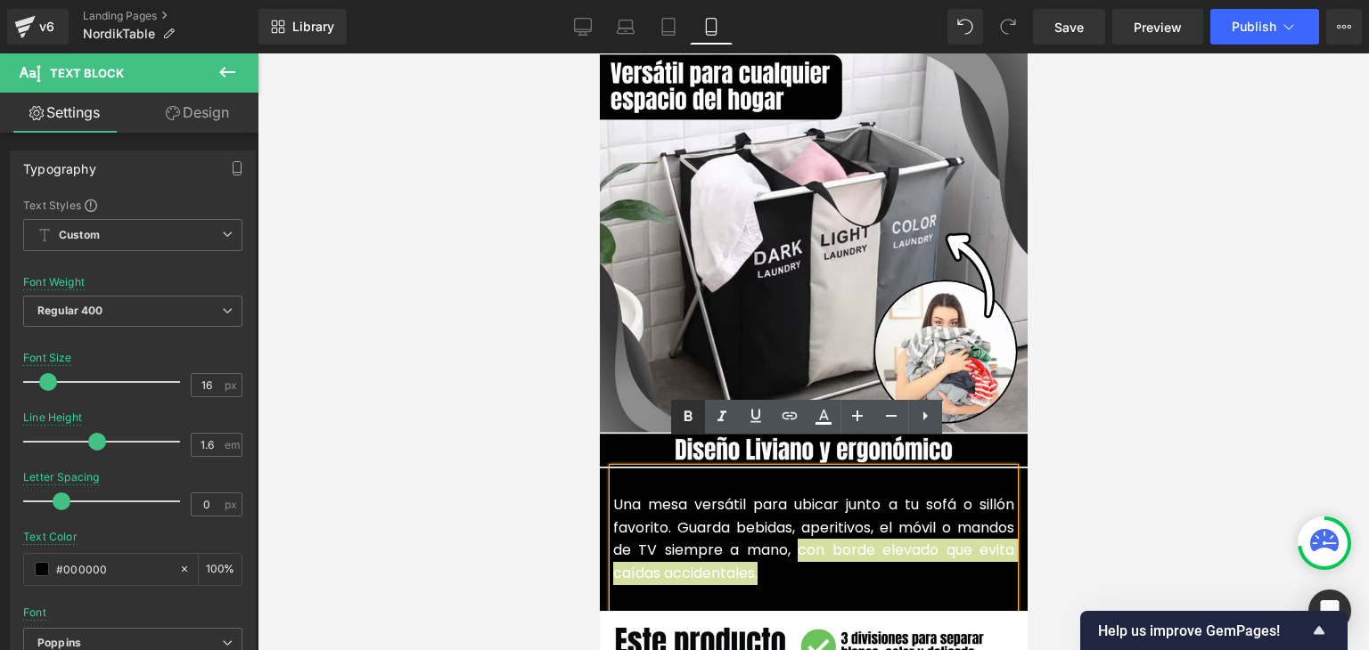
click at [682, 419] on icon at bounding box center [687, 416] width 21 height 21
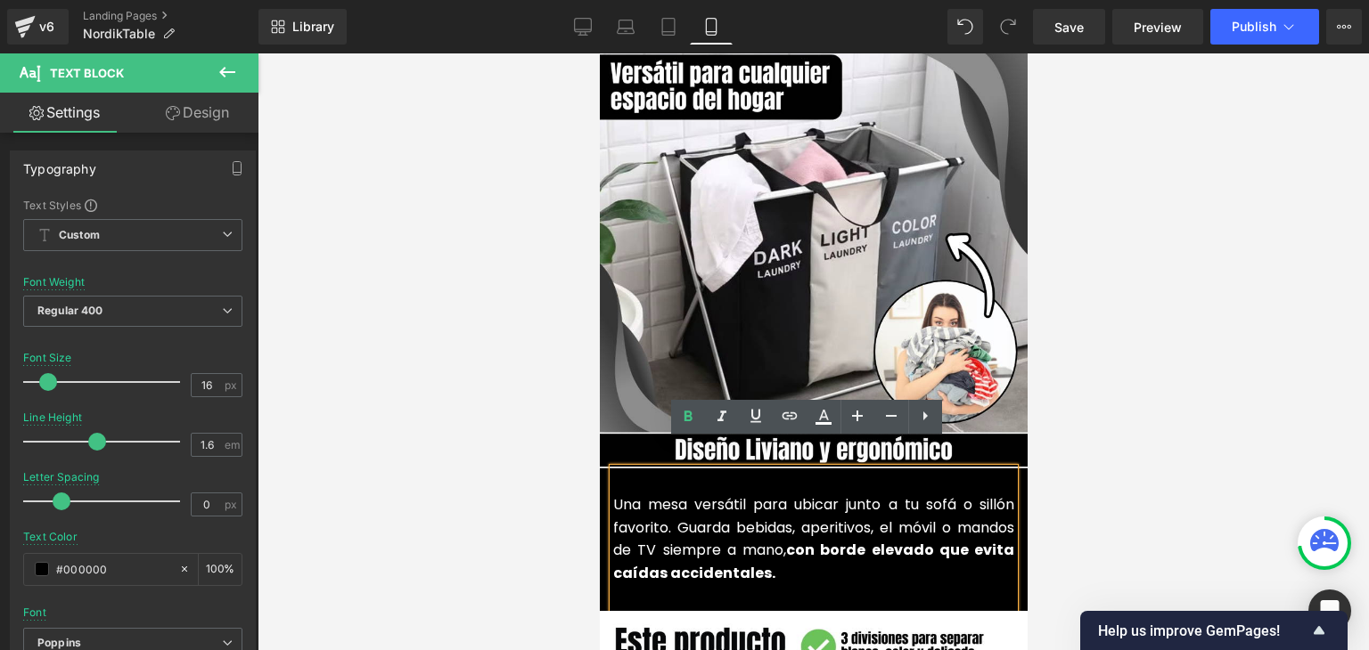
click at [1108, 418] on div at bounding box center [813, 351] width 1111 height 597
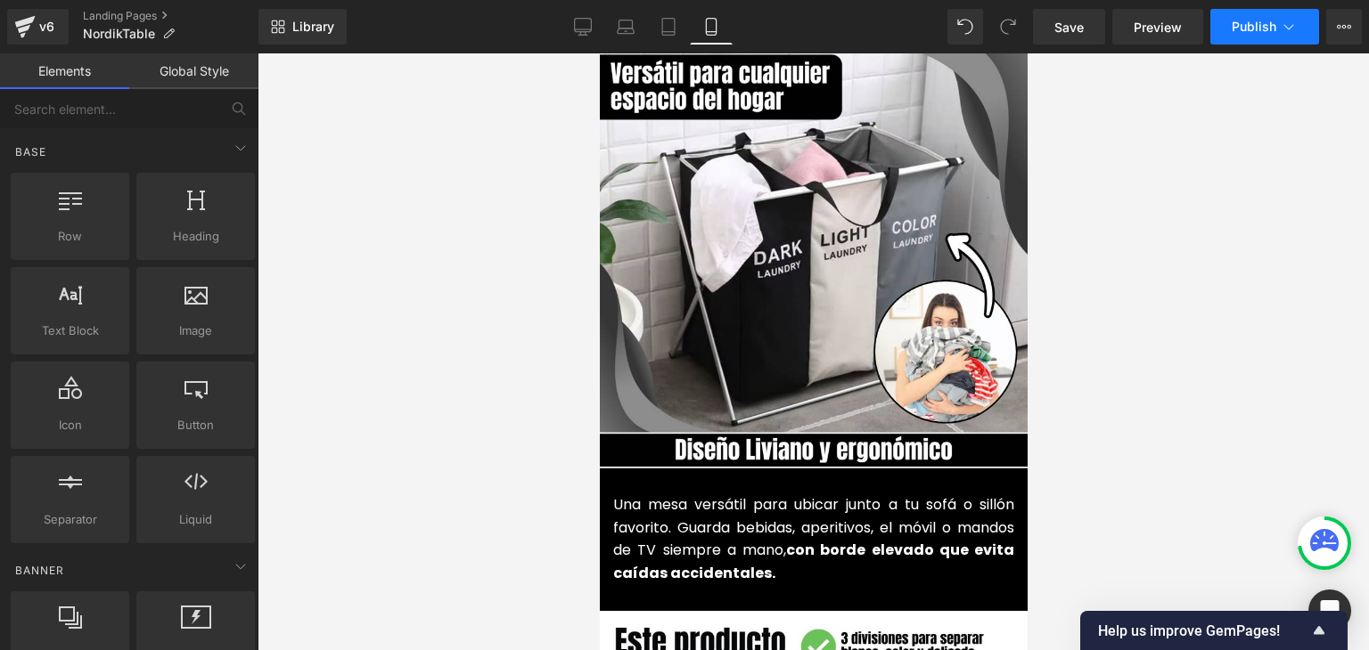
click at [1247, 22] on span "Publish" at bounding box center [1253, 27] width 45 height 14
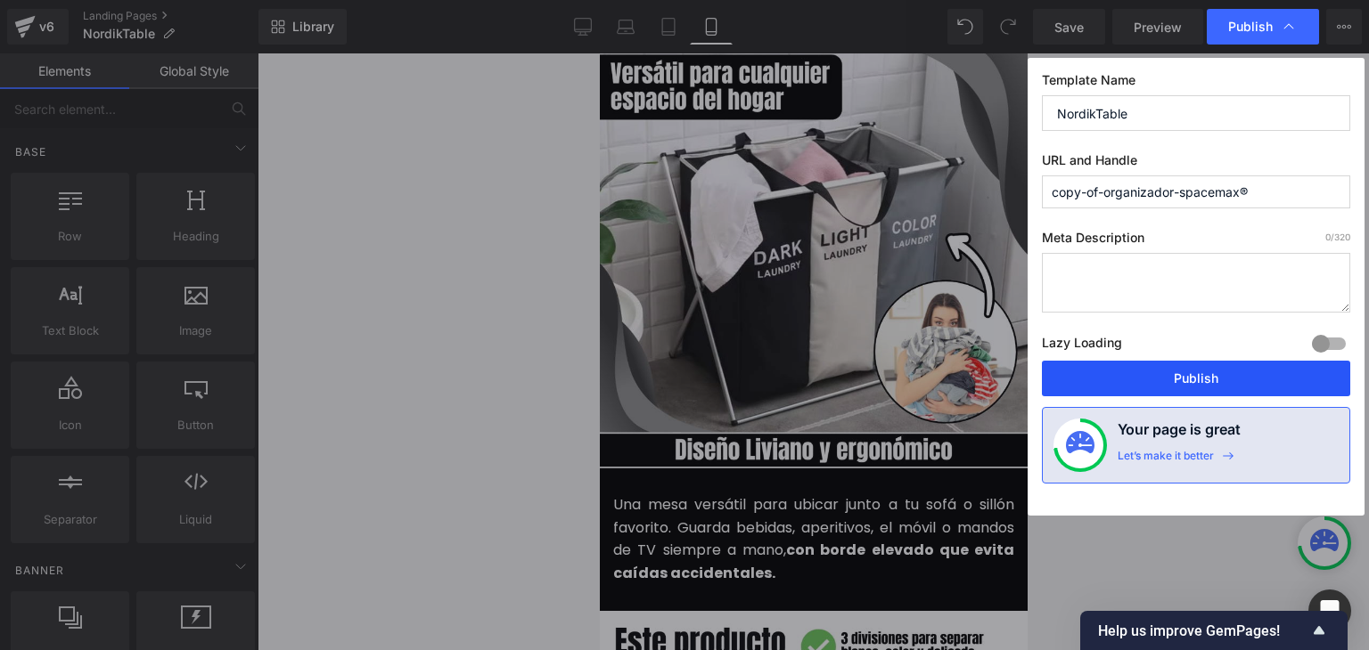
click at [1186, 379] on button "Publish" at bounding box center [1196, 379] width 308 height 36
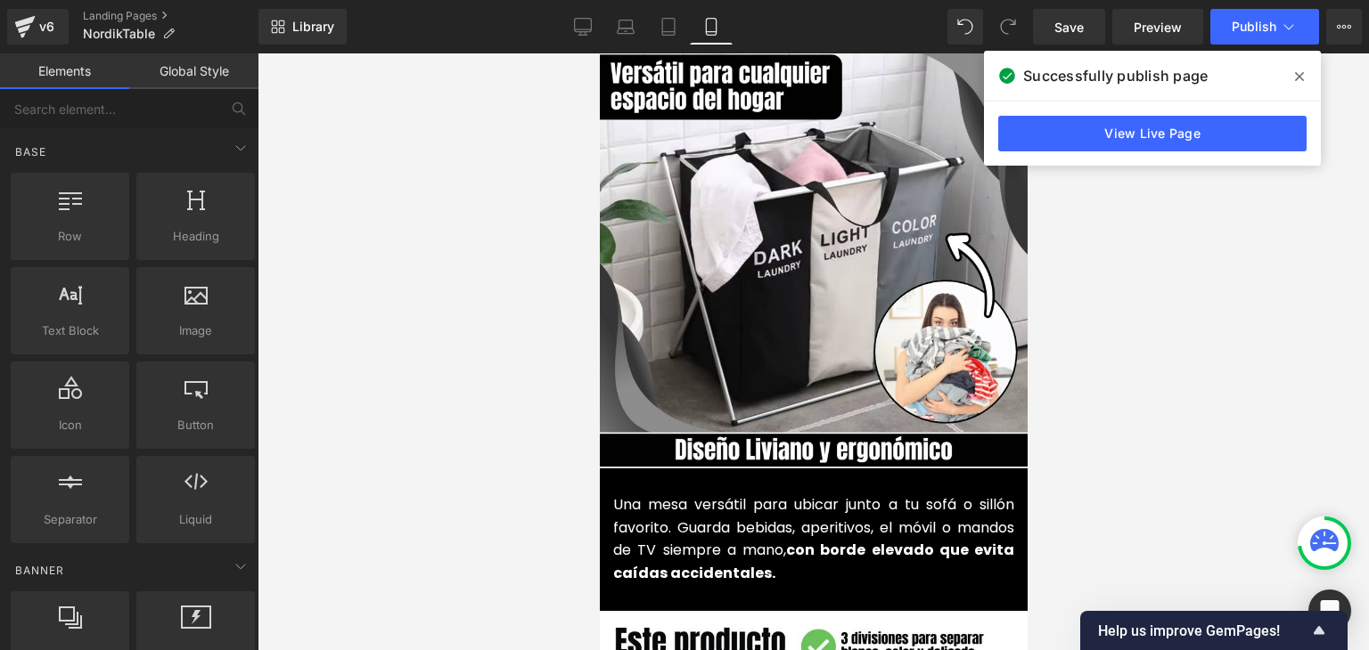
click at [664, 495] on font "Una mesa versátil para ubicar junto a tu sofá o sillón favorito. Guarda bebidas…" at bounding box center [812, 539] width 401 height 89
click at [708, 495] on font "Una mesa versátil para ubicar junto a tu sofá o sillón favorito. Guarda bebidas…" at bounding box center [812, 539] width 401 height 89
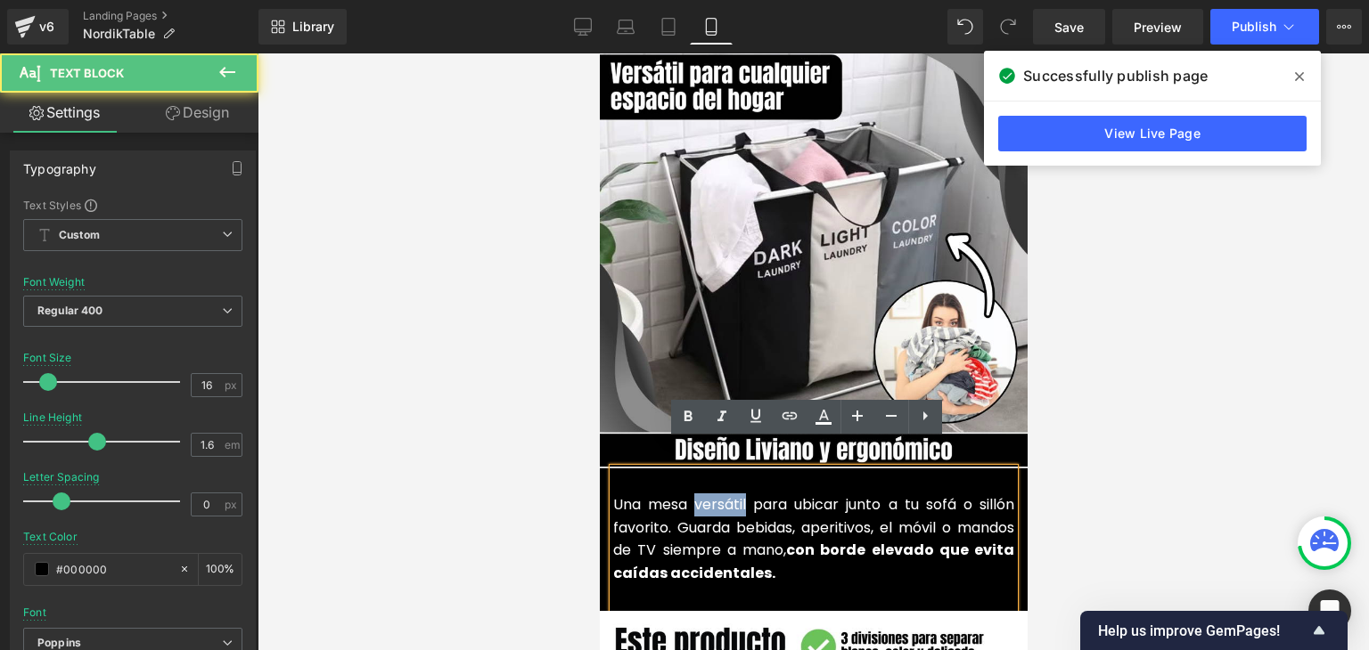
drag, startPoint x: 739, startPoint y: 472, endPoint x: 690, endPoint y: 475, distance: 49.1
click at [690, 495] on font "Una mesa versátil para ubicar junto a tu sofá o sillón favorito. Guarda bebidas…" at bounding box center [812, 539] width 401 height 89
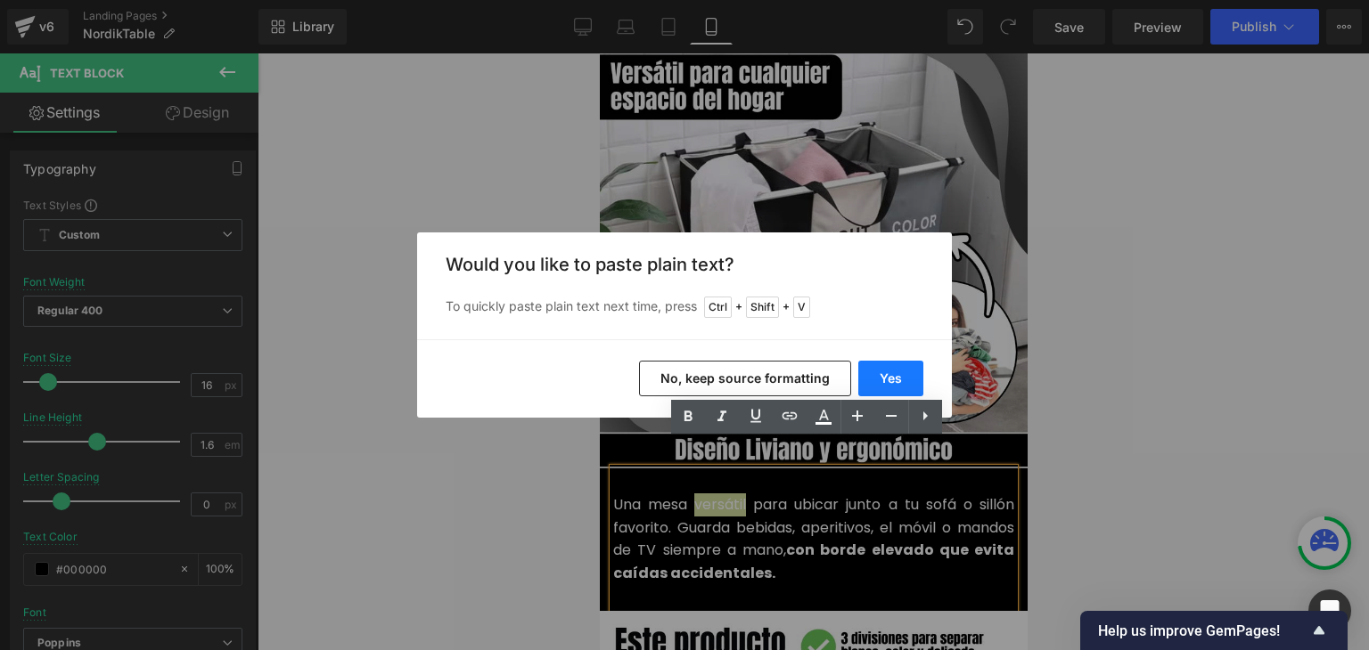
click at [876, 373] on button "Yes" at bounding box center [890, 379] width 65 height 36
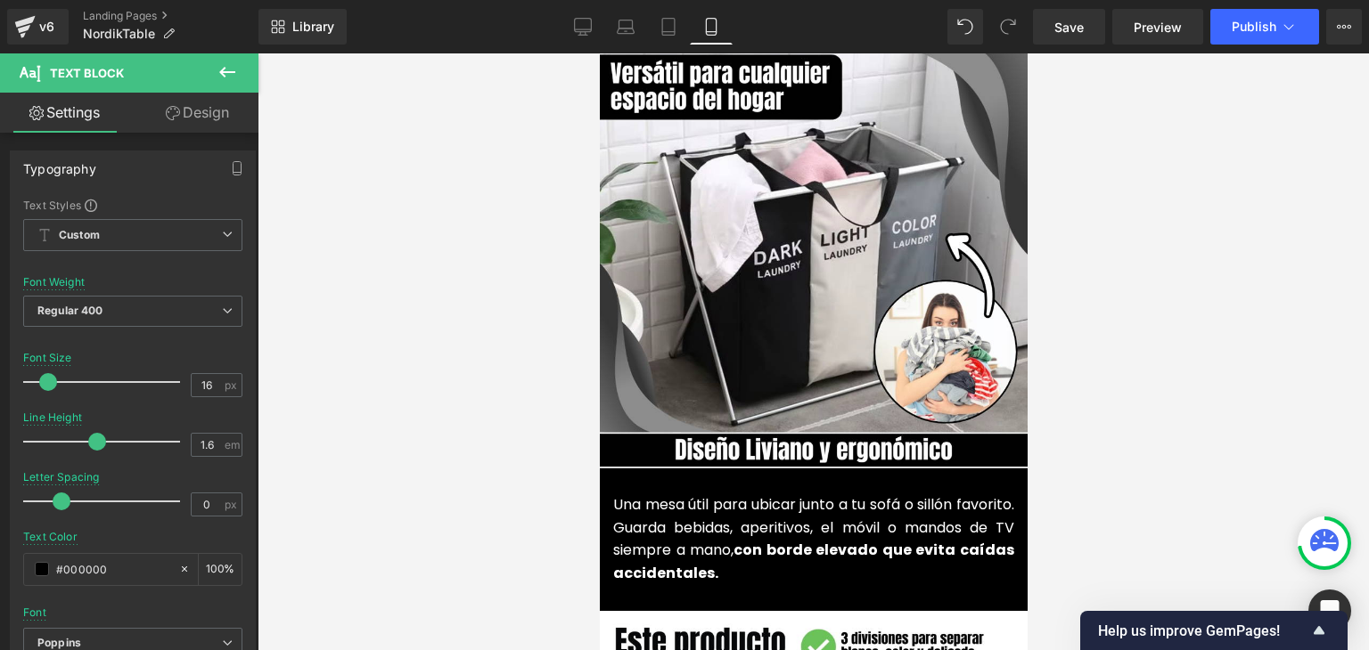
click at [1231, 329] on div at bounding box center [813, 351] width 1111 height 597
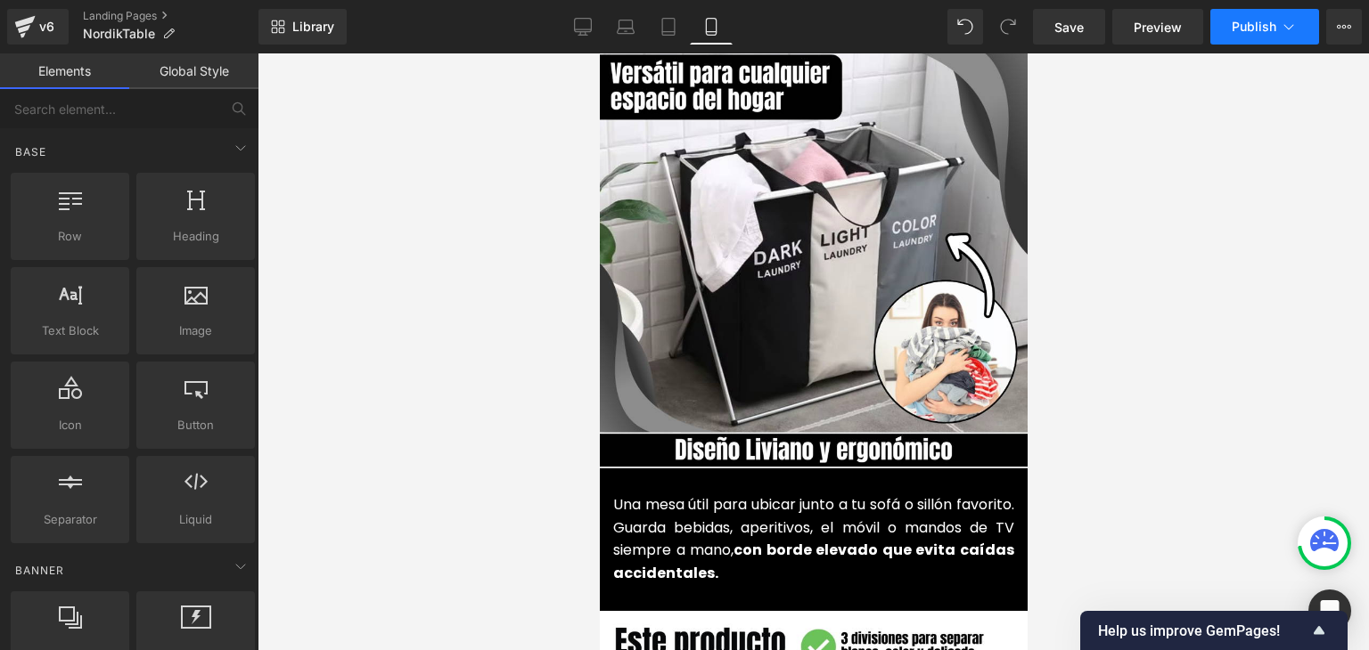
click at [1246, 21] on span "Publish" at bounding box center [1253, 27] width 45 height 14
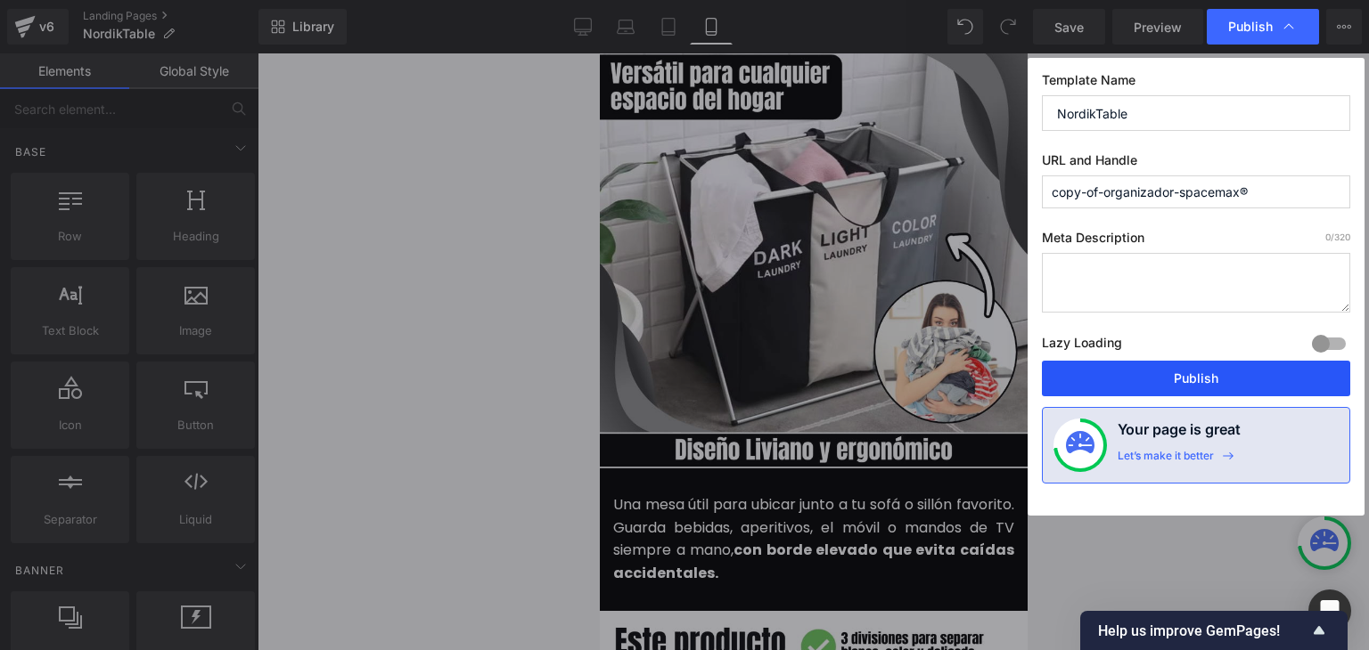
click at [1178, 376] on button "Publish" at bounding box center [1196, 379] width 308 height 36
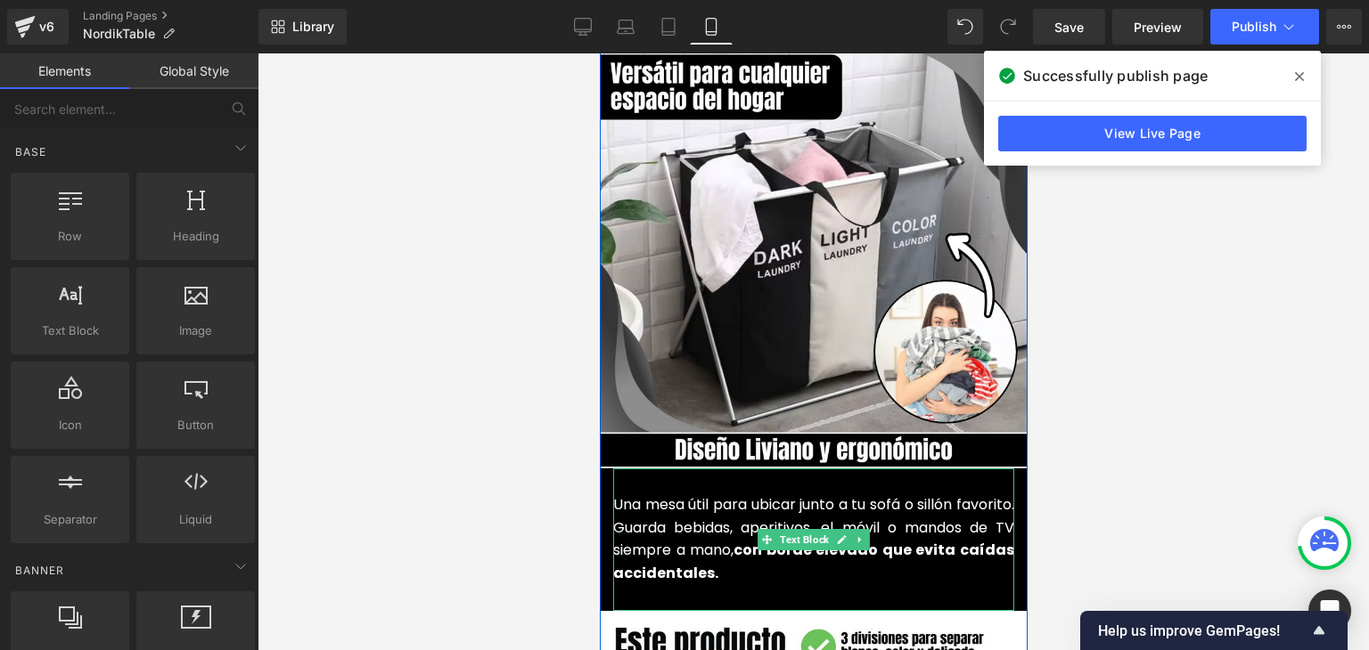
click at [664, 495] on font "Una mesa útil para ubicar junto a tu sofá o sillón favorito. Guarda bebidas, ap…" at bounding box center [812, 539] width 401 height 89
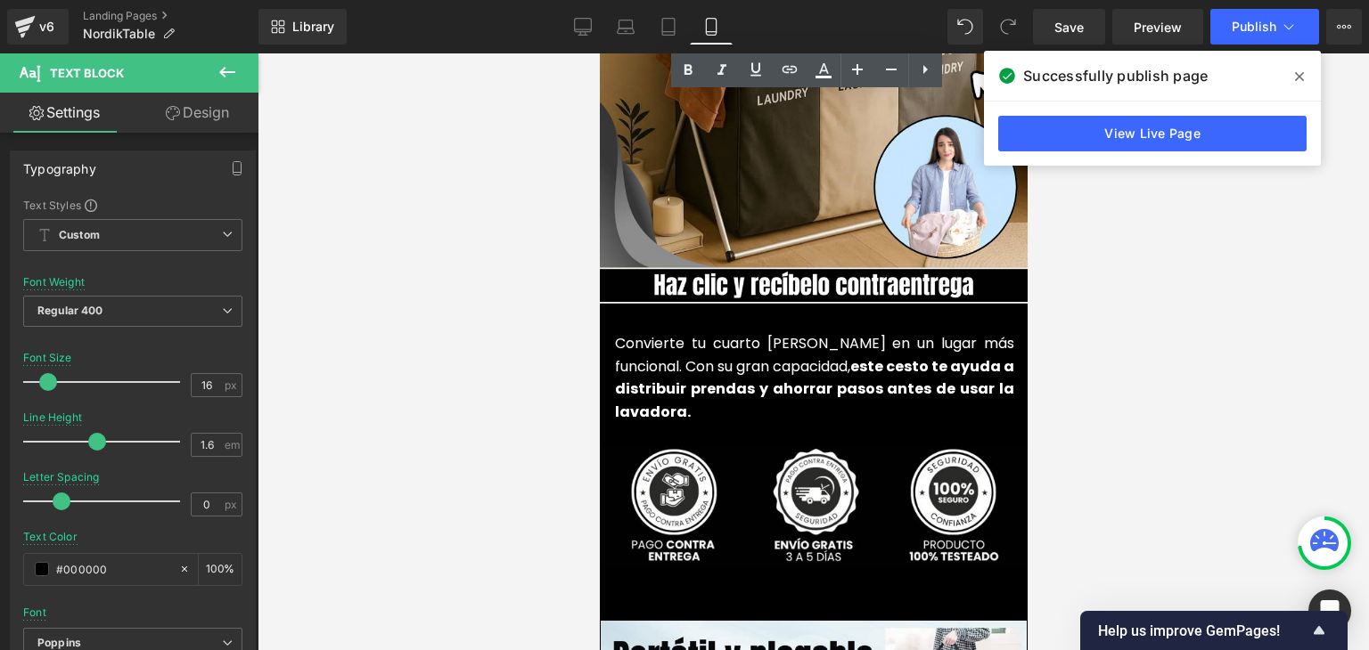
scroll to position [4249, 0]
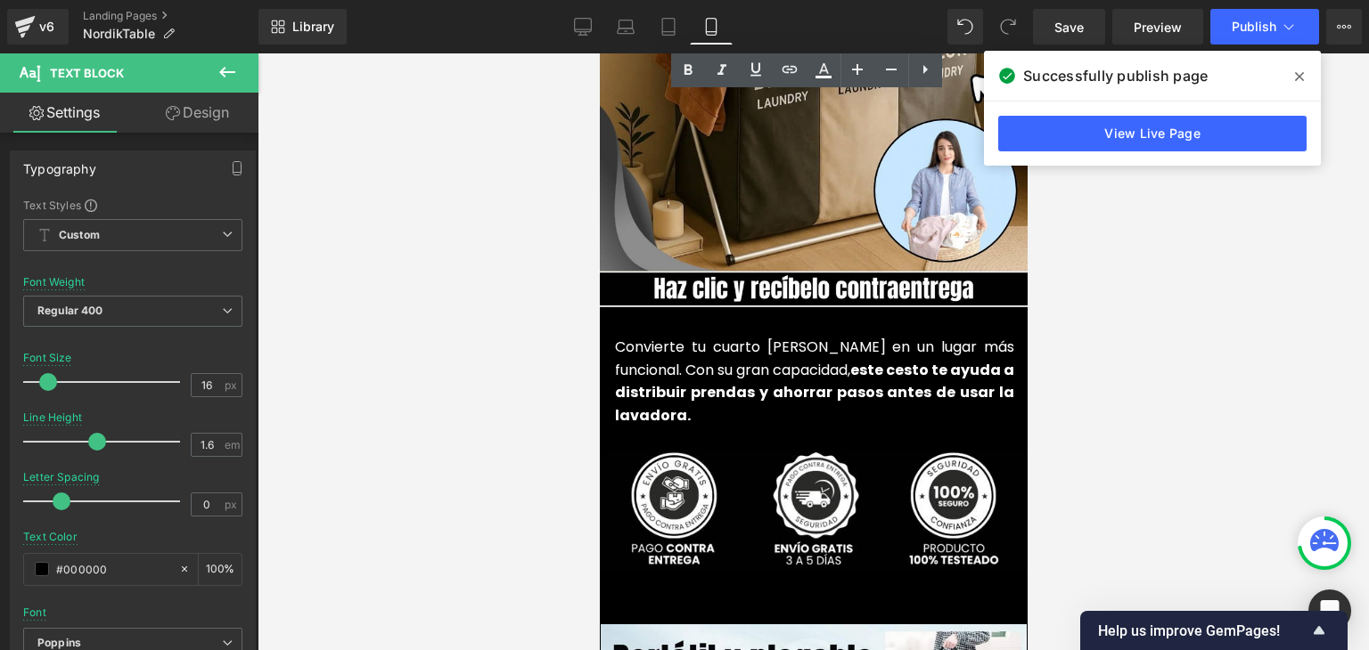
click at [655, 363] on font "este cesto te ayuda a distribuir prendas y ahorrar pasos antes de usar la lavad…" at bounding box center [813, 393] width 399 height 66
click at [653, 365] on font "este cesto te ayuda a distribuir prendas y ahorrar pasos antes de usar la lavad…" at bounding box center [813, 393] width 399 height 66
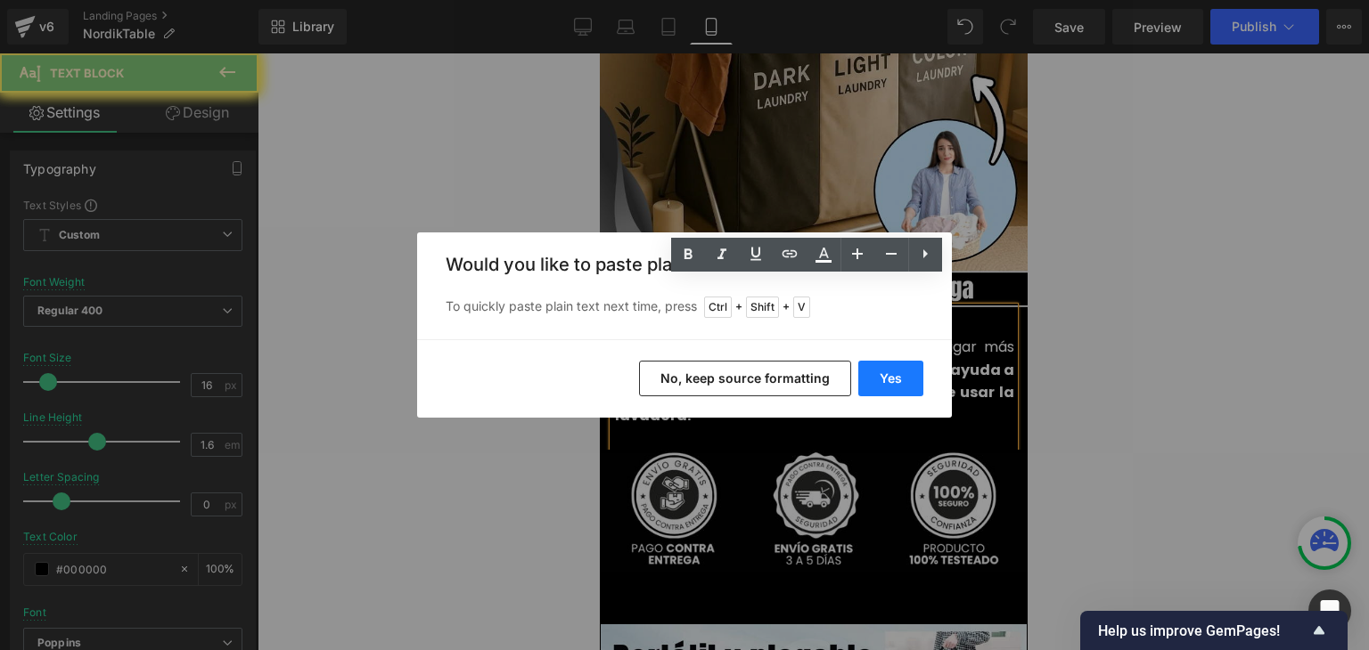
drag, startPoint x: 54, startPoint y: 312, endPoint x: 903, endPoint y: 380, distance: 851.0
click at [903, 380] on button "Yes" at bounding box center [890, 379] width 65 height 36
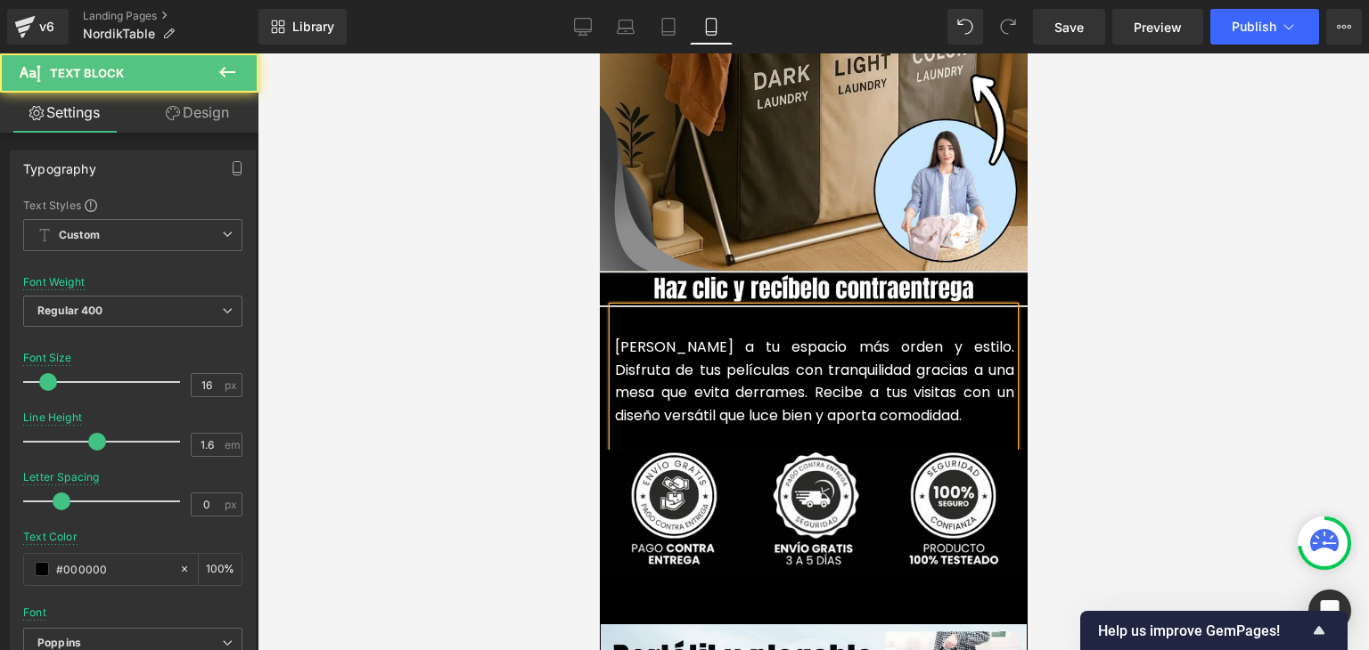
click at [689, 375] on p "Dale a tu espacio más orden y estilo. Disfruta de tus películas con tranquilida…" at bounding box center [813, 381] width 399 height 91
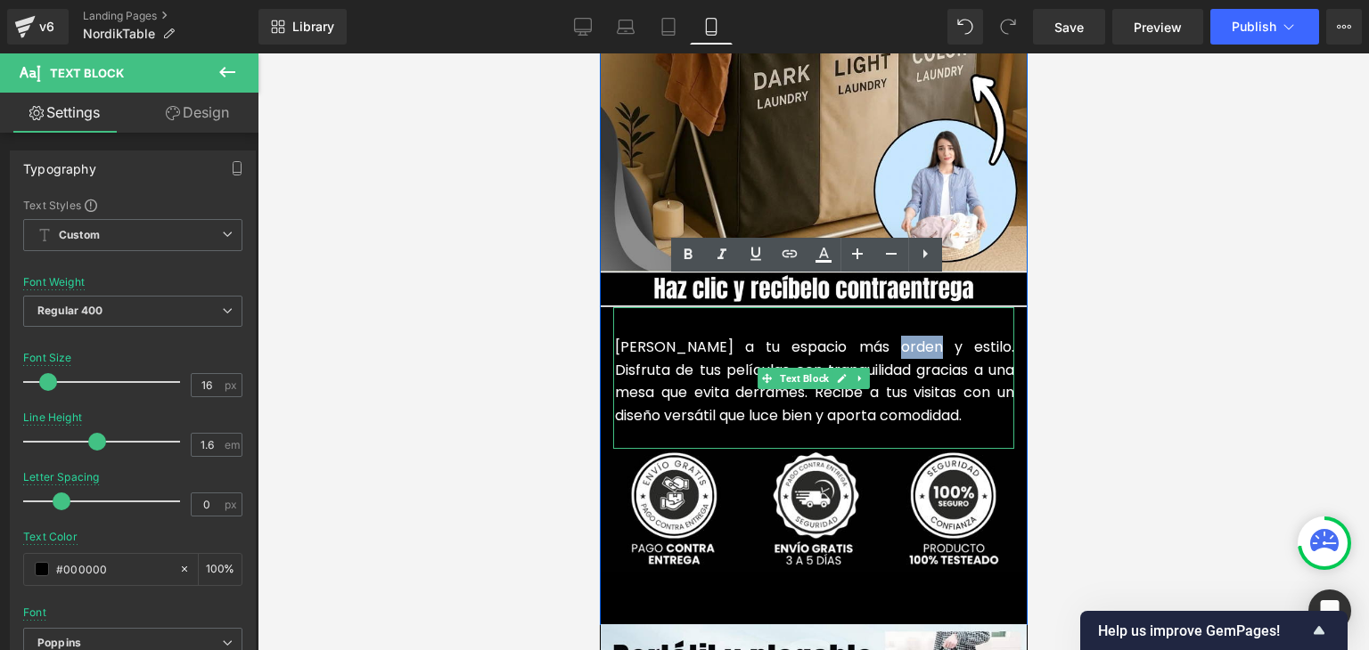
drag, startPoint x: 885, startPoint y: 316, endPoint x: 856, endPoint y: 318, distance: 28.6
click at [856, 337] on font "Dale a tu espacio más orden y estilo. Disfruta de tus películas con tranquilida…" at bounding box center [813, 381] width 399 height 89
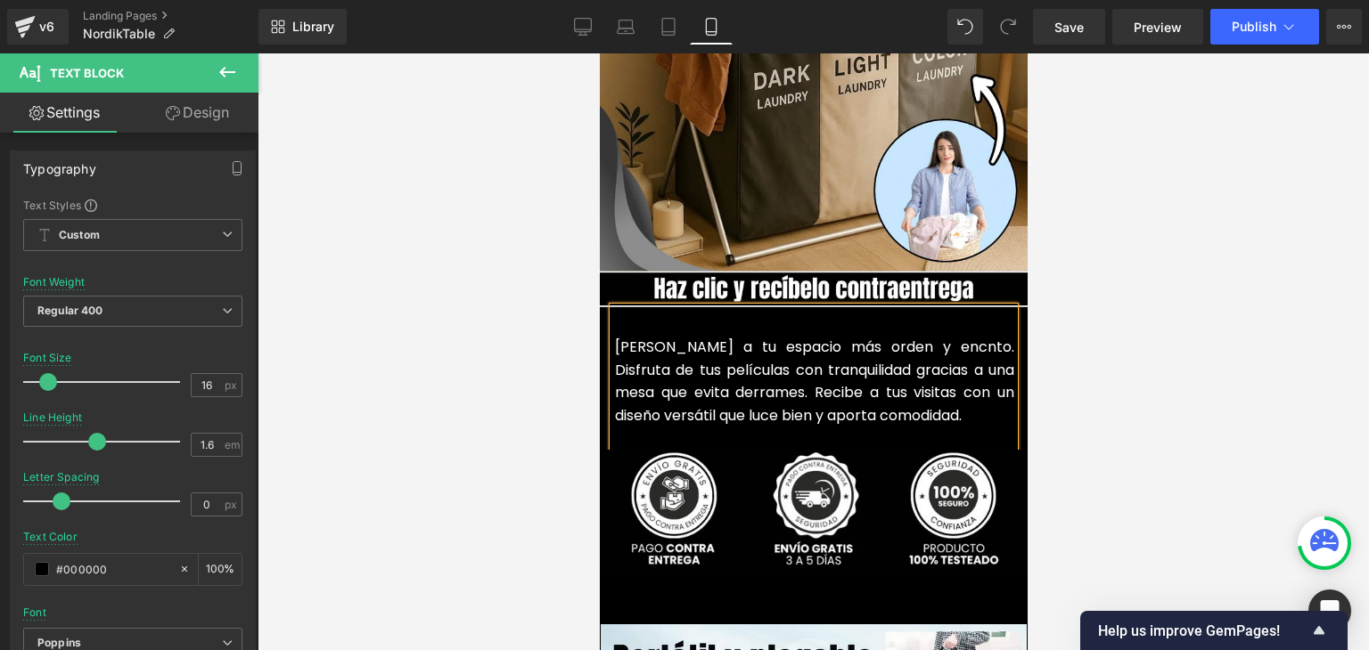
click at [864, 337] on font "Dale a tu espacio más orden y encnto. Disfruta de tus películas con tranquilida…" at bounding box center [813, 381] width 399 height 89
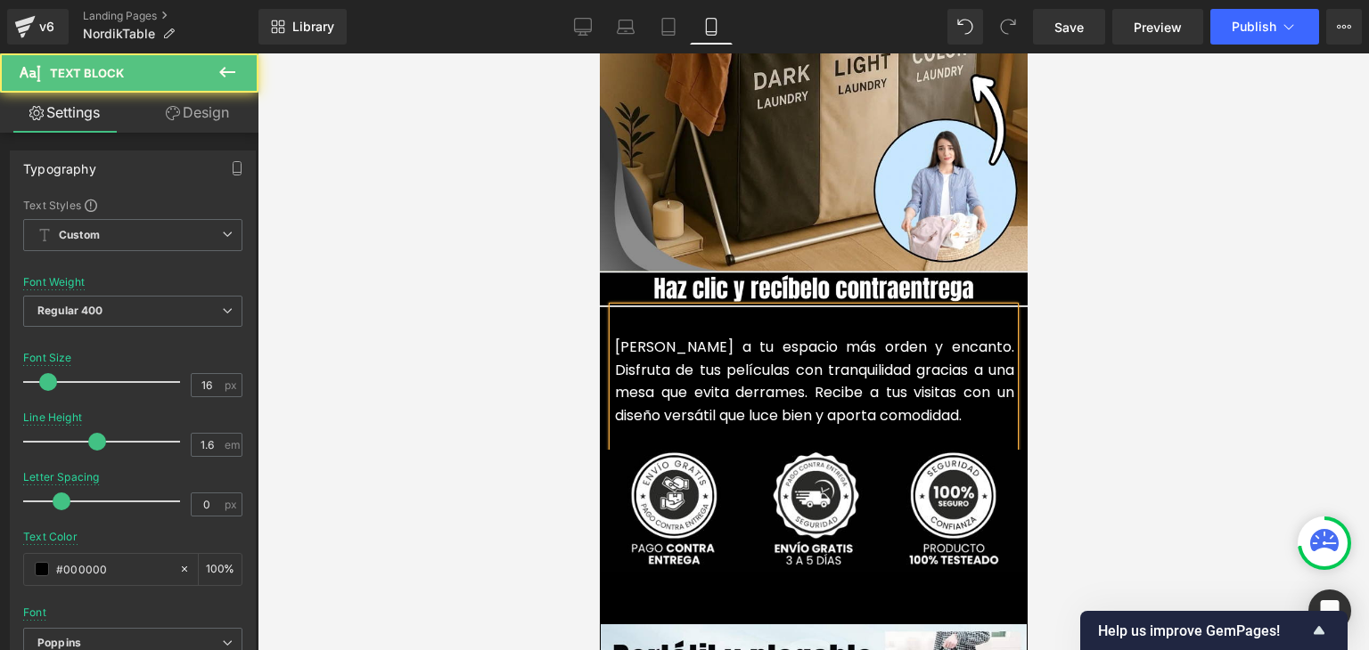
click at [1215, 364] on div at bounding box center [813, 351] width 1111 height 597
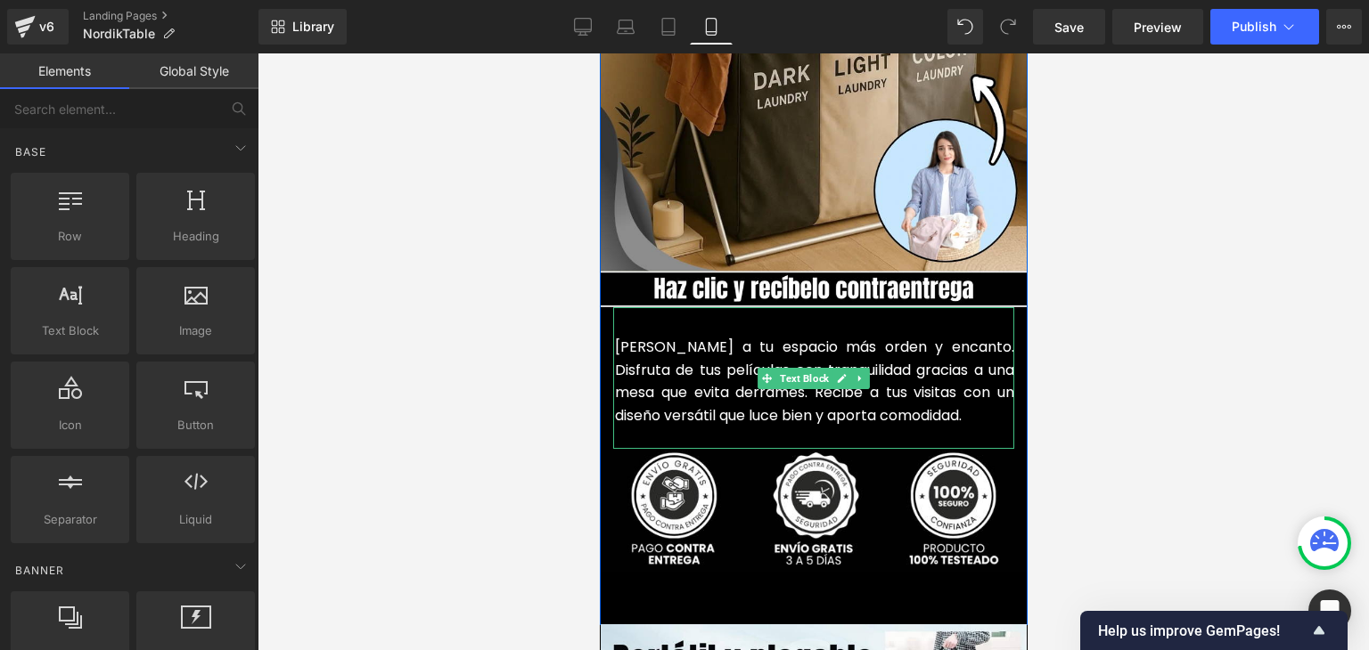
click at [888, 373] on font "Dale a tu espacio más orden y encanto. Disfruta de tus películas con tranquilid…" at bounding box center [813, 381] width 399 height 89
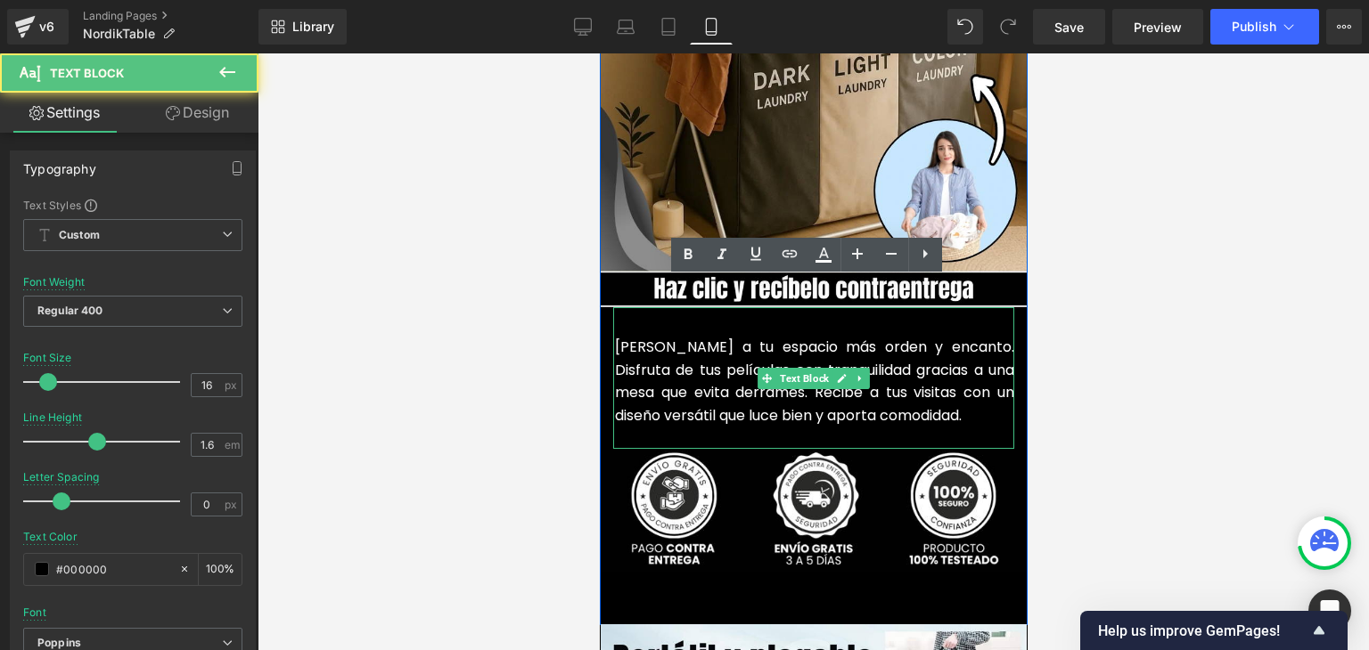
click at [886, 380] on font "Dale a tu espacio más orden y encanto. Disfruta de tus películas con tranquilid…" at bounding box center [813, 381] width 399 height 89
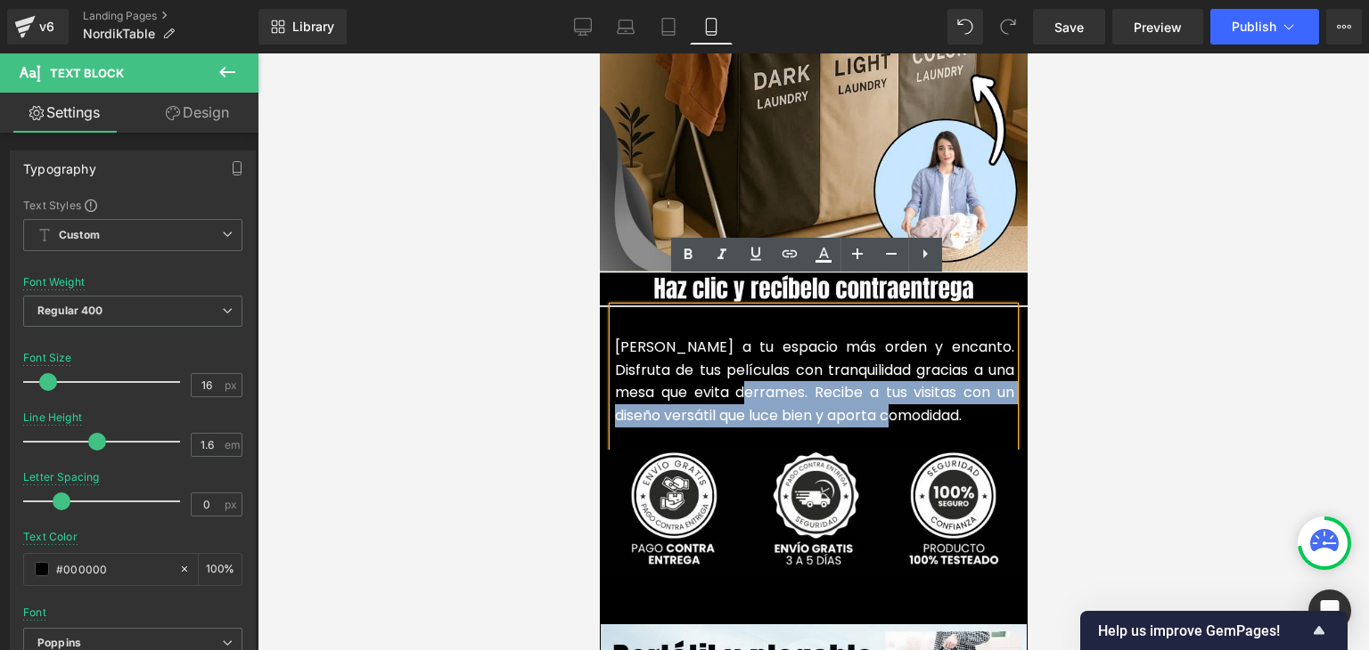
drag, startPoint x: 923, startPoint y: 391, endPoint x: 736, endPoint y: 366, distance: 188.8
click at [736, 366] on p "Dale a tu espacio más orden y encanto. Disfruta de tus películas con tranquilid…" at bounding box center [813, 381] width 399 height 91
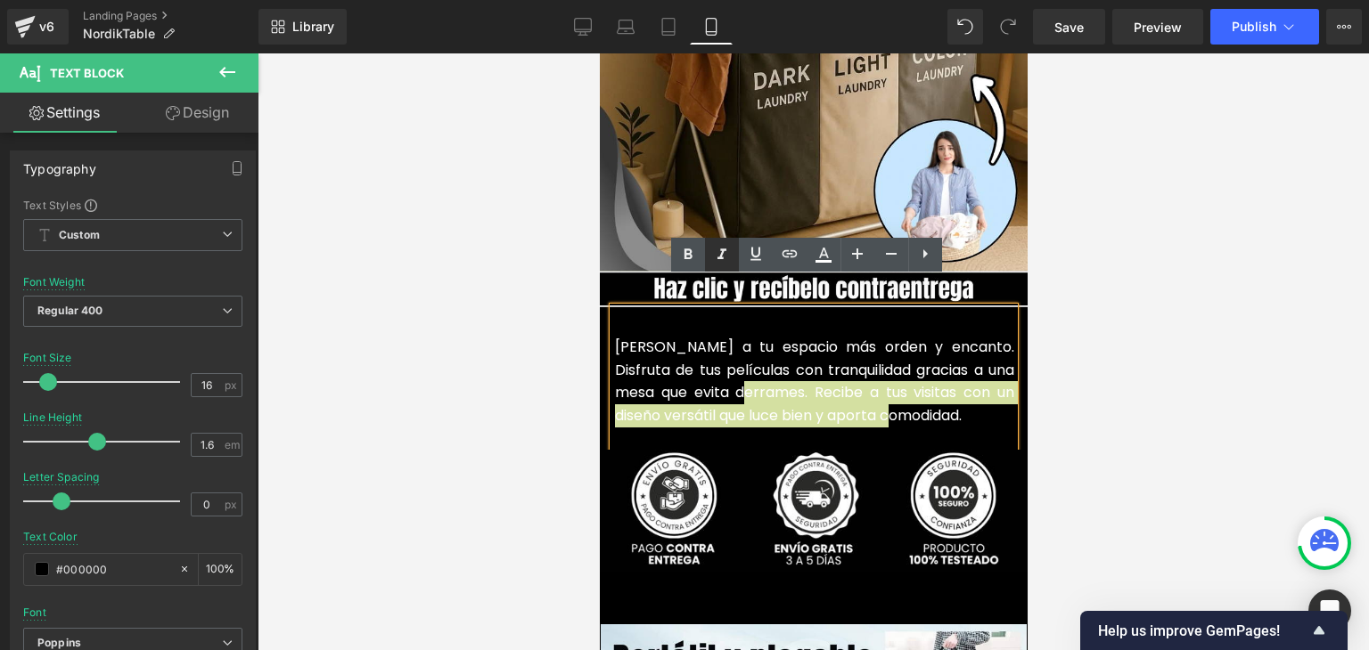
drag, startPoint x: 689, startPoint y: 254, endPoint x: 731, endPoint y: 254, distance: 41.9
click at [689, 254] on icon at bounding box center [688, 254] width 8 height 11
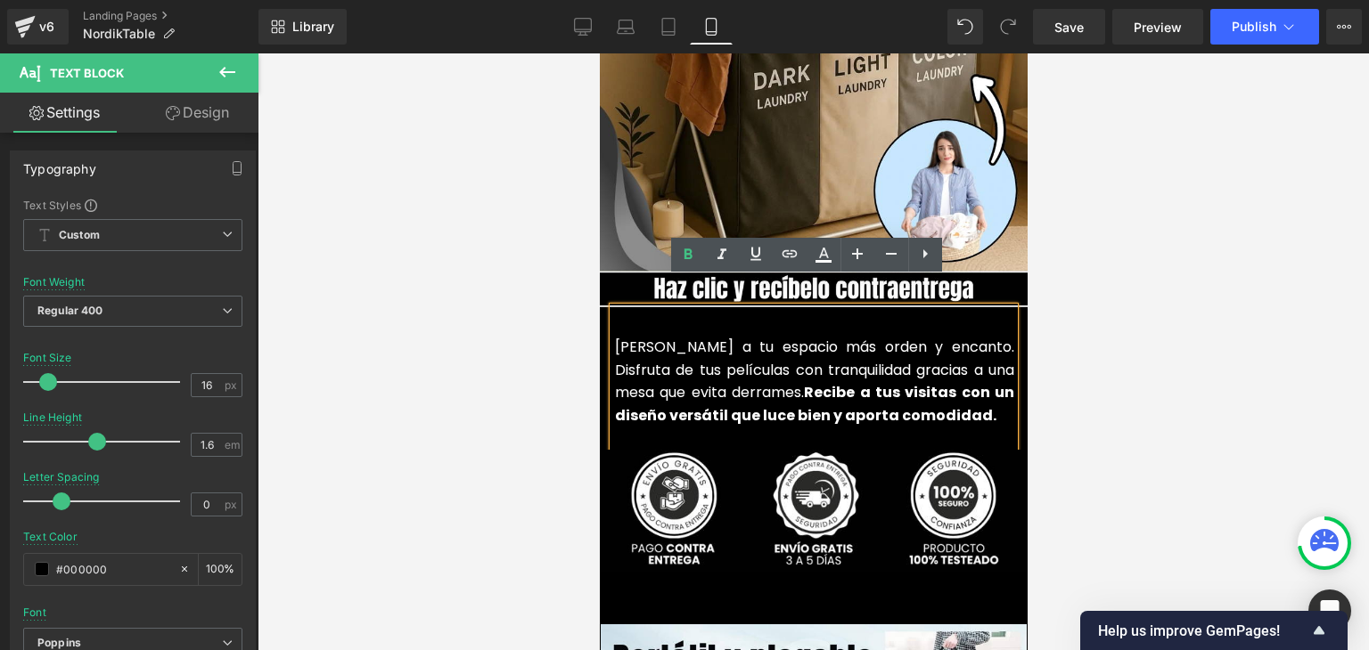
click at [1159, 243] on div at bounding box center [813, 351] width 1111 height 597
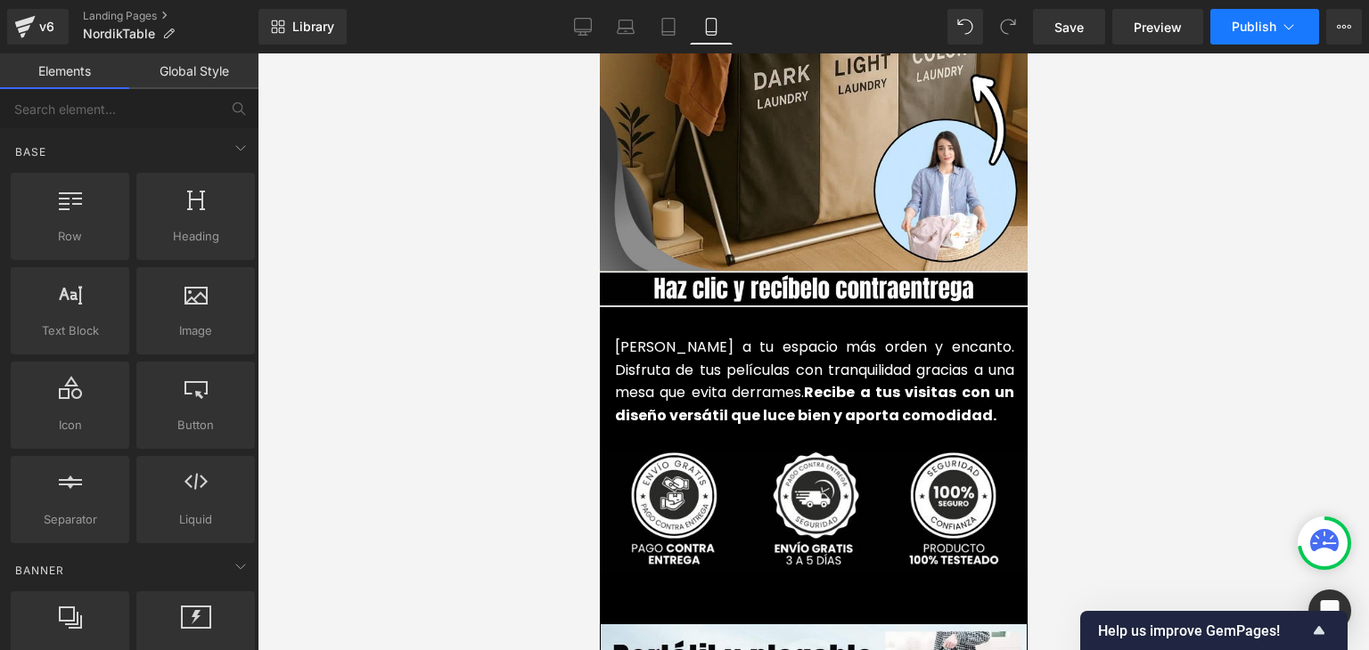
click at [1236, 22] on span "Publish" at bounding box center [1253, 27] width 45 height 14
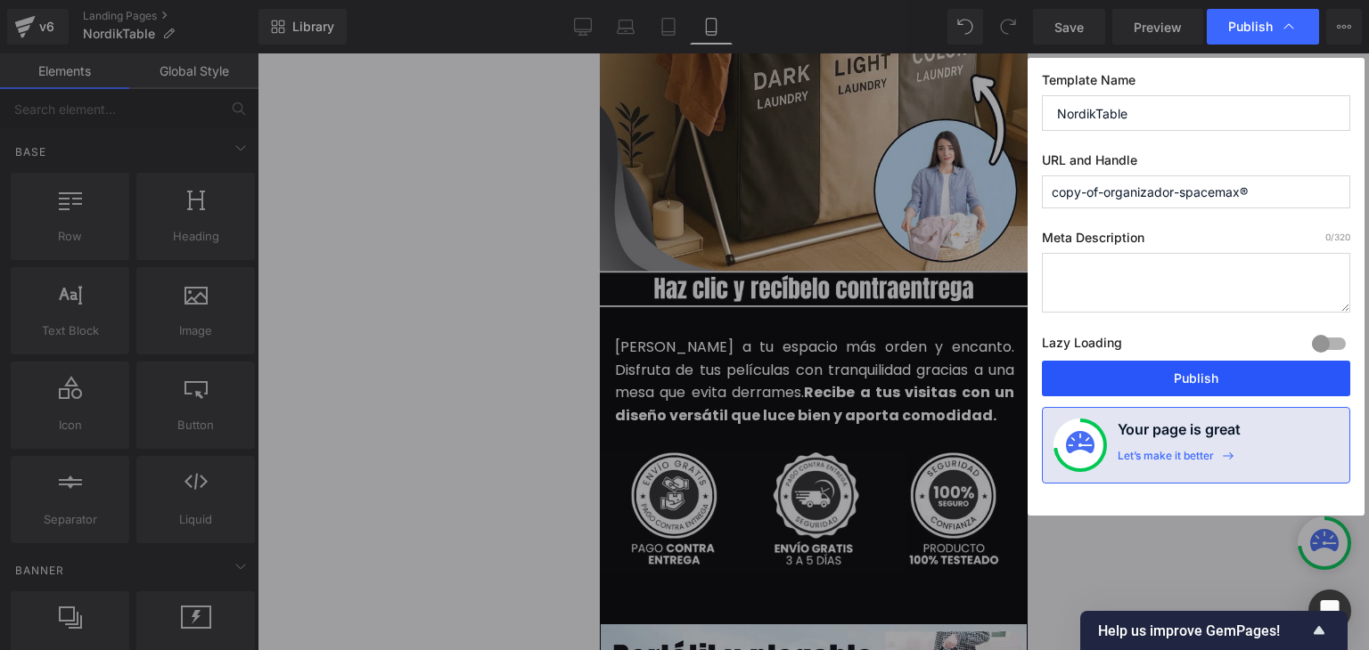
click at [1195, 366] on button "Publish" at bounding box center [1196, 379] width 308 height 36
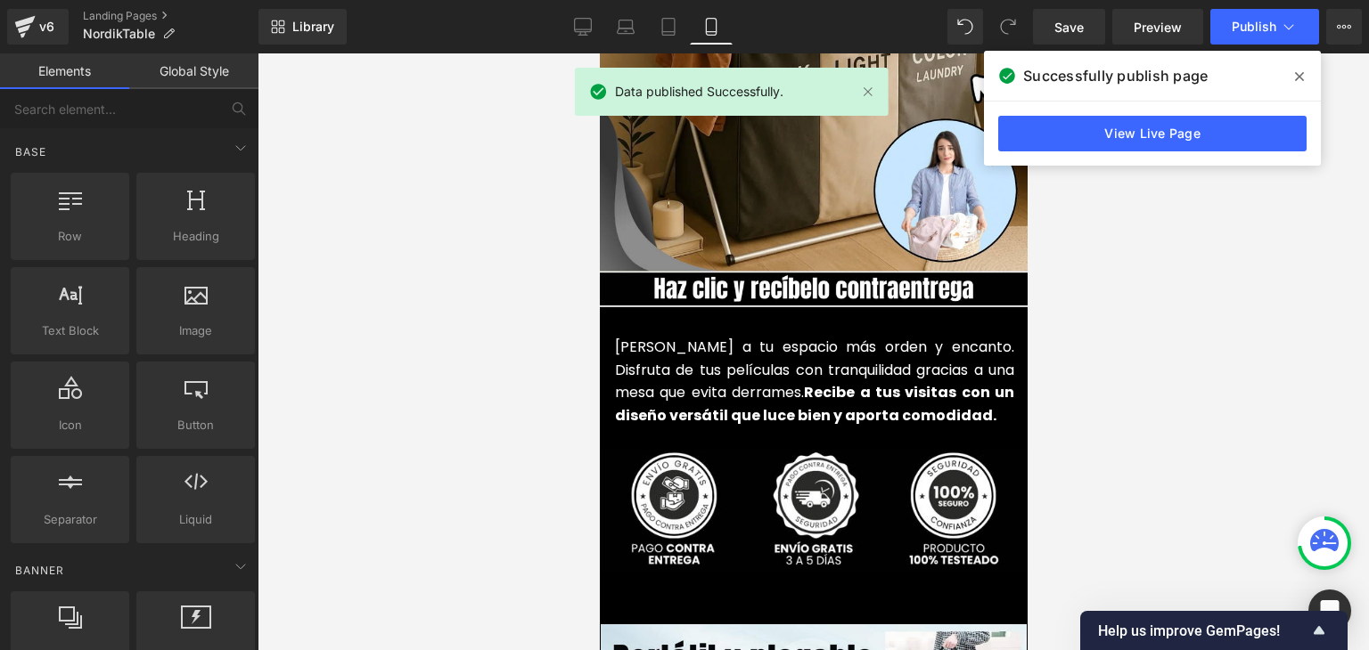
click at [1296, 76] on icon at bounding box center [1299, 77] width 9 height 14
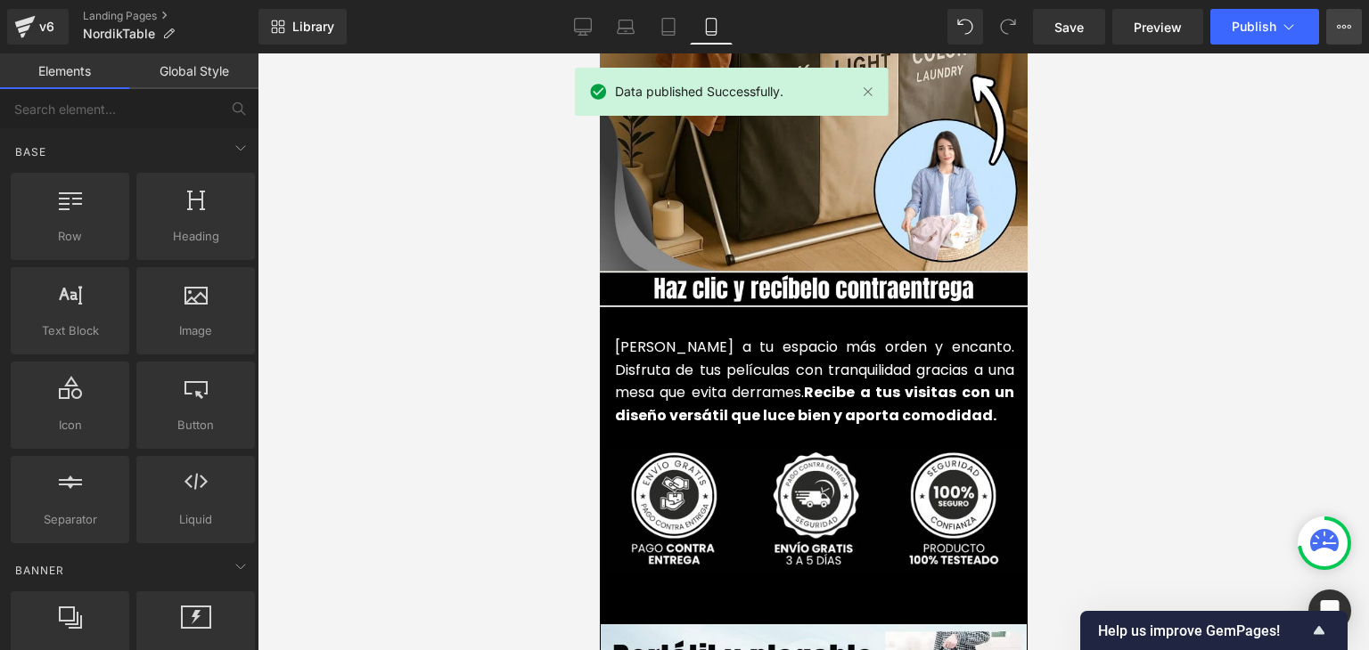
click at [1337, 29] on icon at bounding box center [1344, 27] width 14 height 14
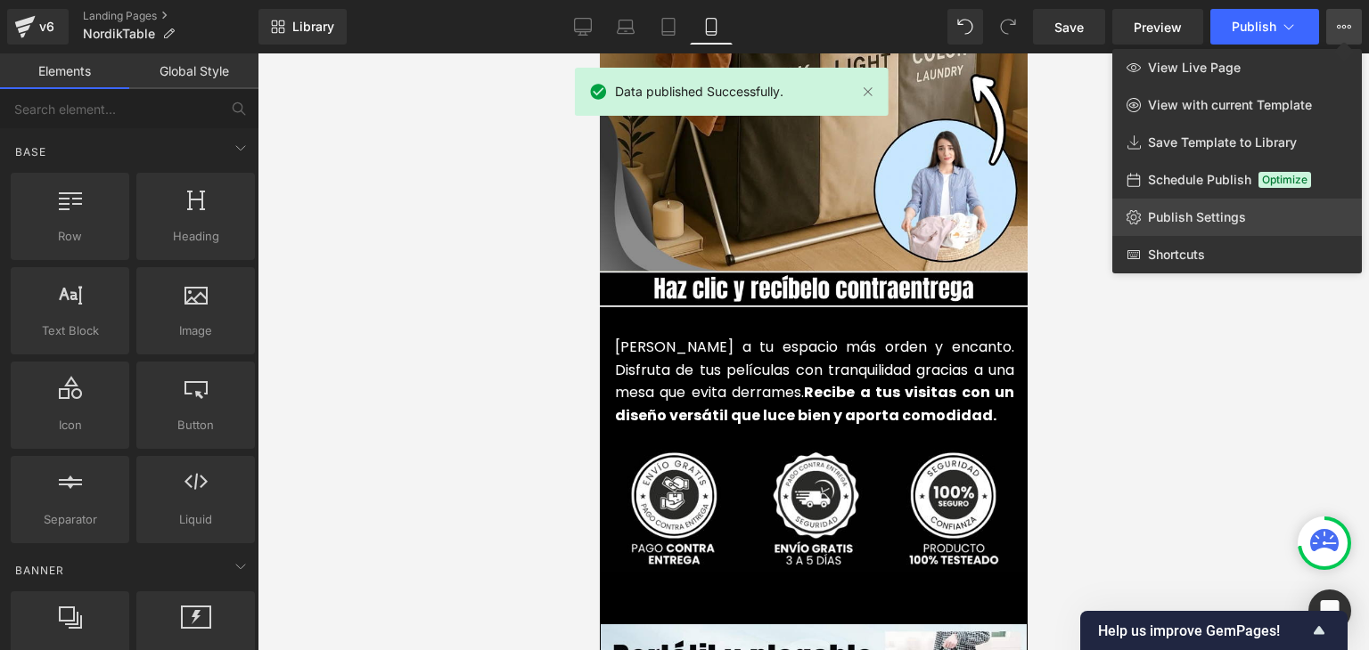
click at [1178, 221] on span "Publish Settings" at bounding box center [1197, 217] width 98 height 16
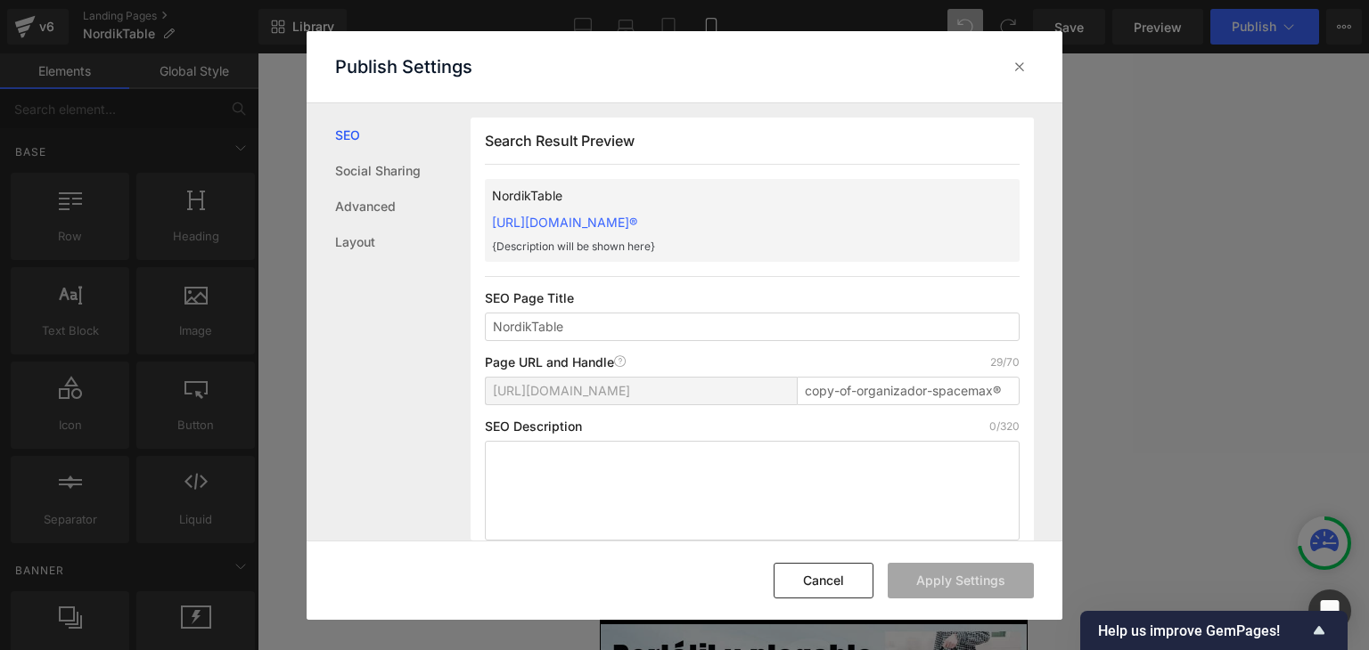
scroll to position [0, 0]
click at [877, 392] on input "copy-of-organizador-spacemax®" at bounding box center [908, 391] width 223 height 29
click at [877, 391] on input "copy-of-organizador-spacemax®" at bounding box center [908, 391] width 223 height 29
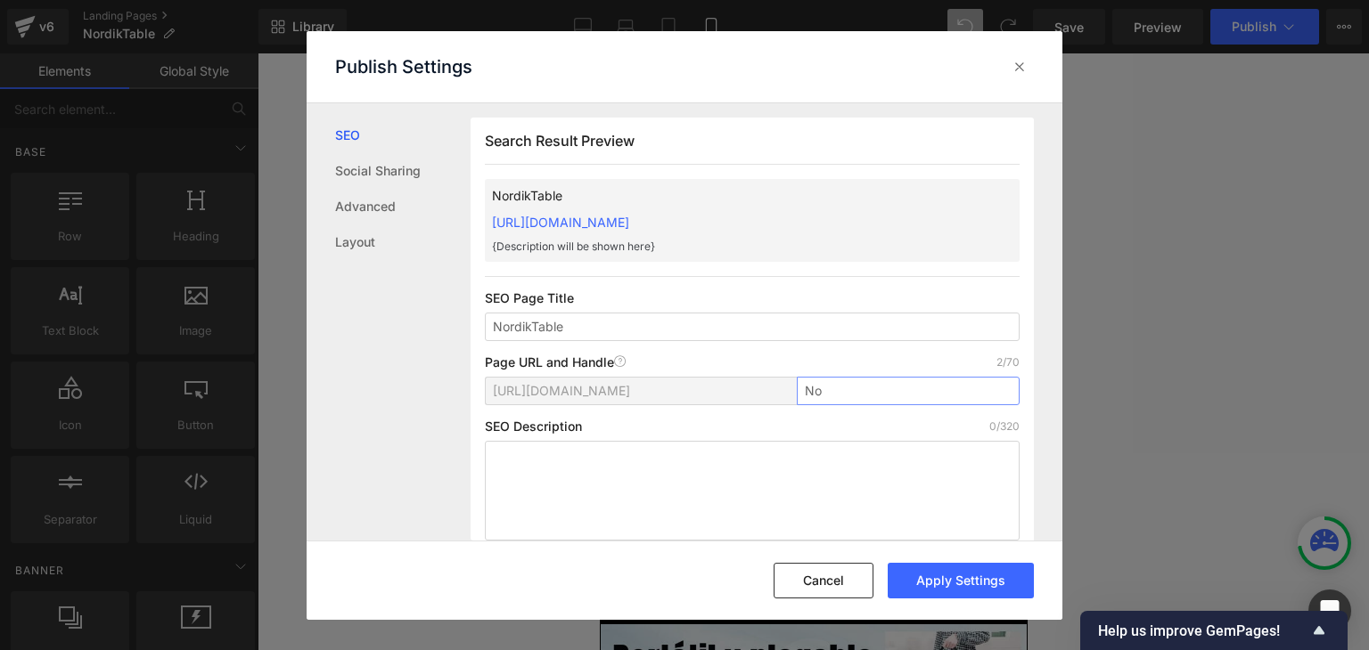
type input "N"
type input "nordik-table"
click at [961, 569] on button "Apply Settings" at bounding box center [960, 581] width 146 height 36
click at [1026, 70] on icon at bounding box center [1019, 67] width 18 height 18
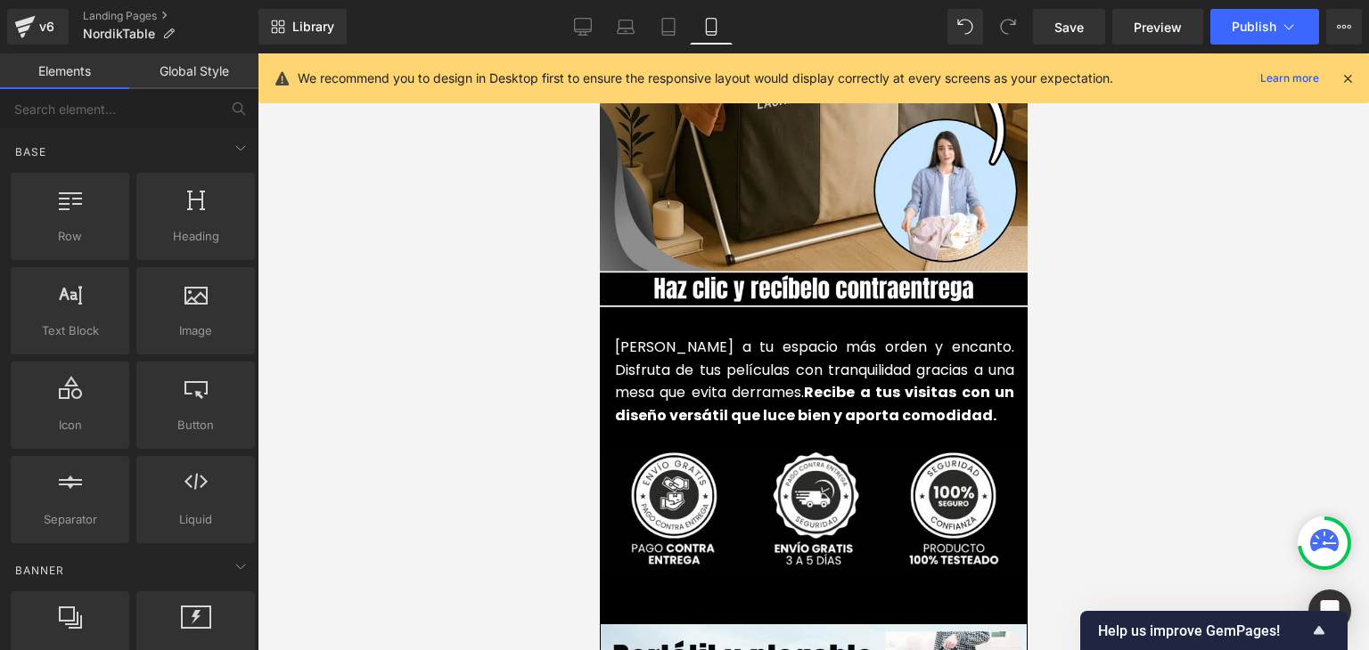
click at [1345, 77] on icon at bounding box center [1347, 78] width 16 height 16
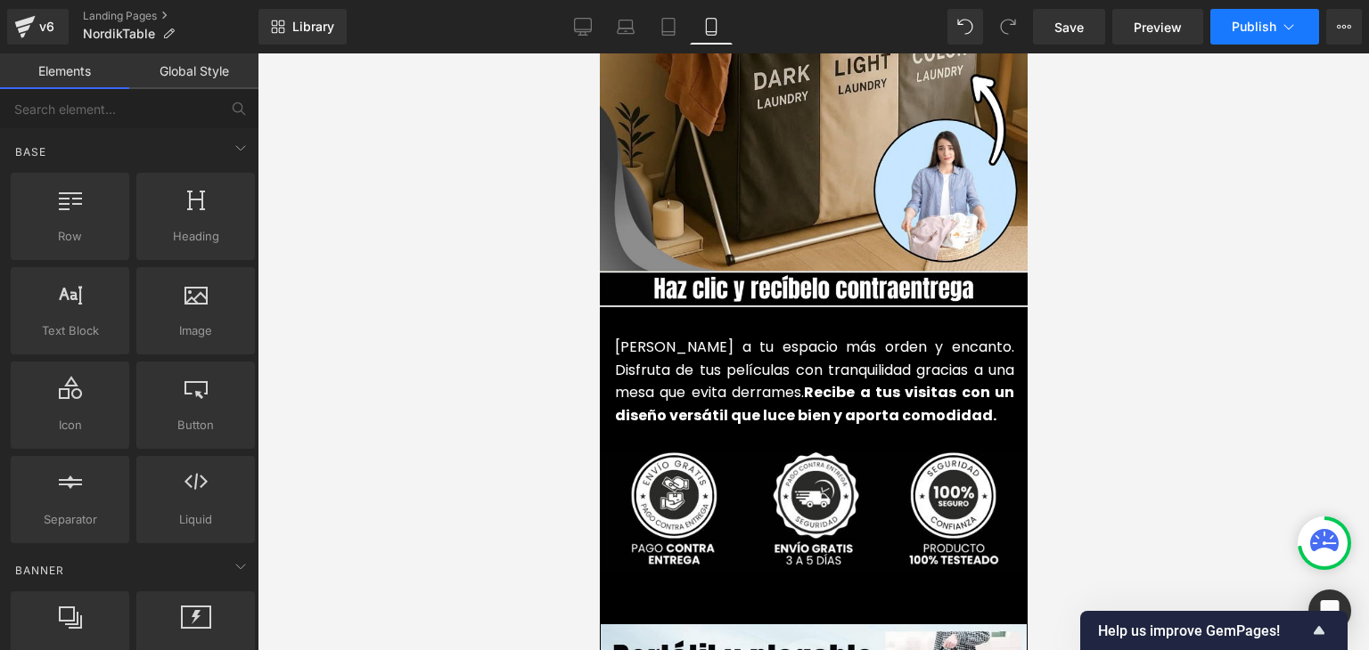
click at [1269, 32] on span "Publish" at bounding box center [1253, 27] width 45 height 14
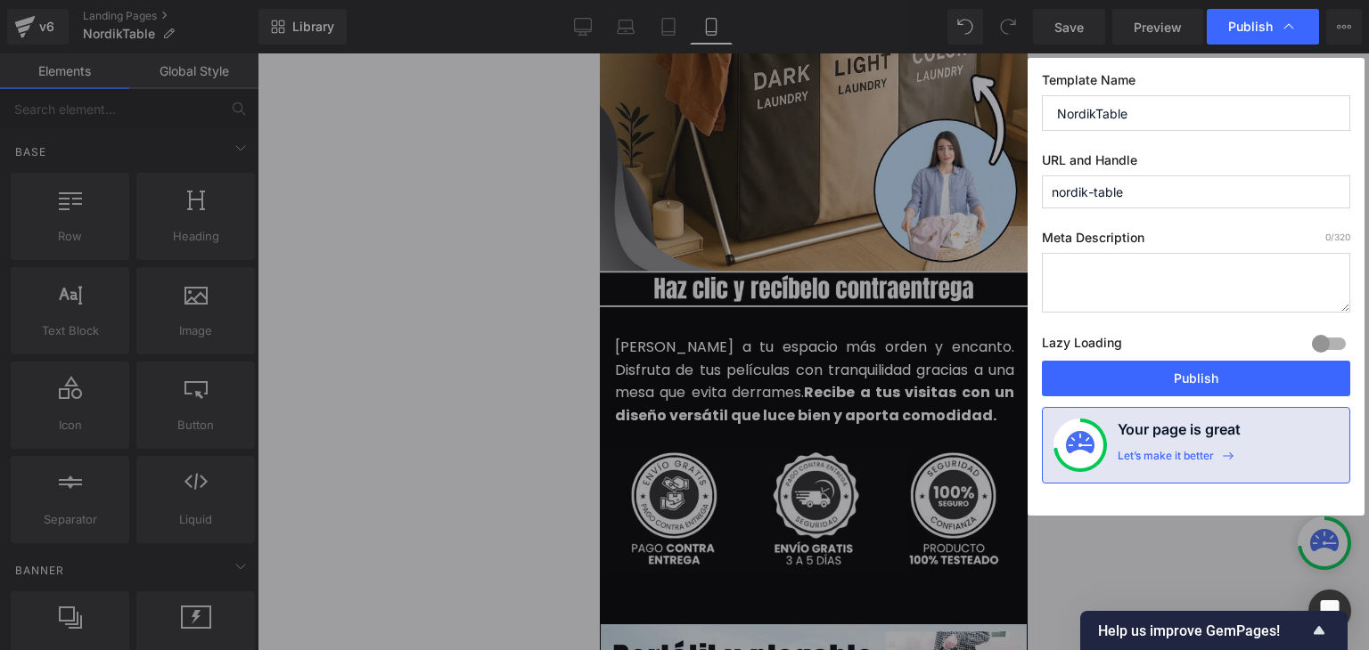
drag, startPoint x: 1189, startPoint y: 372, endPoint x: 1034, endPoint y: 468, distance: 182.0
click at [1189, 373] on button "Publish" at bounding box center [1196, 379] width 308 height 36
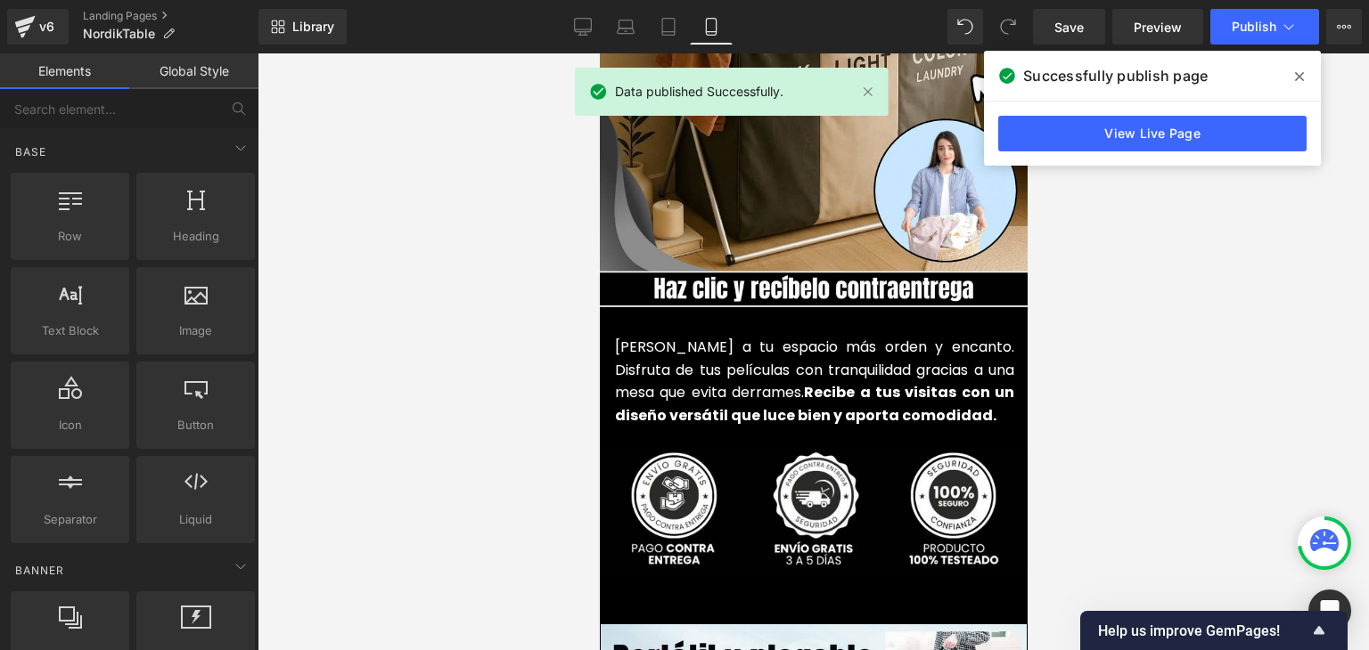
click at [1301, 78] on icon at bounding box center [1299, 76] width 9 height 9
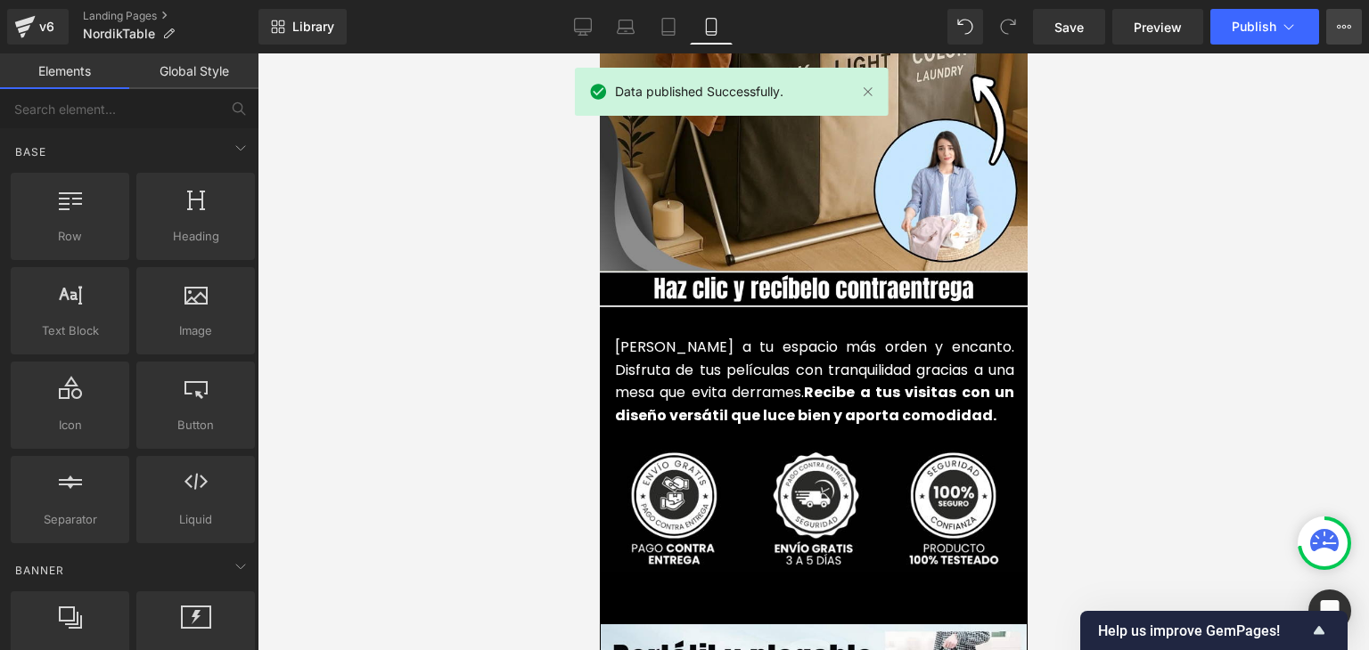
click at [1345, 31] on icon at bounding box center [1344, 27] width 14 height 14
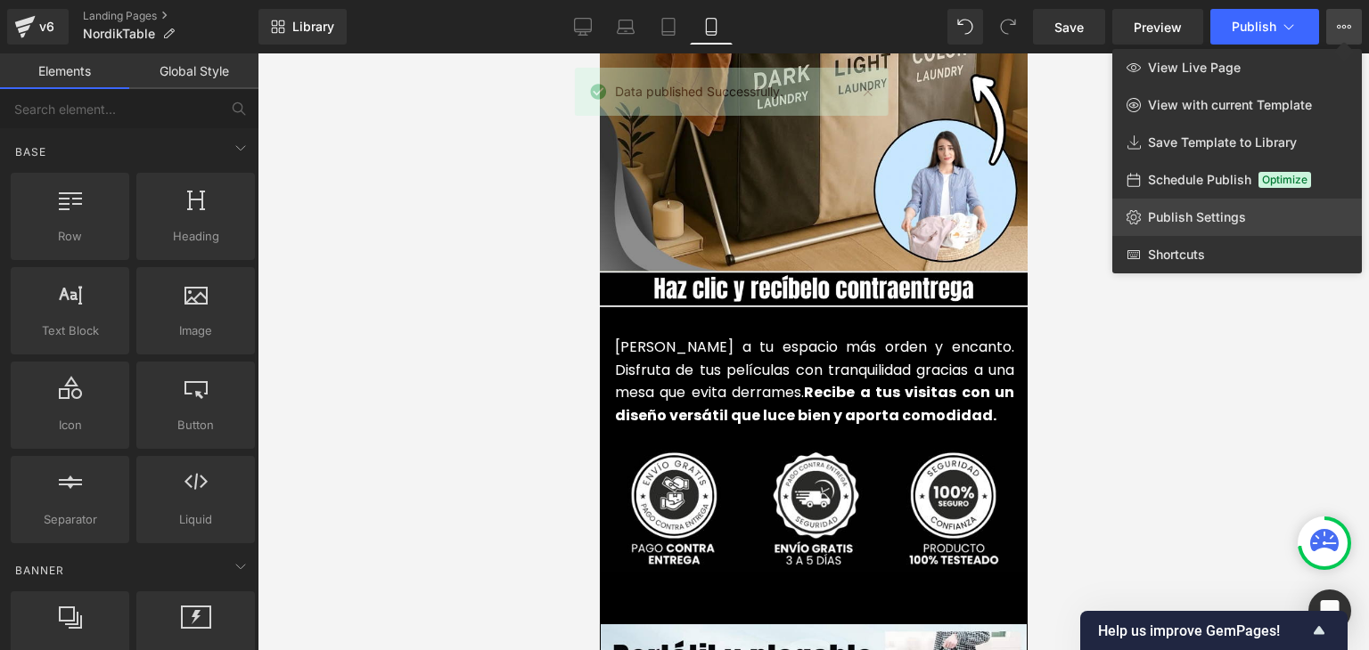
click at [1183, 209] on span "Publish Settings" at bounding box center [1197, 217] width 98 height 16
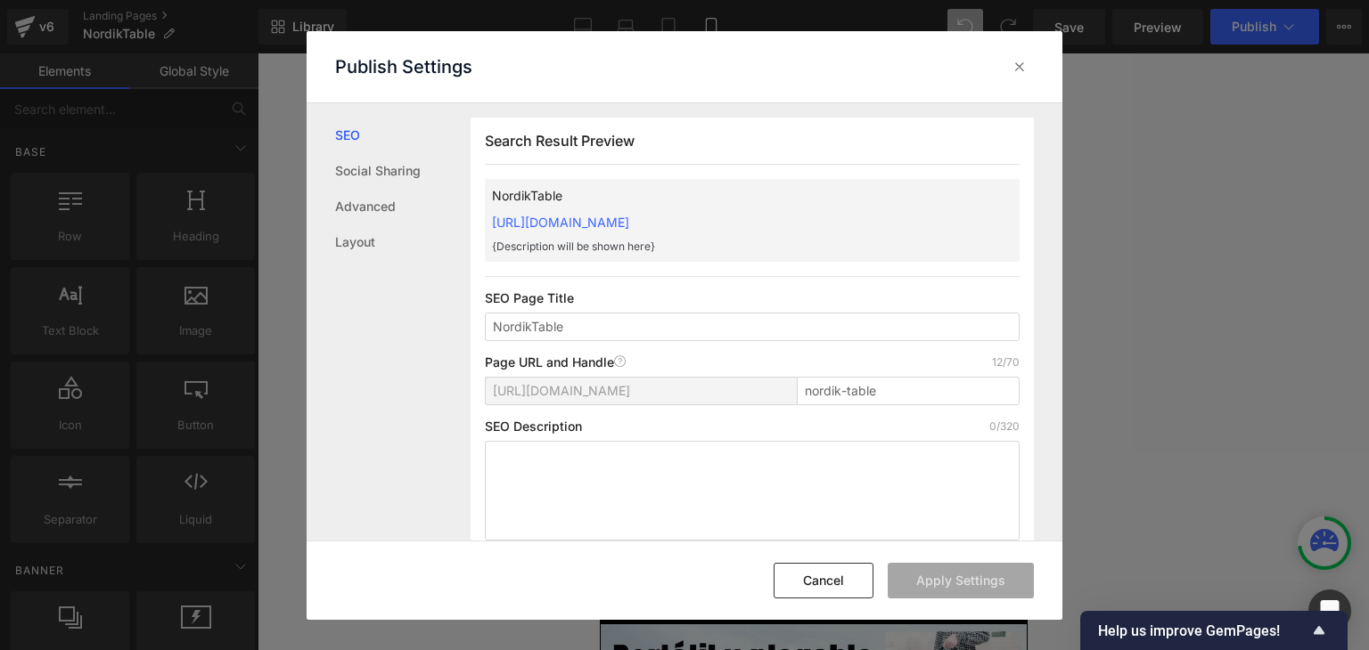
drag, startPoint x: 480, startPoint y: 219, endPoint x: 877, endPoint y: 215, distance: 396.5
click at [877, 215] on div "Search Result Preview NordikTable https://commpralo-ya.myshopify.com/pages/nord…" at bounding box center [751, 337] width 563 height 438
copy link "https://commpralo-ya.myshopify.com/pages/nordik-table"
click at [1016, 71] on icon at bounding box center [1019, 67] width 18 height 18
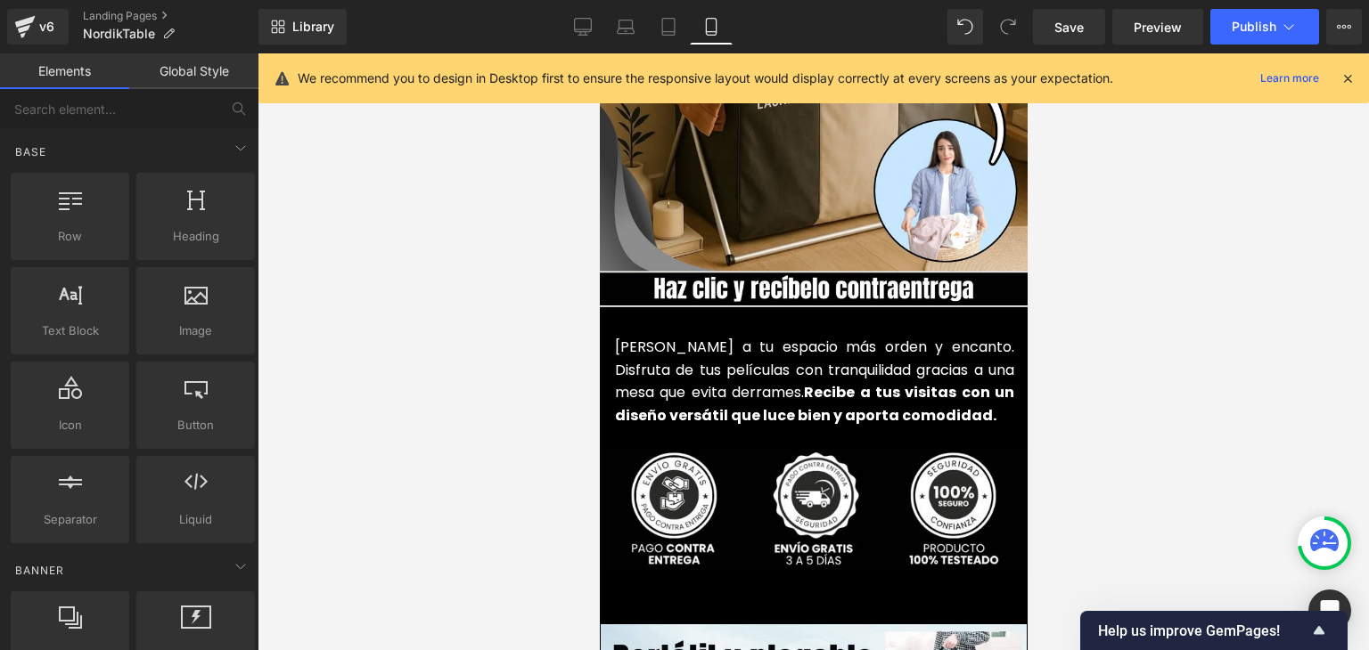
click at [1343, 76] on icon at bounding box center [1347, 78] width 16 height 16
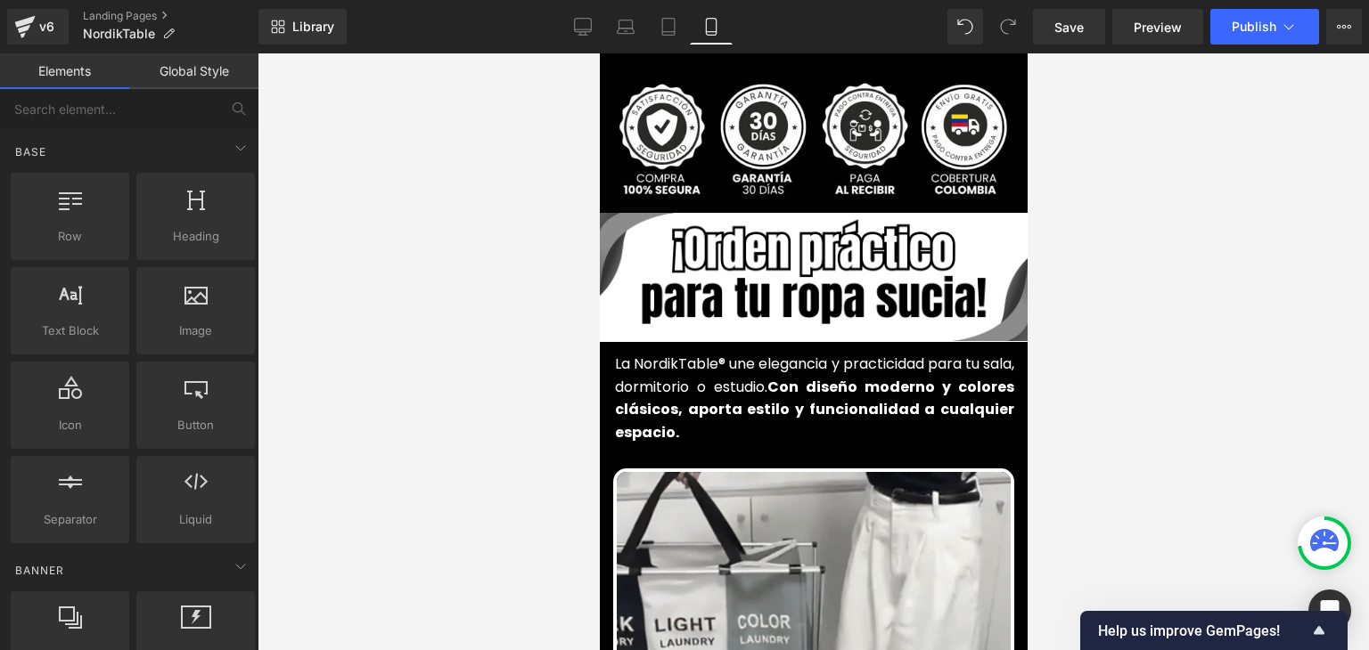
scroll to position [685, 0]
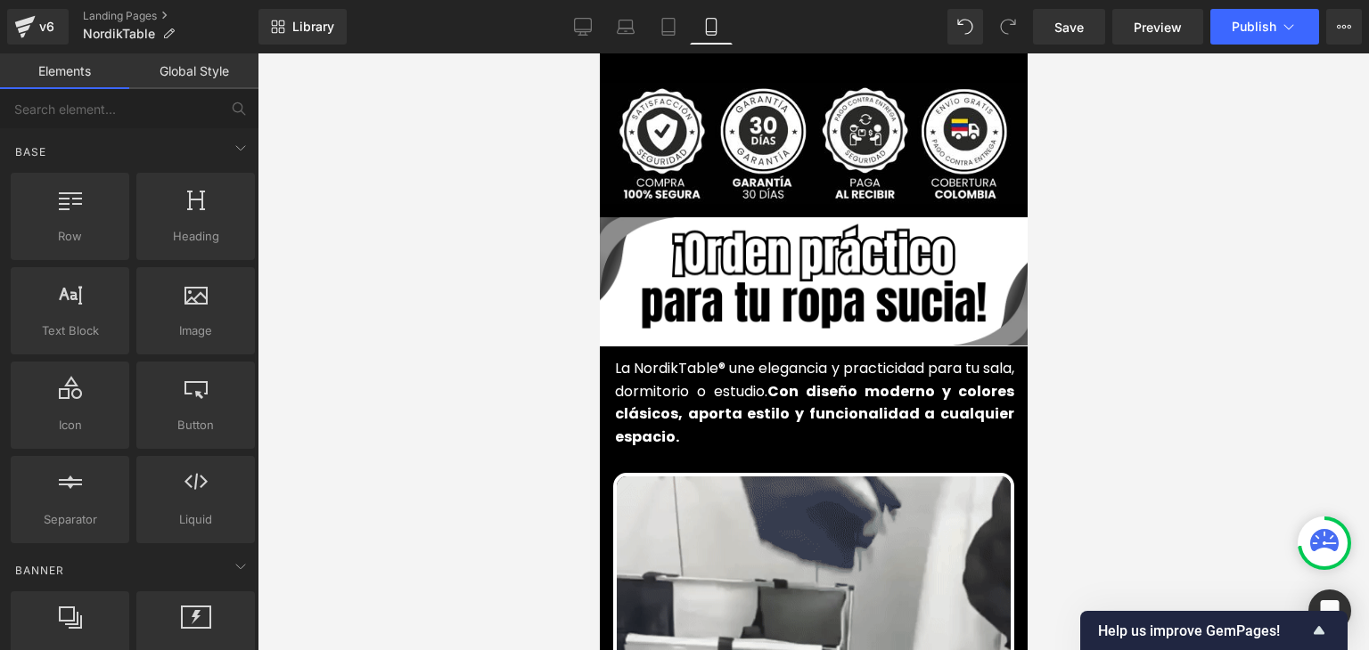
click at [687, 358] on font "La NordikTable® une elegancia y practicidad para tu sala, dormitorio o estudio.…" at bounding box center [813, 402] width 399 height 89
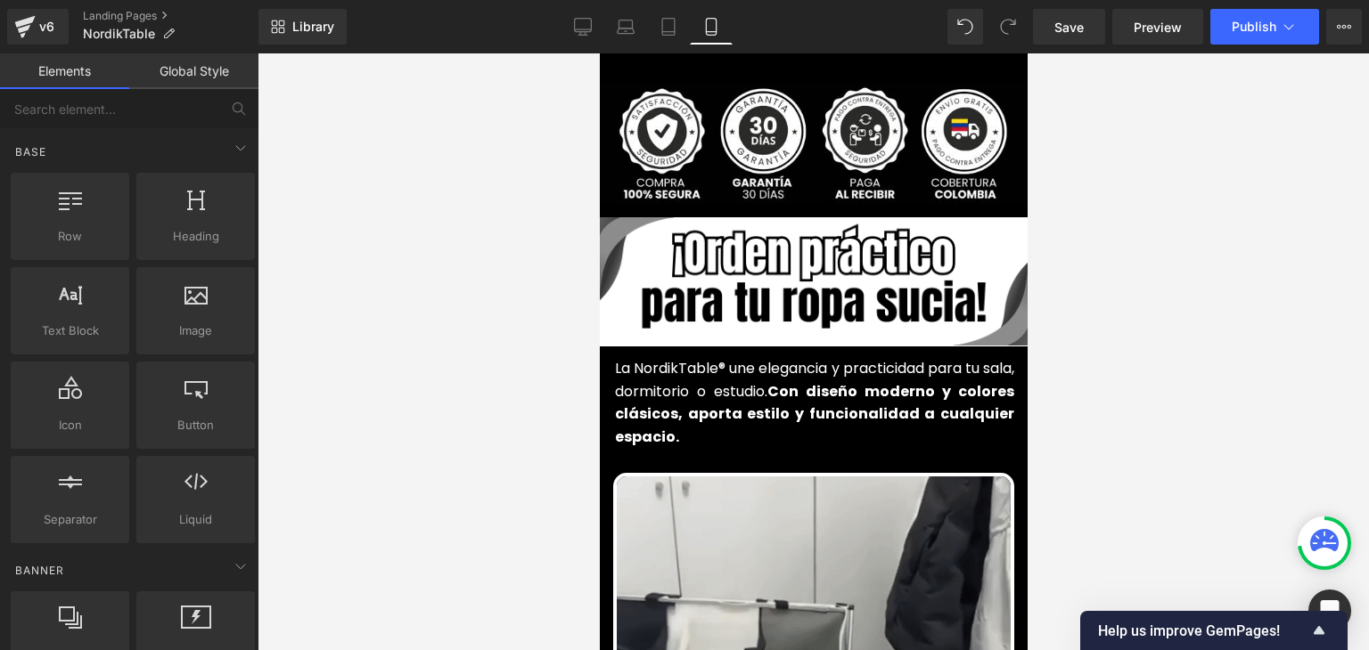
click at [677, 362] on font "La NordikTable® une elegancia y practicidad para tu sala, dormitorio o estudio.…" at bounding box center [813, 402] width 399 height 89
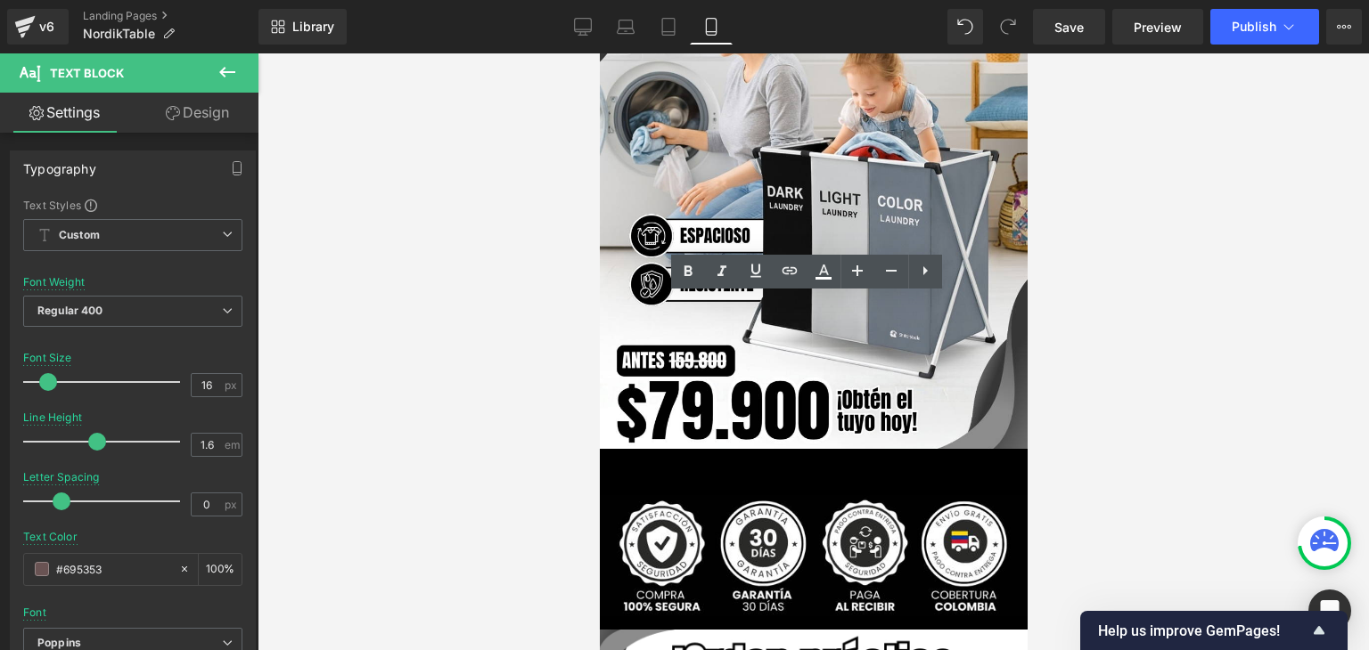
scroll to position [713, 0]
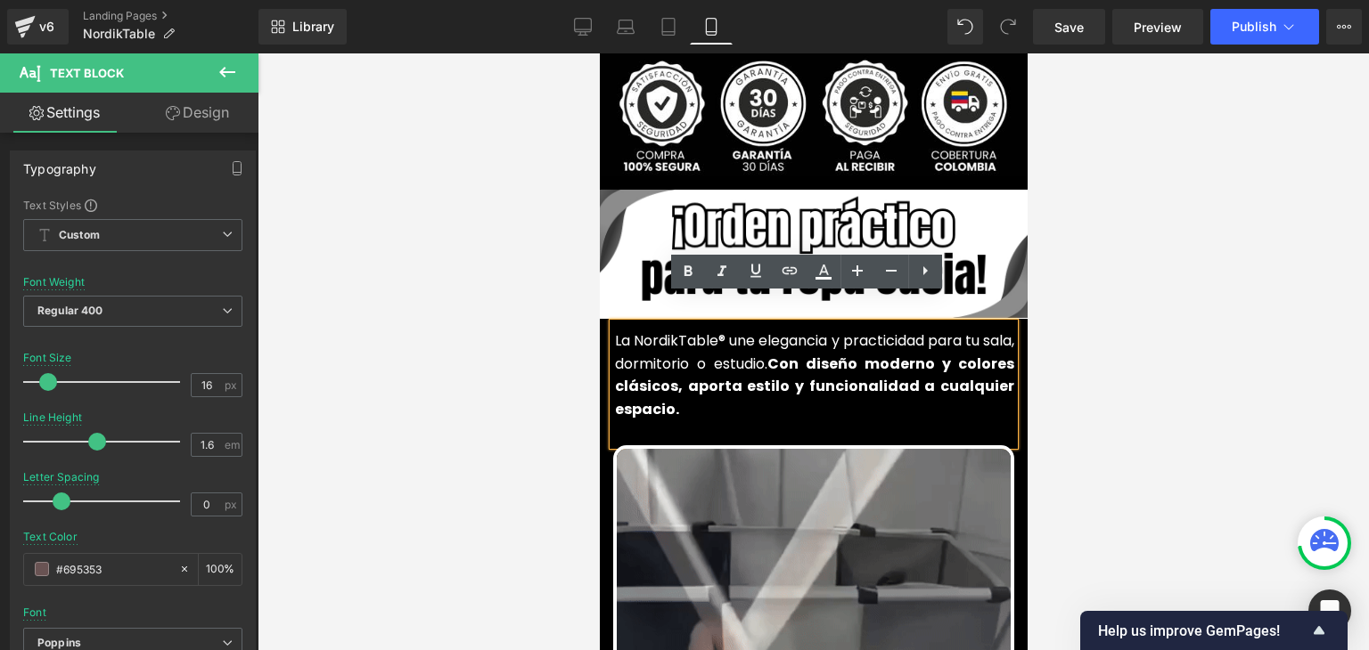
click at [673, 337] on font "La NordikTable® une elegancia y practicidad para tu sala, dormitorio o estudio.…" at bounding box center [813, 375] width 399 height 89
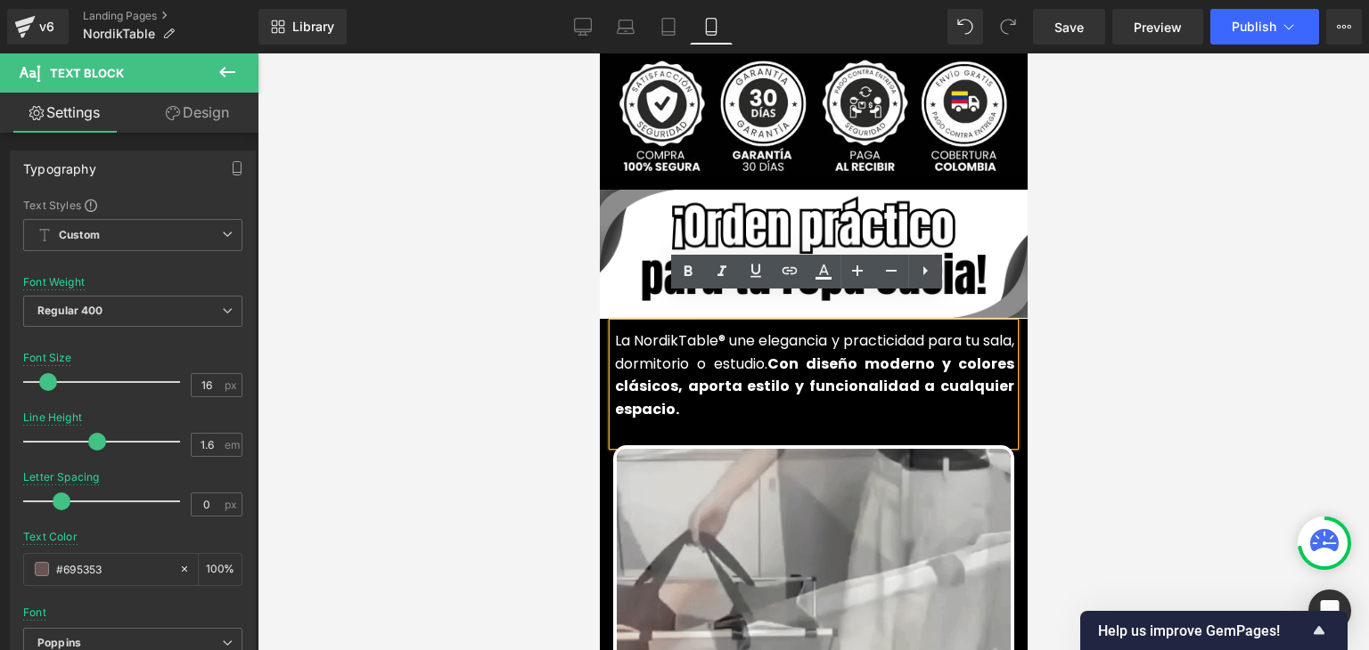
click at [673, 337] on font "La NordikTable® une elegancia y practicidad para tu sala, dormitorio o estudio.…" at bounding box center [813, 375] width 399 height 89
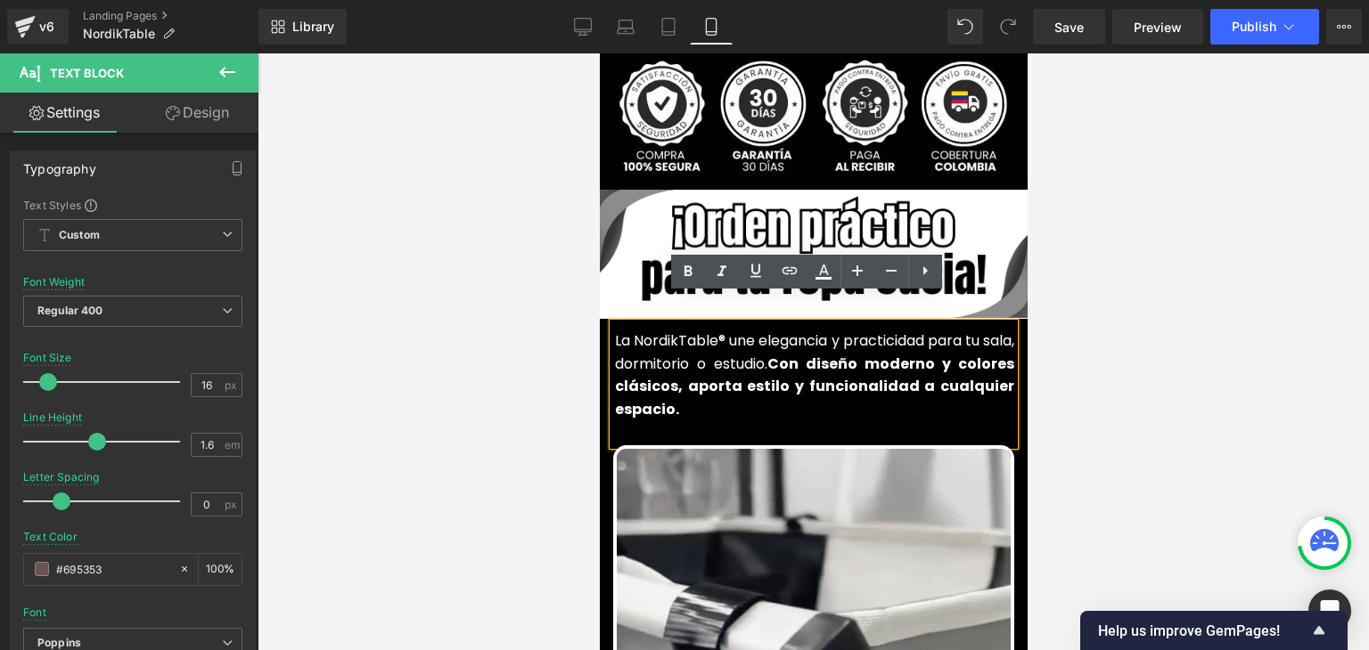
click at [673, 337] on font "La NordikTable® une elegancia y practicidad para tu sala, dormitorio o estudio.…" at bounding box center [813, 375] width 399 height 89
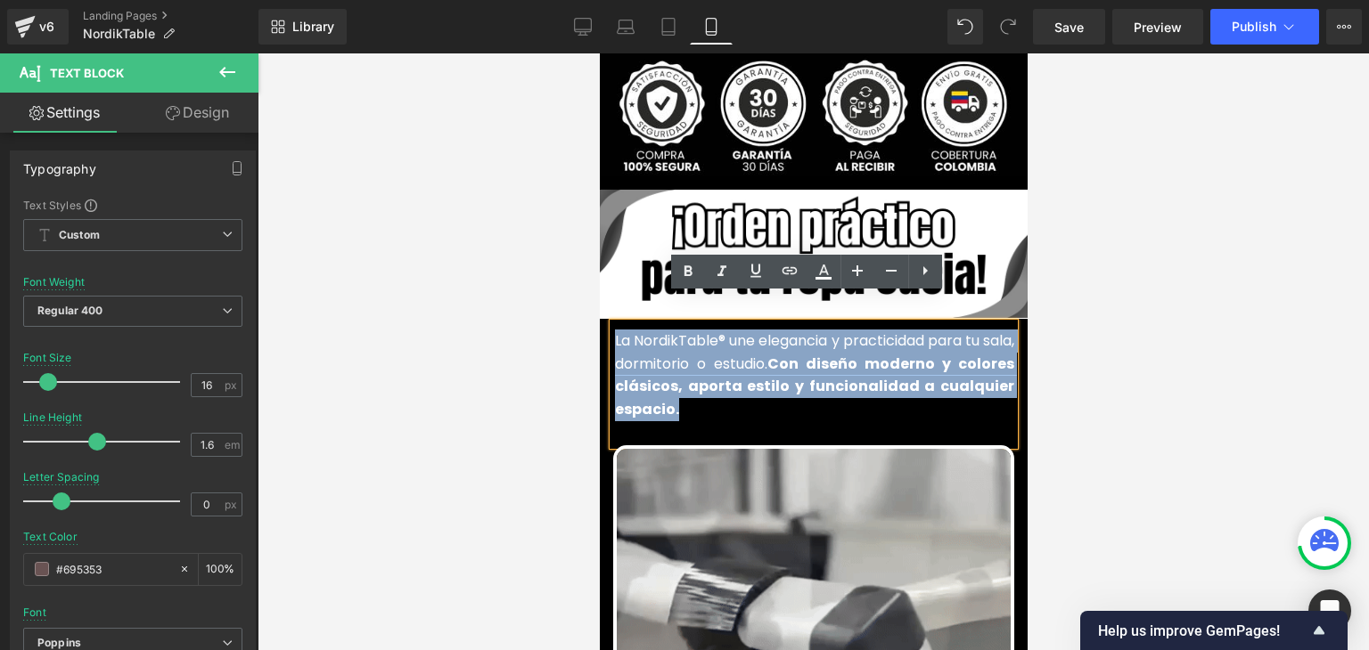
copy font "La NordikTable® une elegancia y practicidad para tu sala, dormitorio o estudio.…"
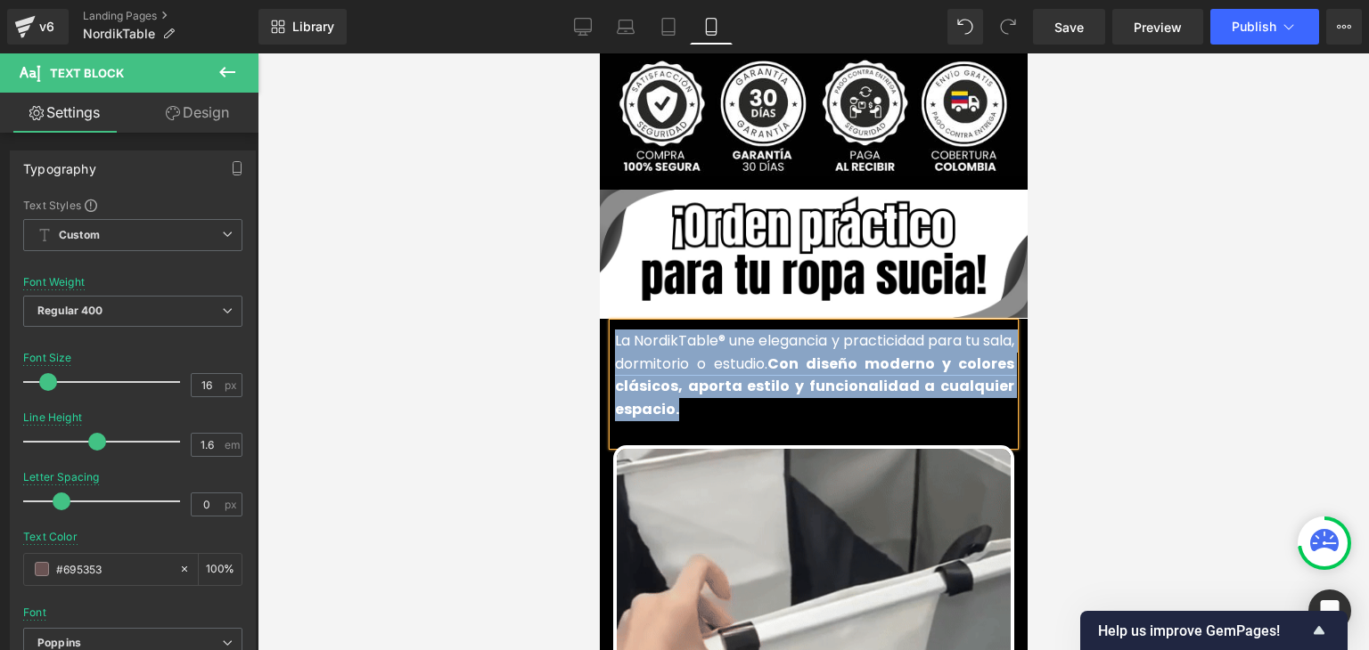
click at [664, 339] on font "La NordikTable® une elegancia y practicidad para tu sala, dormitorio o estudio.…" at bounding box center [813, 375] width 399 height 89
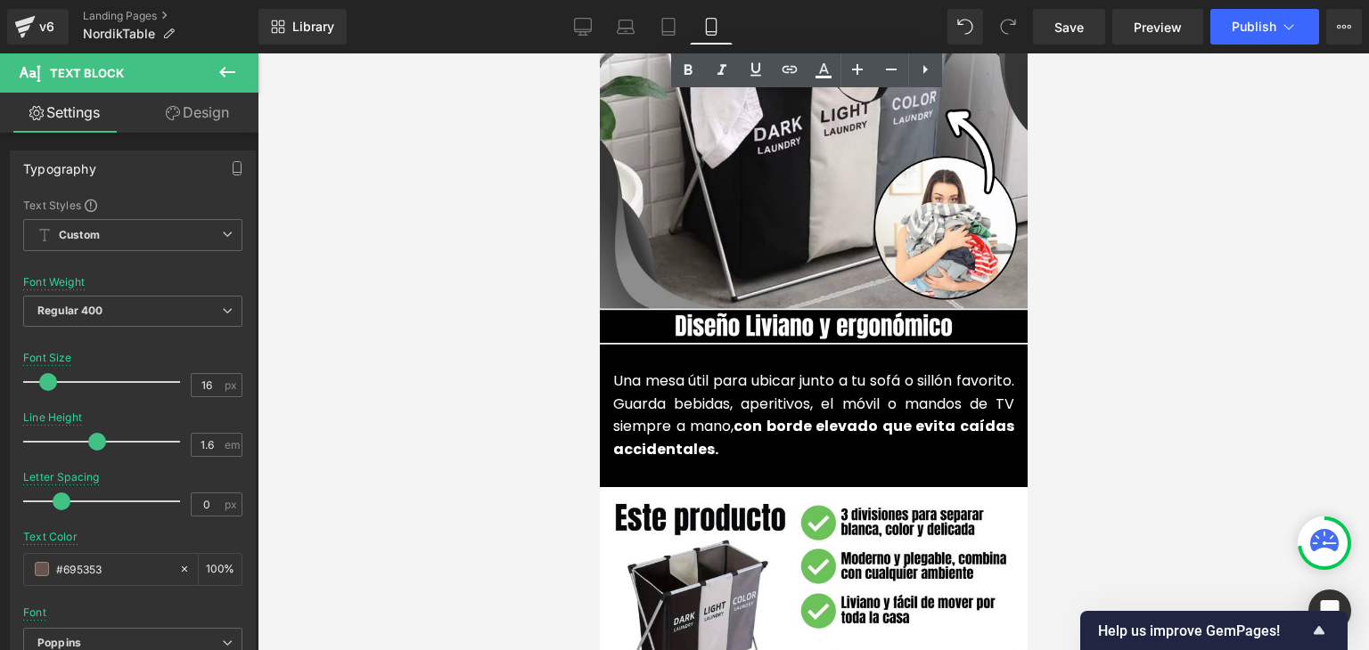
scroll to position [2049, 0]
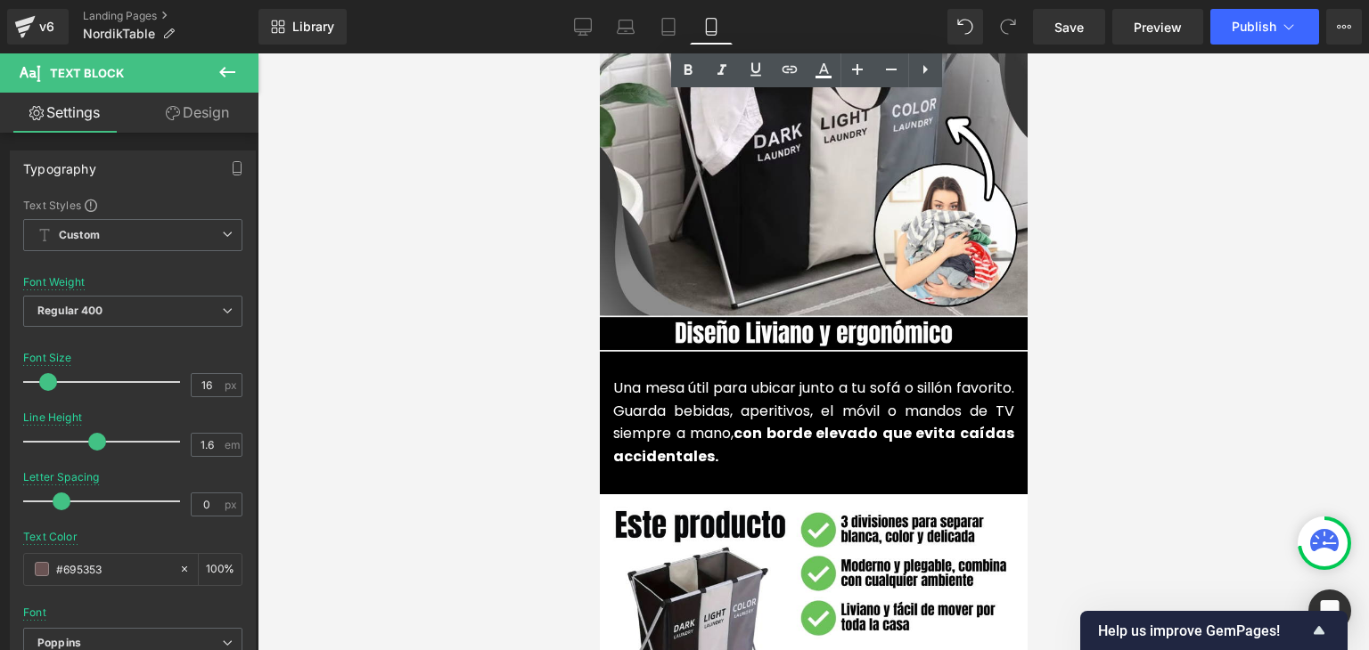
click at [665, 394] on p "Una mesa útil para ubicar junto a tu sofá o sillón favorito. Guarda bebidas, ap…" at bounding box center [812, 422] width 401 height 91
click at [677, 387] on font "Una mesa útil para ubicar junto a tu sofá o sillón favorito. Guarda bebidas, ap…" at bounding box center [812, 422] width 401 height 89
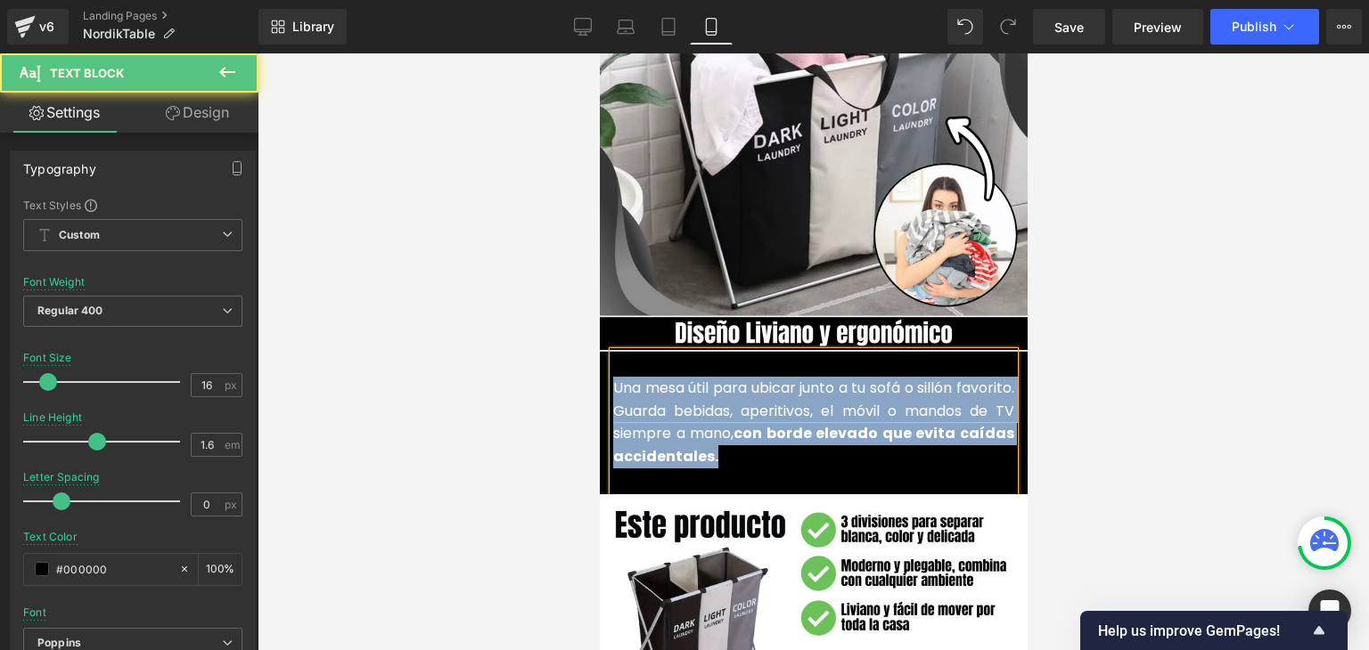
click at [661, 378] on font "Una mesa útil para ubicar junto a tu sofá o sillón favorito. Guarda bebidas, ap…" at bounding box center [812, 422] width 401 height 89
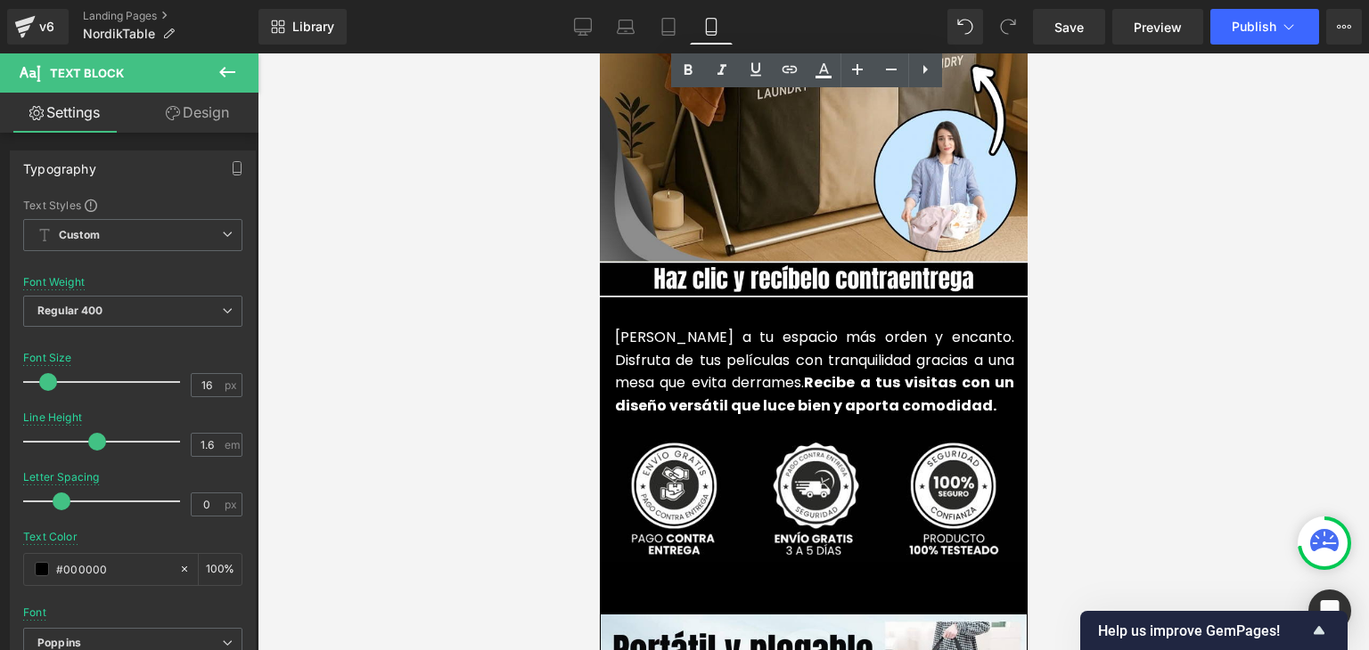
scroll to position [4277, 0]
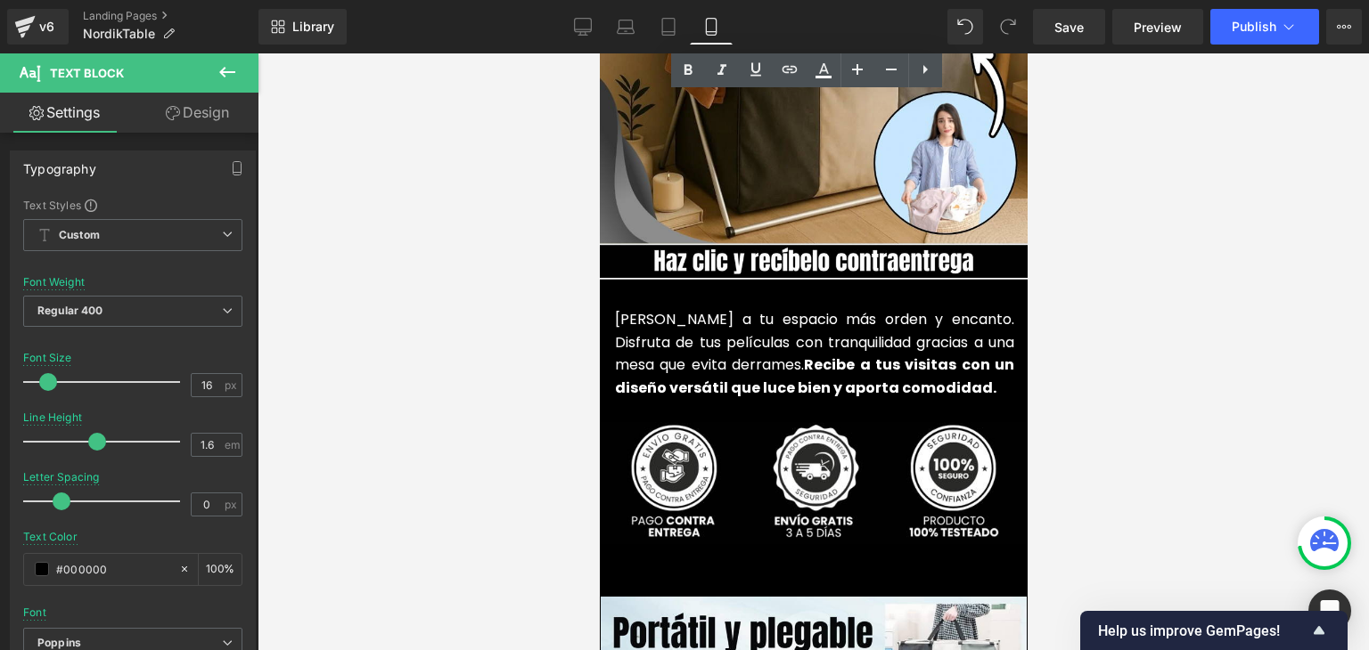
click at [691, 339] on font "Dale a tu espacio más orden y encanto. Disfruta de tus películas con tranquilid…" at bounding box center [813, 353] width 399 height 89
click at [675, 338] on font "Dale a tu espacio más orden y encanto. Disfruta de tus películas con tranquilid…" at bounding box center [813, 353] width 399 height 89
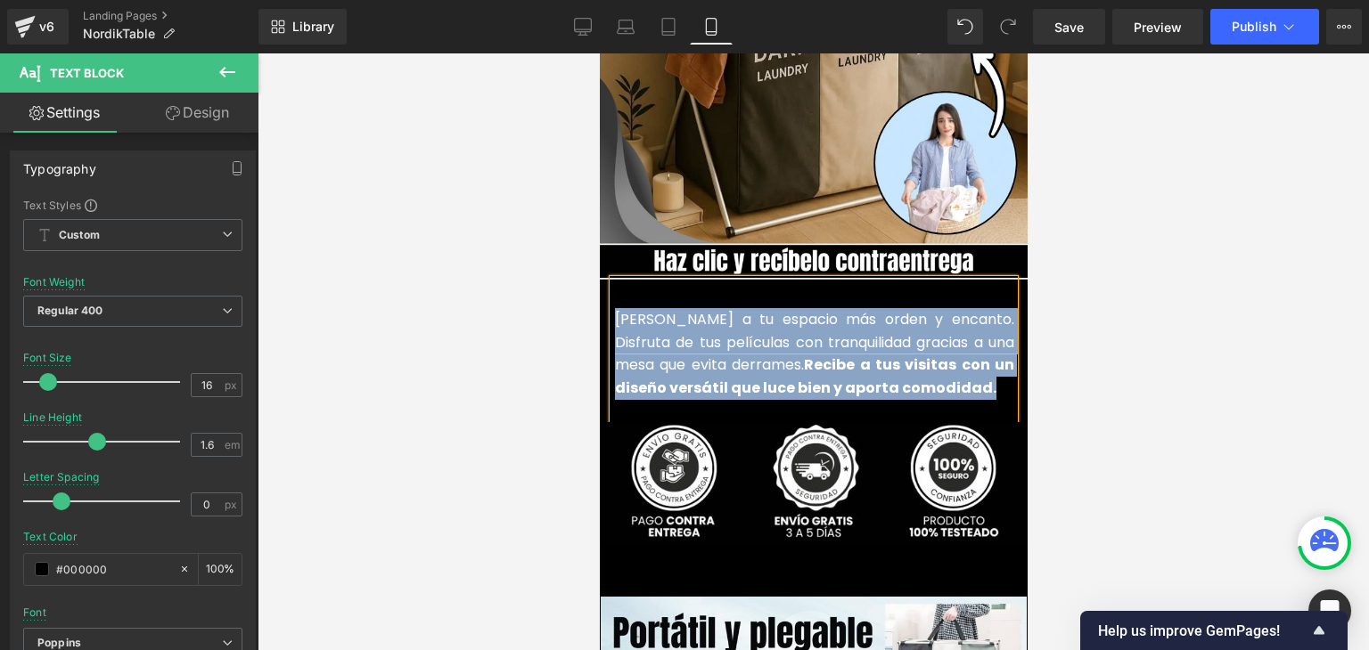
click at [675, 325] on p "Dale a tu espacio más orden y encanto. Disfruta de tus películas con tranquilid…" at bounding box center [813, 353] width 399 height 91
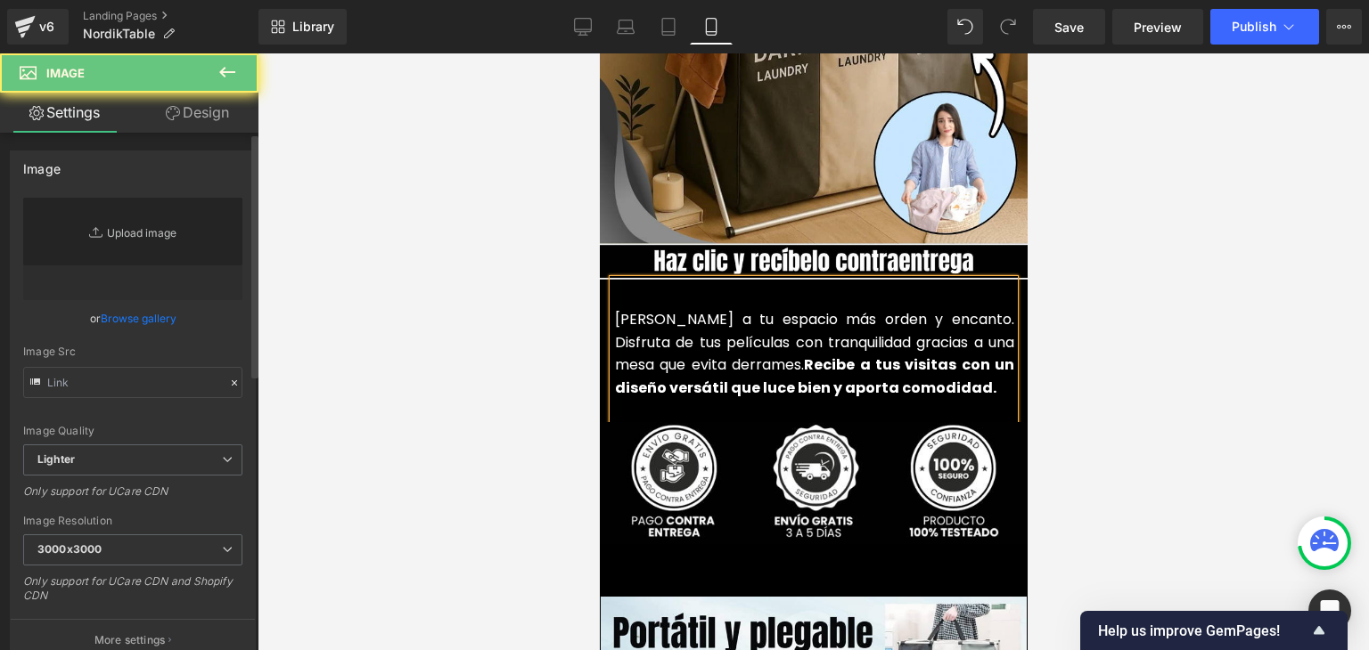
click at [139, 242] on link "Replace Image" at bounding box center [132, 249] width 219 height 102
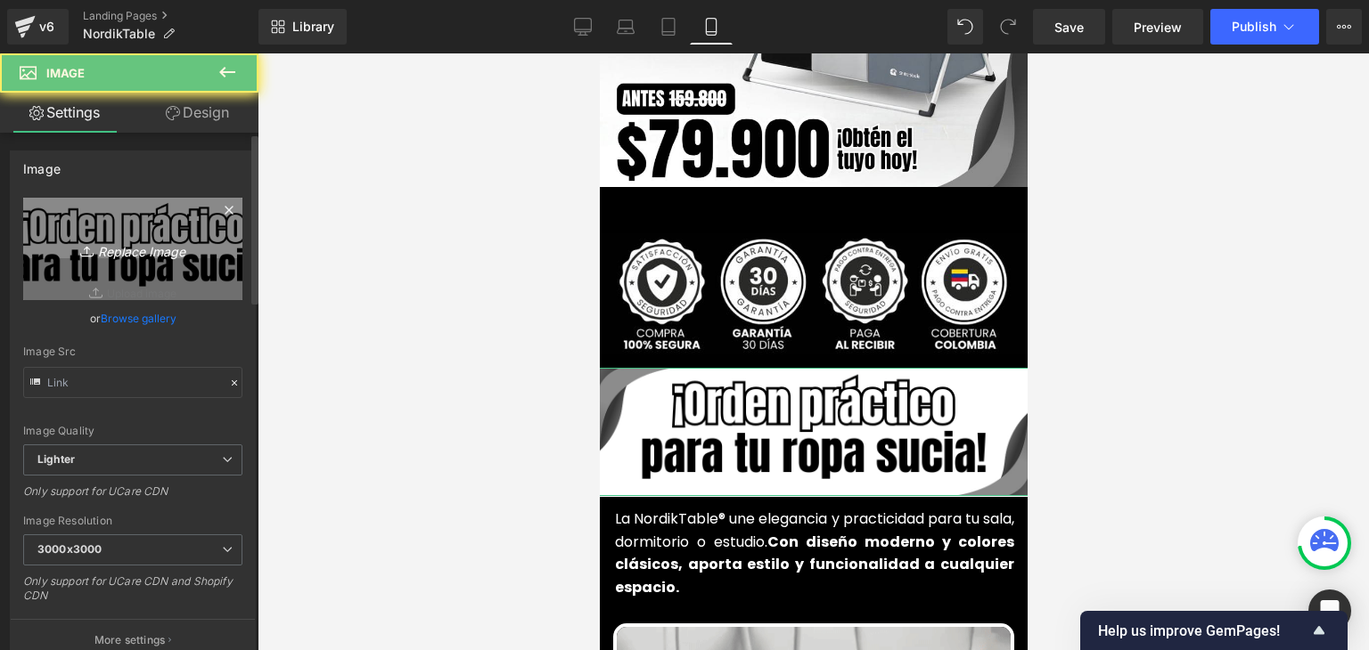
type input "https://ucarecdn.com/324c64f9-a90d-4e38-9bbf-e4fbbde82be2/-/format/auto/-/previ…"
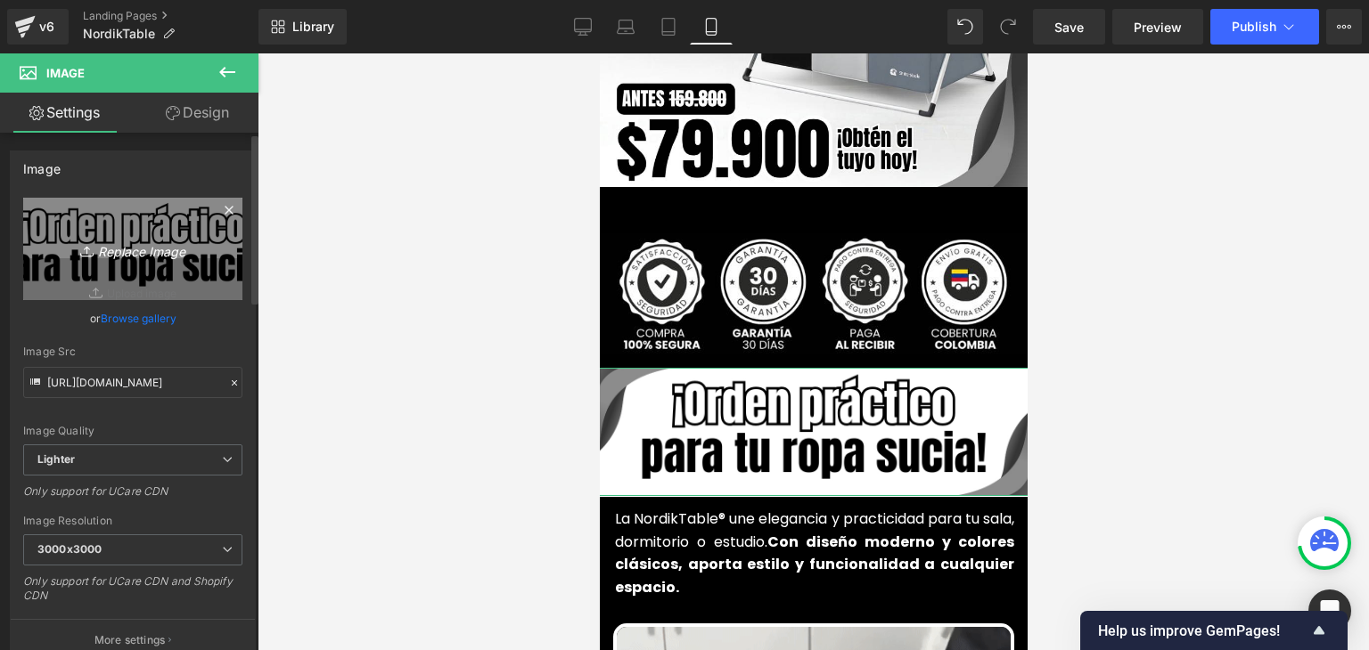
type input "C:\fakepath\102.webp"
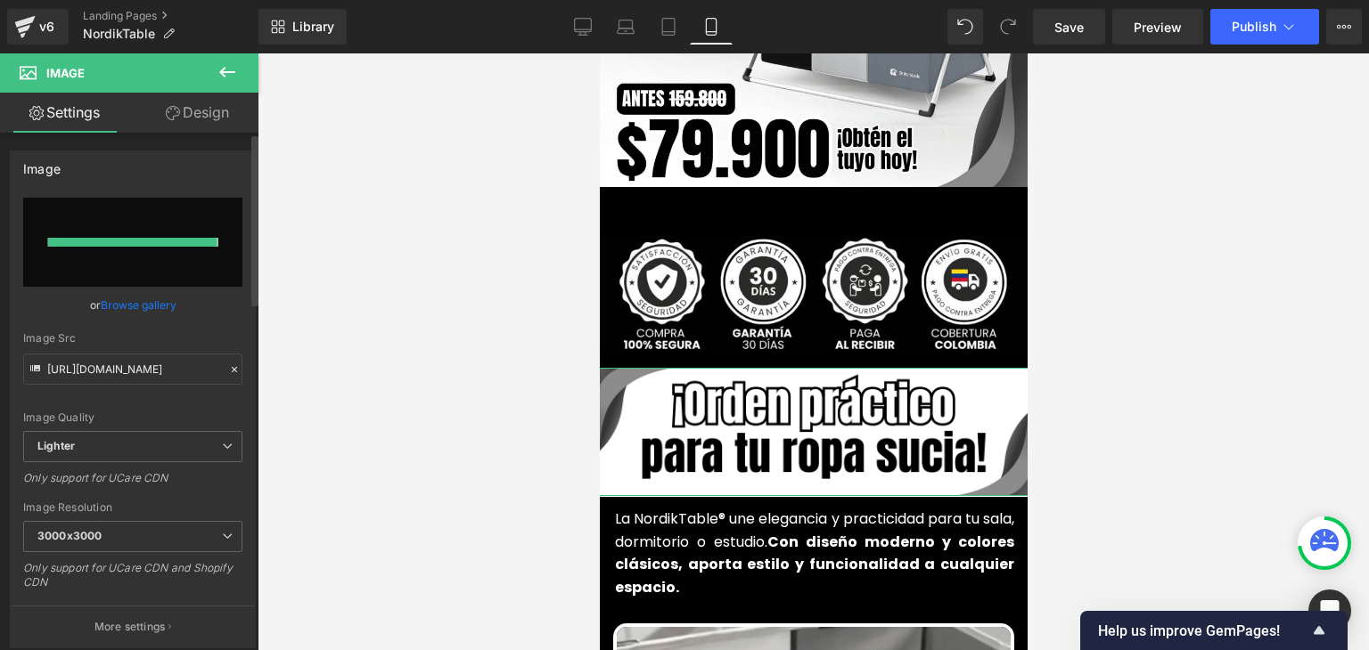
type input "https://ucarecdn.com/0beacc17-7bb5-46c2-a402-755a0041cd2f/-/format/auto/-/previ…"
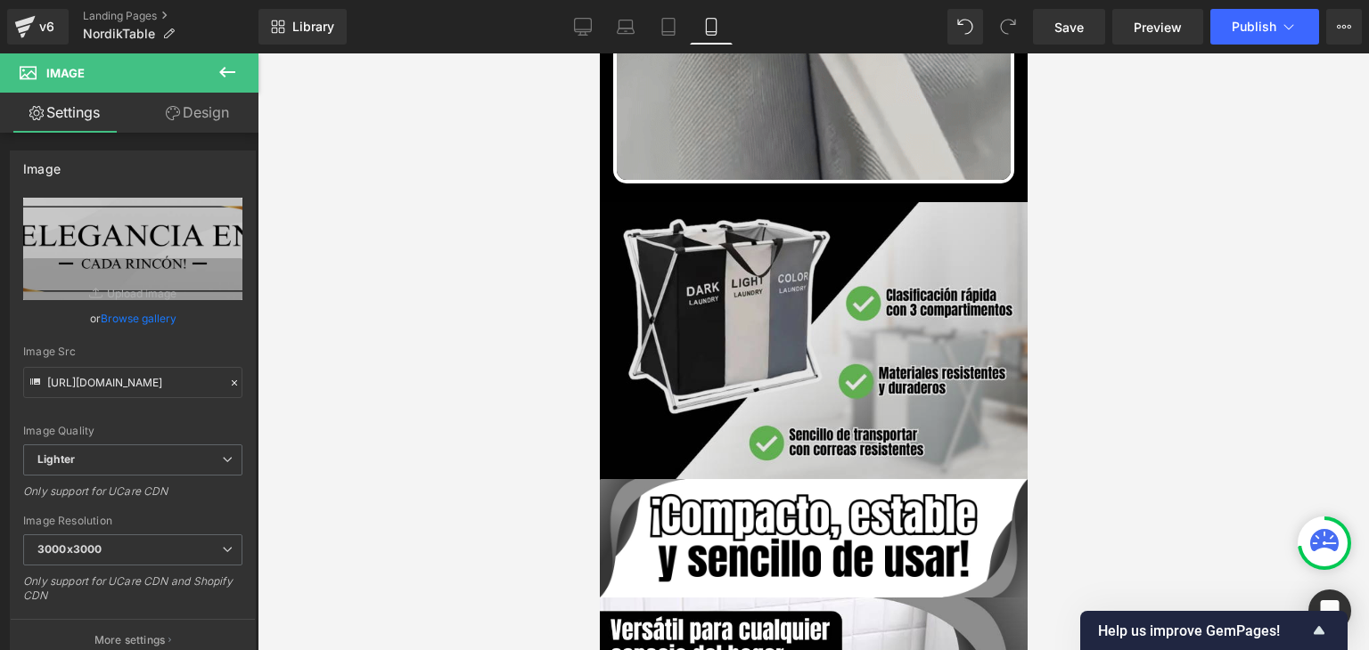
scroll to position [1426, 0]
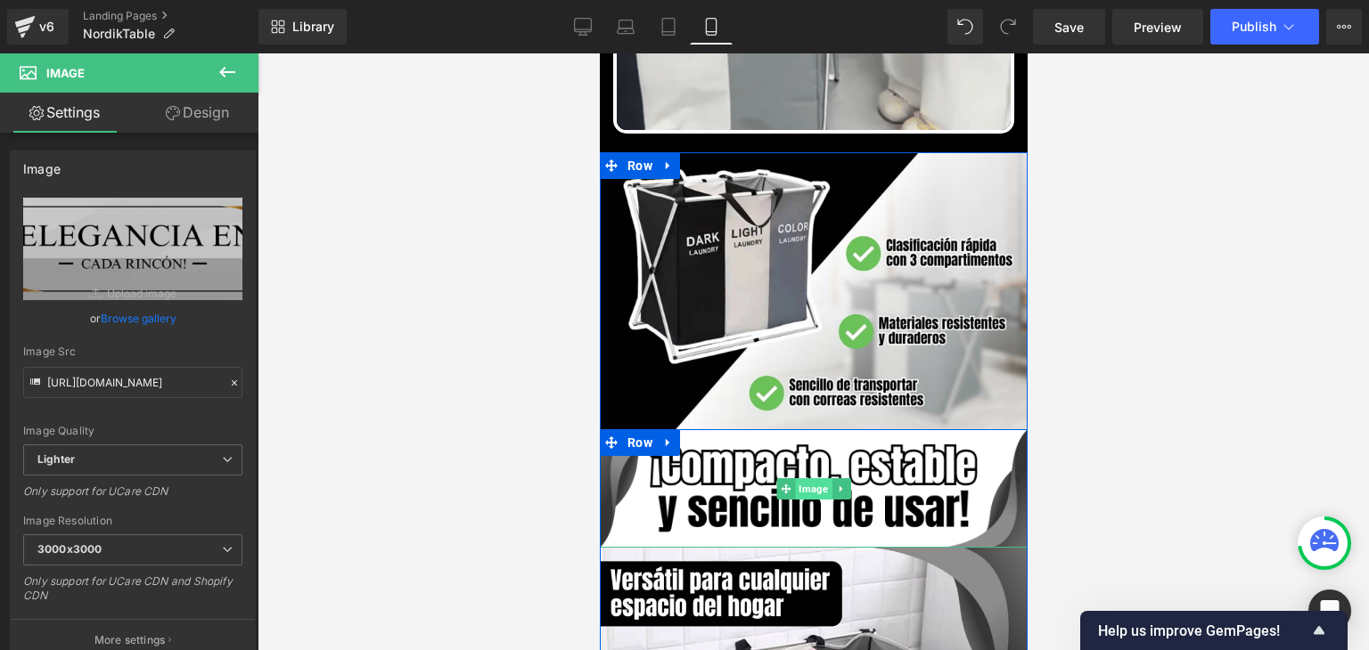
click at [795, 478] on span "Image" at bounding box center [812, 488] width 37 height 21
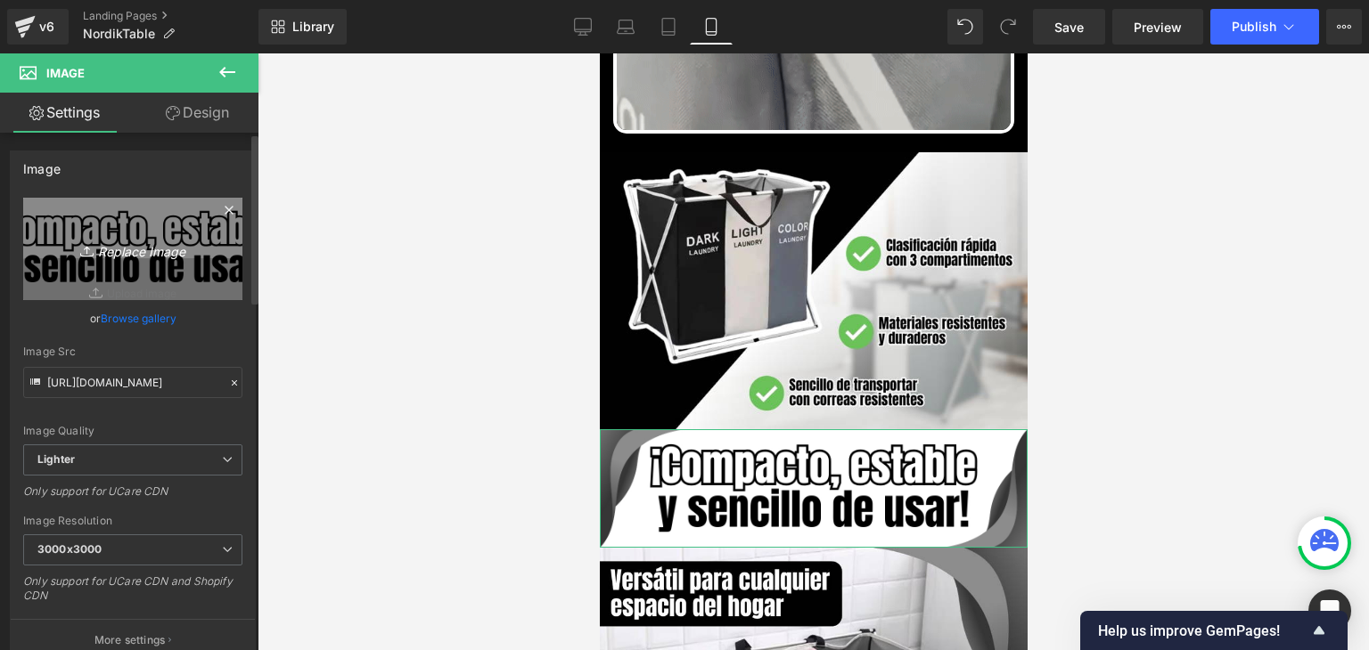
click at [219, 259] on link "Replace Image" at bounding box center [132, 249] width 219 height 102
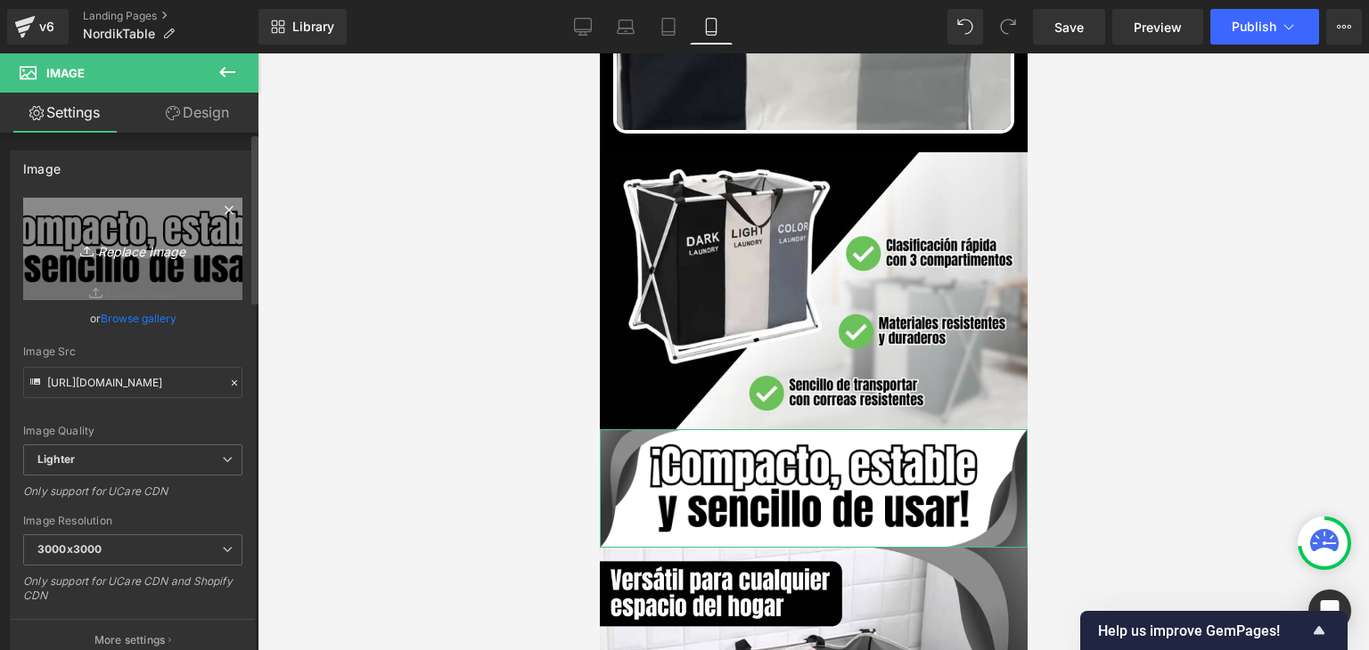
type input "C:\fakepath\103.webp"
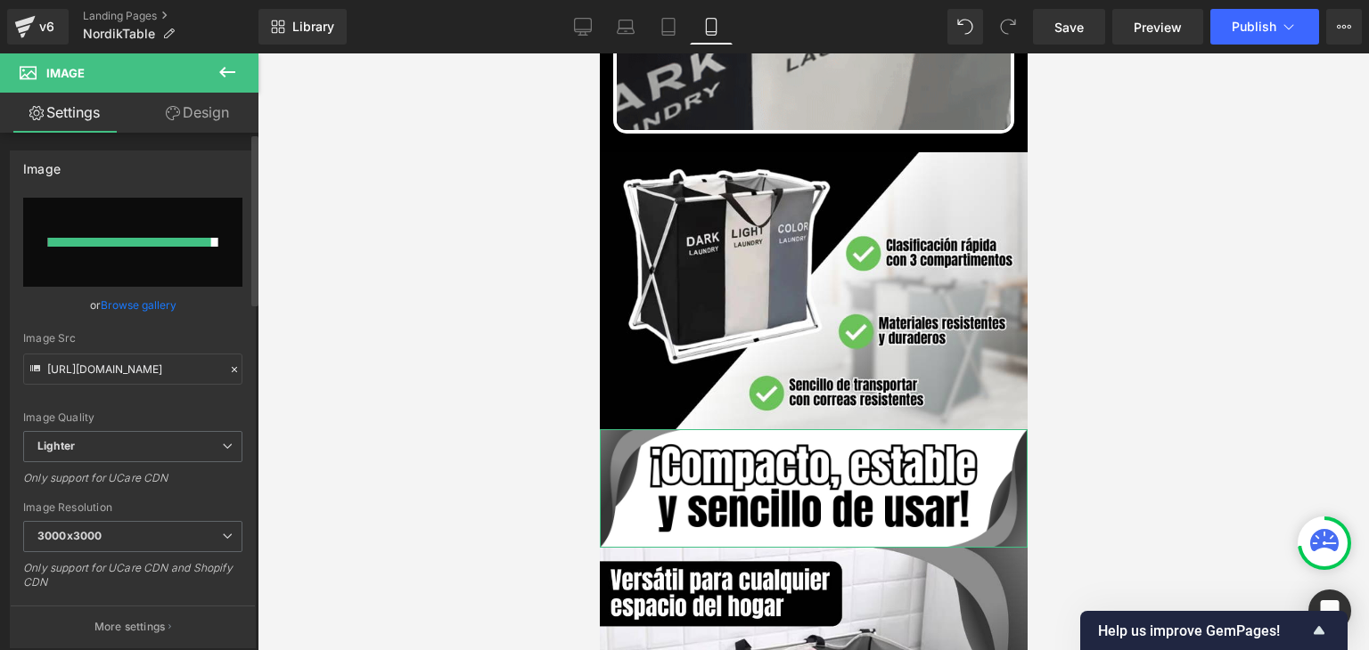
type input "https://ucarecdn.com/59fa55bd-053d-4ec0-ad46-9df10f42d4ba/-/format/auto/-/previ…"
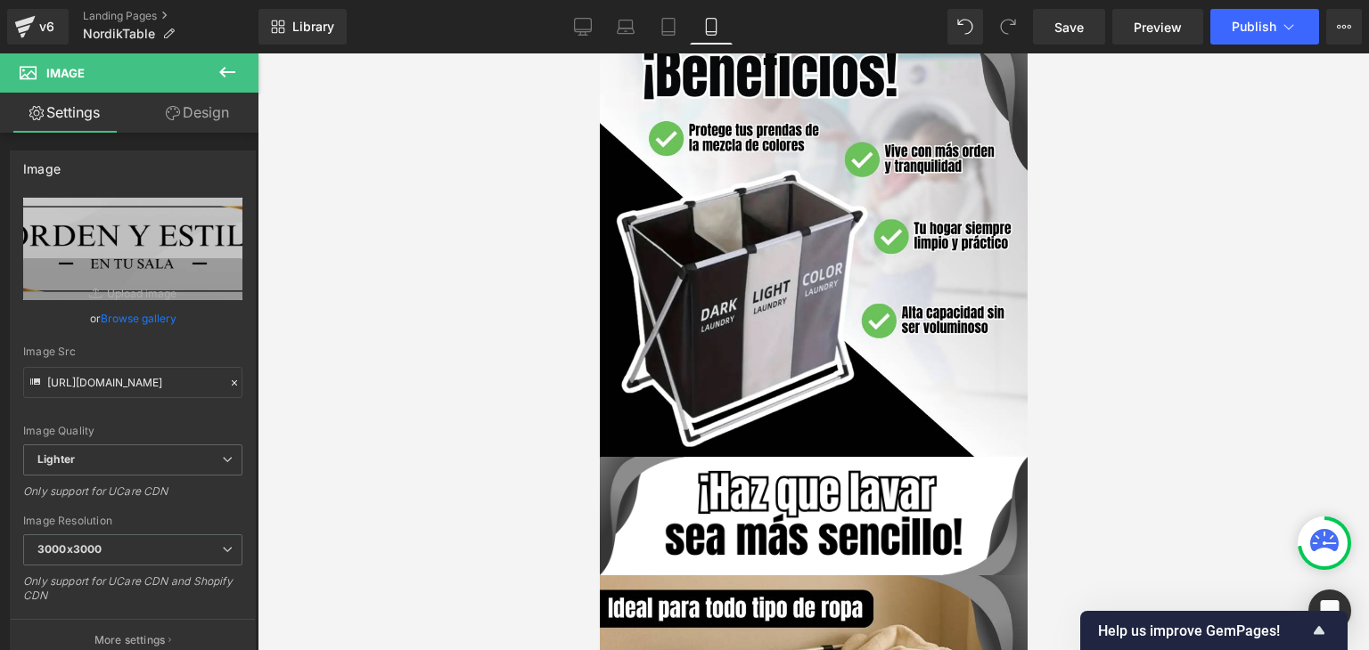
scroll to position [3564, 0]
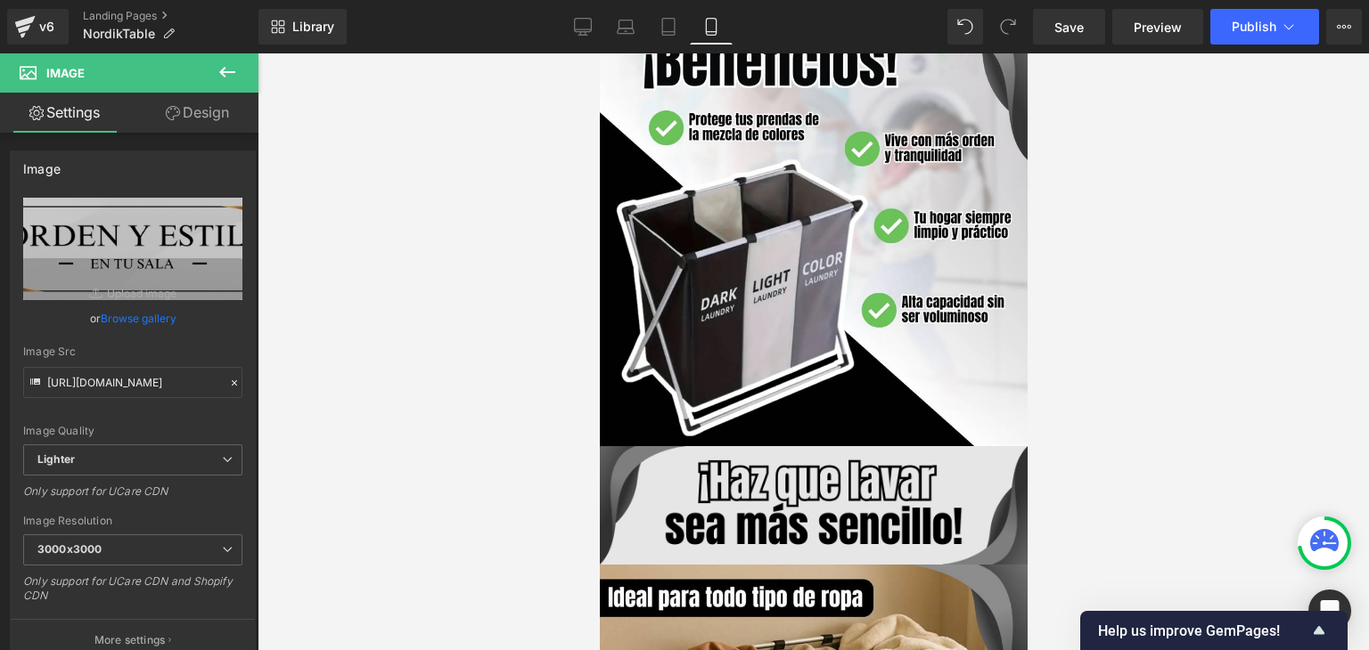
click at [799, 477] on div "Image" at bounding box center [813, 505] width 428 height 119
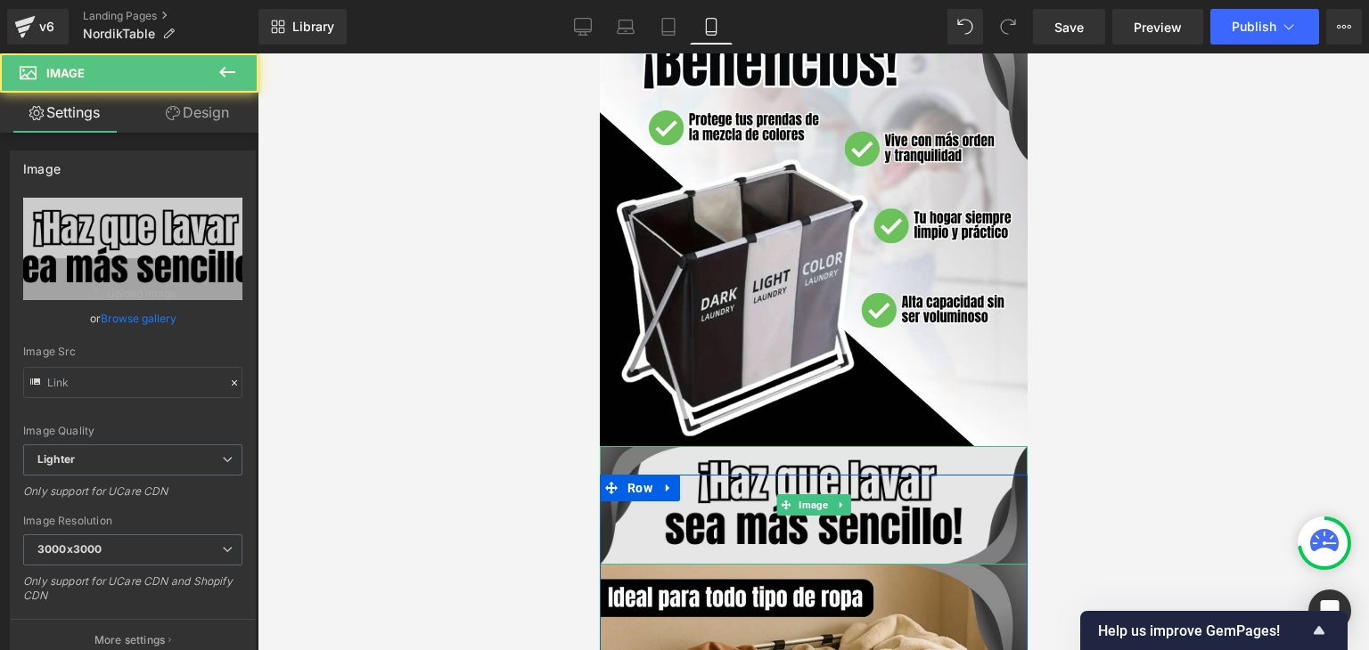
type input "https://ucarecdn.com/4eafb83a-c792-415c-a838-67fba04ab978/-/format/auto/-/previ…"
click at [796, 459] on img at bounding box center [813, 505] width 428 height 119
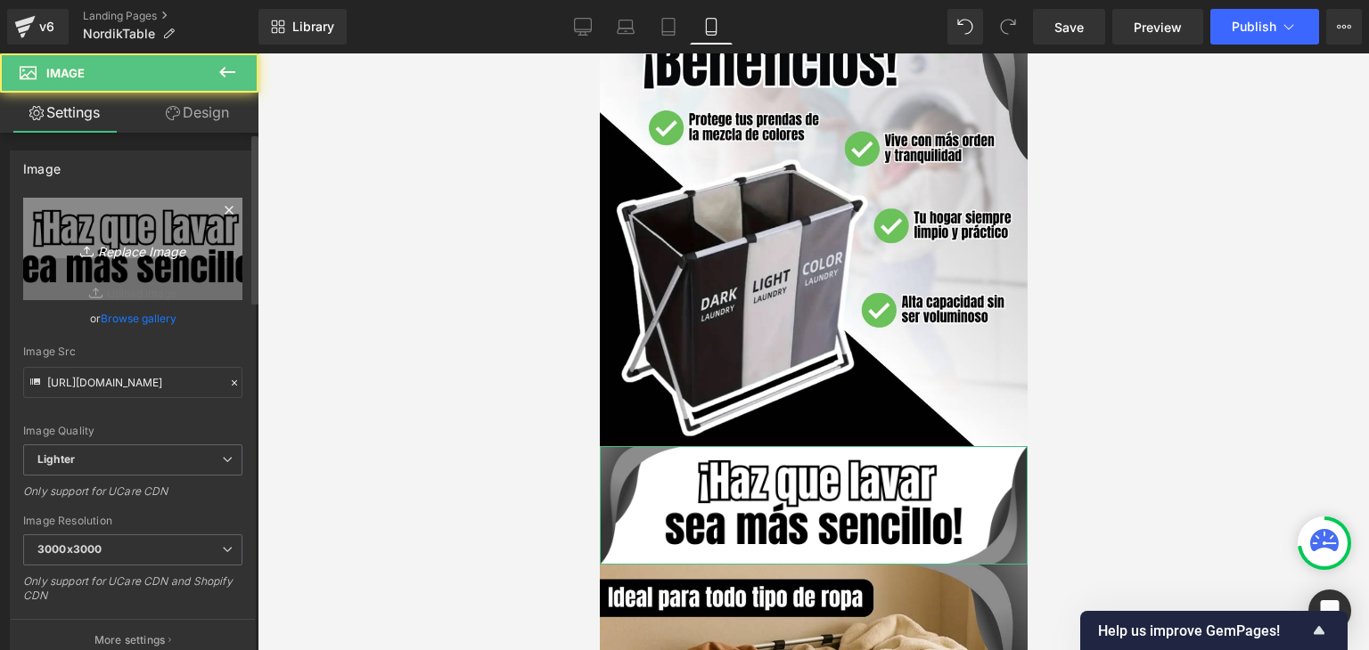
click at [216, 262] on link "Replace Image" at bounding box center [132, 249] width 219 height 102
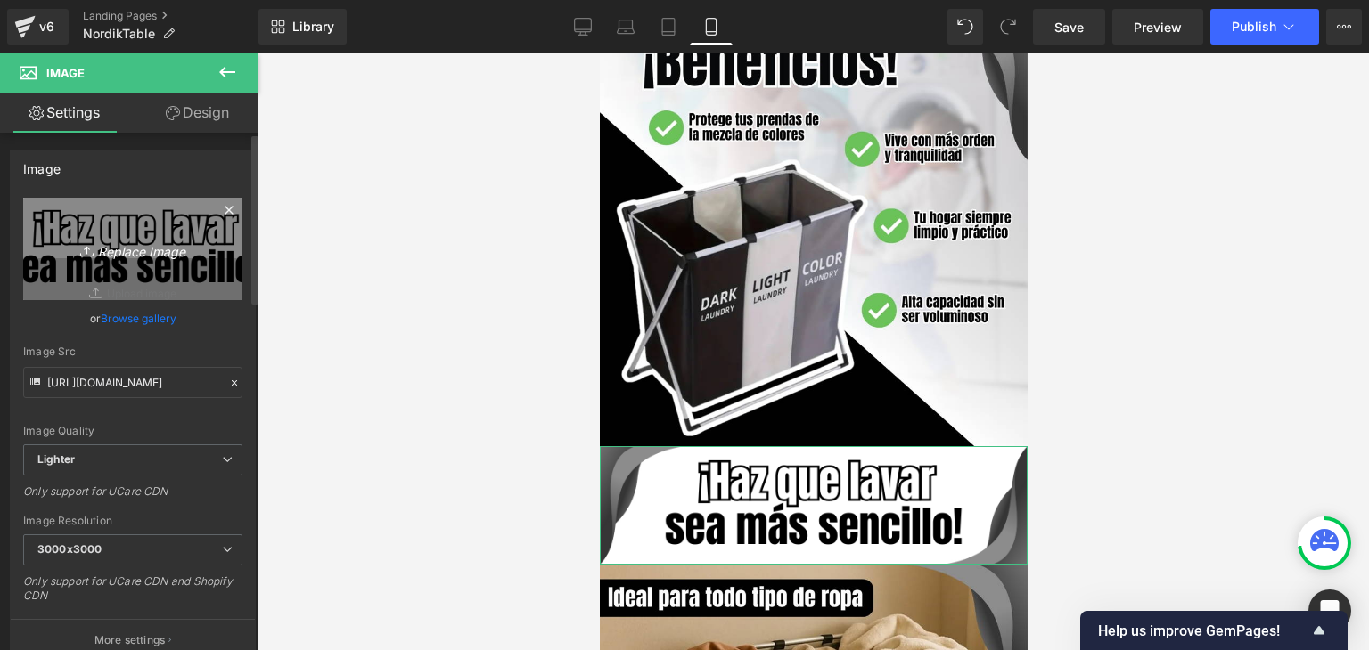
type input "C:\fakepath\104.webp"
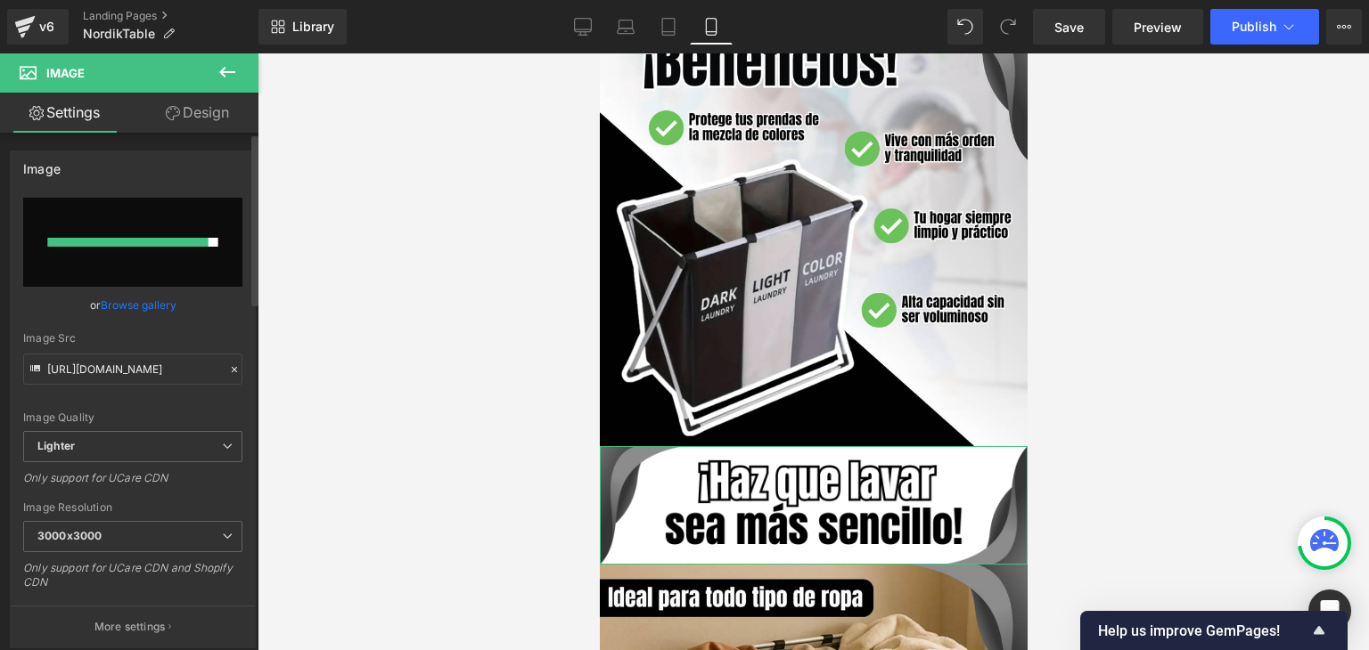
type input "https://ucarecdn.com/78d0efaf-c22c-4413-a94f-1a7a184b8bcb/-/format/auto/-/previ…"
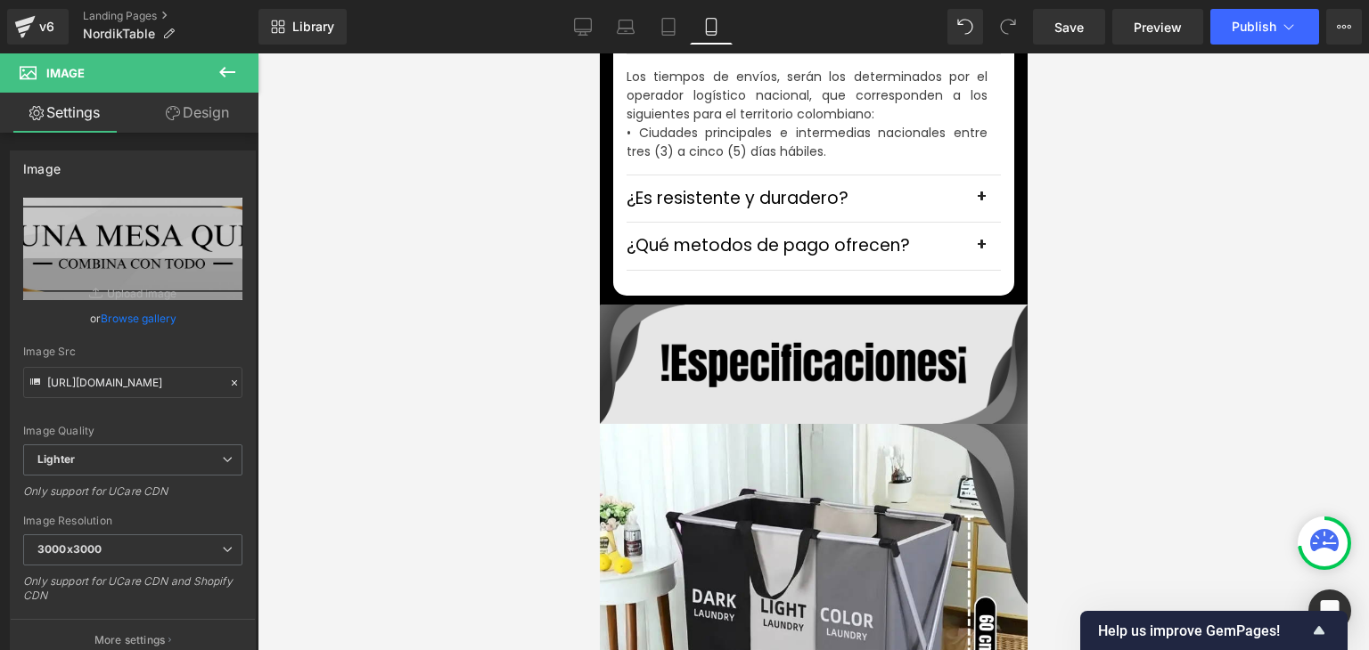
scroll to position [5435, 0]
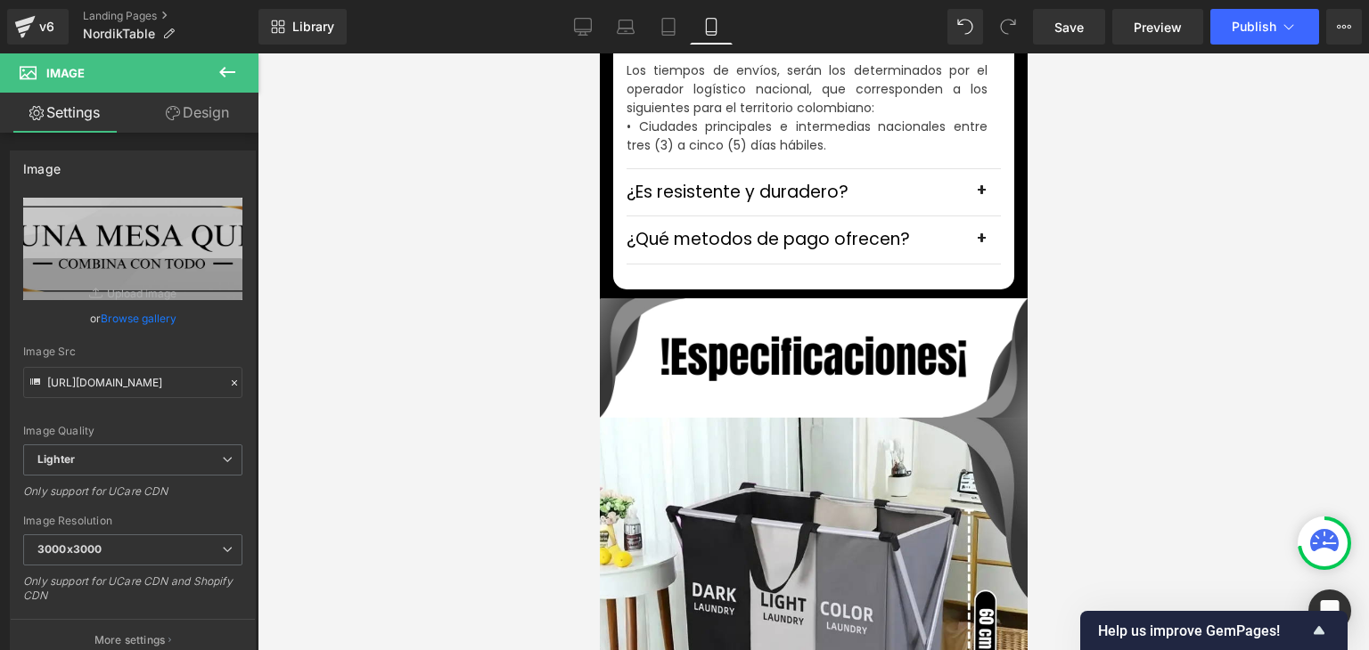
click at [777, 324] on div "Image" at bounding box center [813, 358] width 428 height 119
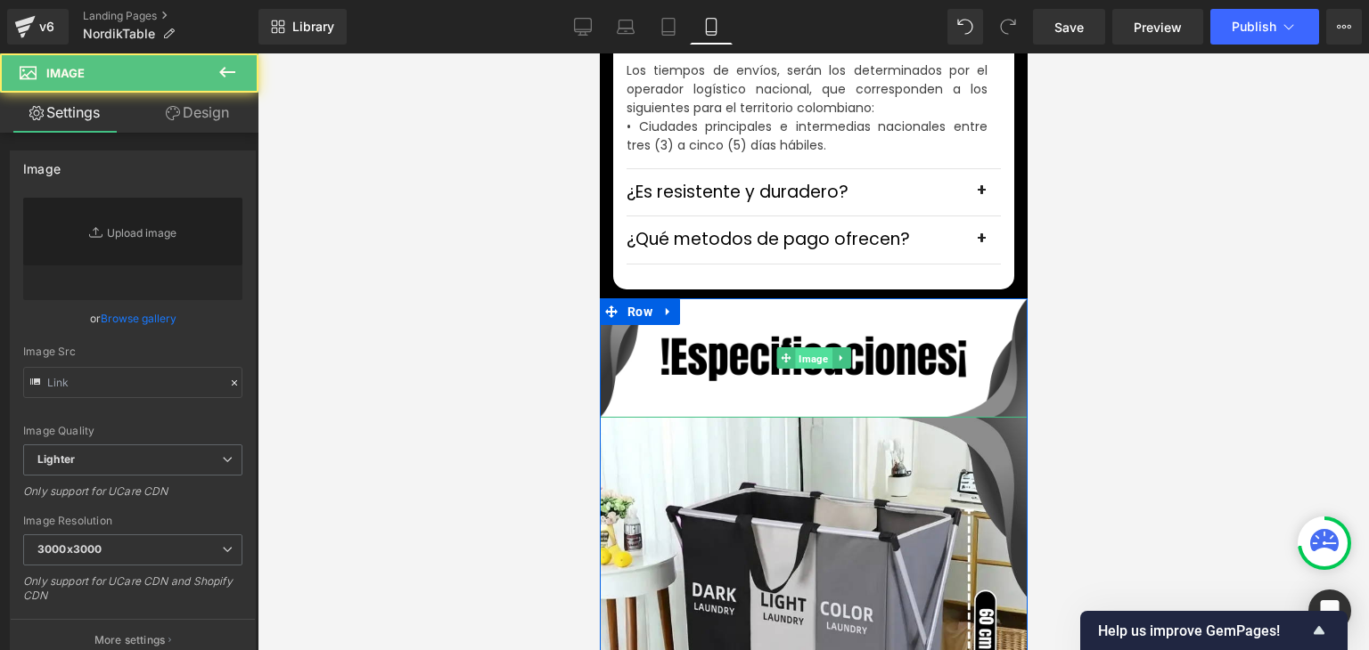
click at [794, 348] on span "Image" at bounding box center [812, 358] width 37 height 21
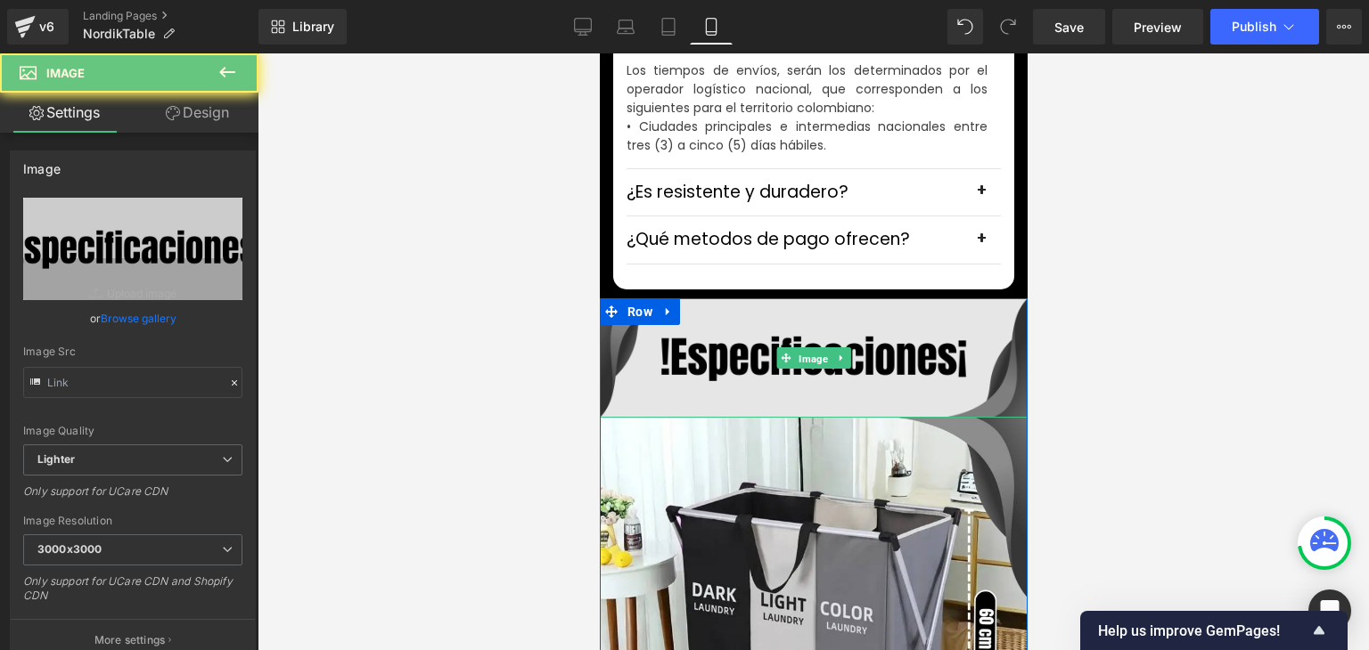
type input "https://ucarecdn.com/e1df7fde-3c35-4fd6-bd0d-535de2aa351e/-/format/auto/-/previ…"
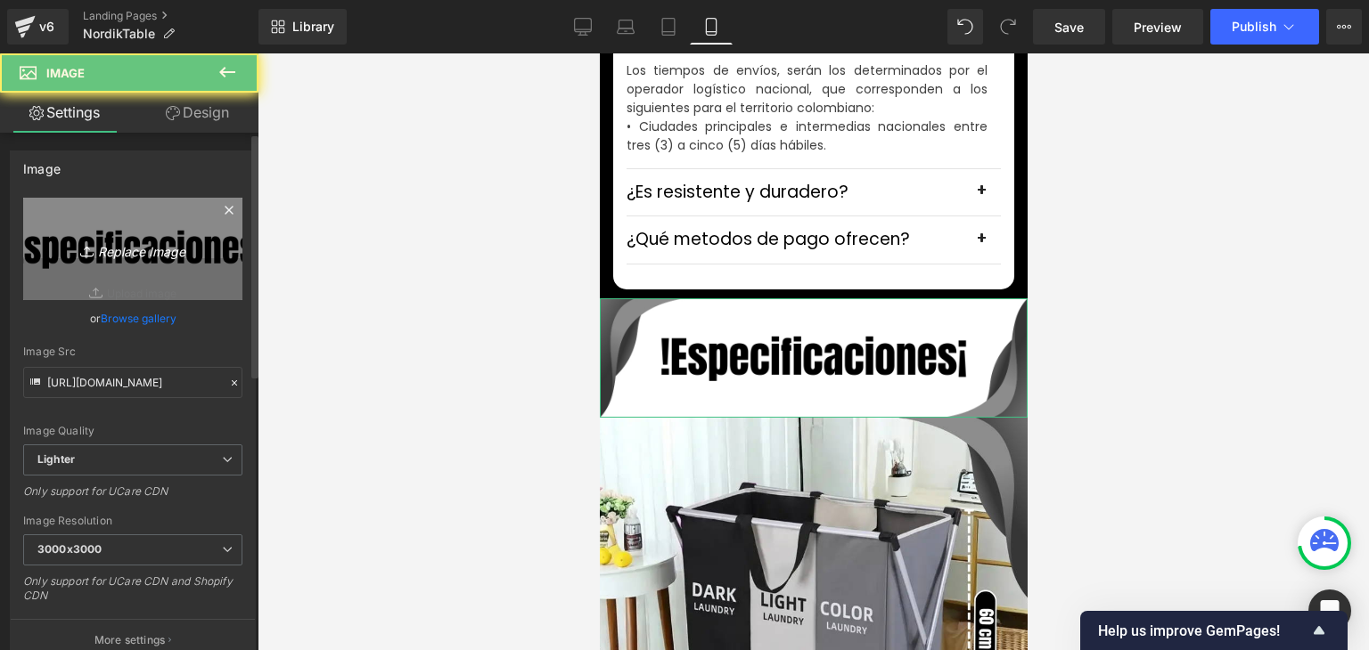
click at [153, 253] on icon "Replace Image" at bounding box center [132, 249] width 143 height 22
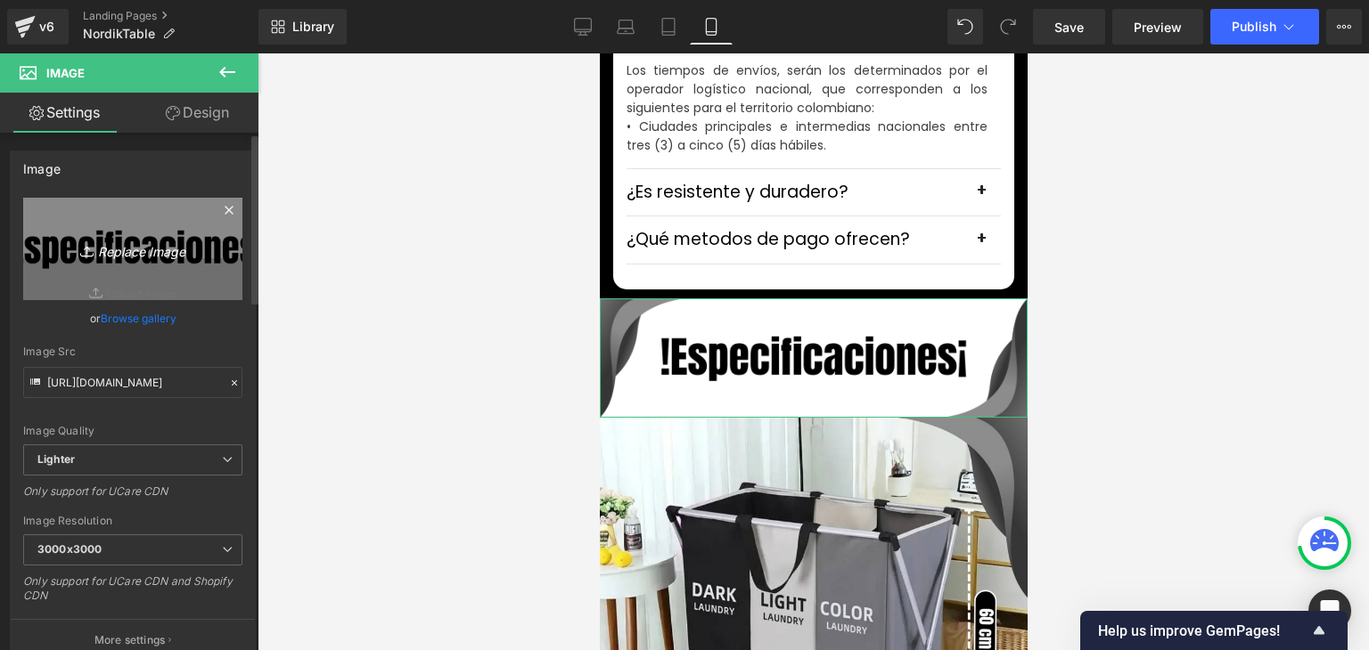
type input "C:\fakepath\105.webp"
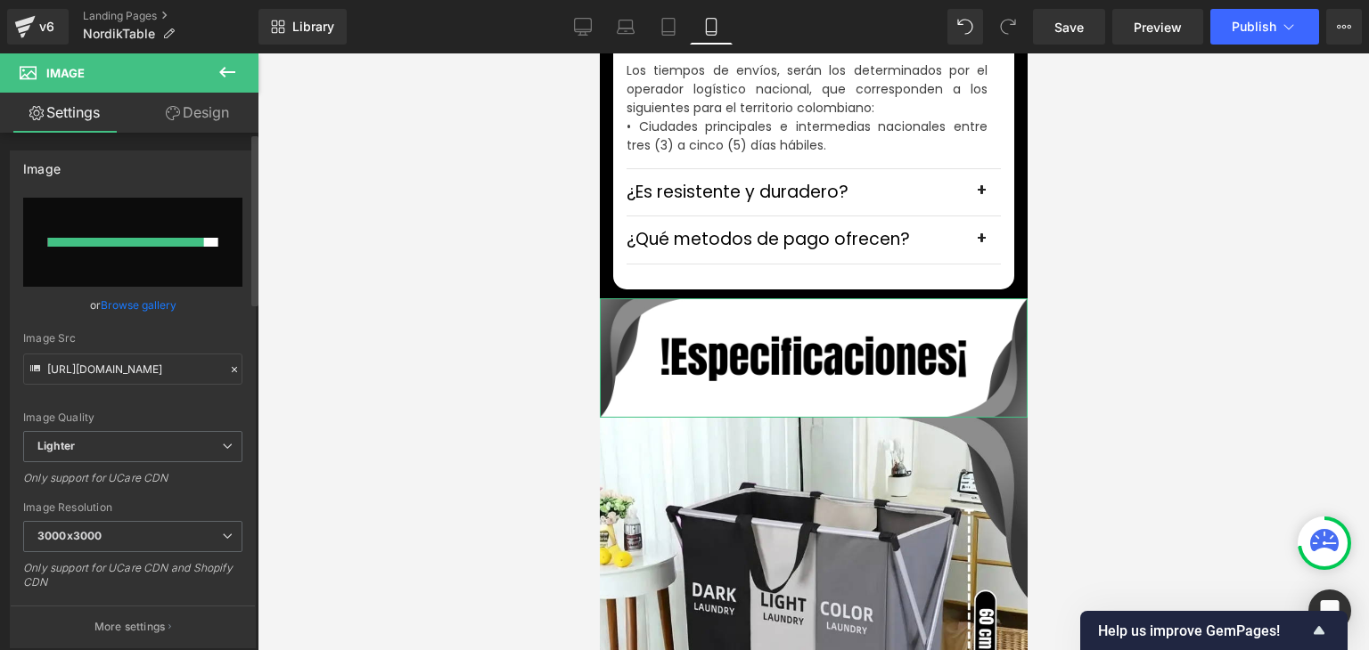
type input "https://ucarecdn.com/06209402-6e82-470f-96cf-854bce21d727/-/format/auto/-/previ…"
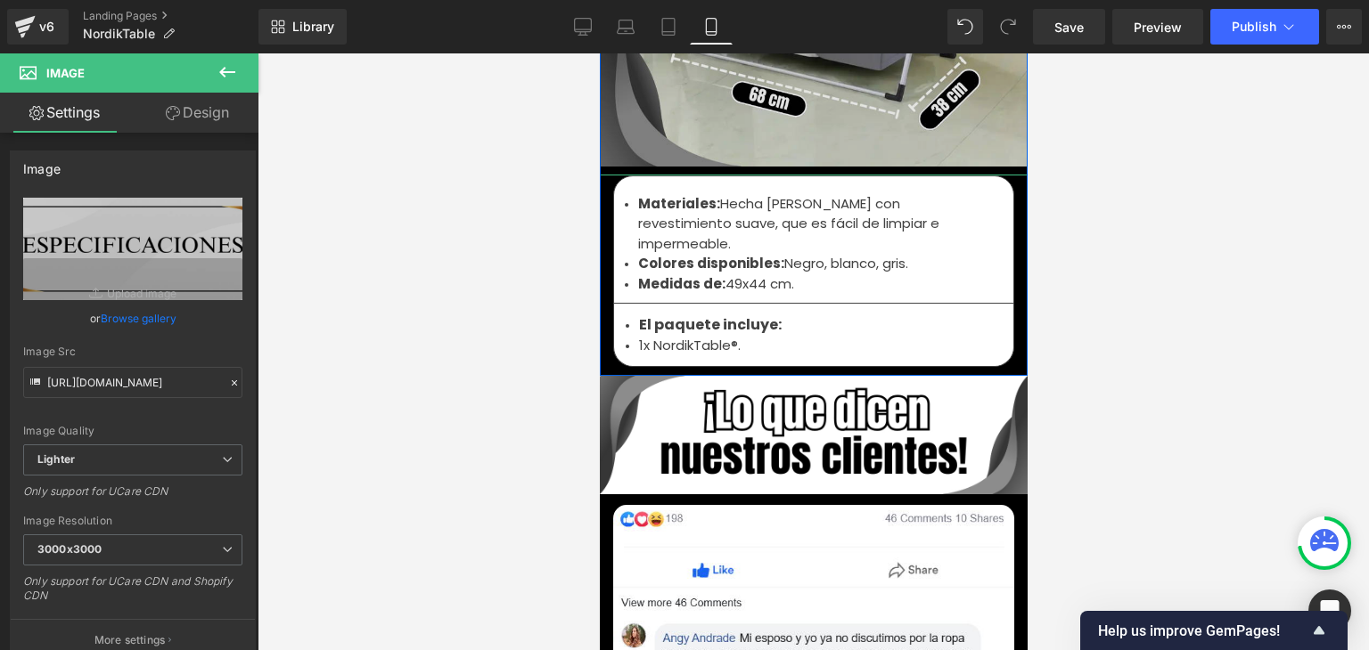
scroll to position [6148, 0]
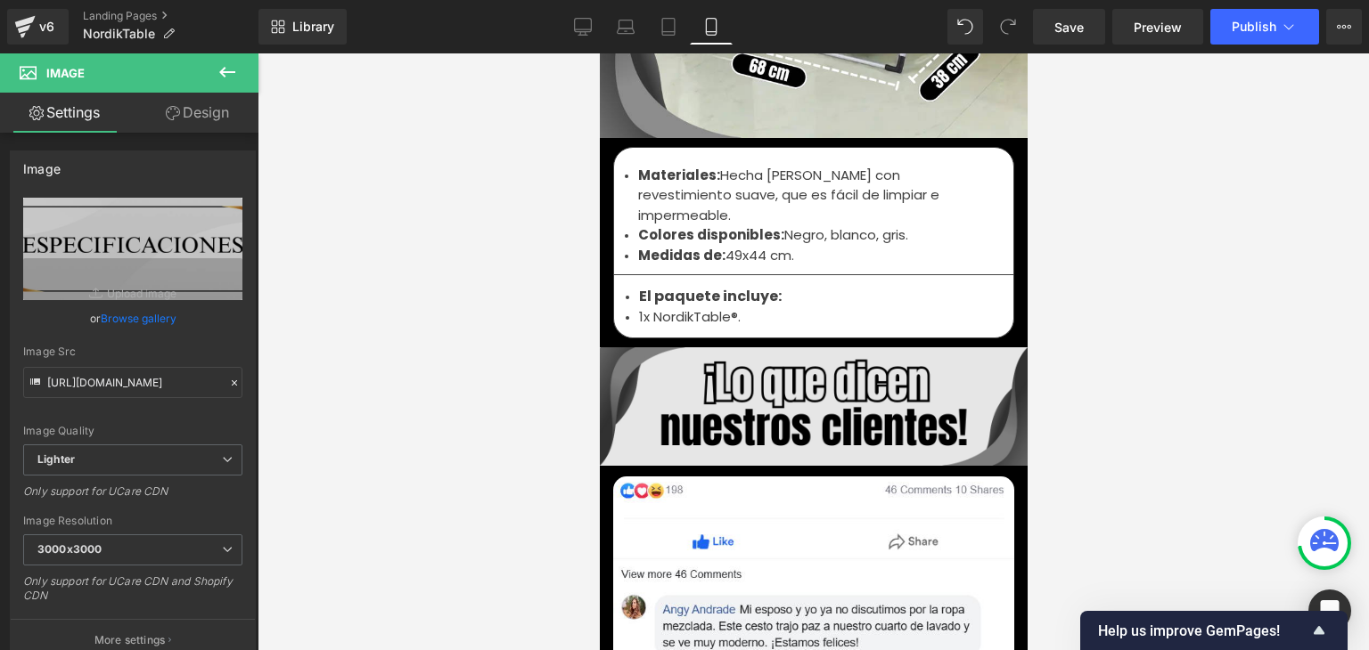
click at [787, 364] on div "Image" at bounding box center [813, 407] width 428 height 119
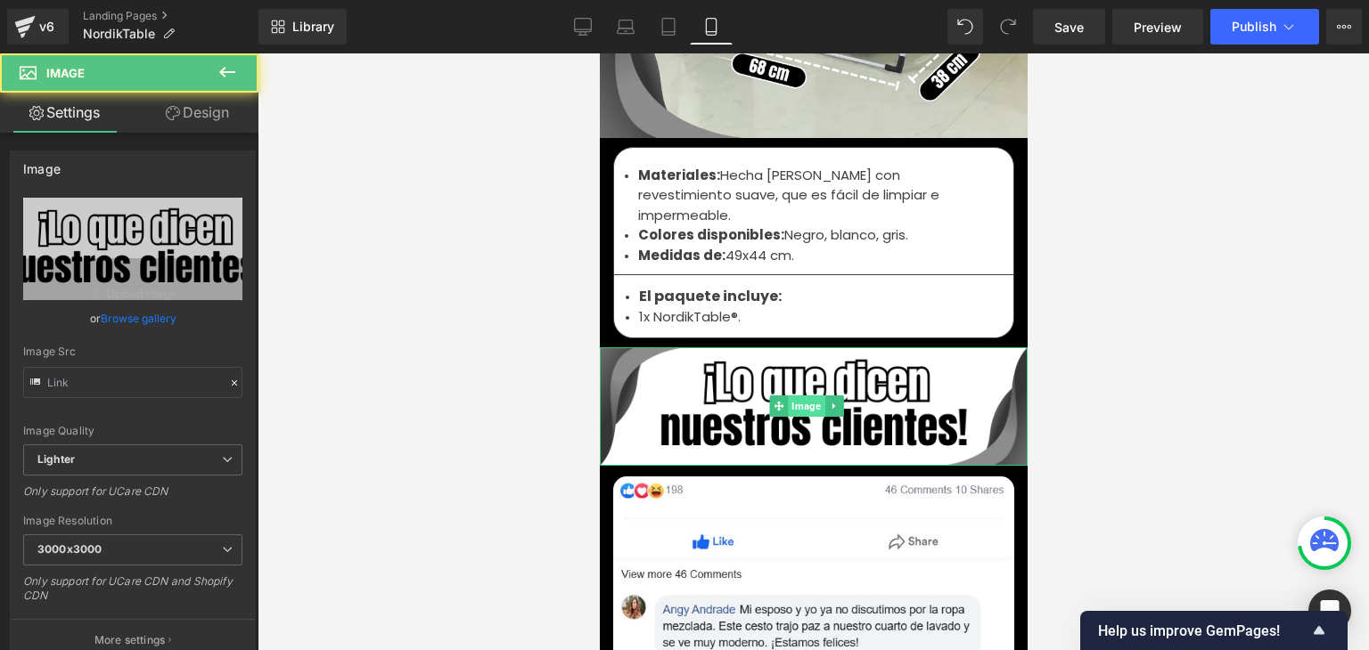
click at [803, 396] on span "Image" at bounding box center [806, 406] width 37 height 21
type input "https://ucarecdn.com/4277f506-884e-4776-aa74-f99c5beab4ca/-/format/auto/-/previ…"
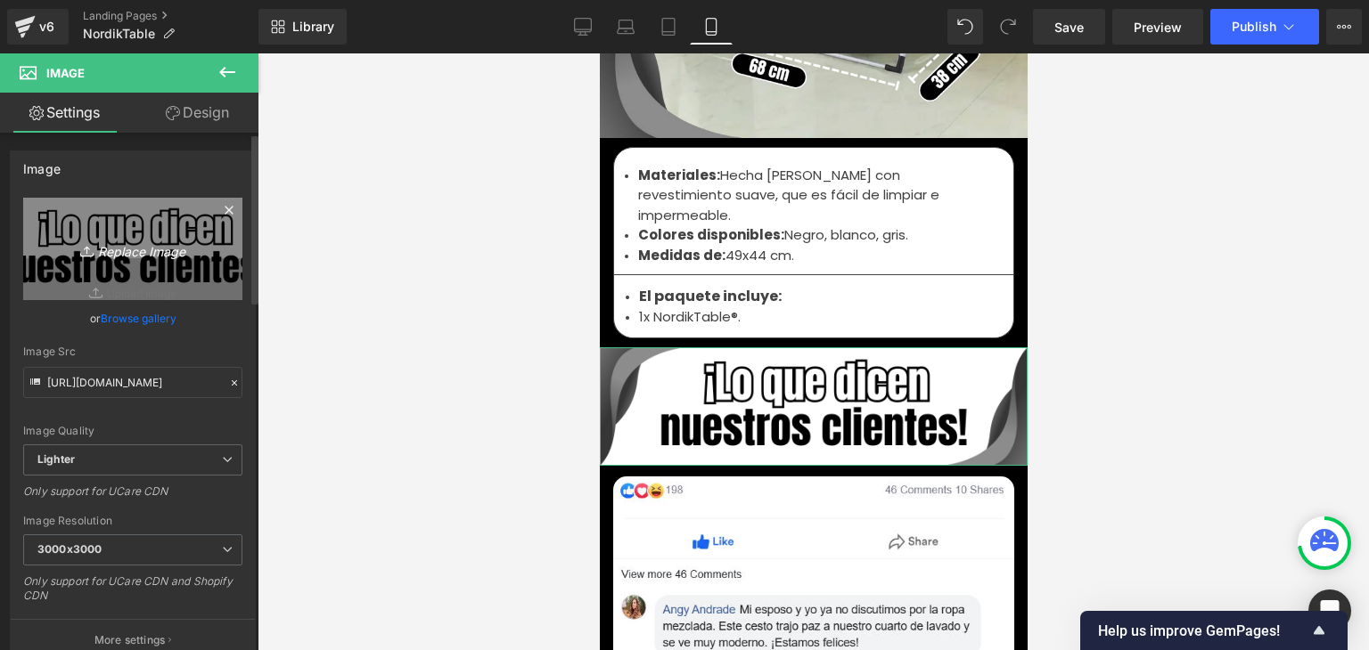
click at [160, 245] on icon "Replace Image" at bounding box center [132, 249] width 143 height 22
type input "C:\fakepath\106.webp"
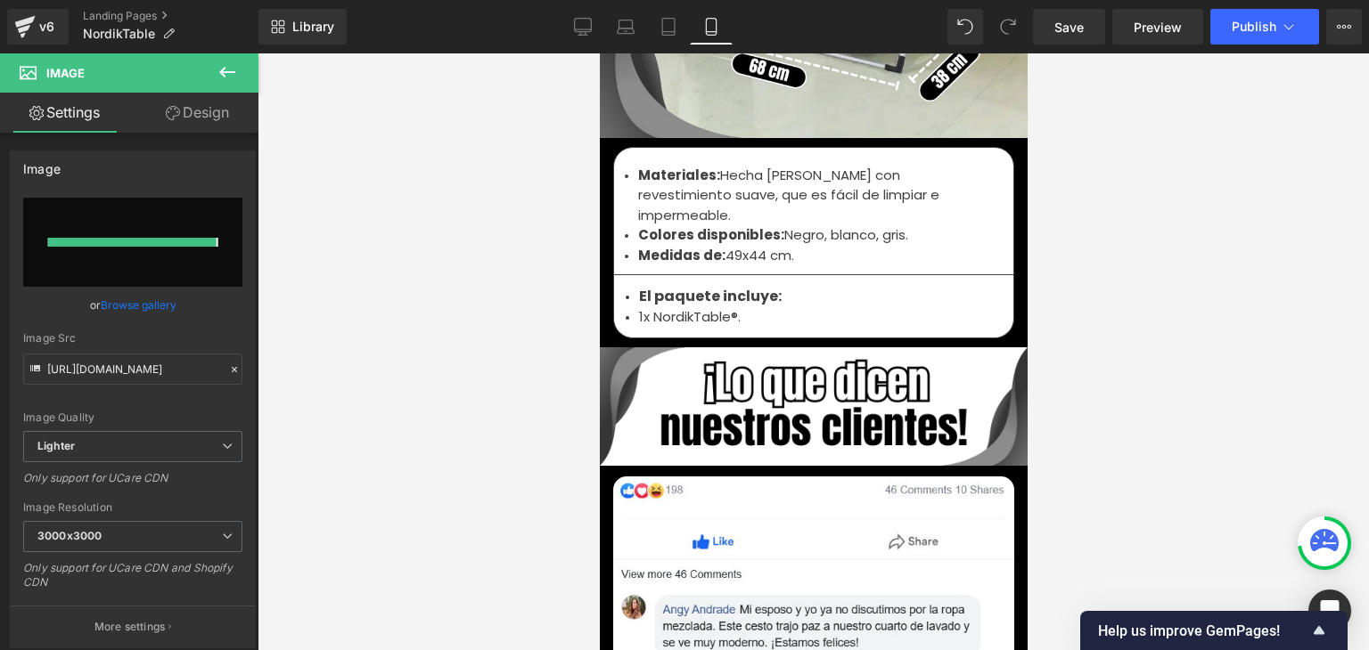
type input "https://ucarecdn.com/f36a4e30-0158-4af5-b8ed-3b8bed97e069/-/format/auto/-/previ…"
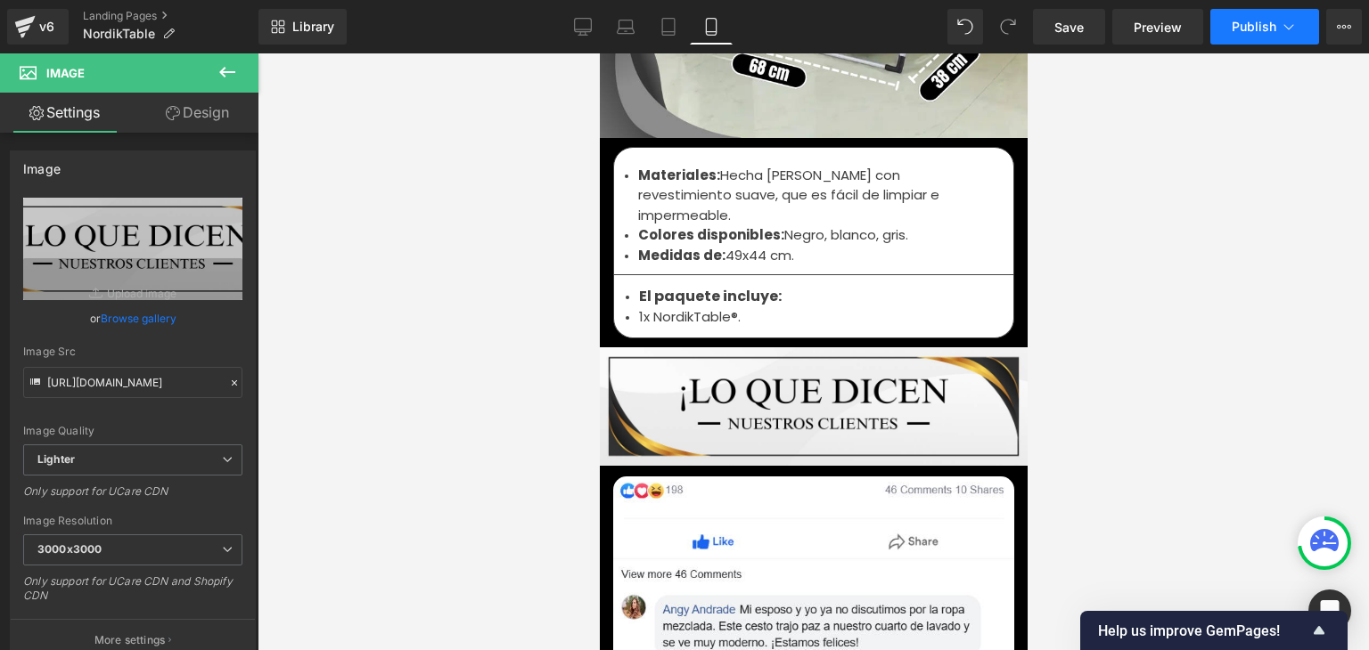
click at [1255, 15] on button "Publish" at bounding box center [1264, 27] width 109 height 36
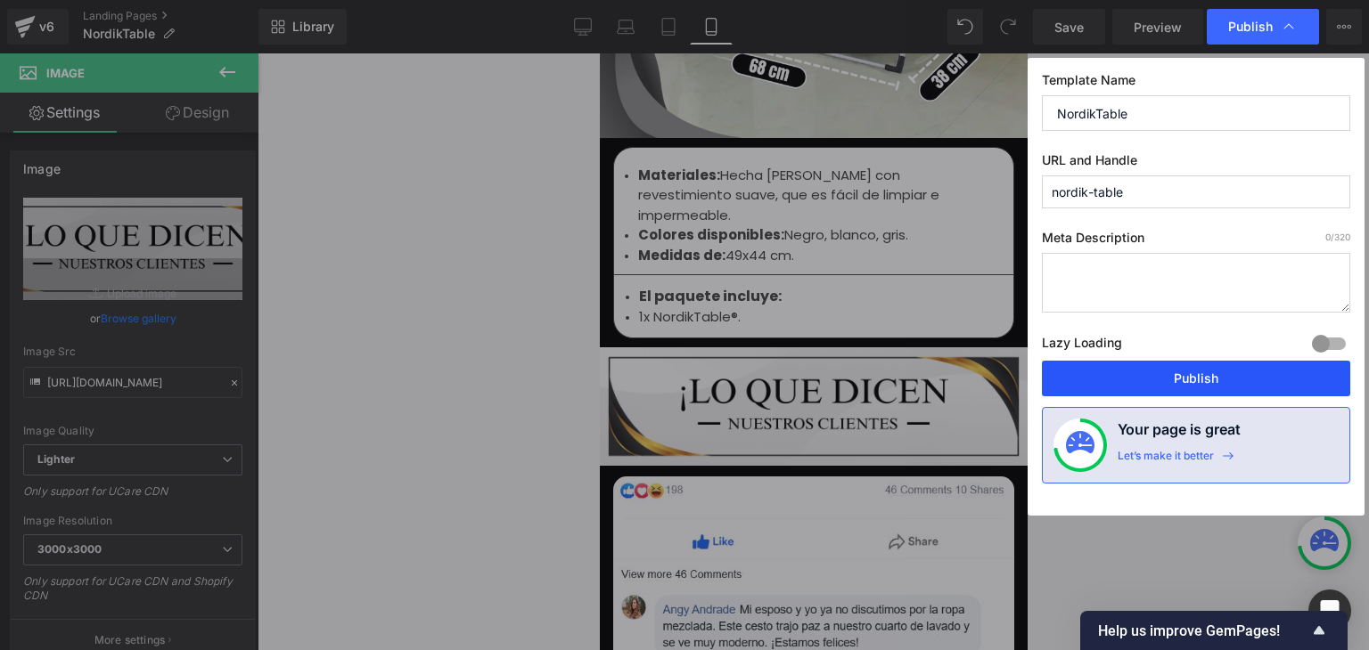
click at [1198, 379] on button "Publish" at bounding box center [1196, 379] width 308 height 36
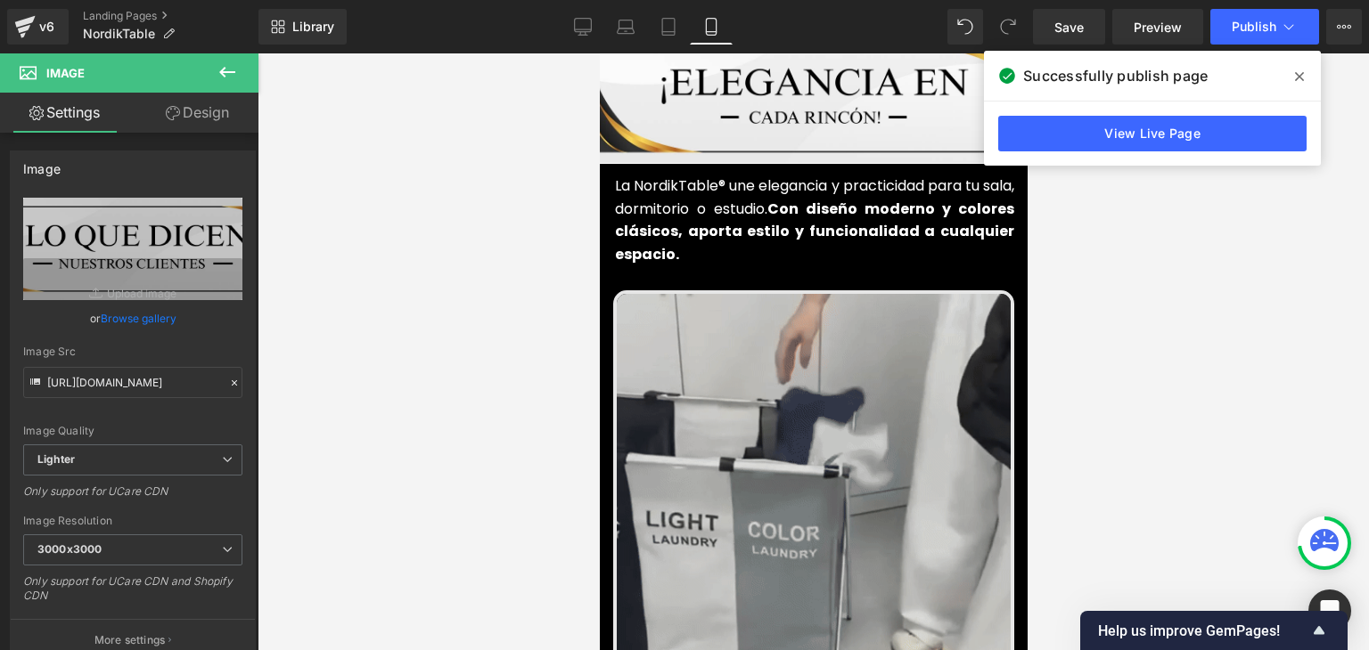
scroll to position [713, 0]
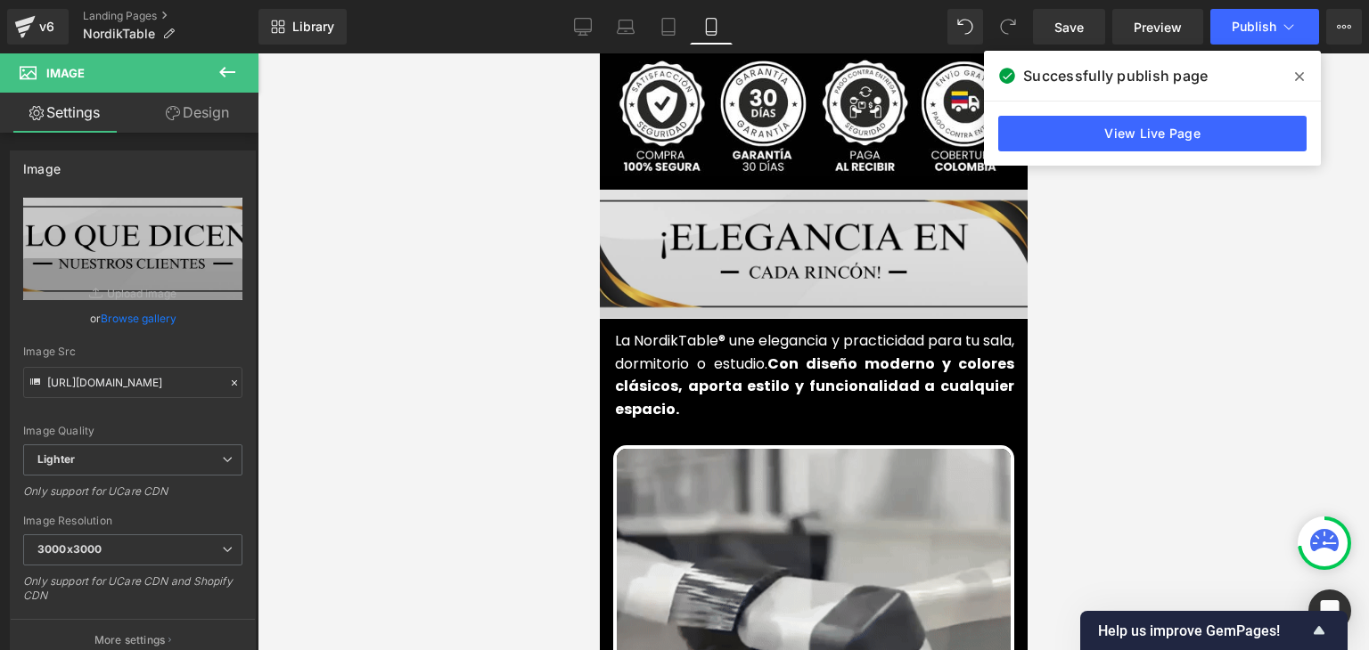
click at [792, 262] on img at bounding box center [812, 254] width 463 height 128
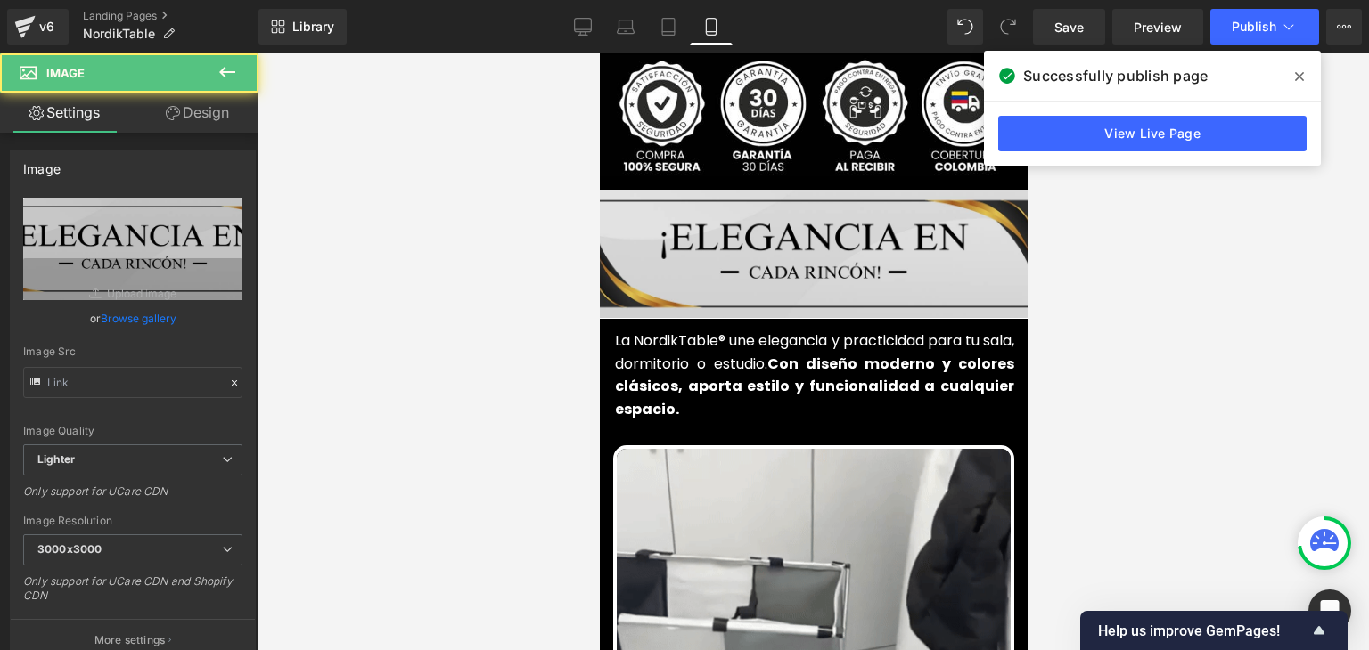
type input "https://ucarecdn.com/0beacc17-7bb5-46c2-a402-755a0041cd2f/-/format/auto/-/previ…"
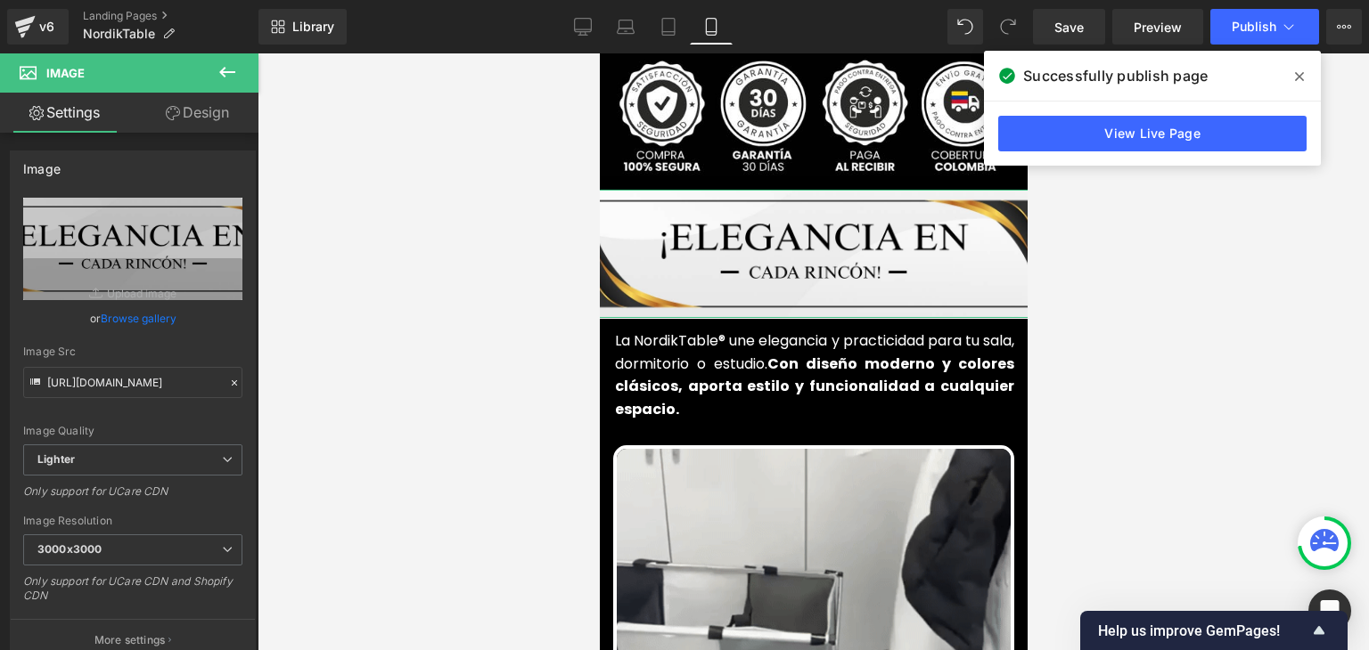
drag, startPoint x: 177, startPoint y: 115, endPoint x: 61, endPoint y: 218, distance: 155.9
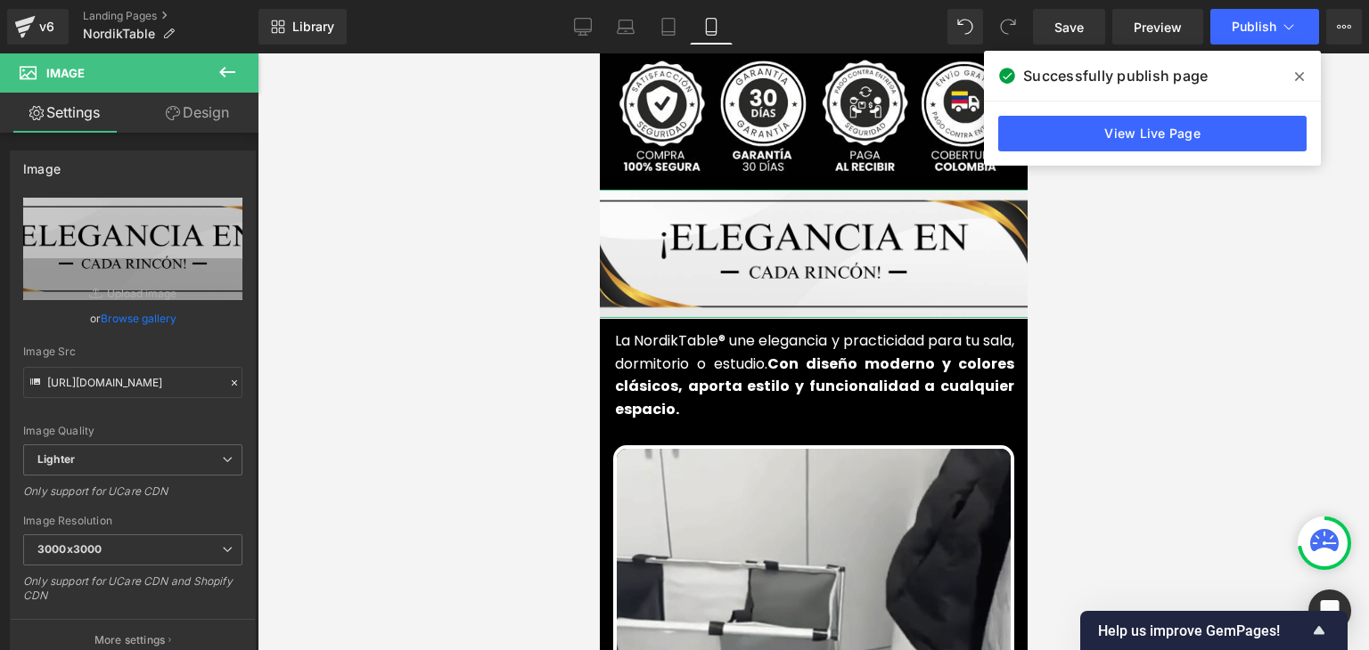
click at [177, 115] on icon at bounding box center [173, 113] width 14 height 14
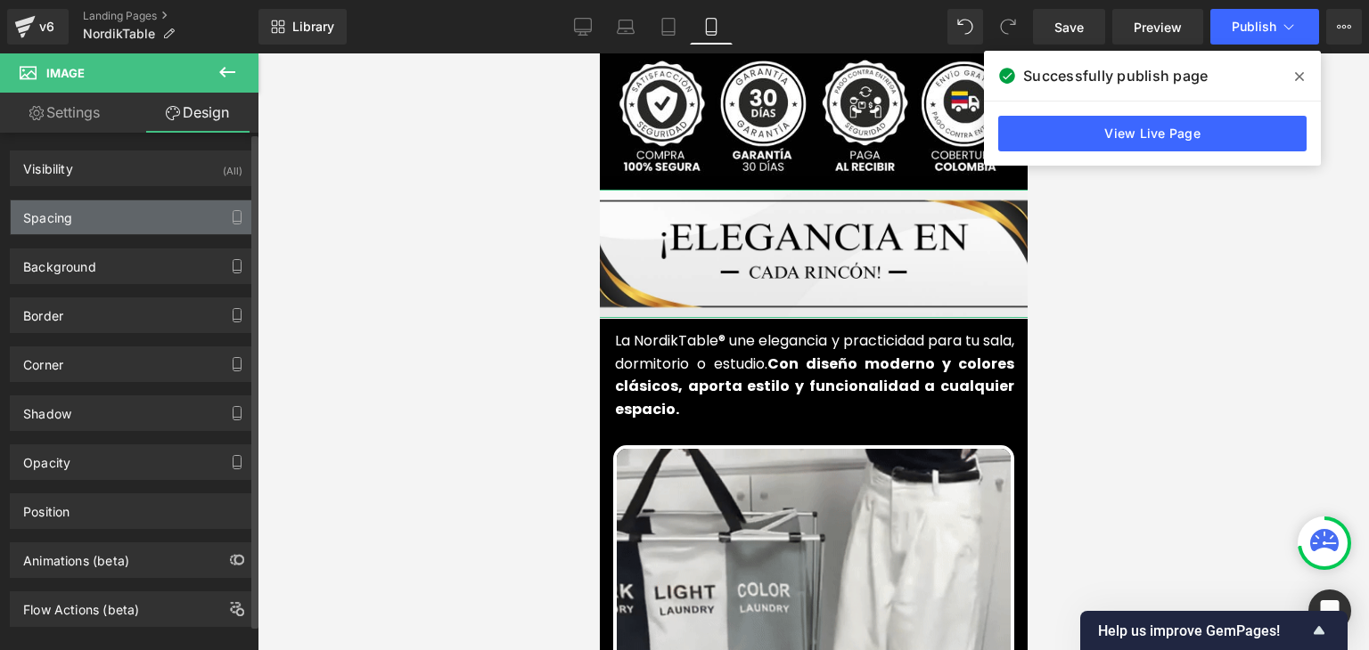
click at [61, 218] on div "Spacing" at bounding box center [47, 212] width 49 height 25
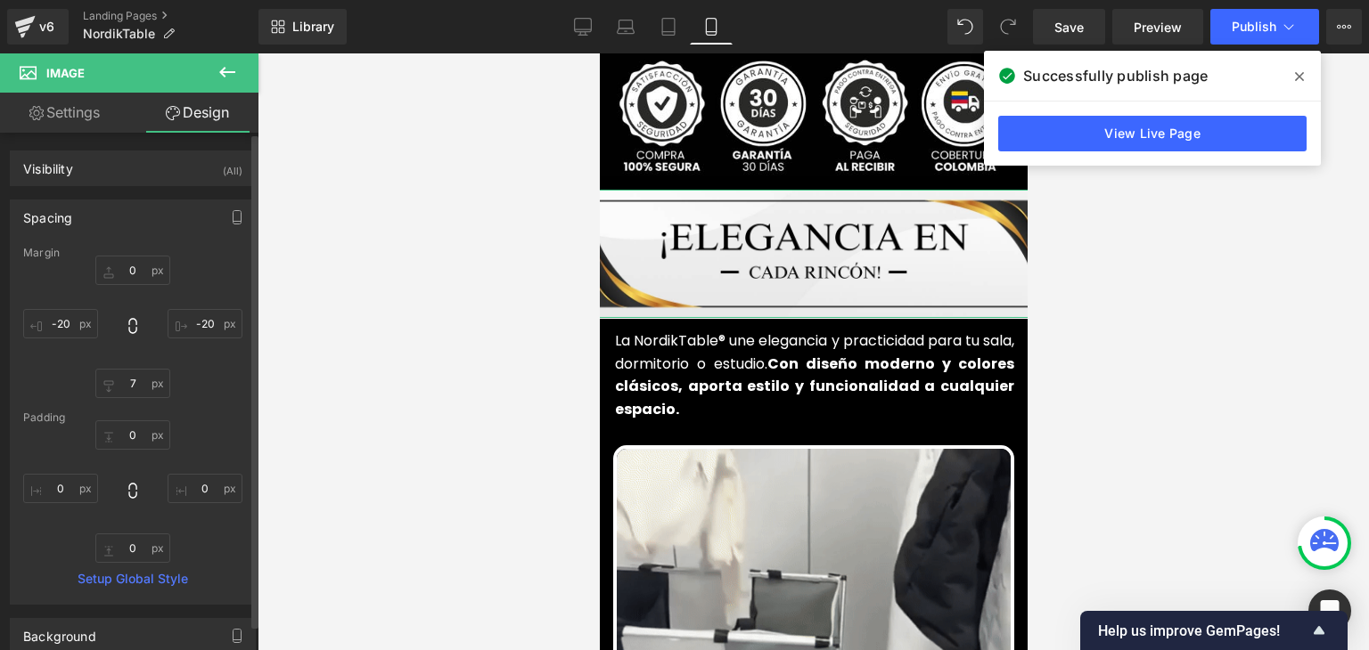
type input "0"
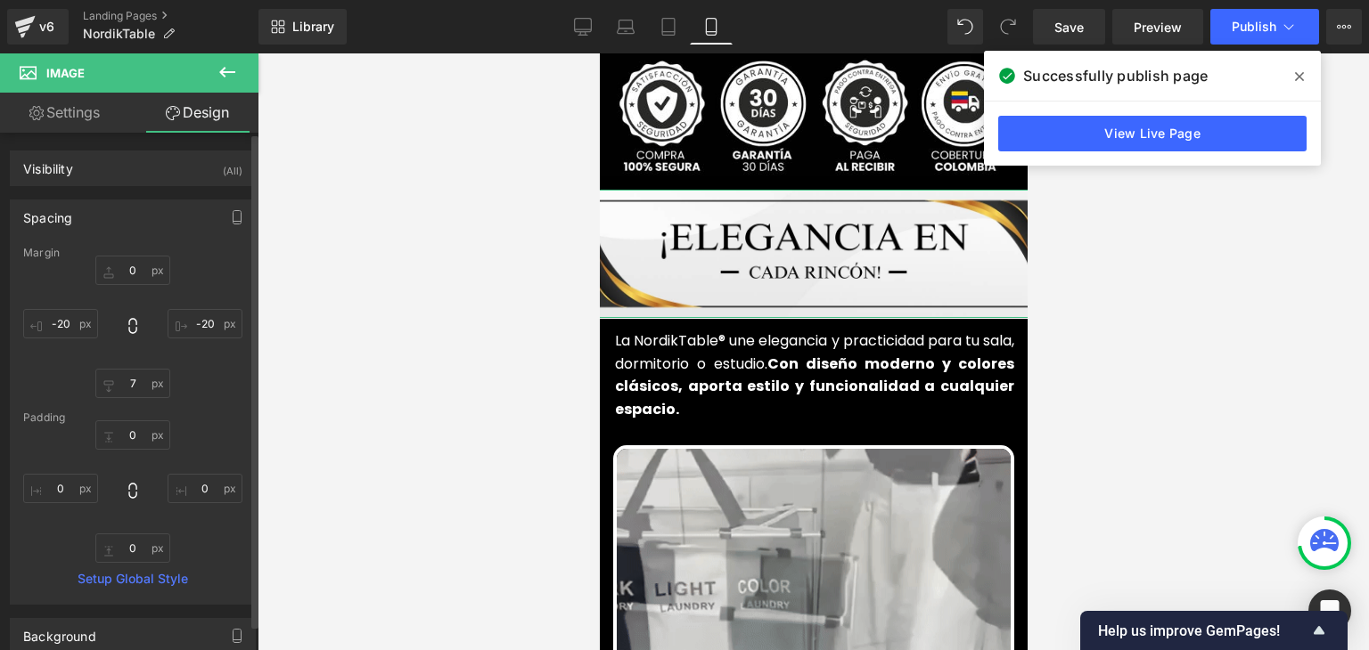
type input "-20"
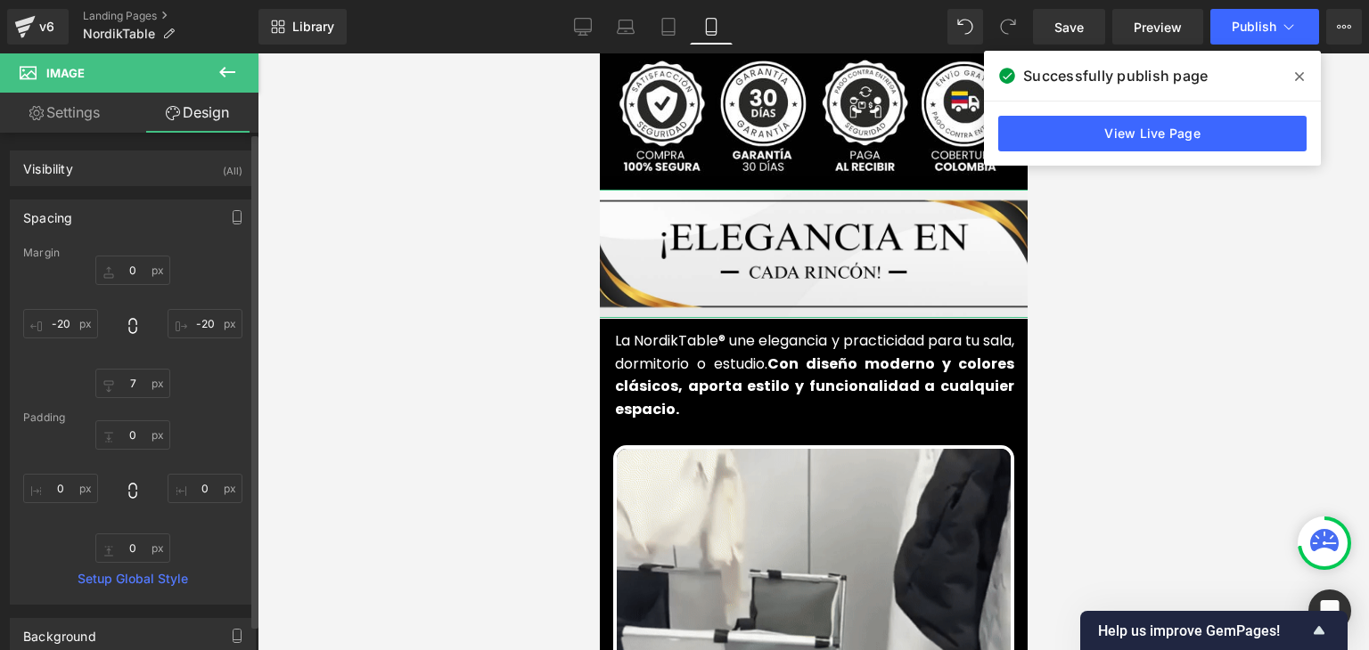
type input "7"
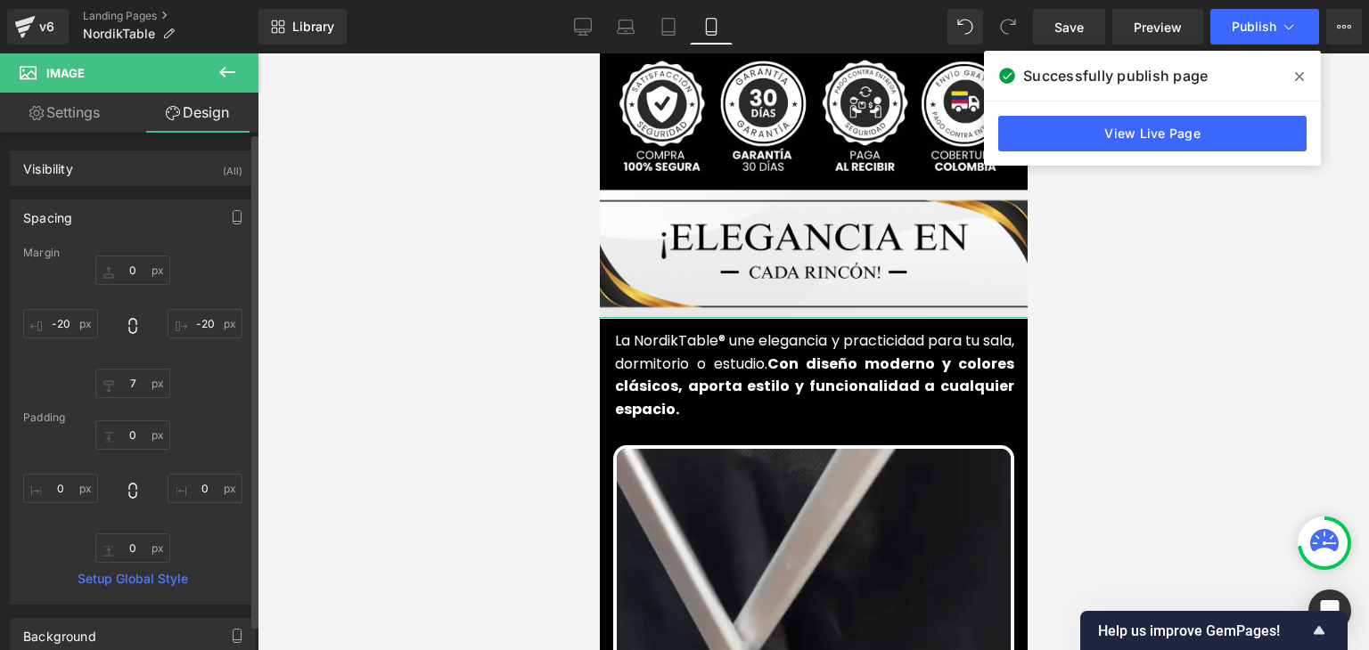
type input "-20"
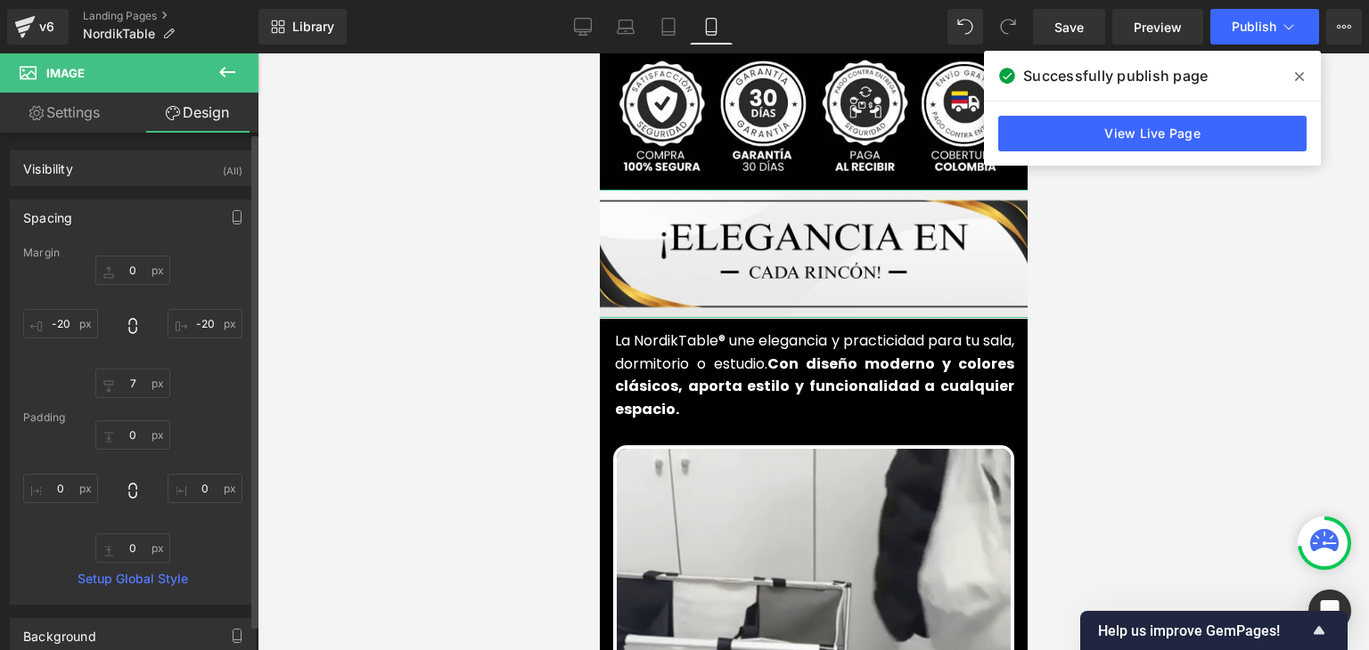
type input "0"
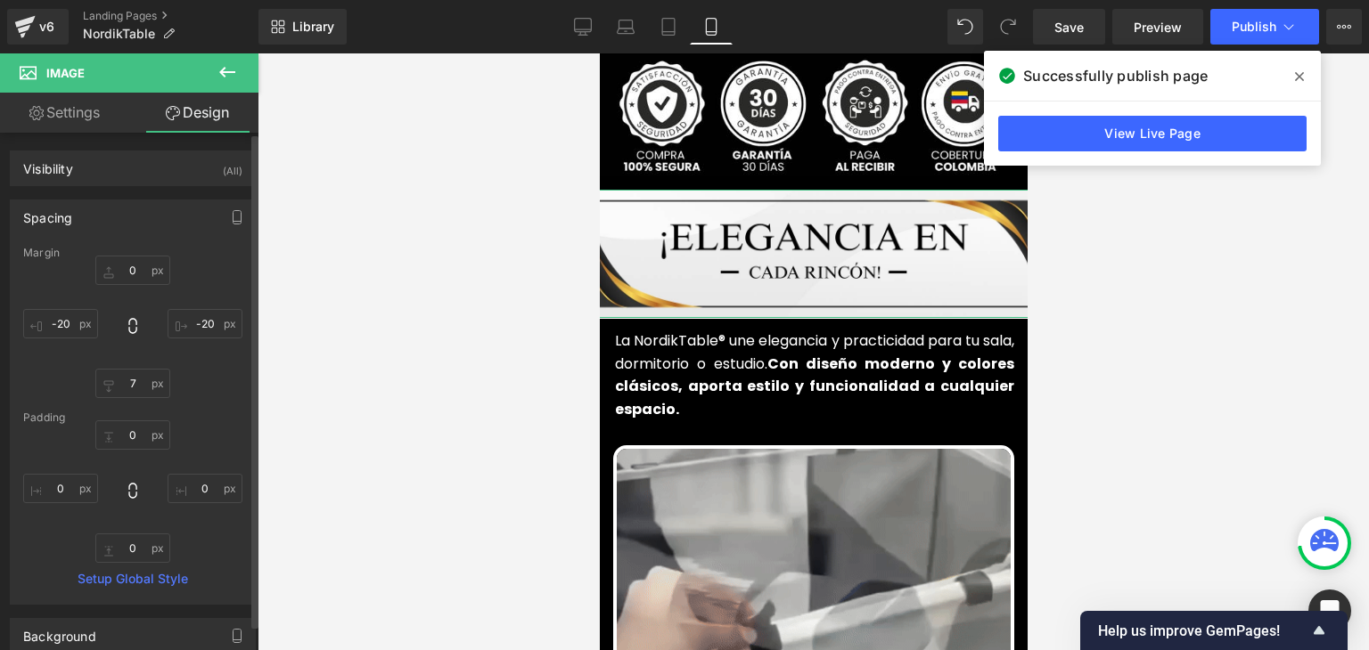
type input "0"
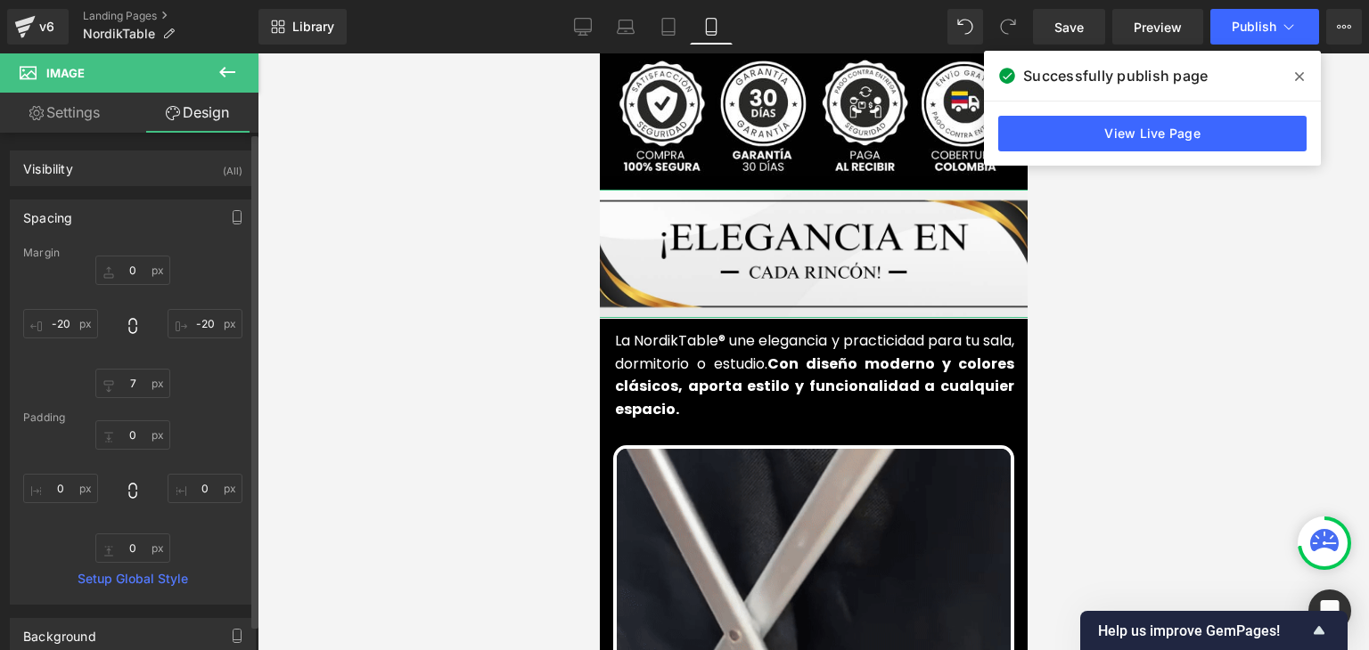
type input "0"
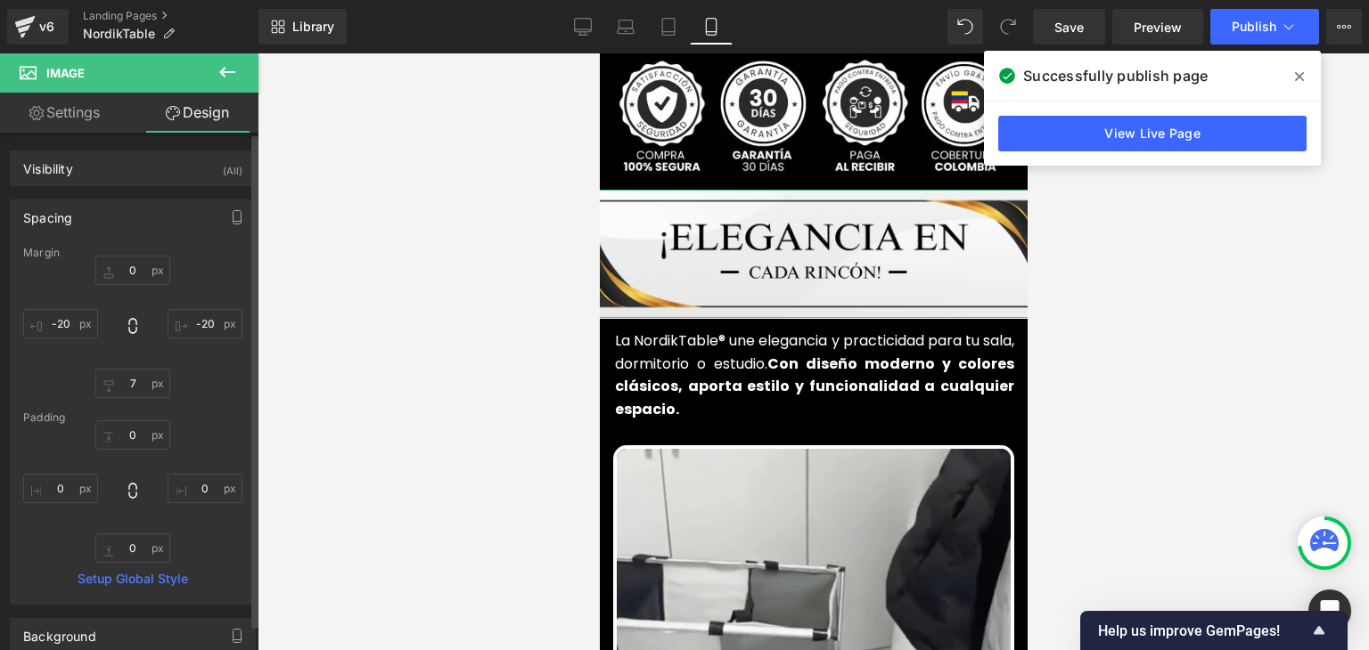
type input "0"
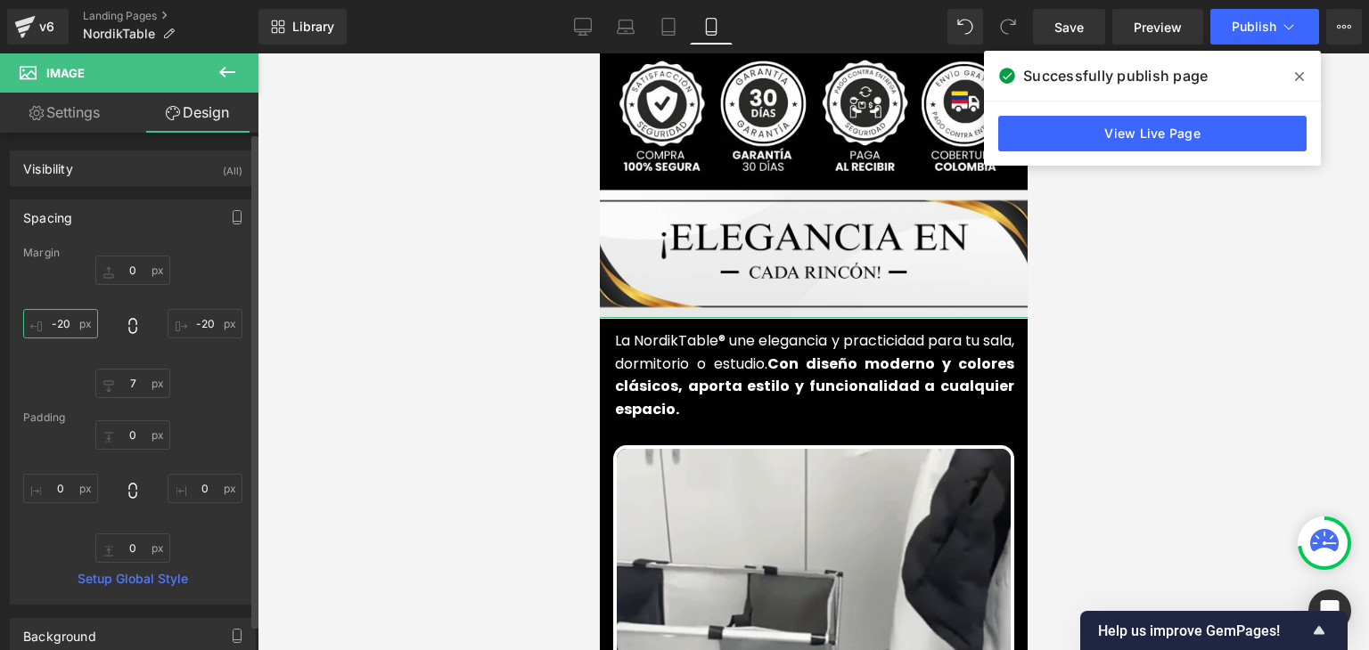
click at [71, 322] on input "-20" at bounding box center [60, 323] width 75 height 29
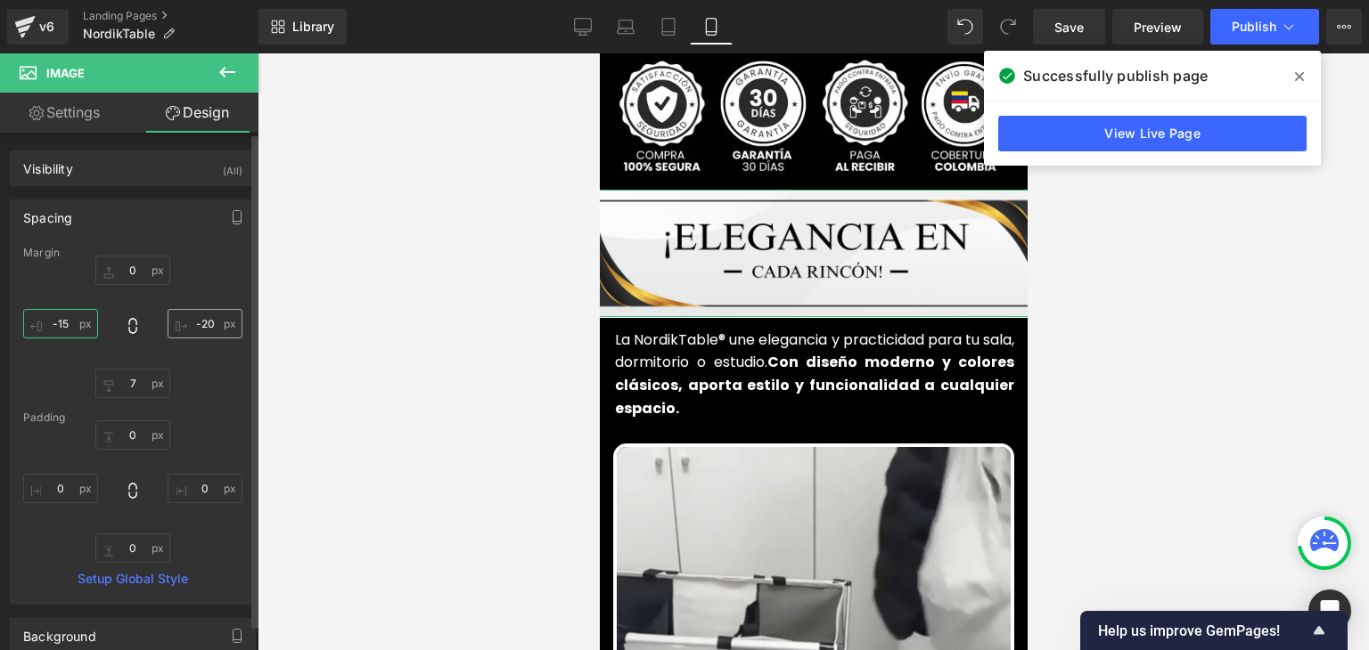
type input "-15"
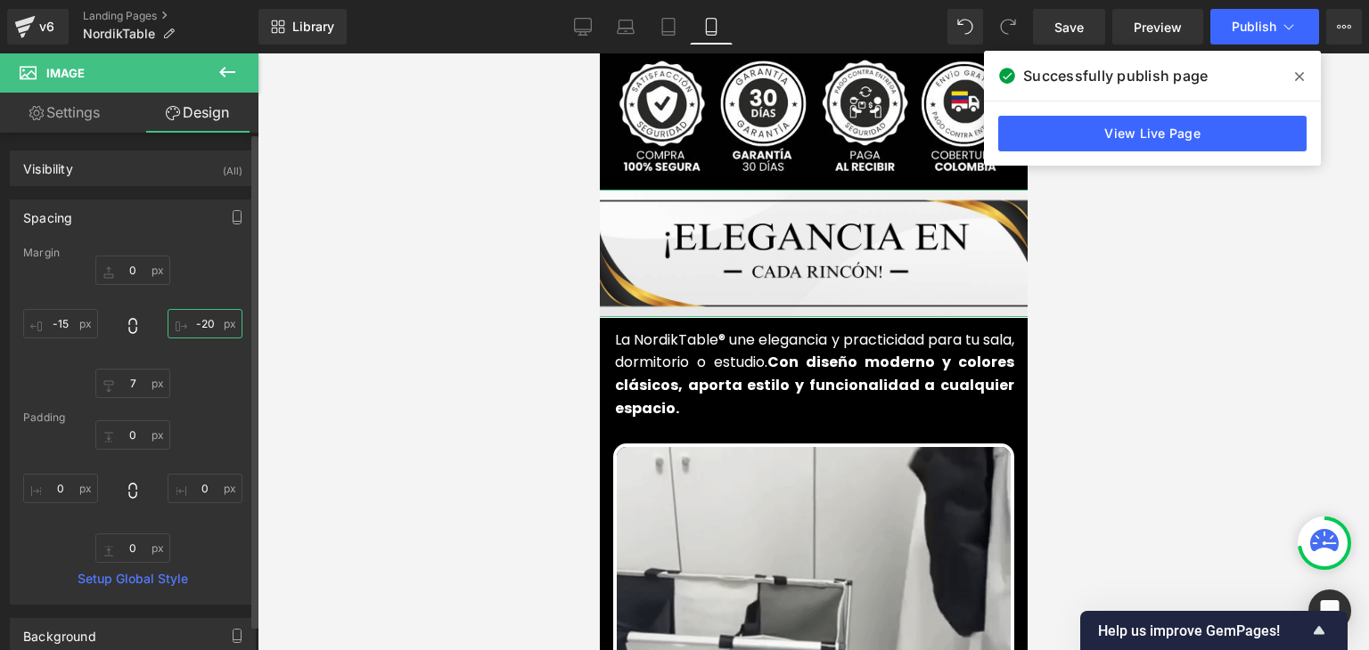
click at [202, 324] on input "-20" at bounding box center [205, 323] width 75 height 29
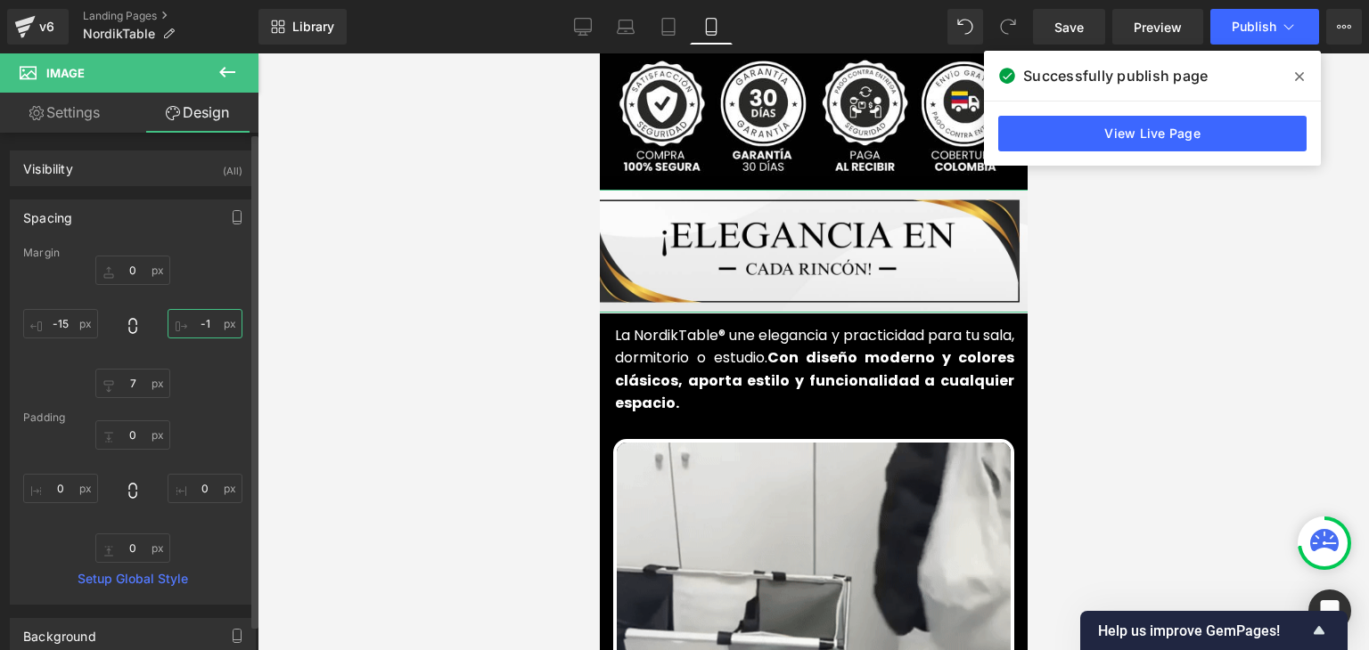
type input "-"
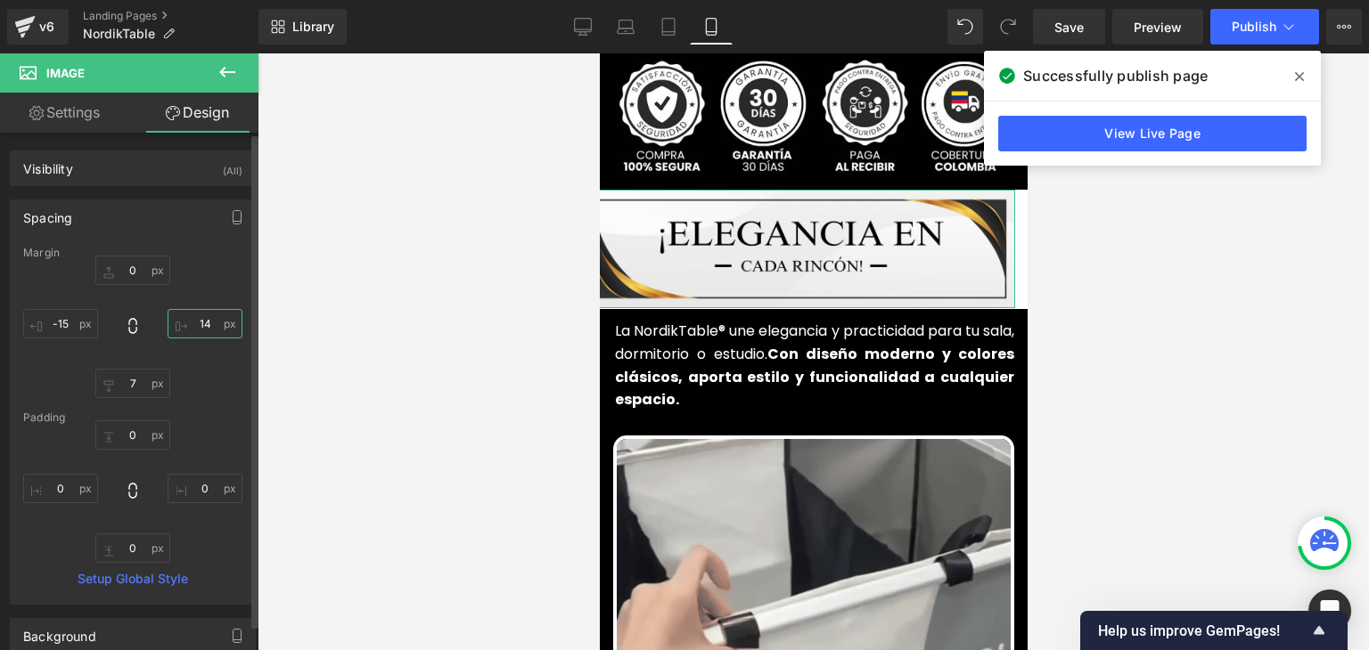
type input "1"
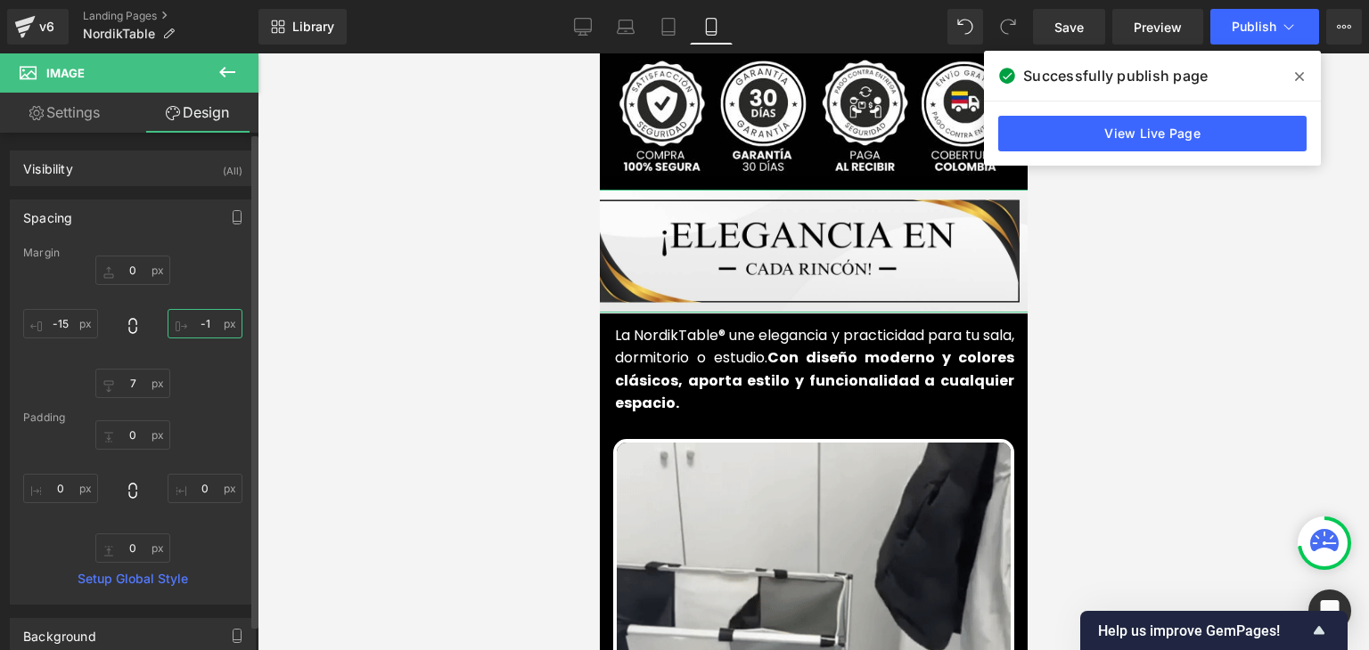
type input "-"
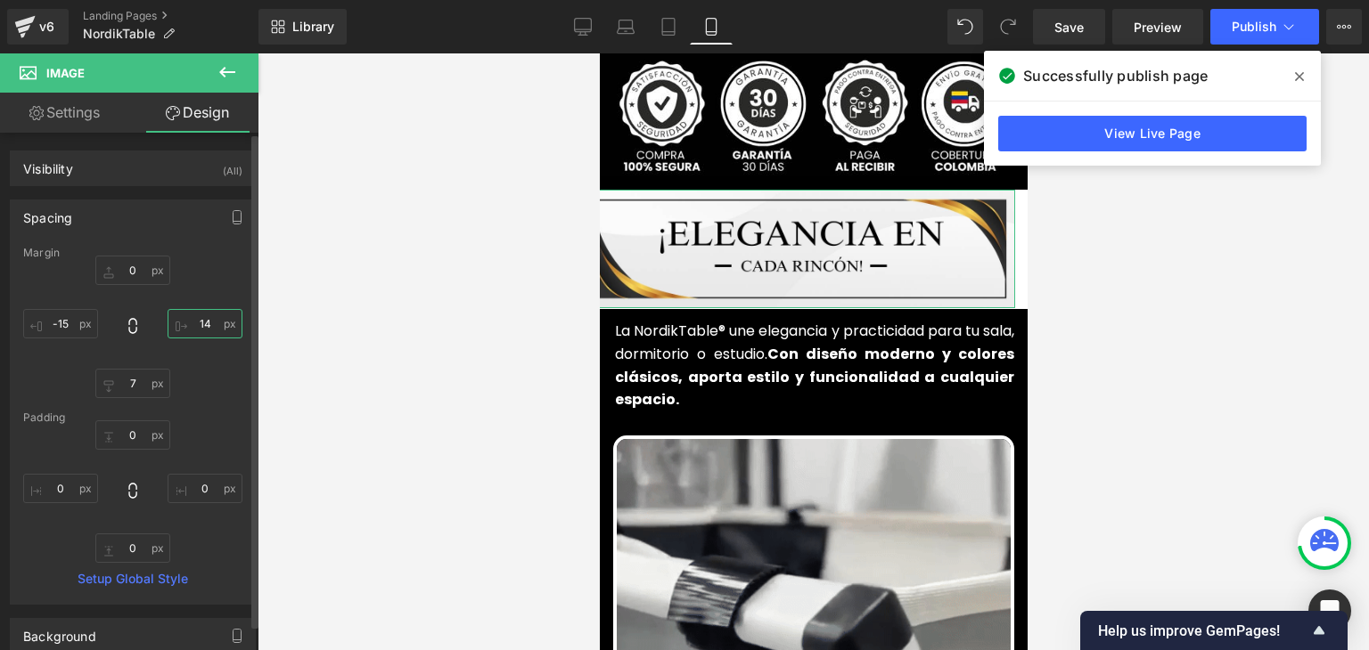
type input "1"
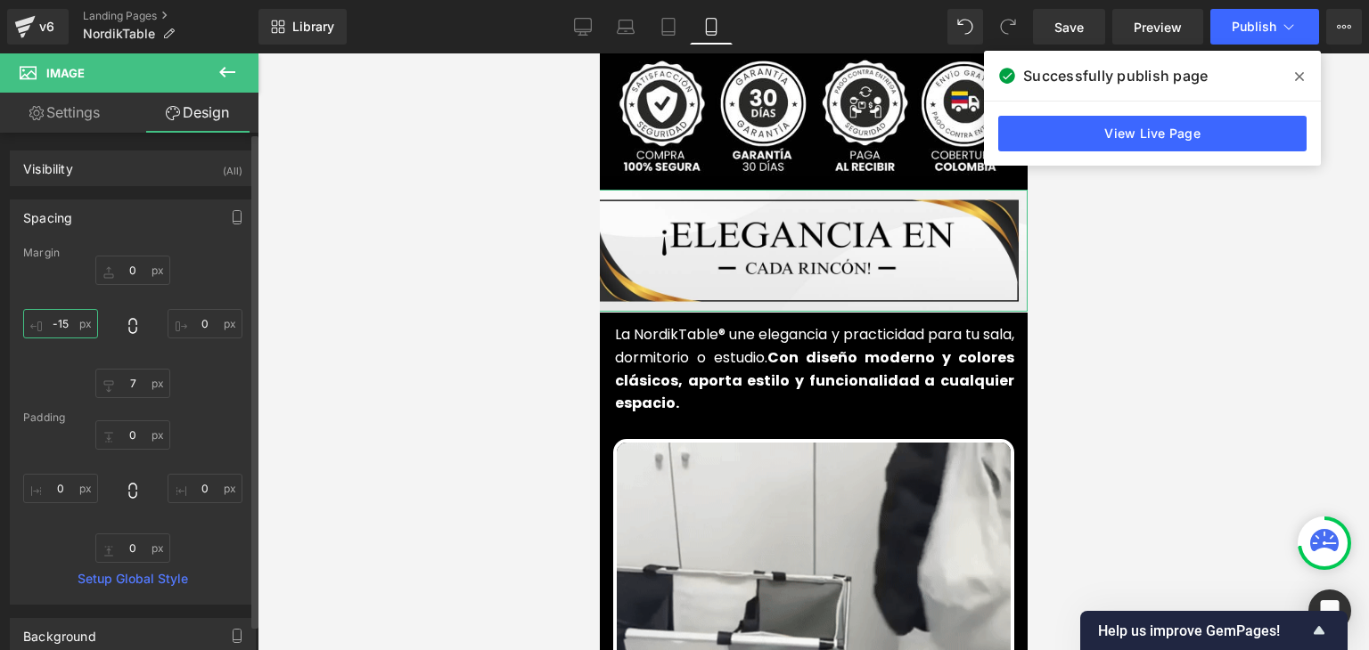
click at [71, 329] on input "-15" at bounding box center [60, 323] width 75 height 29
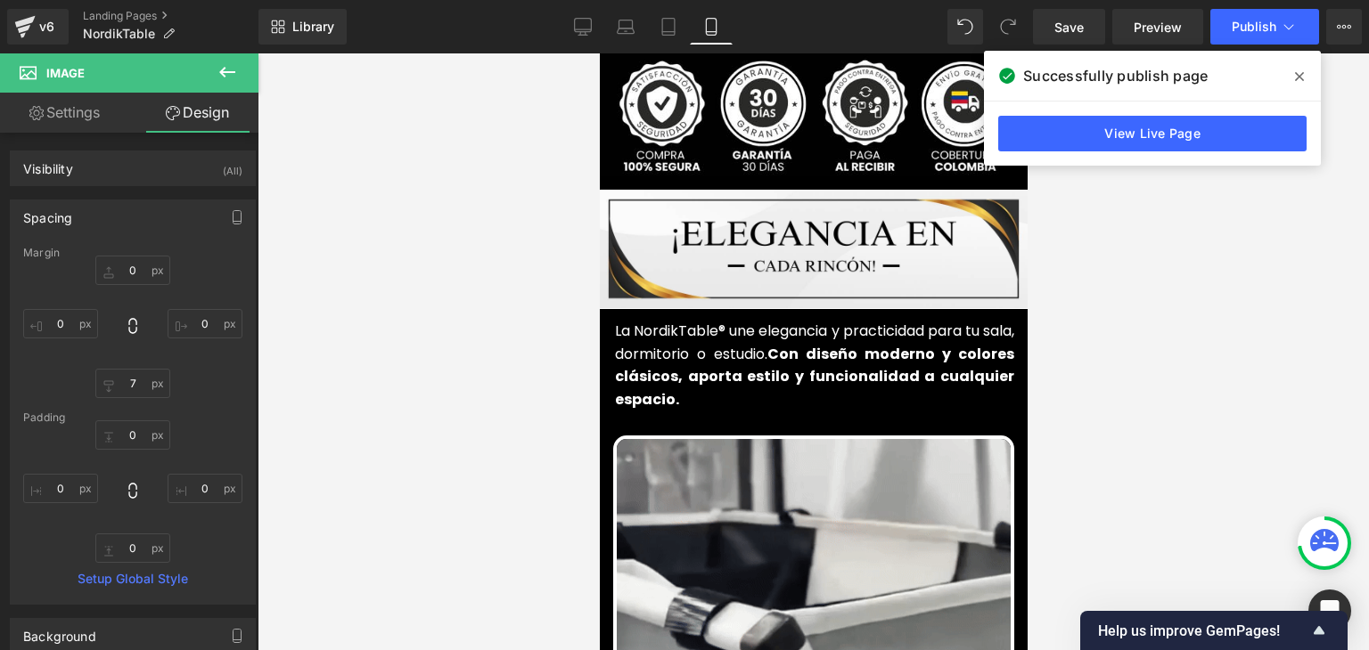
click at [1304, 79] on span at bounding box center [1299, 76] width 29 height 29
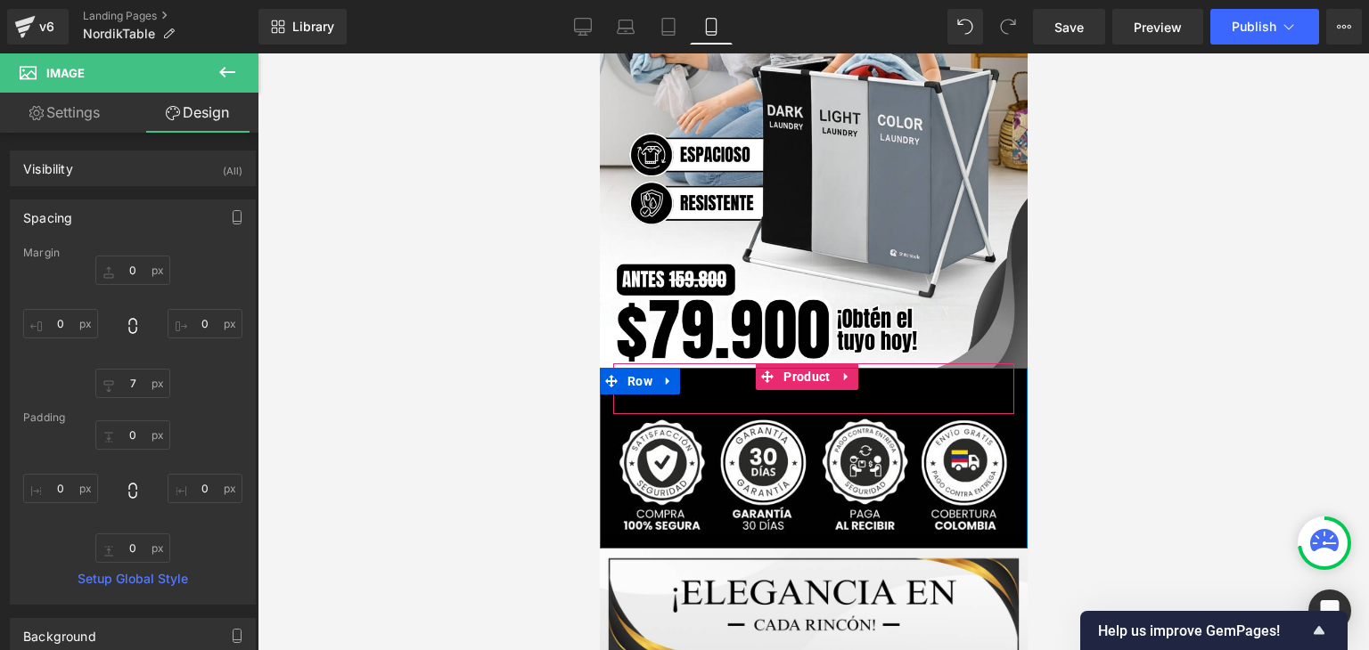
scroll to position [0, 0]
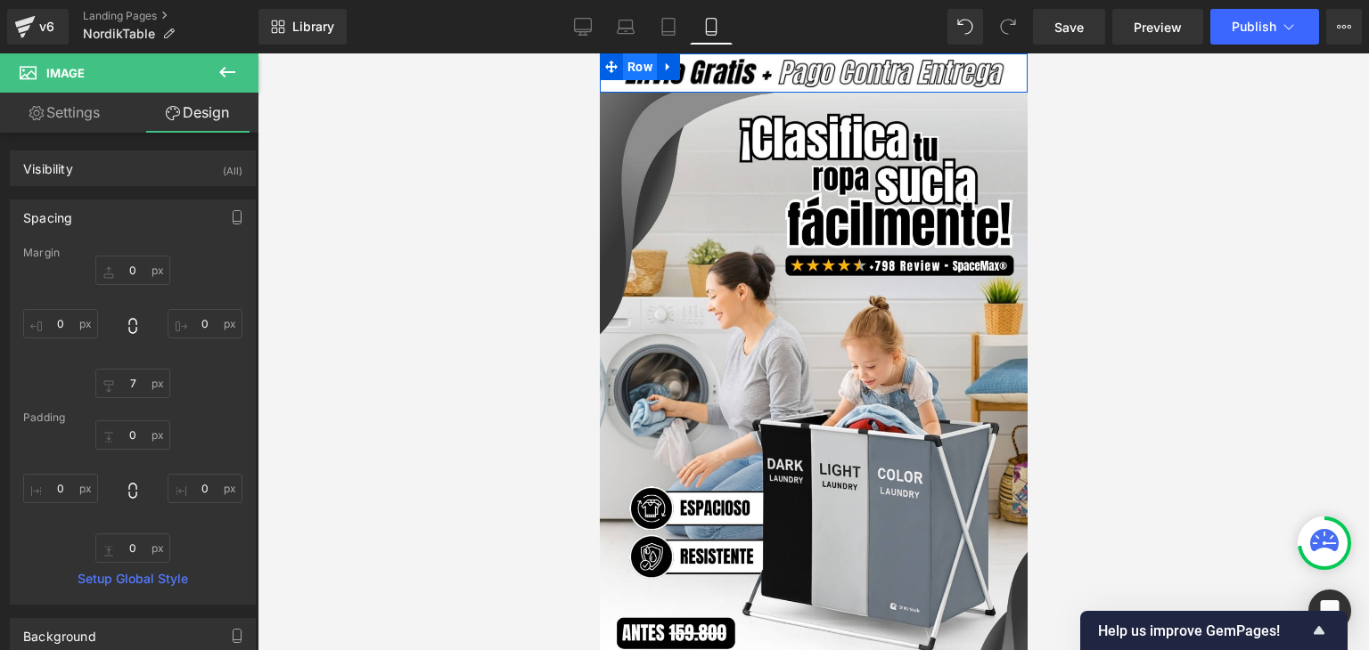
click at [623, 65] on span "Row" at bounding box center [639, 66] width 34 height 27
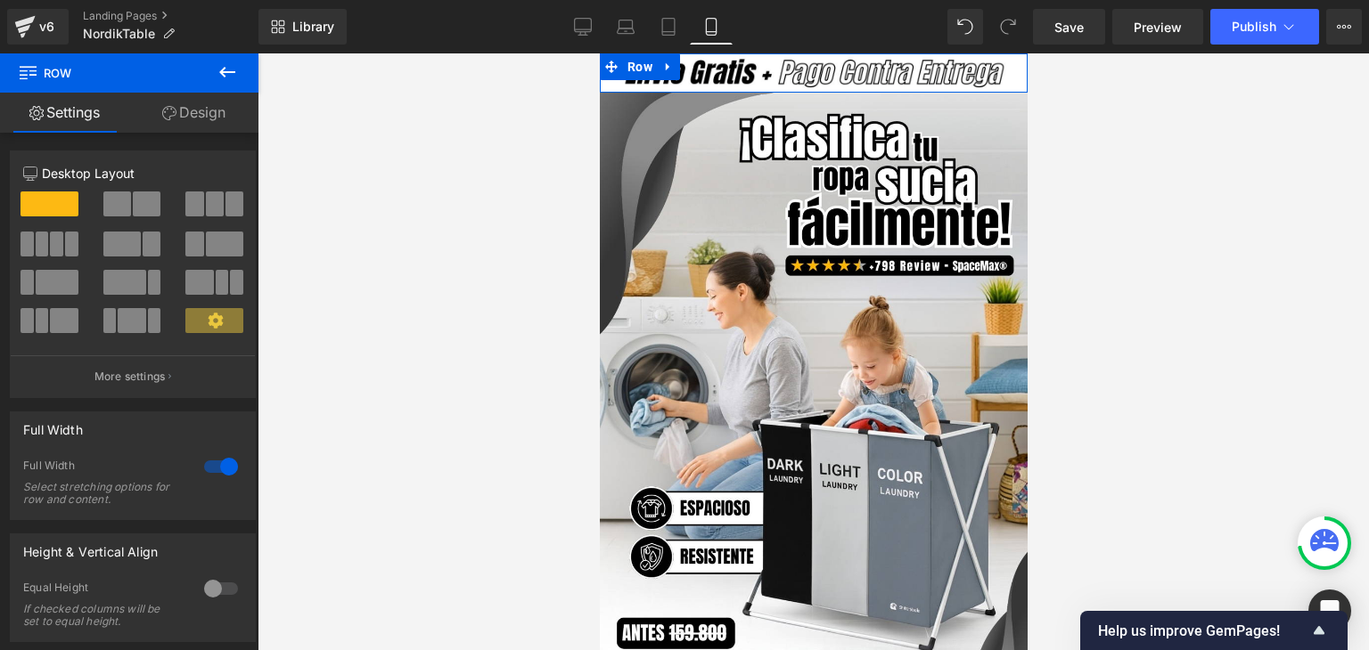
click at [200, 122] on link "Design" at bounding box center [193, 113] width 129 height 40
click at [0, 0] on div "Background" at bounding box center [0, 0] width 0 height 0
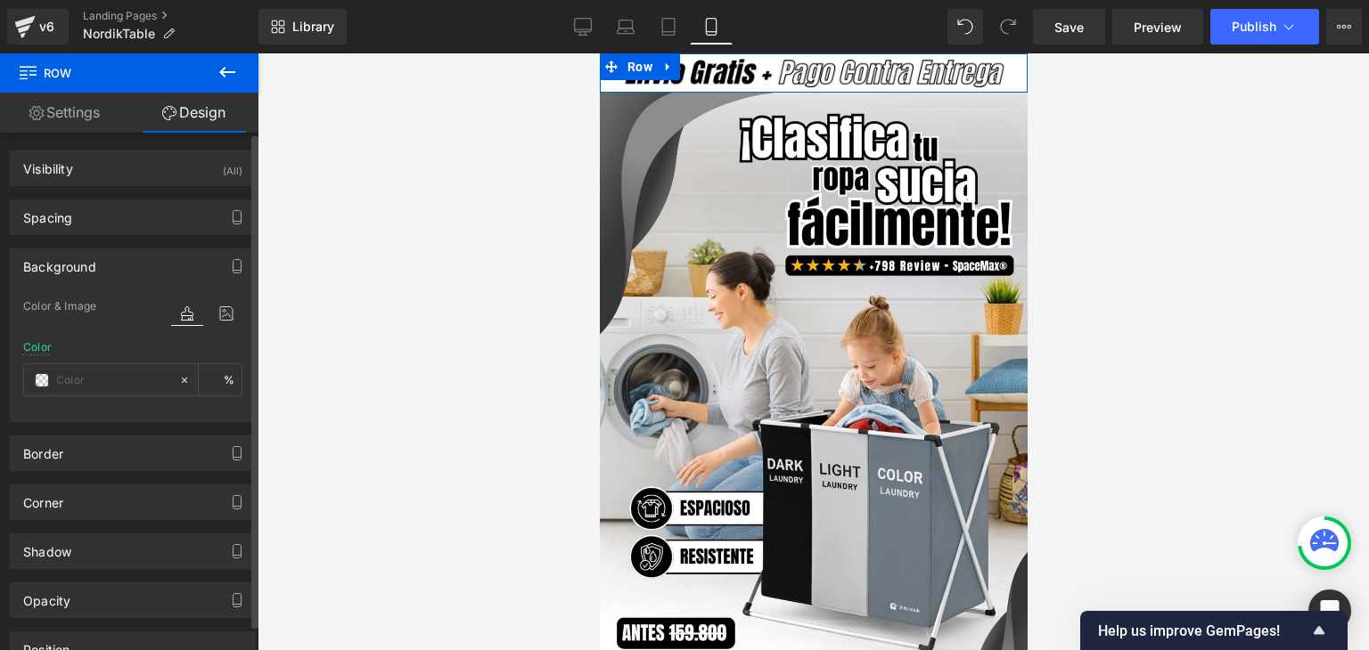
type input "#ffffff"
type input "100"
click at [39, 380] on span at bounding box center [42, 380] width 14 height 14
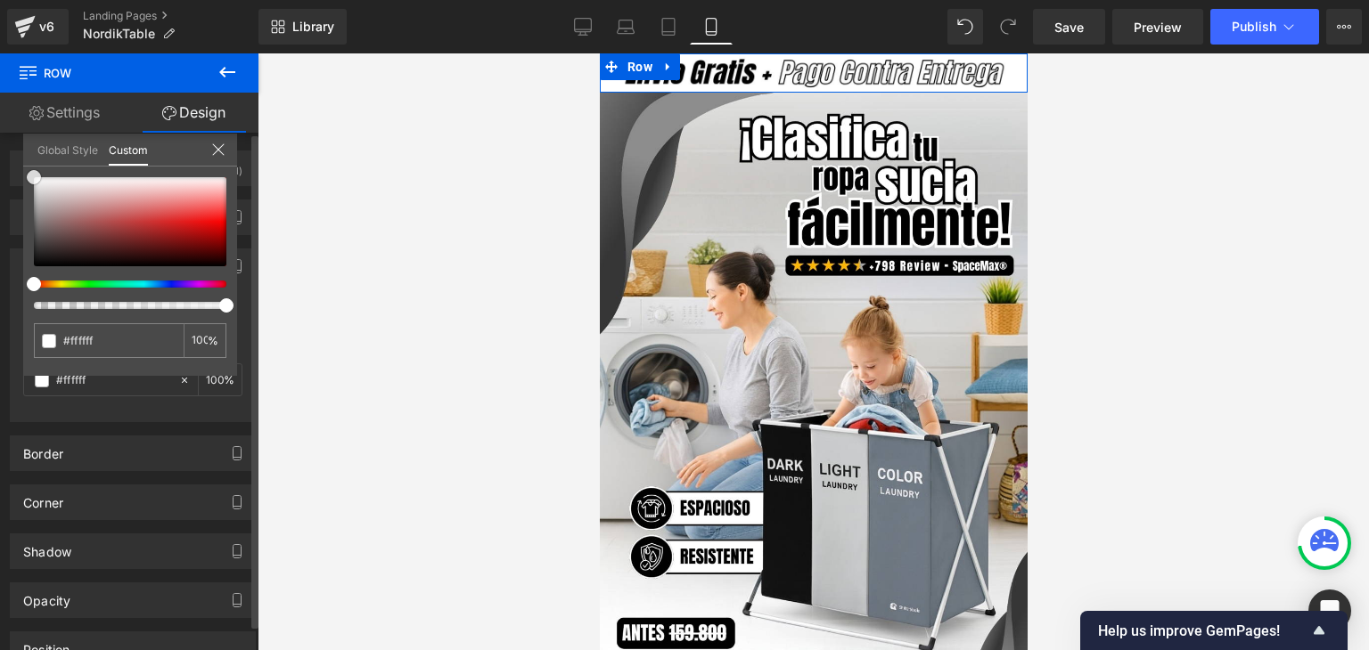
type input "#322e2e"
type input "#212020"
type input "#000000"
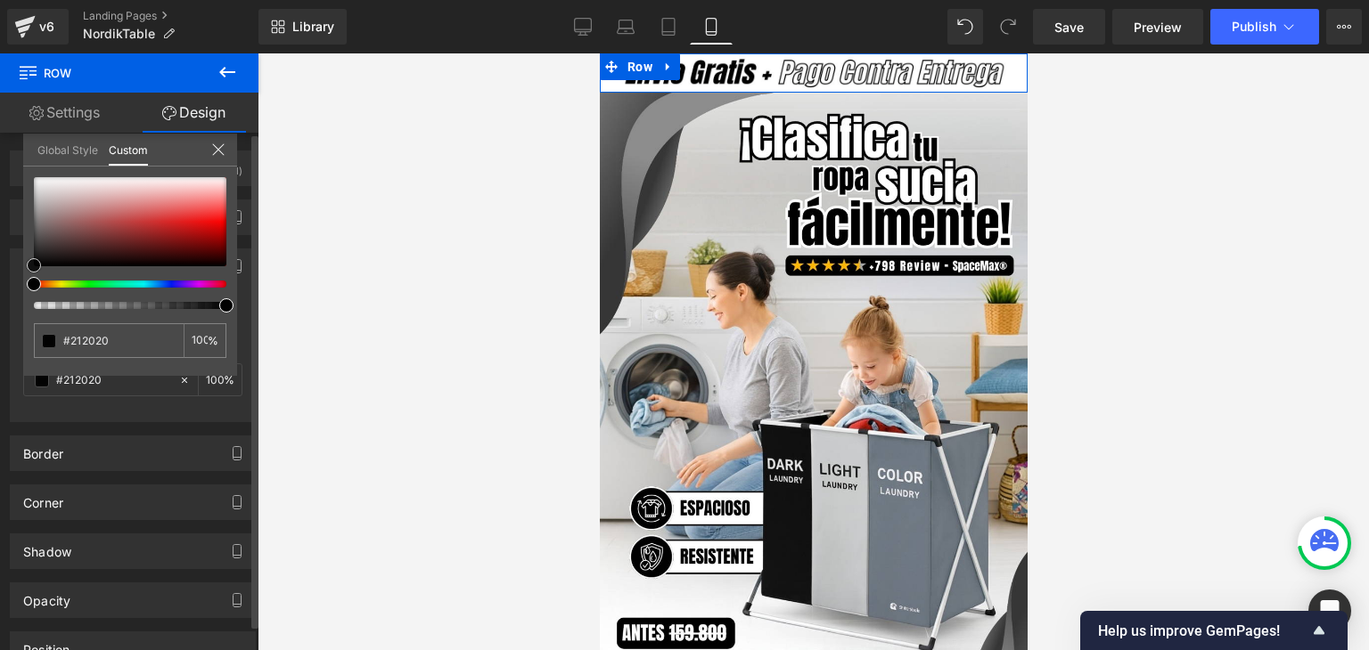
type input "#000000"
drag, startPoint x: 41, startPoint y: 249, endPoint x: 17, endPoint y: 295, distance: 52.2
click at [17, 295] on div "Background Color & Image color rgba(0, 0, 0, 1) Color #000000 100 % Image Repla…" at bounding box center [133, 328] width 266 height 187
click at [220, 150] on icon at bounding box center [218, 150] width 14 height 14
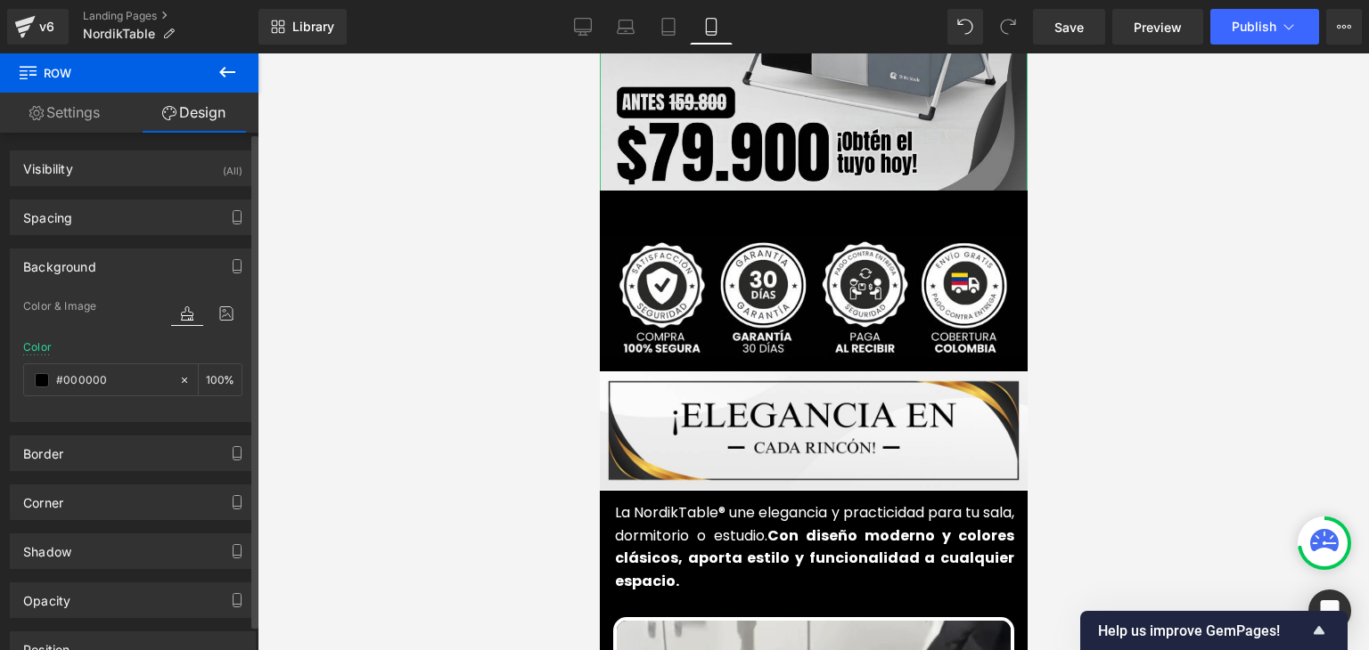
scroll to position [535, 0]
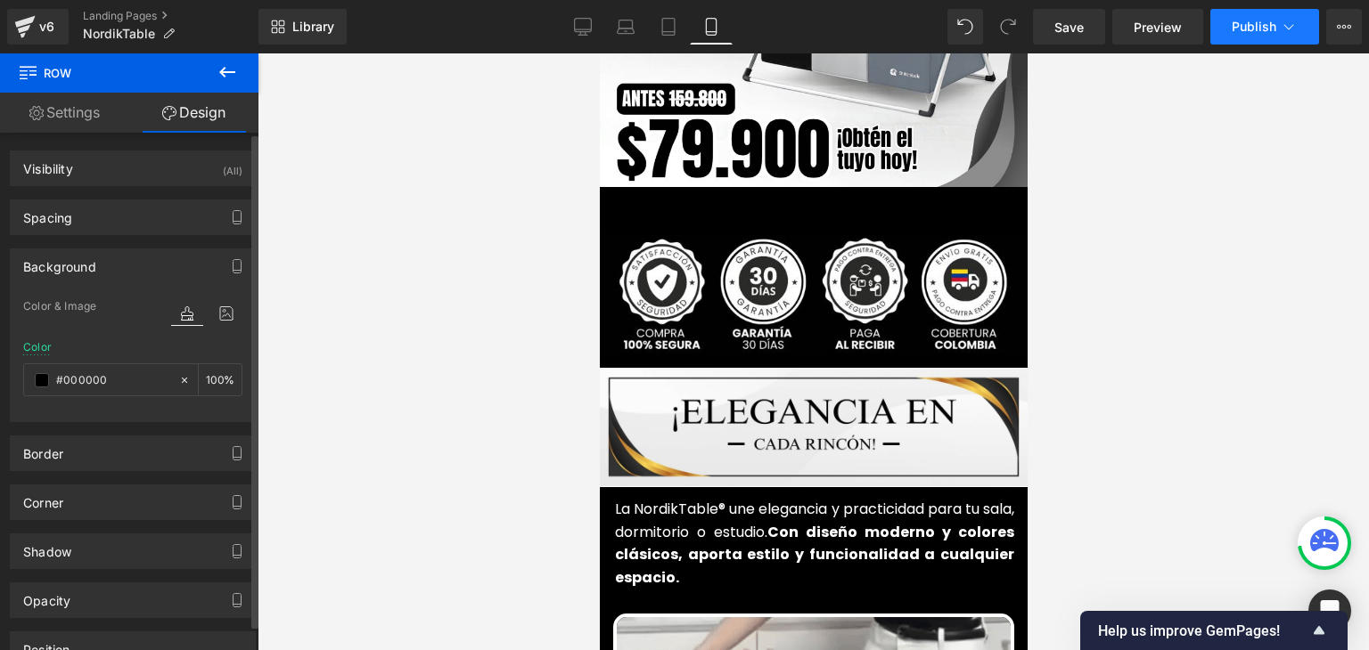
click at [1249, 28] on span "Publish" at bounding box center [1253, 27] width 45 height 14
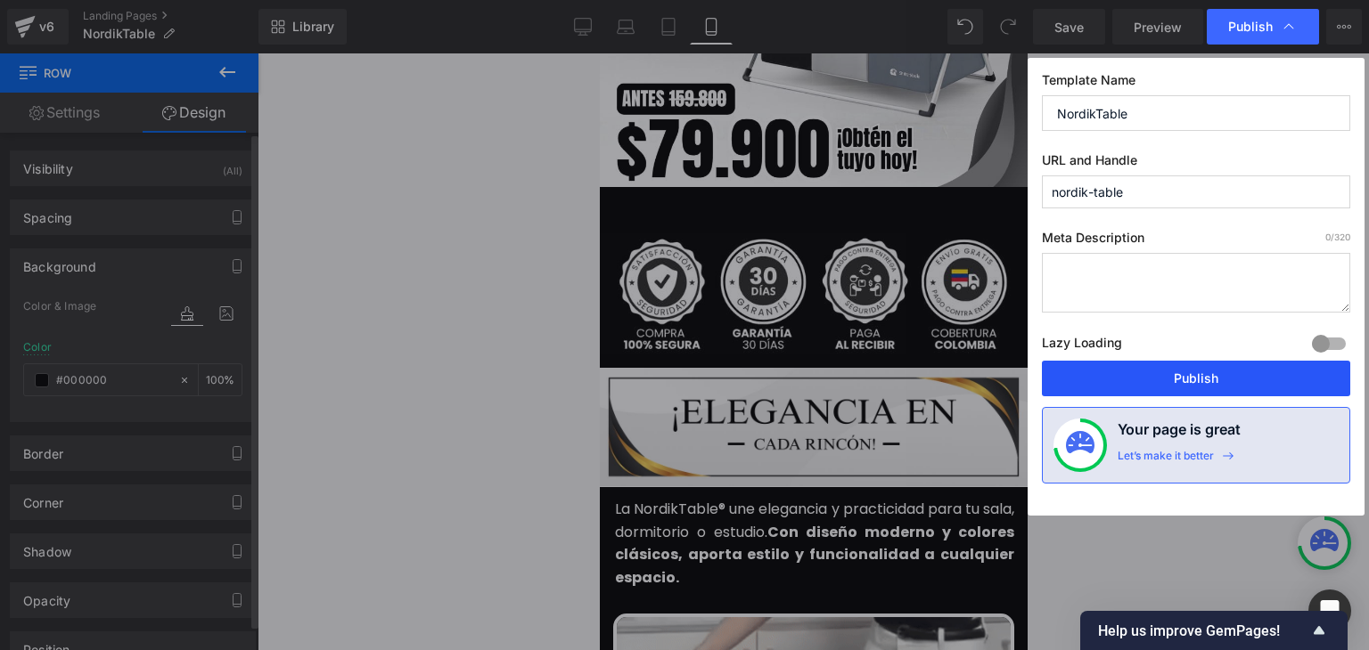
click at [1190, 370] on button "Publish" at bounding box center [1196, 379] width 308 height 36
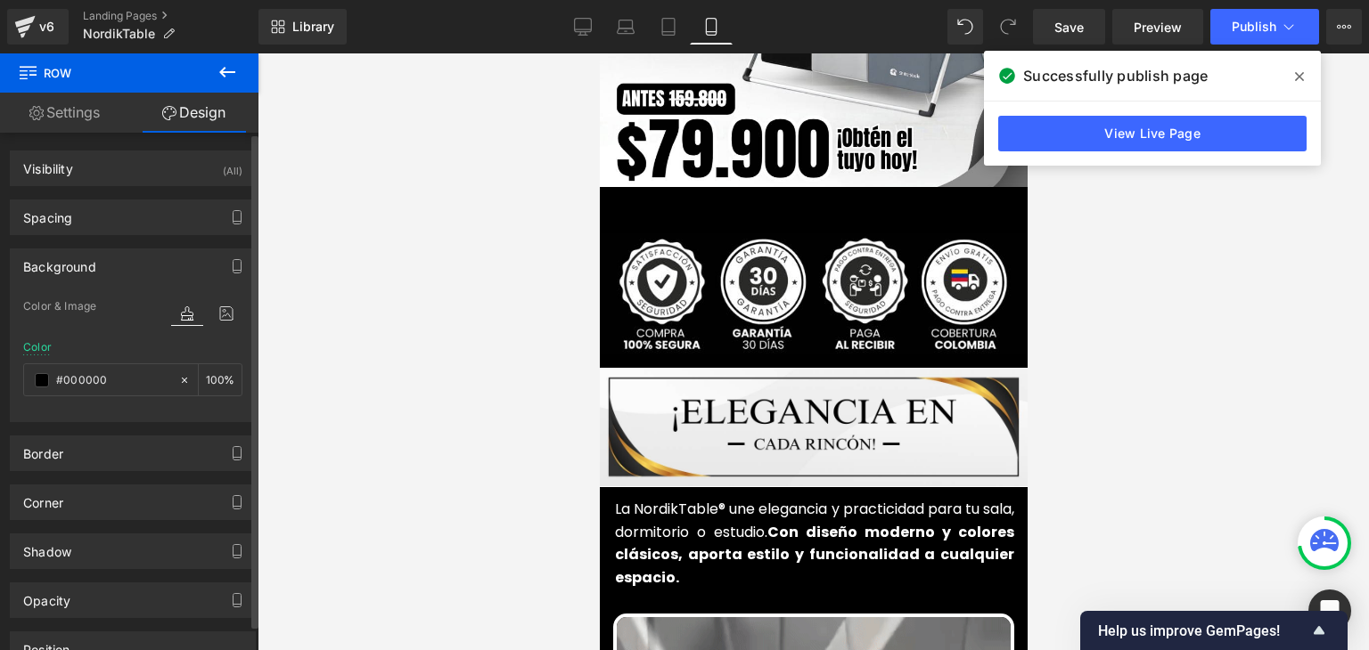
click at [1300, 75] on icon at bounding box center [1299, 76] width 9 height 9
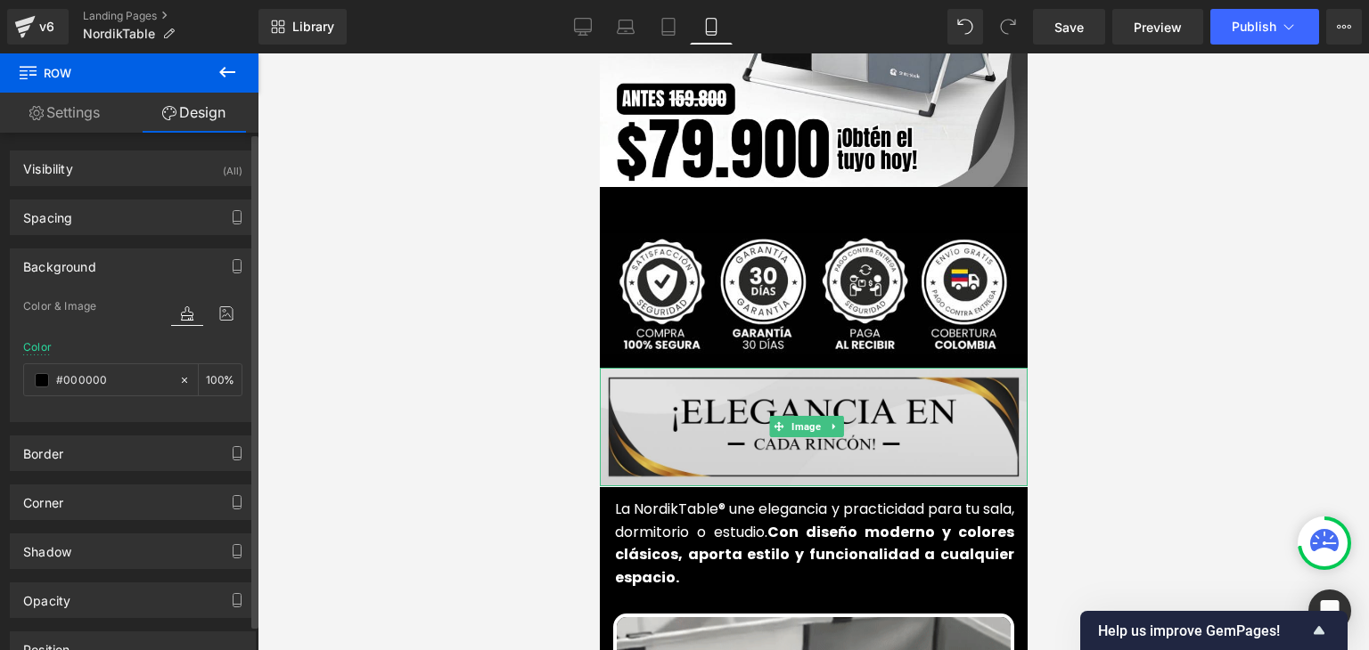
scroll to position [891, 0]
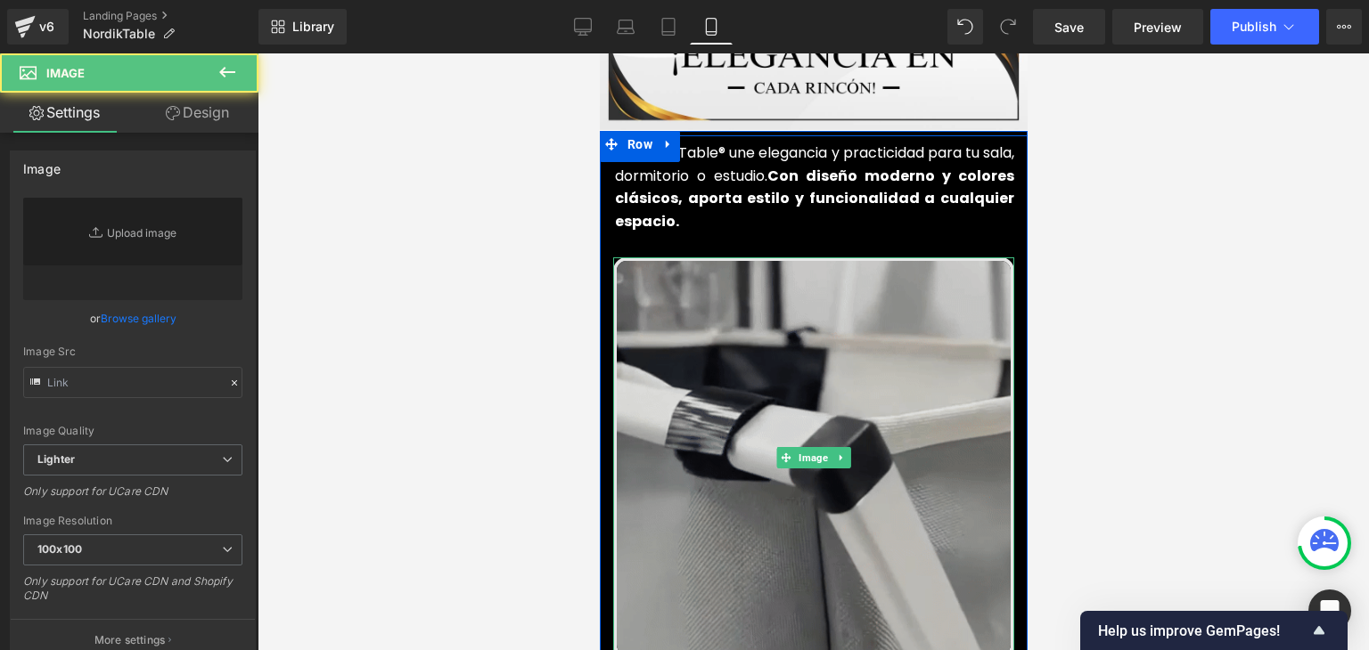
click at [787, 329] on img at bounding box center [812, 458] width 401 height 401
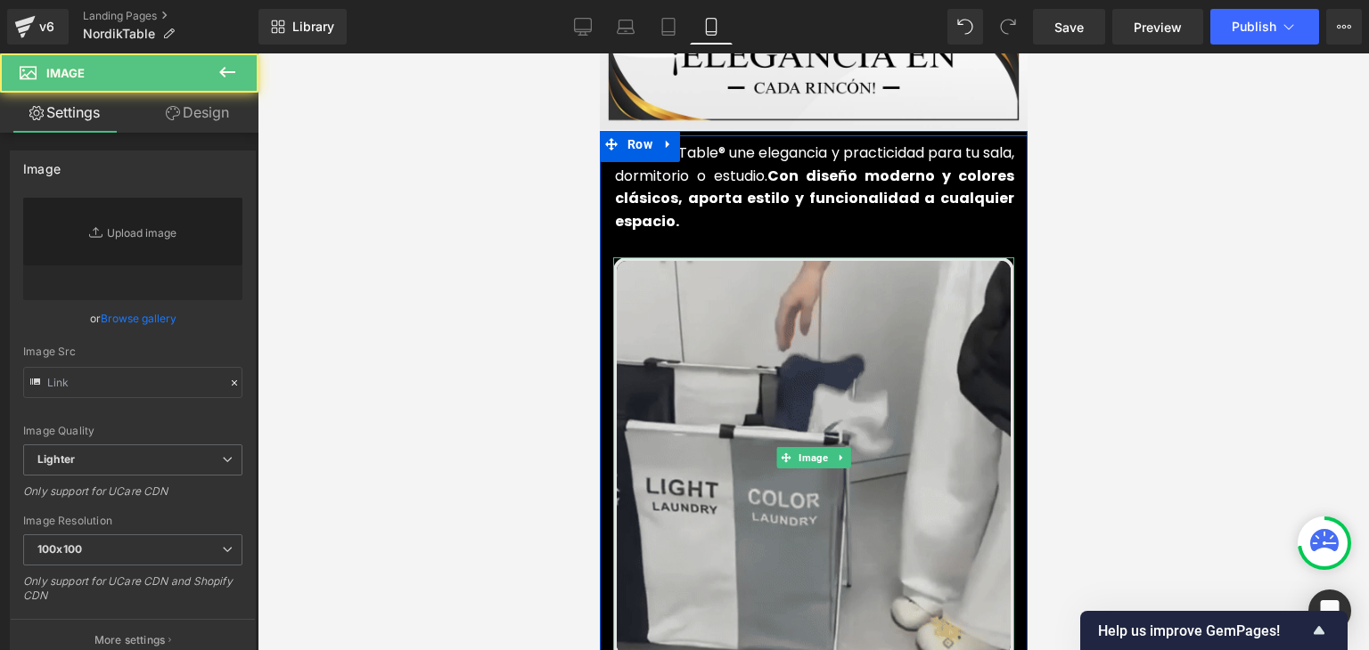
click at [814, 403] on img at bounding box center [812, 458] width 401 height 401
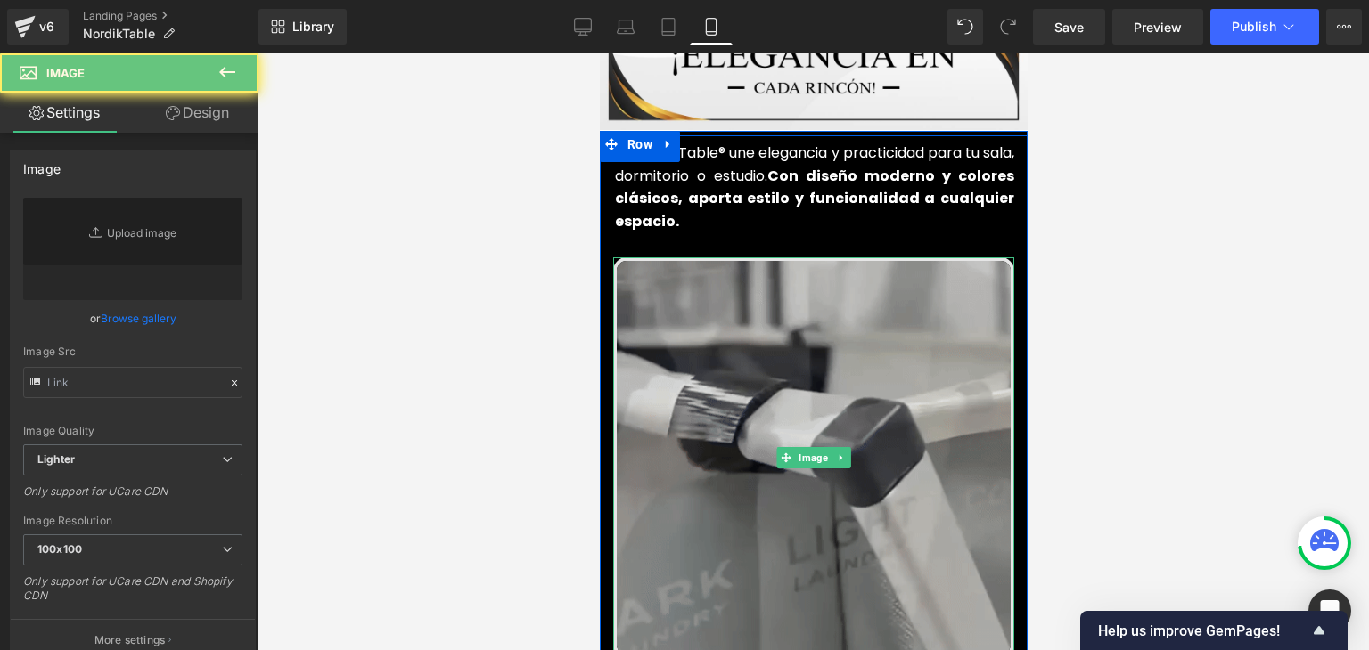
type input "https://media3.giphy.com/media/v1.Y2lkPTc5MGI3NjExc2Nsa3d1cXNtc255dzl5cjBkMnNlc…"
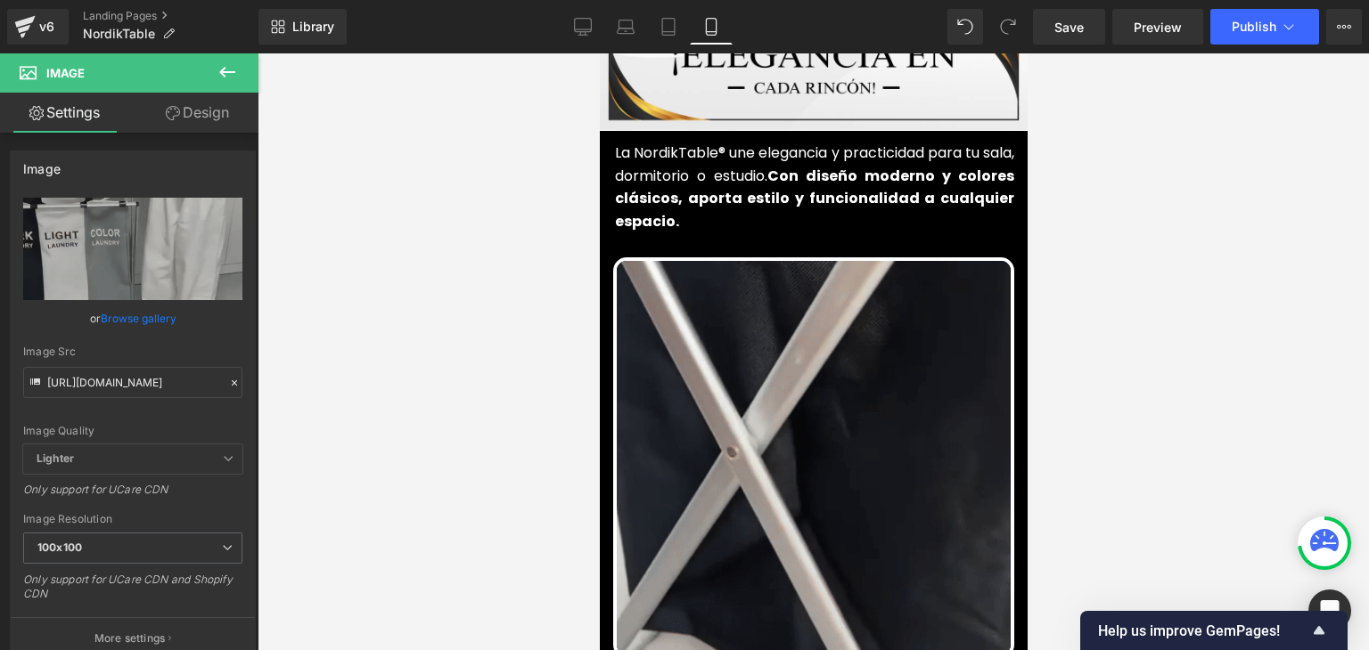
click at [835, 453] on icon at bounding box center [840, 458] width 10 height 11
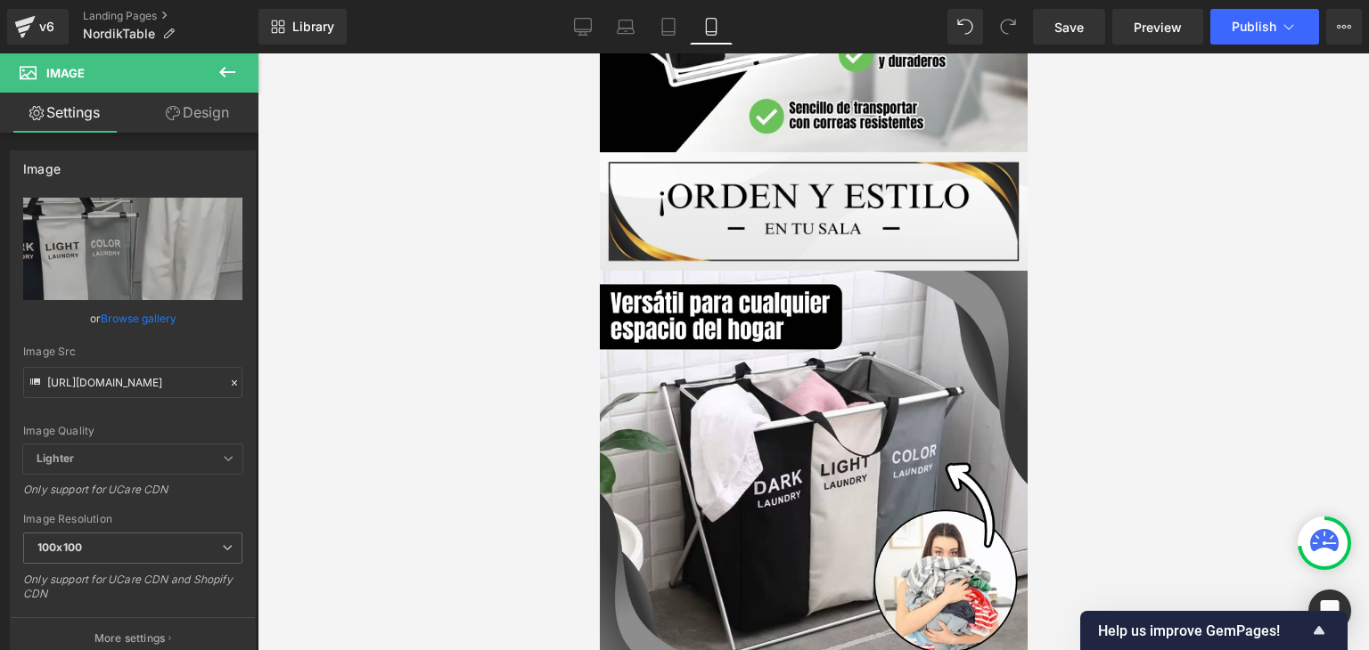
scroll to position [535, 0]
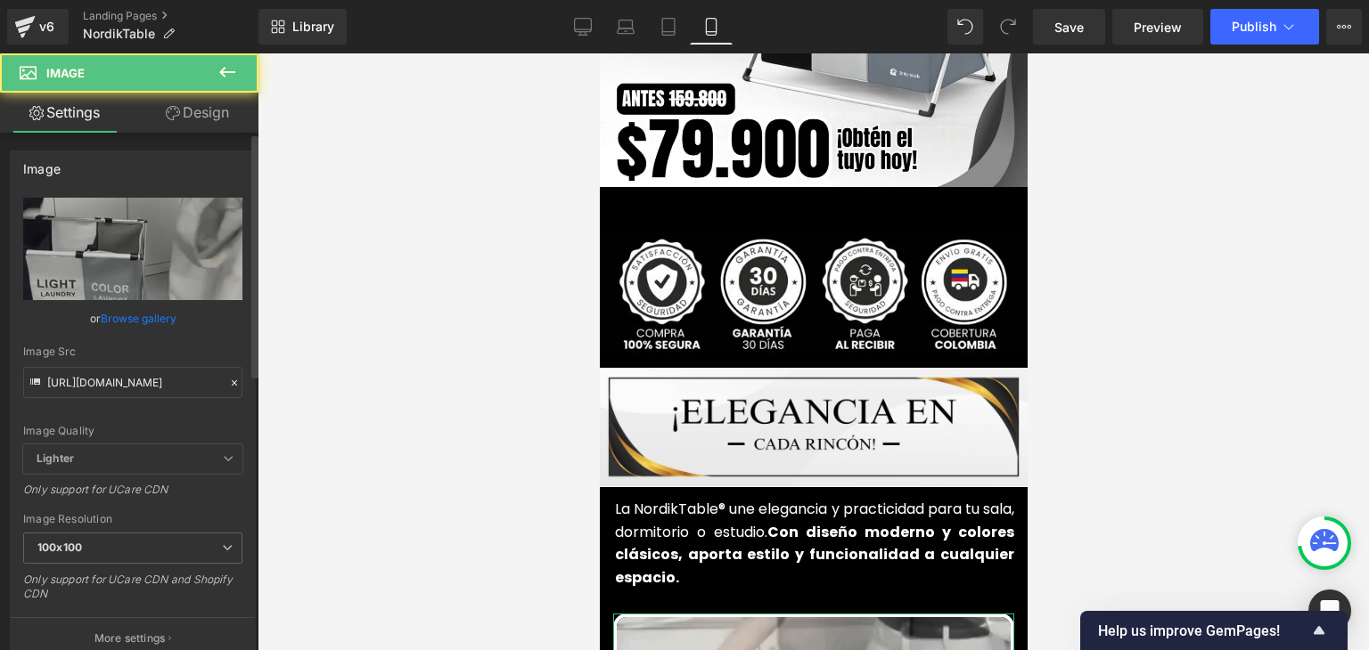
click at [228, 380] on icon at bounding box center [234, 383] width 12 height 12
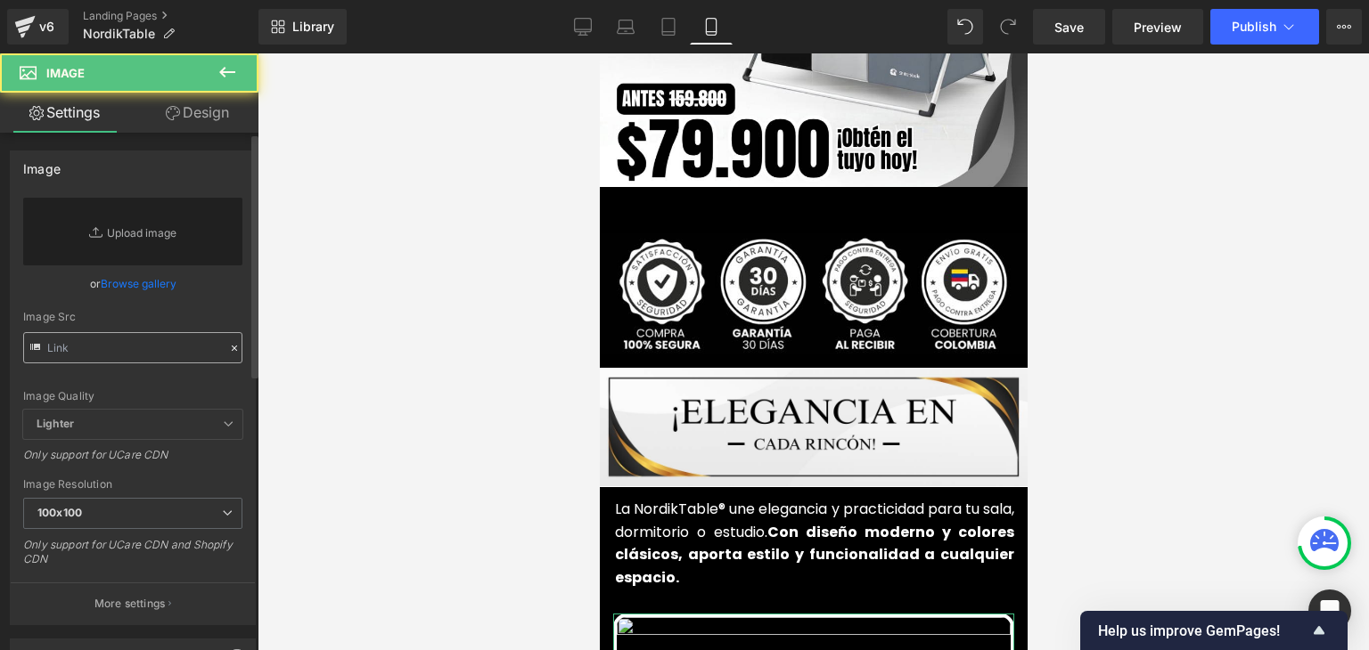
scroll to position [980, 0]
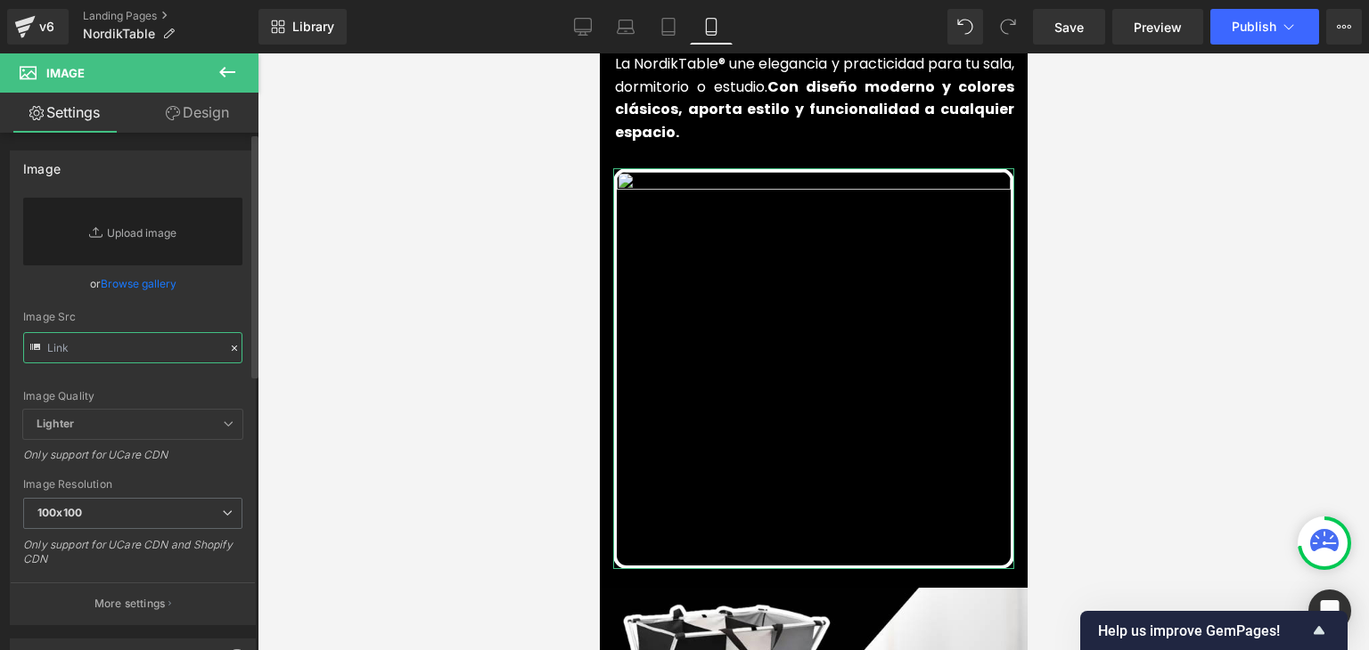
click at [192, 352] on input "text" at bounding box center [132, 347] width 219 height 31
paste input "https://media4.giphy.com/media/v1.Y2lkPTc5MGI3NjExOWtncTBxZjBxZWZ5d2U3a2JjdnJzN…"
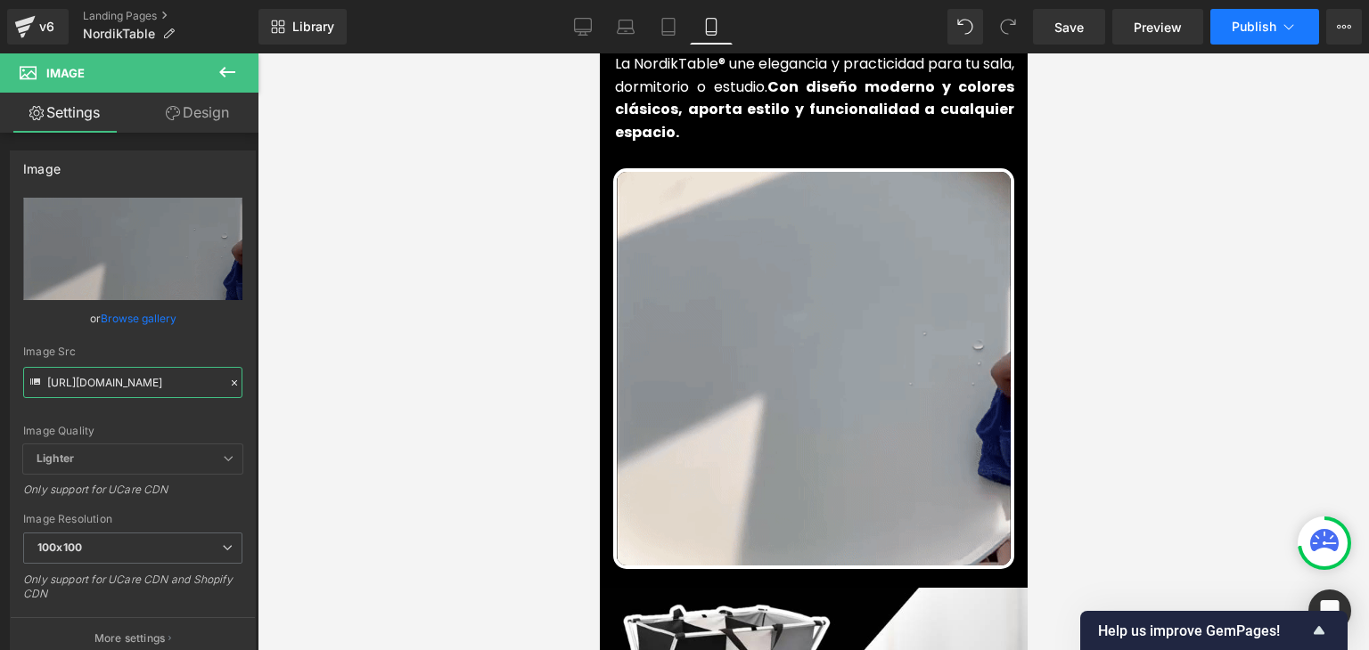
type input "https://media4.giphy.com/media/v1.Y2lkPTc5MGI3NjExOWtncTBxZjBxZWZ5d2U3a2JjdnJzN…"
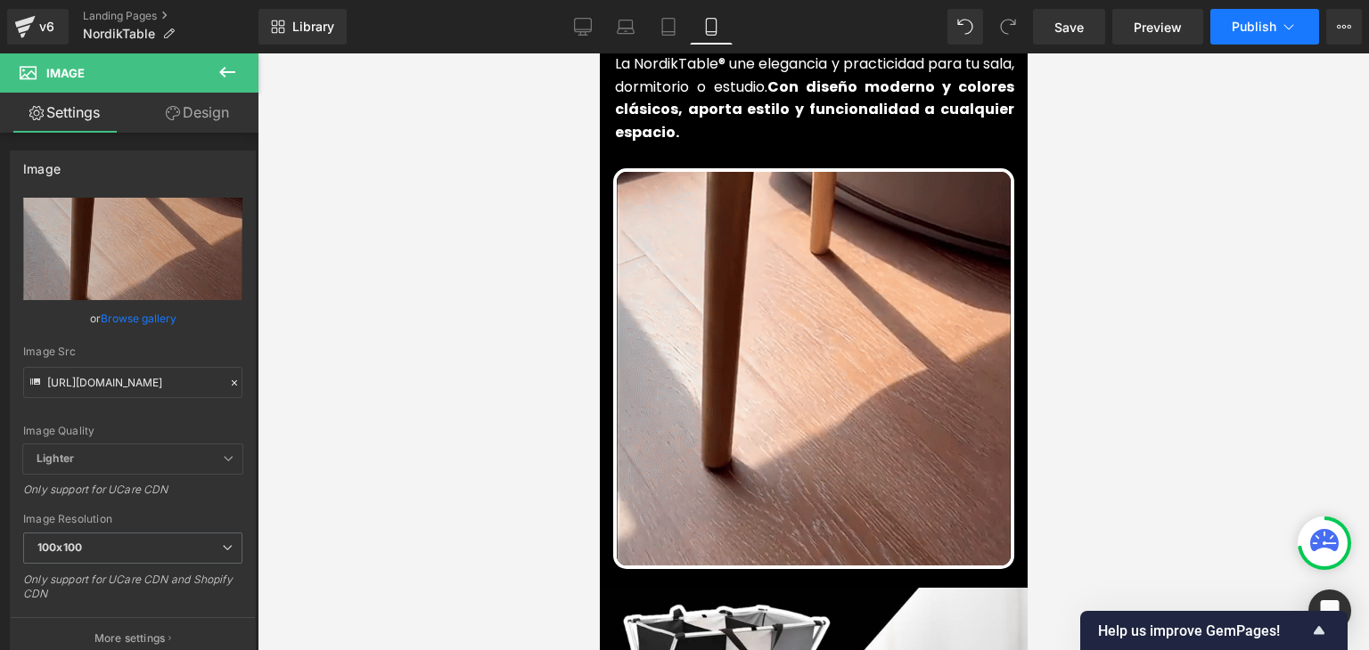
scroll to position [0, 0]
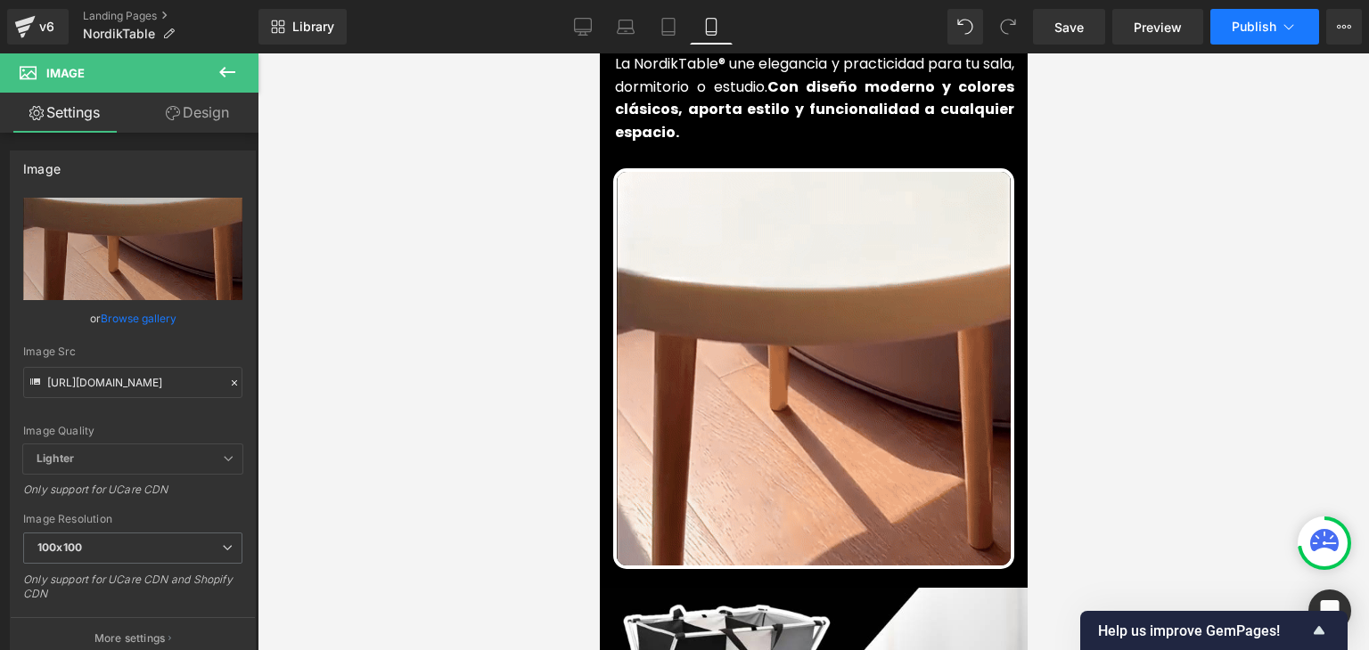
click at [1266, 25] on span "Publish" at bounding box center [1253, 27] width 45 height 14
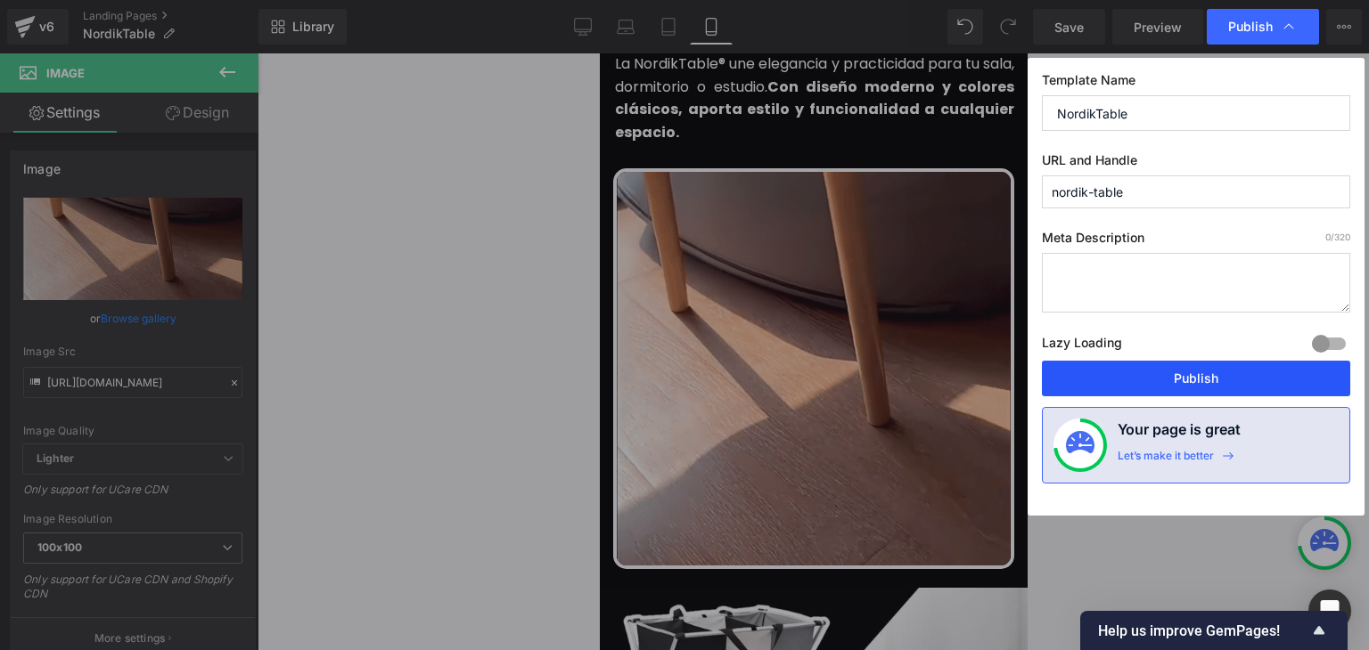
click at [1188, 379] on button "Publish" at bounding box center [1196, 379] width 308 height 36
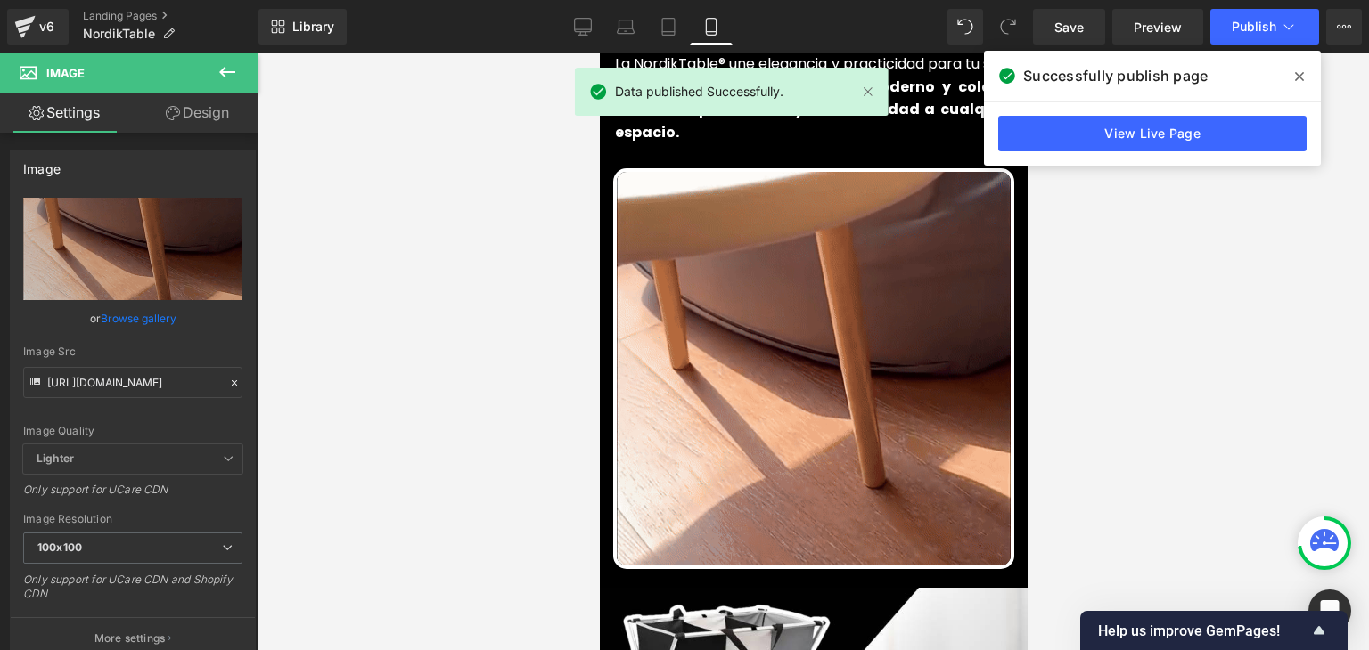
click at [1299, 77] on icon at bounding box center [1299, 76] width 9 height 9
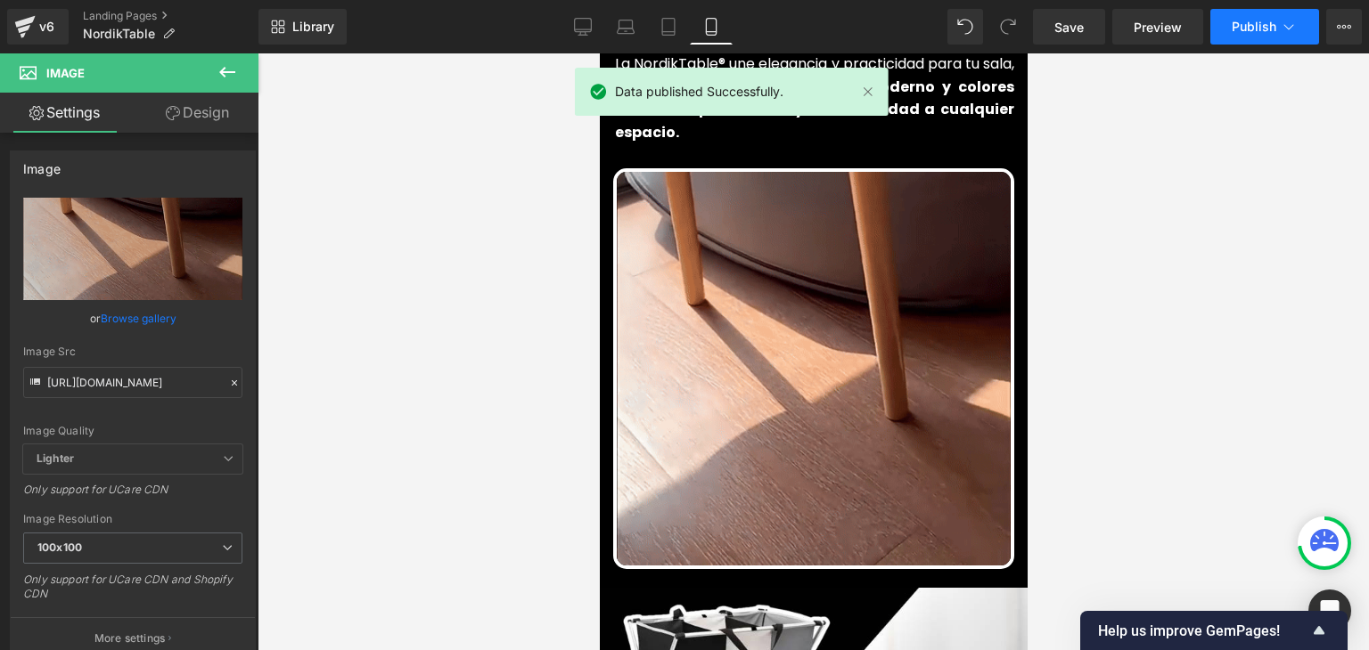
click at [1270, 33] on span "Publish" at bounding box center [1253, 27] width 45 height 14
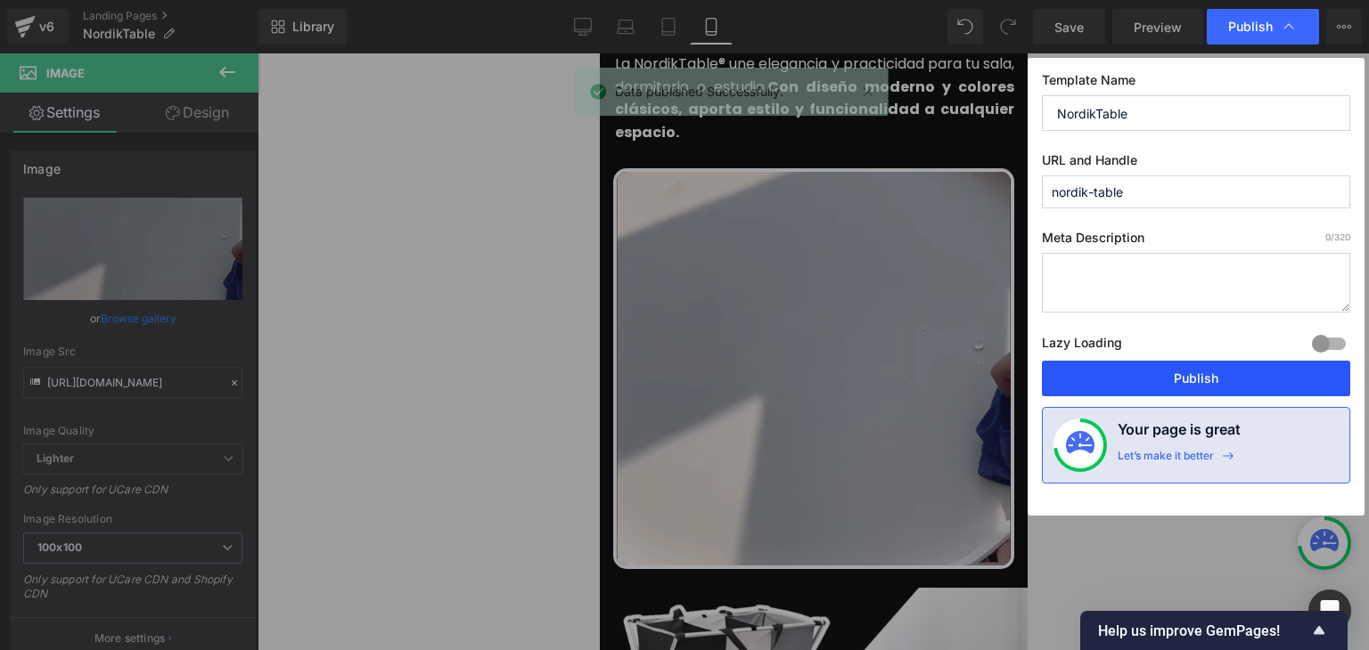
click at [1192, 379] on button "Publish" at bounding box center [1196, 379] width 308 height 36
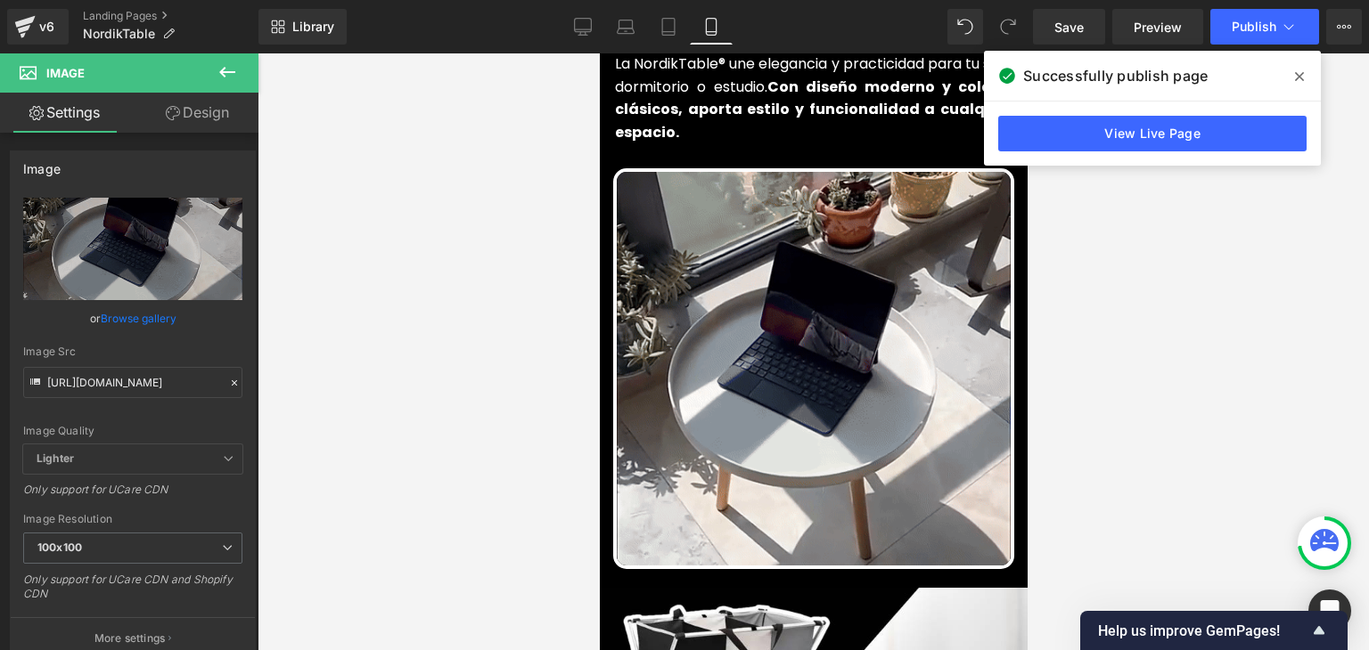
click at [1297, 76] on icon at bounding box center [1299, 76] width 9 height 9
